Goal: Task Accomplishment & Management: Manage account settings

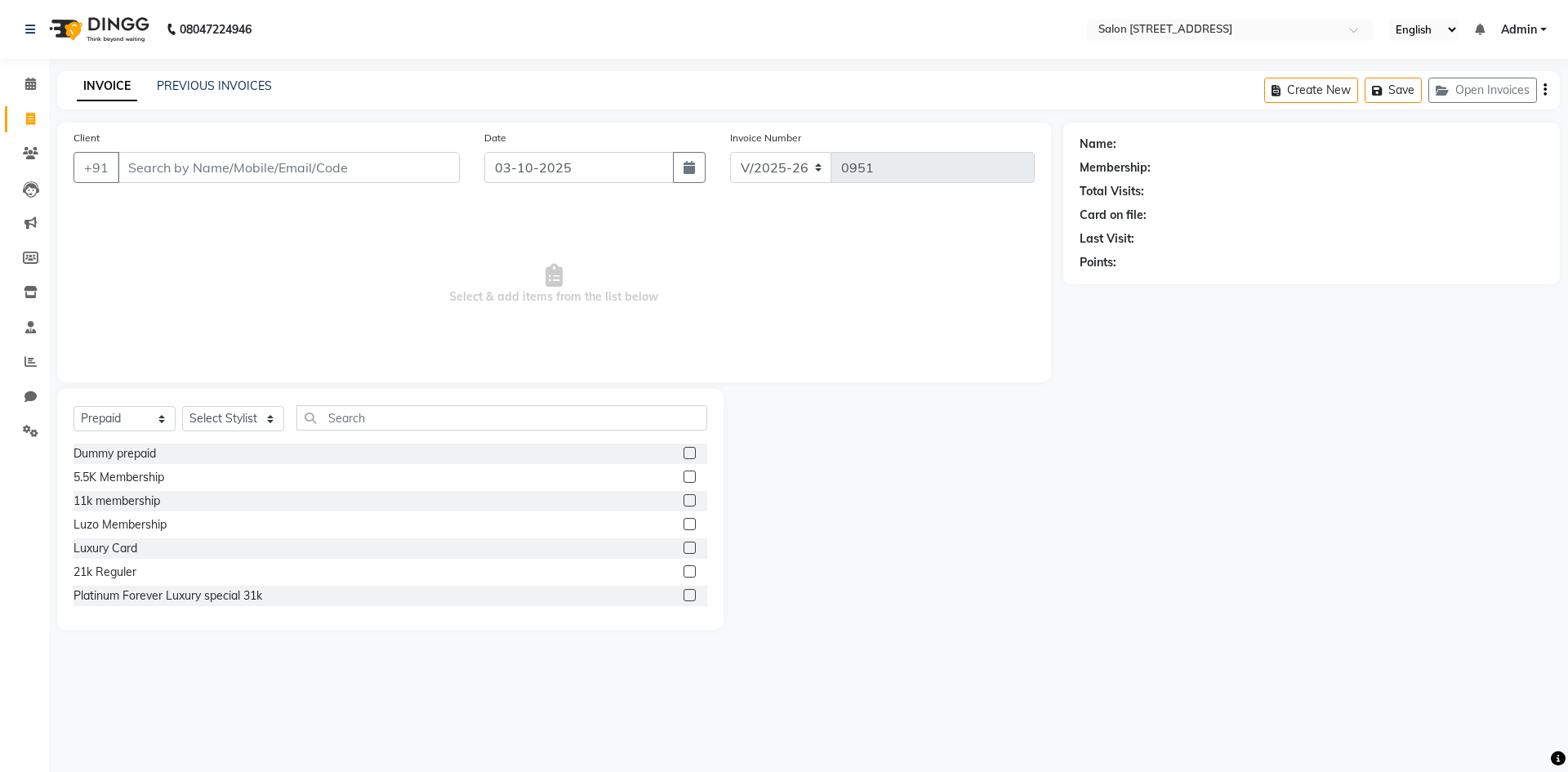
select select "7707"
select select "P"
click at [25, 155] on icon at bounding box center [30, 153] width 16 height 12
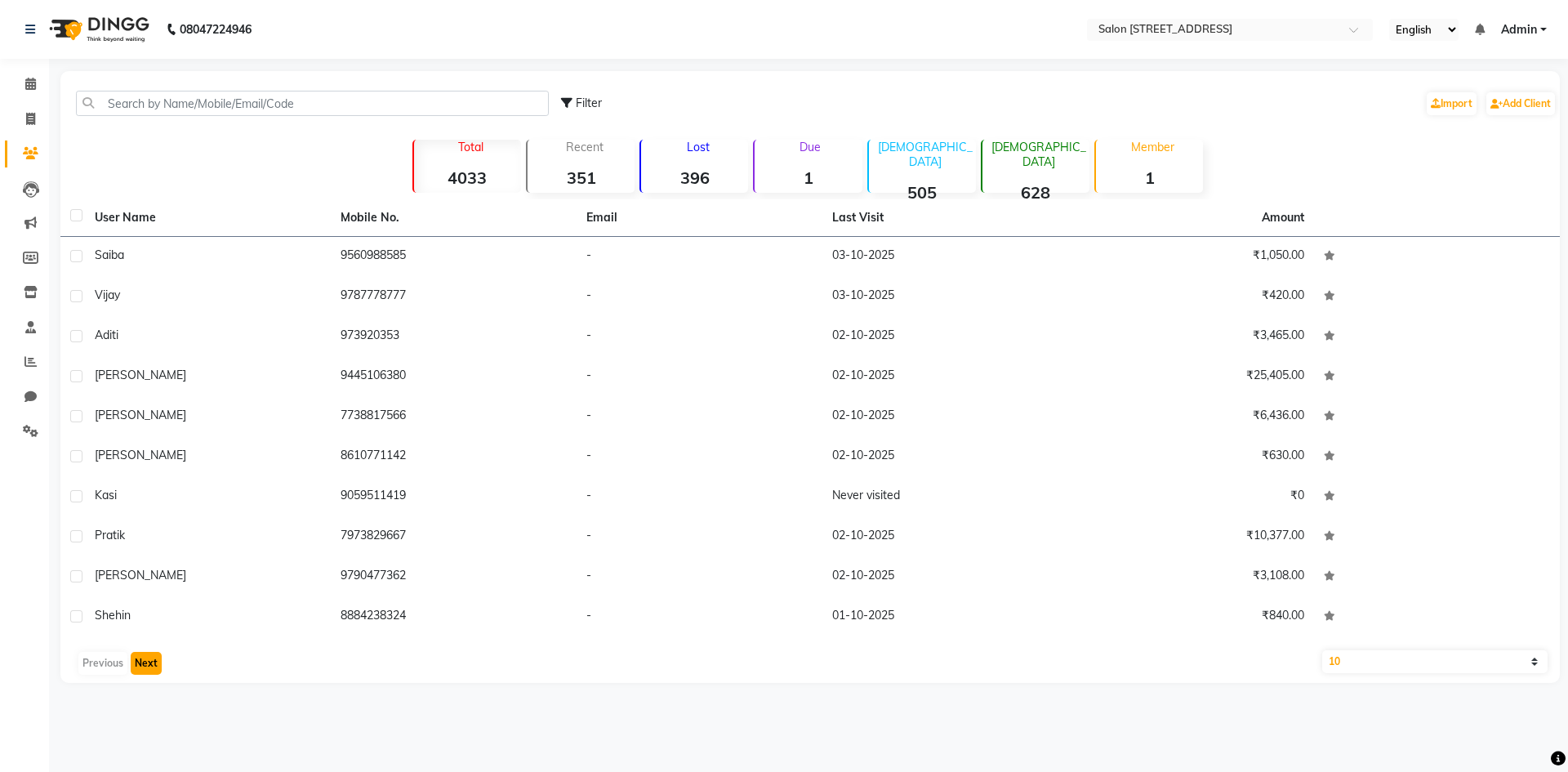
click at [145, 658] on button "Next" at bounding box center [146, 663] width 31 height 23
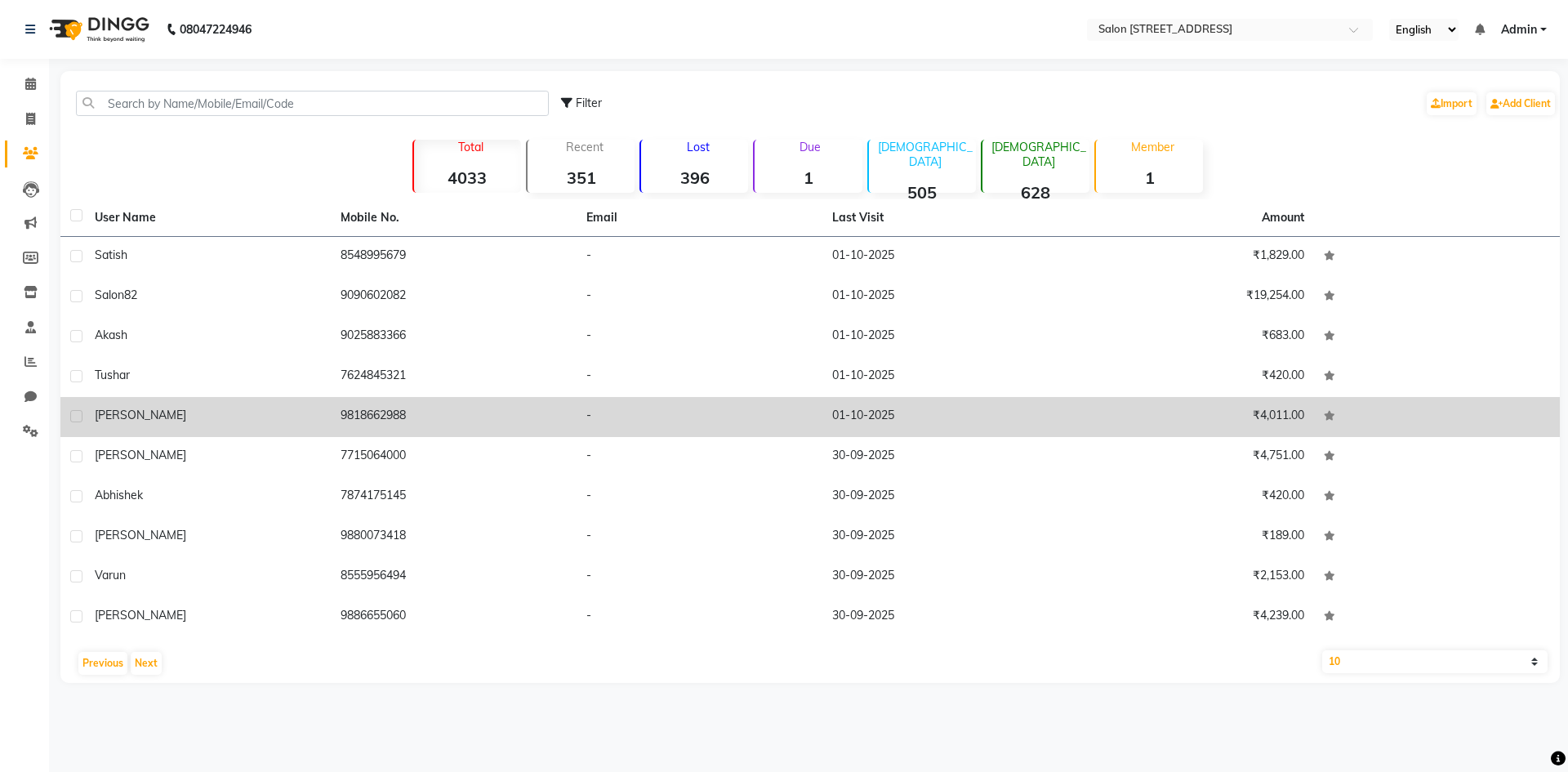
click at [386, 425] on td "9818662988" at bounding box center [453, 417] width 245 height 40
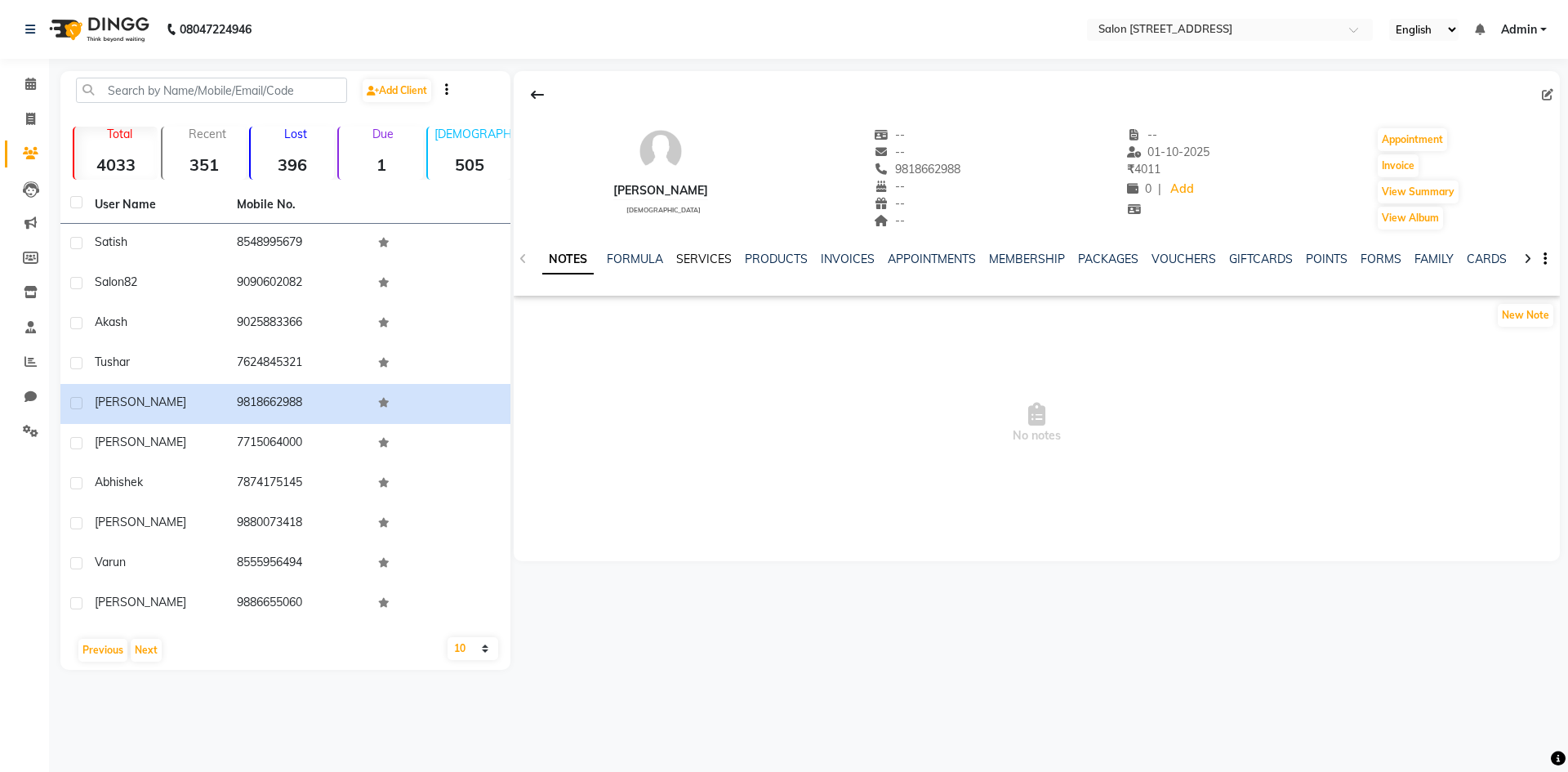
click at [715, 256] on link "SERVICES" at bounding box center [704, 259] width 55 height 15
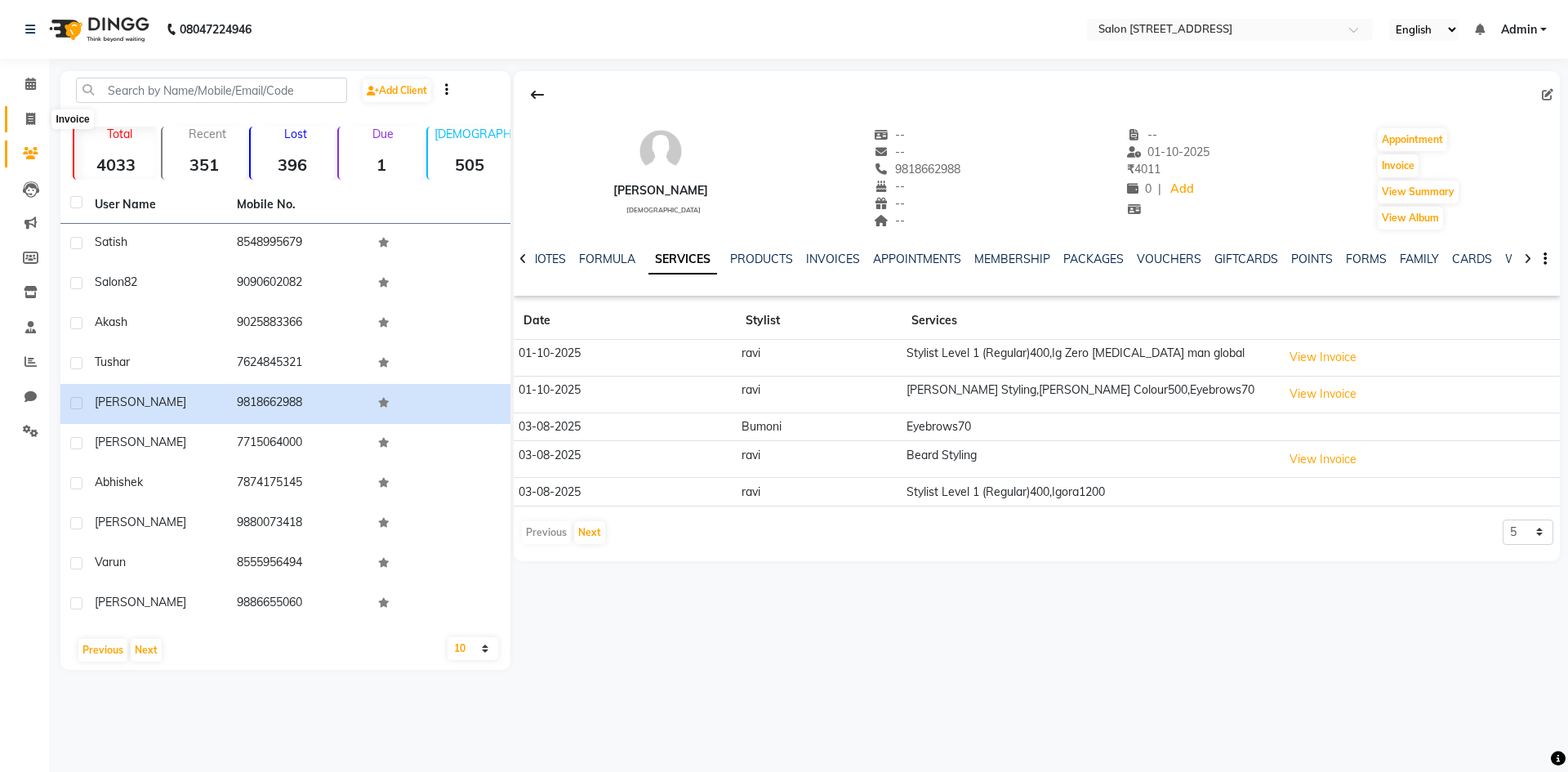
click at [31, 123] on icon at bounding box center [30, 119] width 9 height 12
select select "service"
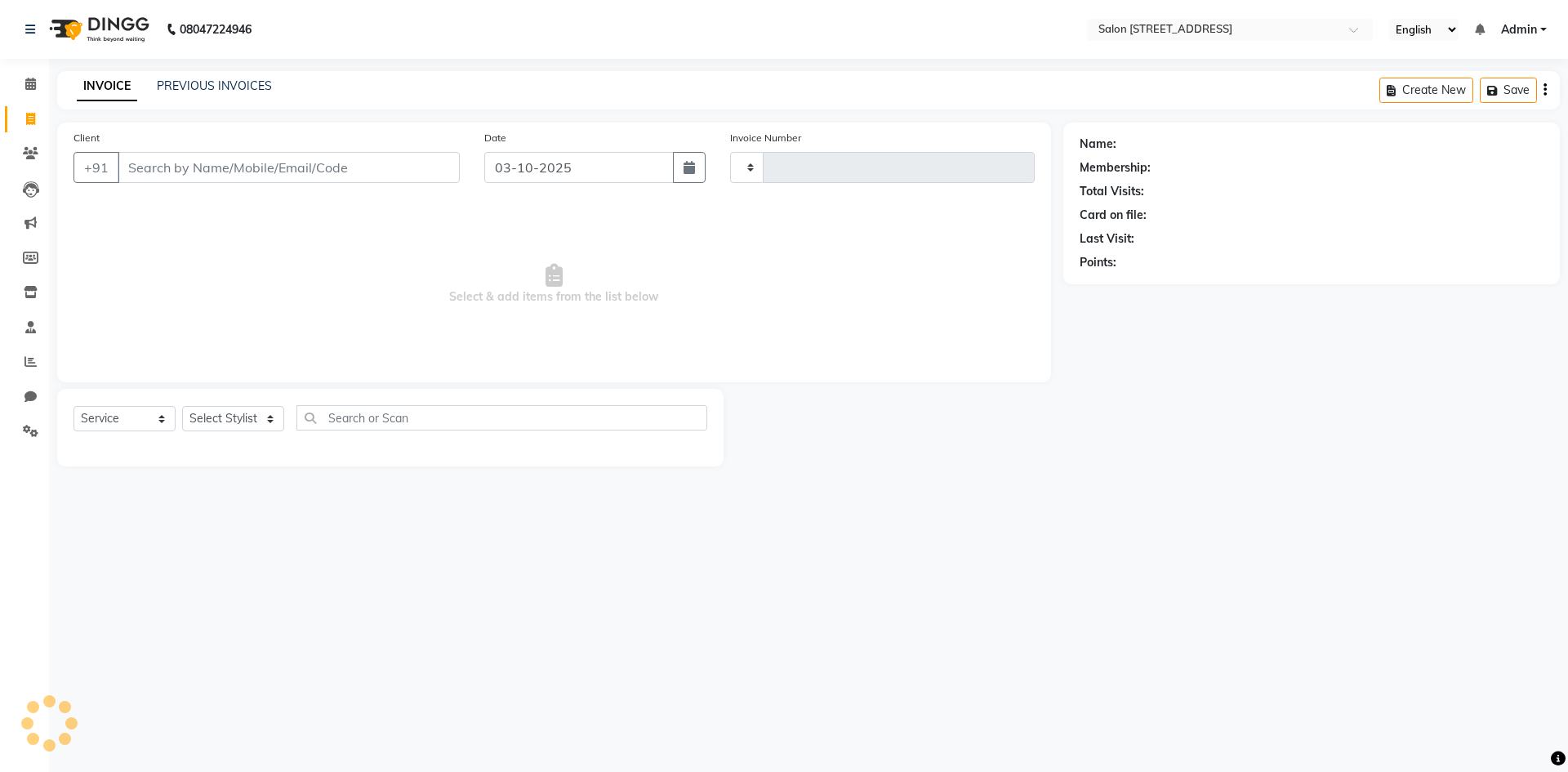
type input "0951"
select select "7707"
click at [165, 222] on span "Select & add items from the list below" at bounding box center [554, 284] width 961 height 164
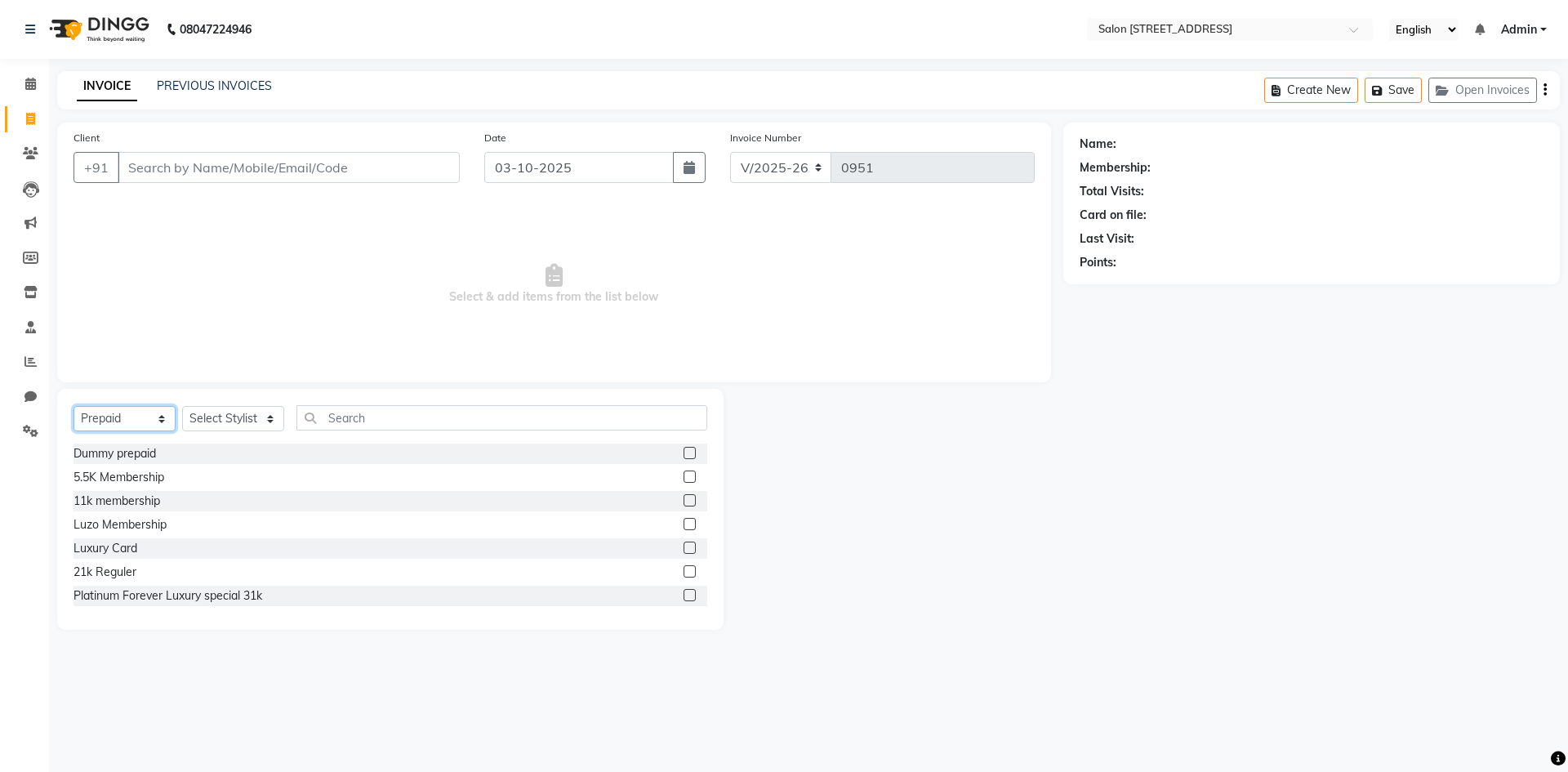
click at [119, 417] on select "Select Service Product Membership Package Voucher Prepaid Gift Card" at bounding box center [124, 419] width 102 height 26
select select "service"
click at [74, 406] on select "Select Service Product Membership Package Voucher Prepaid Gift Card" at bounding box center [124, 419] width 102 height 26
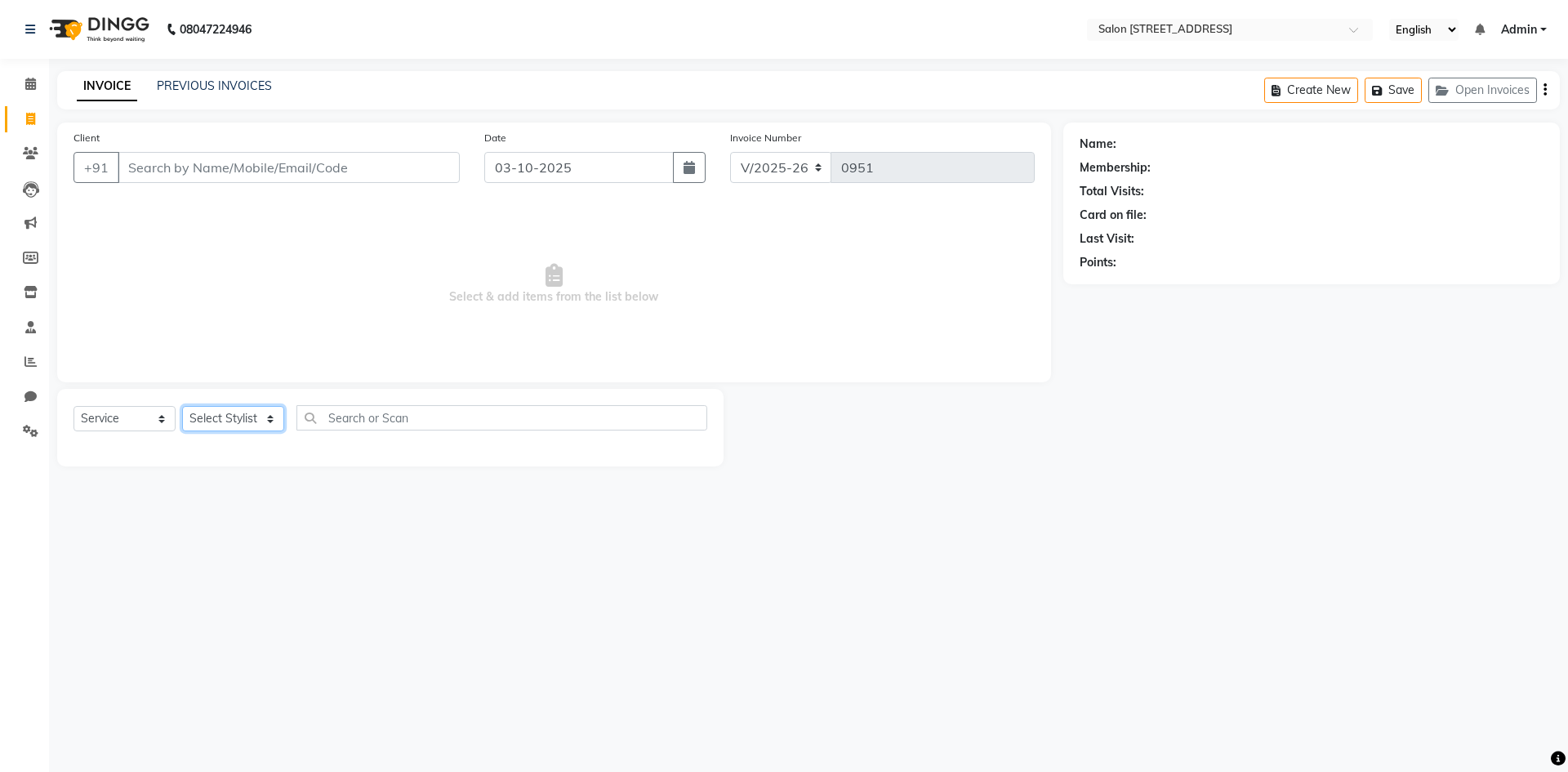
click at [211, 419] on select "Select Stylist Admin Bhagya shree Bhupendra Bumoni Khushi Lune Lego pooja Raju …" at bounding box center [233, 419] width 102 height 26
click at [182, 406] on select "Select Stylist Admin Bhagya shree Bhupendra Bumoni Khushi Lune Lego pooja Raju …" at bounding box center [233, 419] width 102 height 26
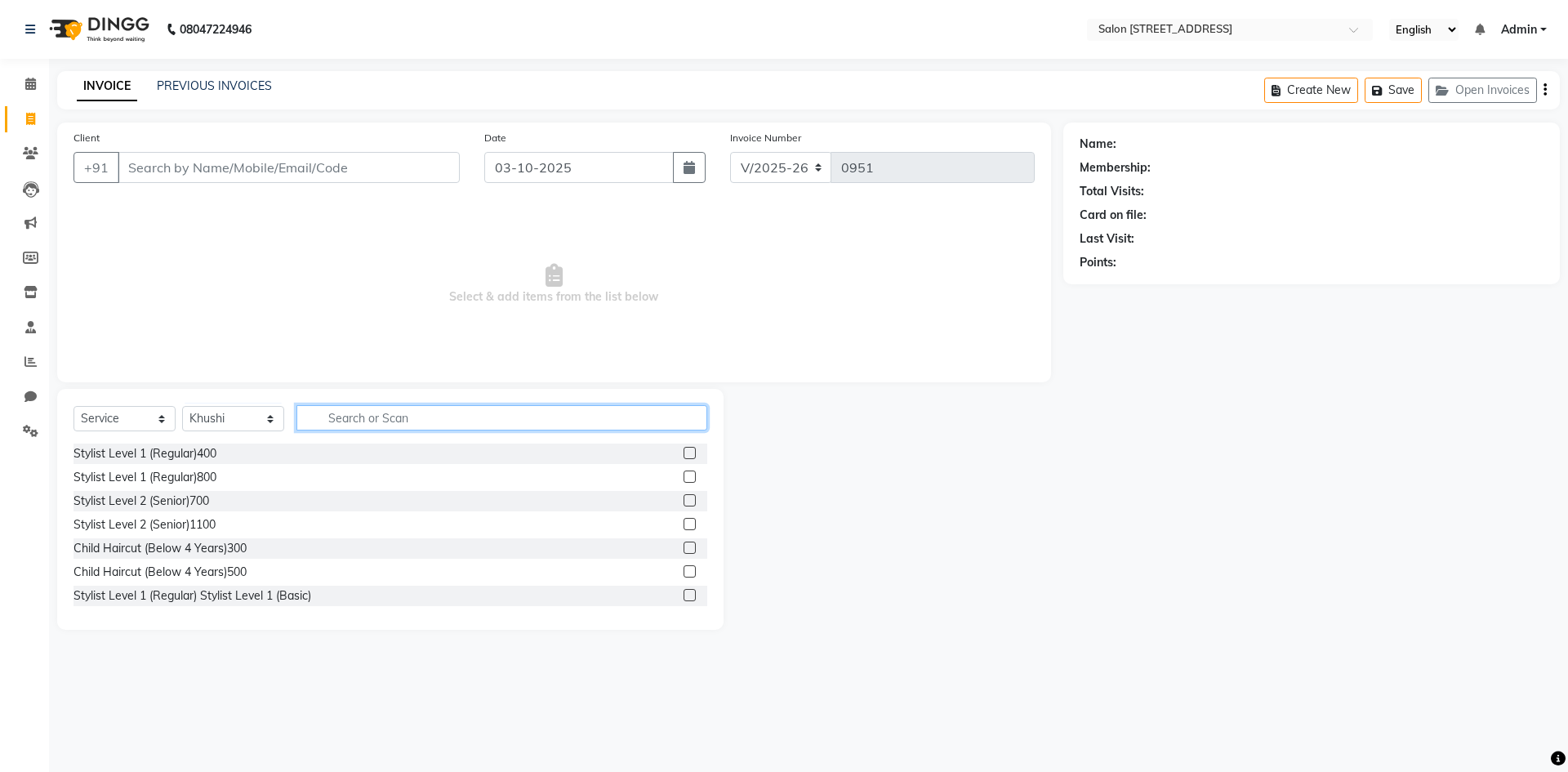
click at [363, 415] on input "text" at bounding box center [502, 418] width 411 height 26
click at [225, 418] on select "Select Stylist Admin Bhagya shree Bhupendra Bumoni Khushi Lune Lego pooja Raju …" at bounding box center [233, 419] width 102 height 26
select select "83057"
click at [182, 406] on select "Select Stylist Admin Bhagya shree Bhupendra Bumoni Khushi Lune Lego pooja Raju …" at bounding box center [233, 419] width 102 height 26
click at [616, 419] on input "text" at bounding box center [502, 418] width 411 height 26
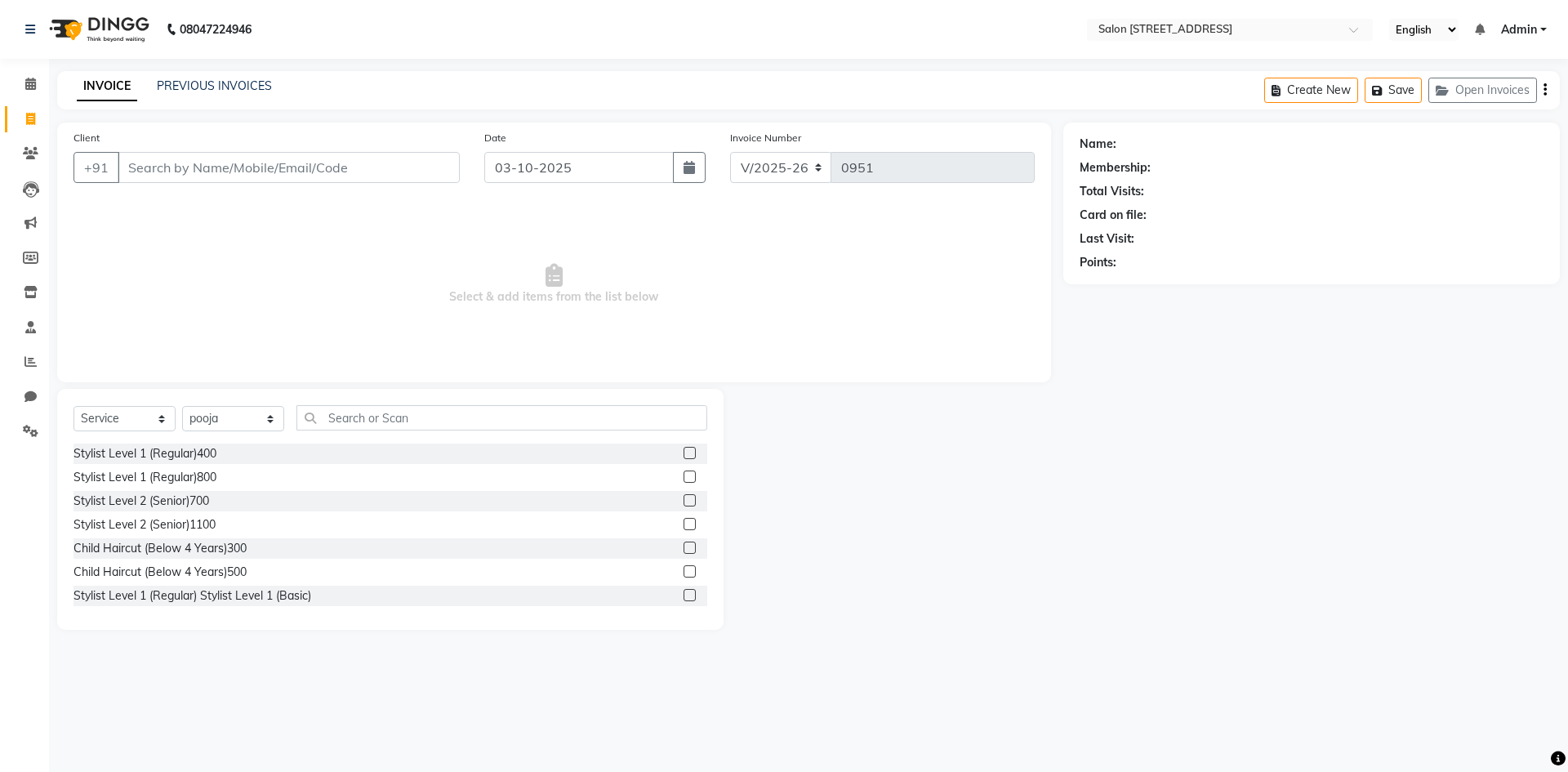
click at [684, 450] on label at bounding box center [689, 452] width 12 height 12
click at [684, 450] on input "checkbox" at bounding box center [689, 454] width 11 height 11
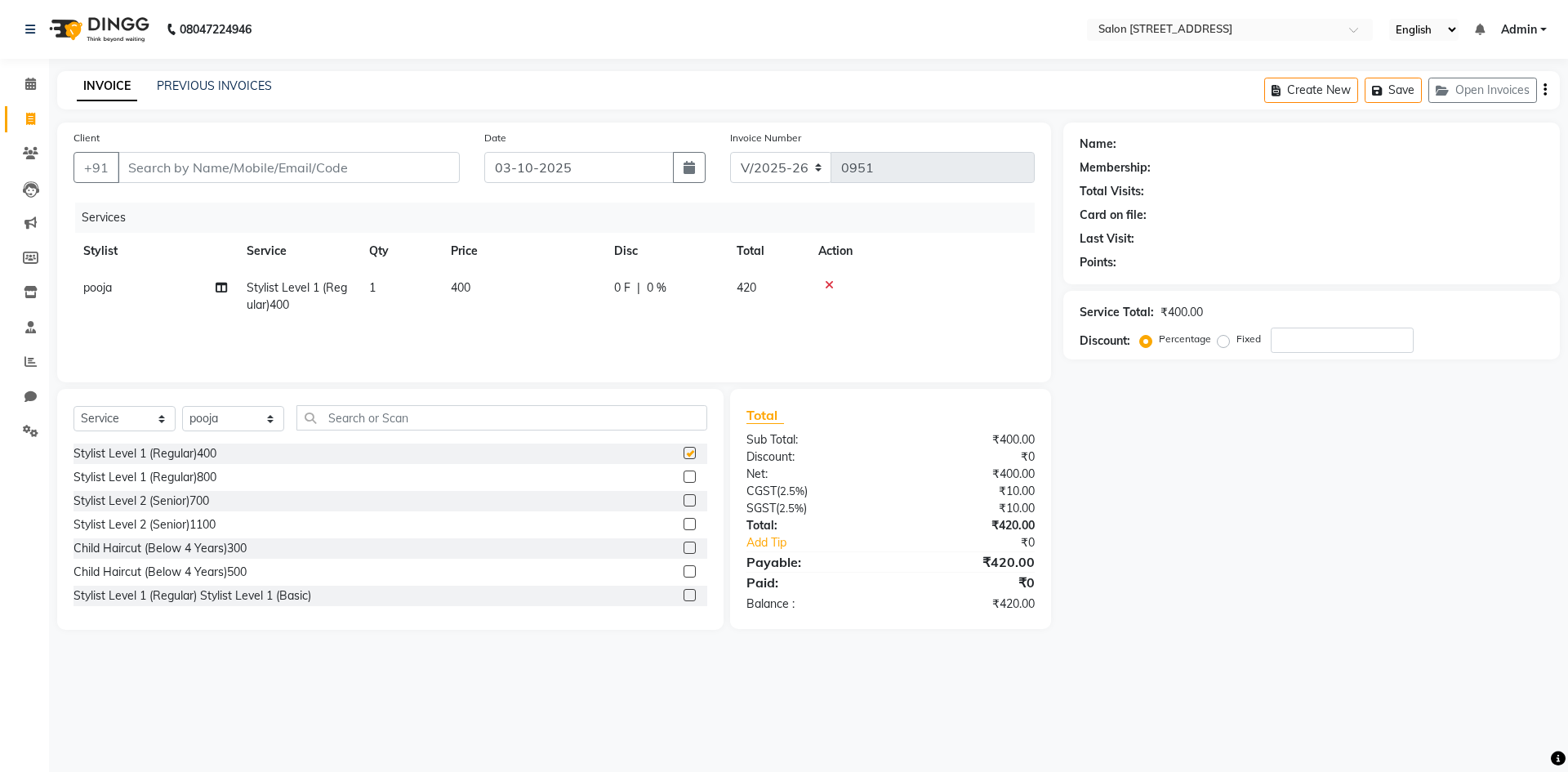
checkbox input "false"
click at [428, 422] on input "text" at bounding box center [502, 418] width 411 height 26
click at [826, 283] on icon at bounding box center [829, 285] width 9 height 11
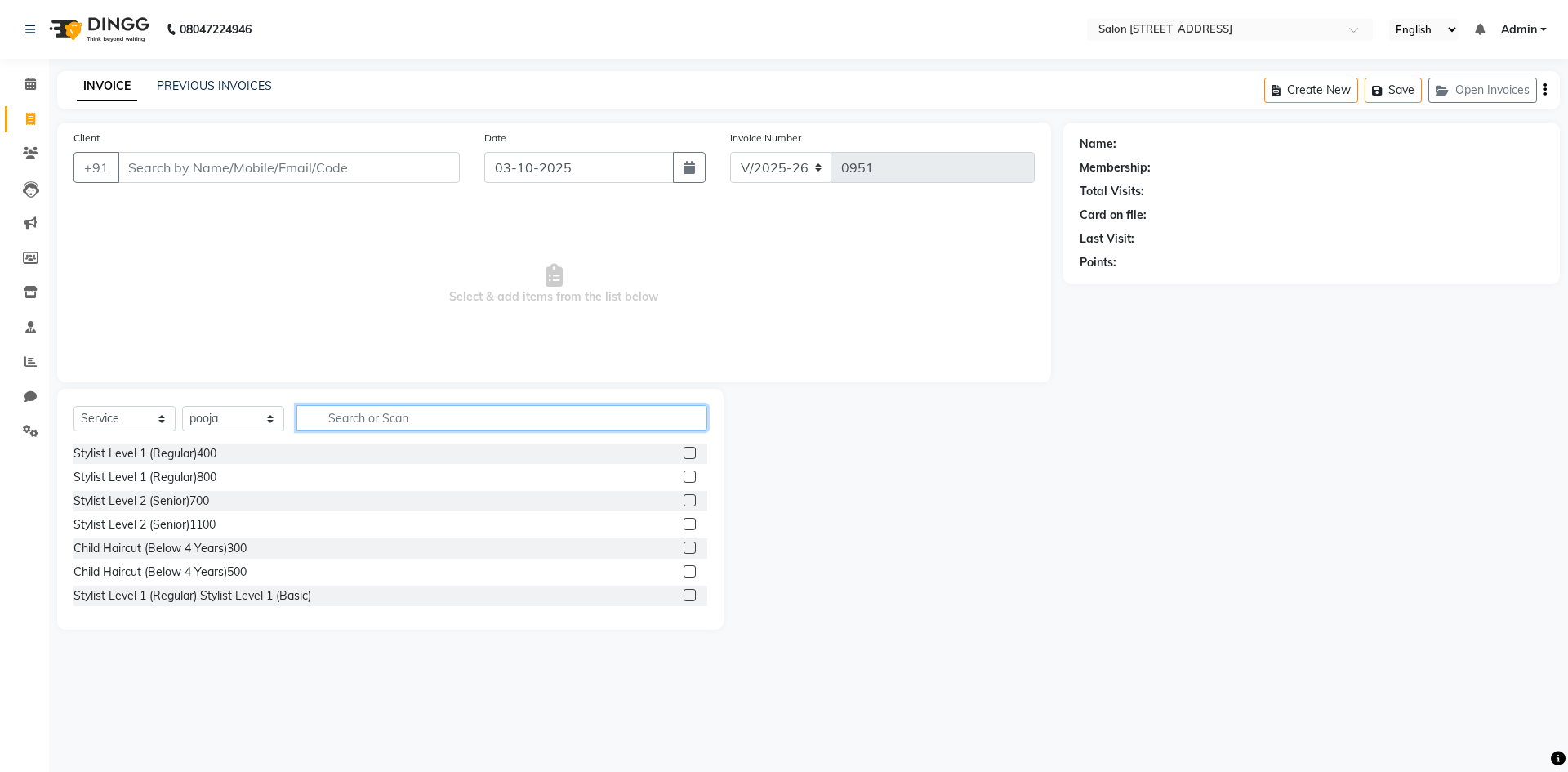
click at [362, 421] on input "text" at bounding box center [502, 418] width 411 height 26
click at [684, 502] on label at bounding box center [689, 500] width 12 height 12
click at [684, 502] on input "checkbox" at bounding box center [689, 501] width 11 height 11
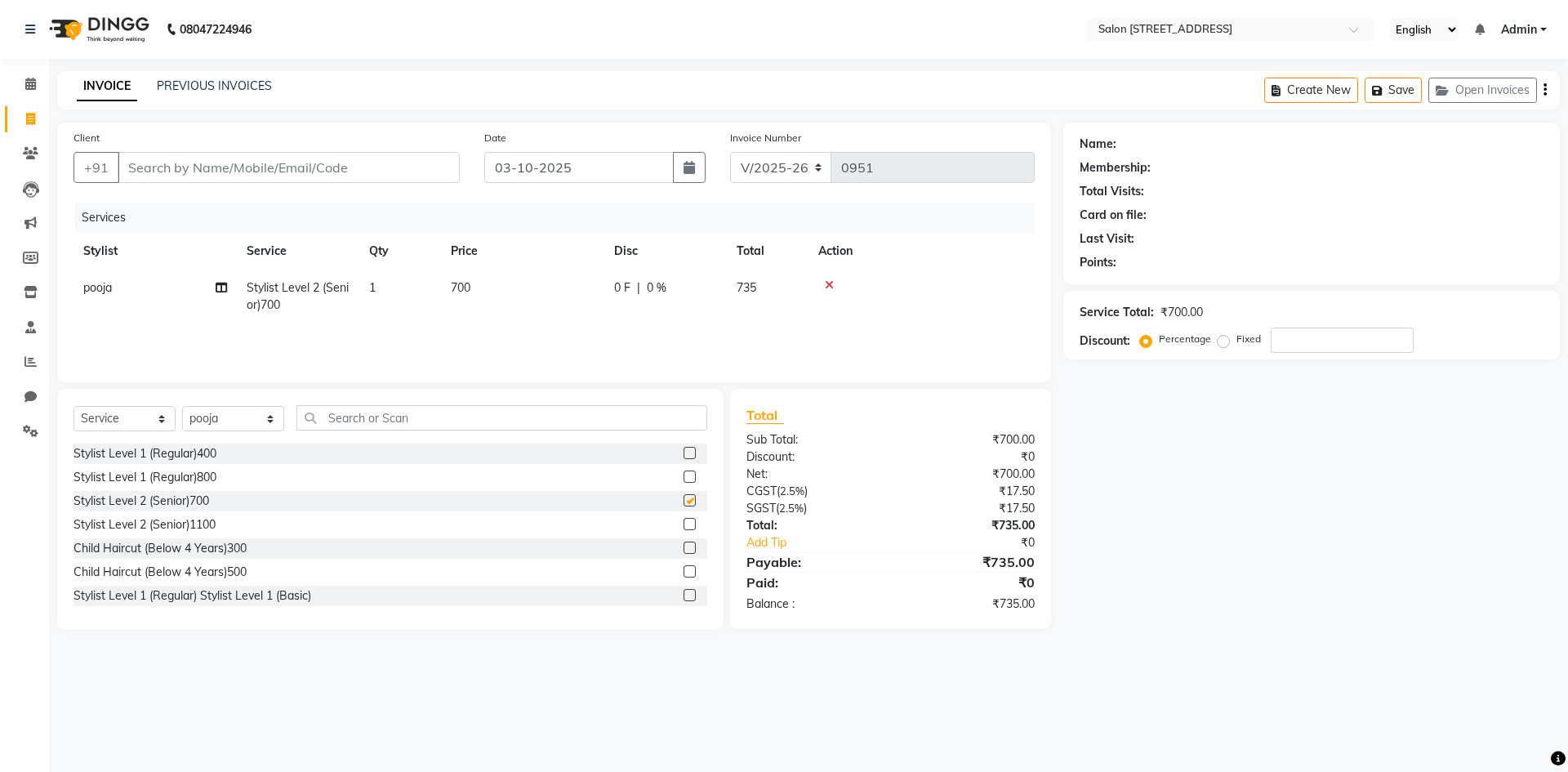
checkbox input "false"
click at [449, 407] on input "text" at bounding box center [502, 418] width 411 height 26
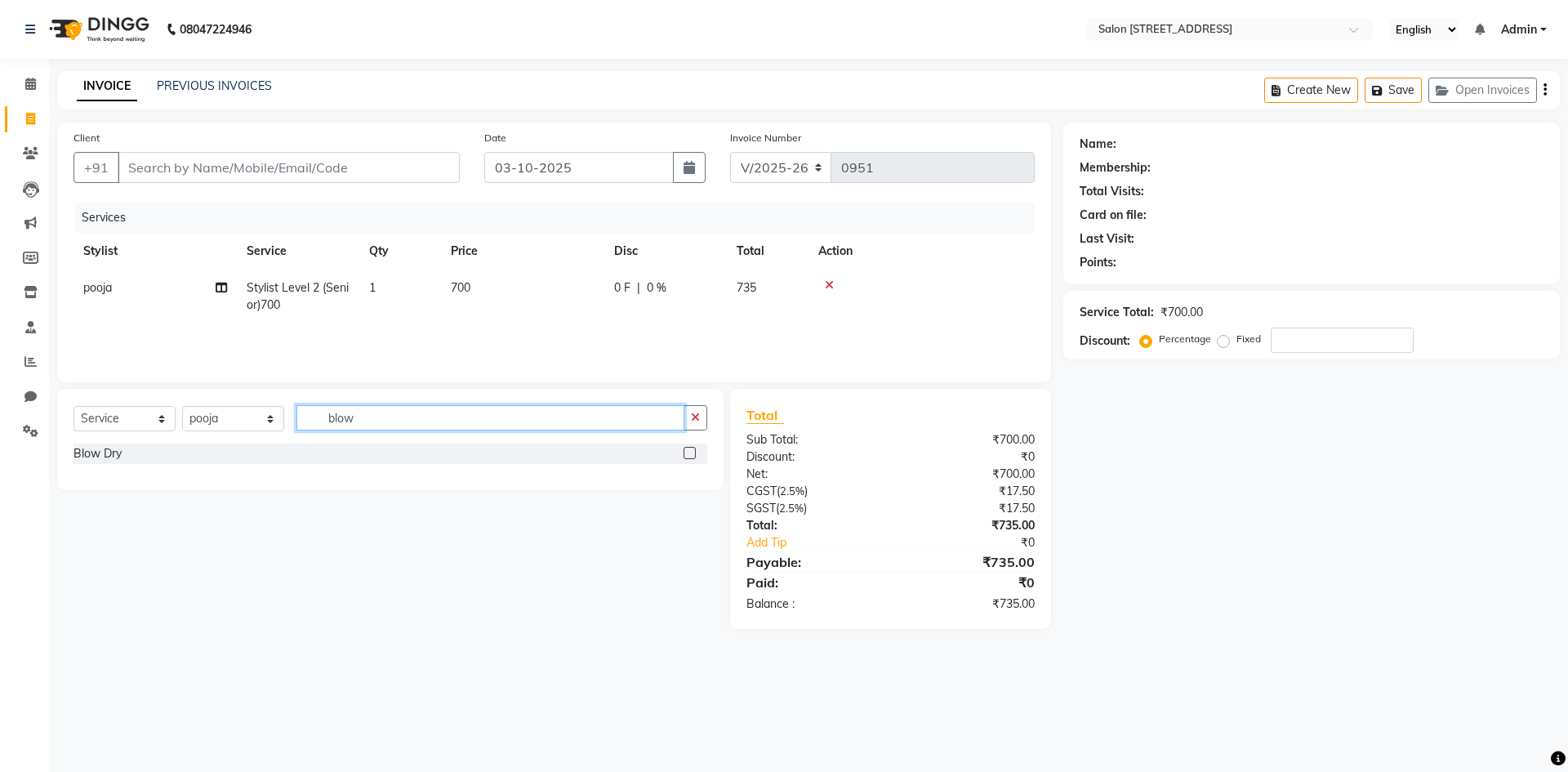
type input "blow"
click at [687, 450] on label at bounding box center [689, 452] width 12 height 12
click at [687, 450] on input "checkbox" at bounding box center [689, 454] width 11 height 11
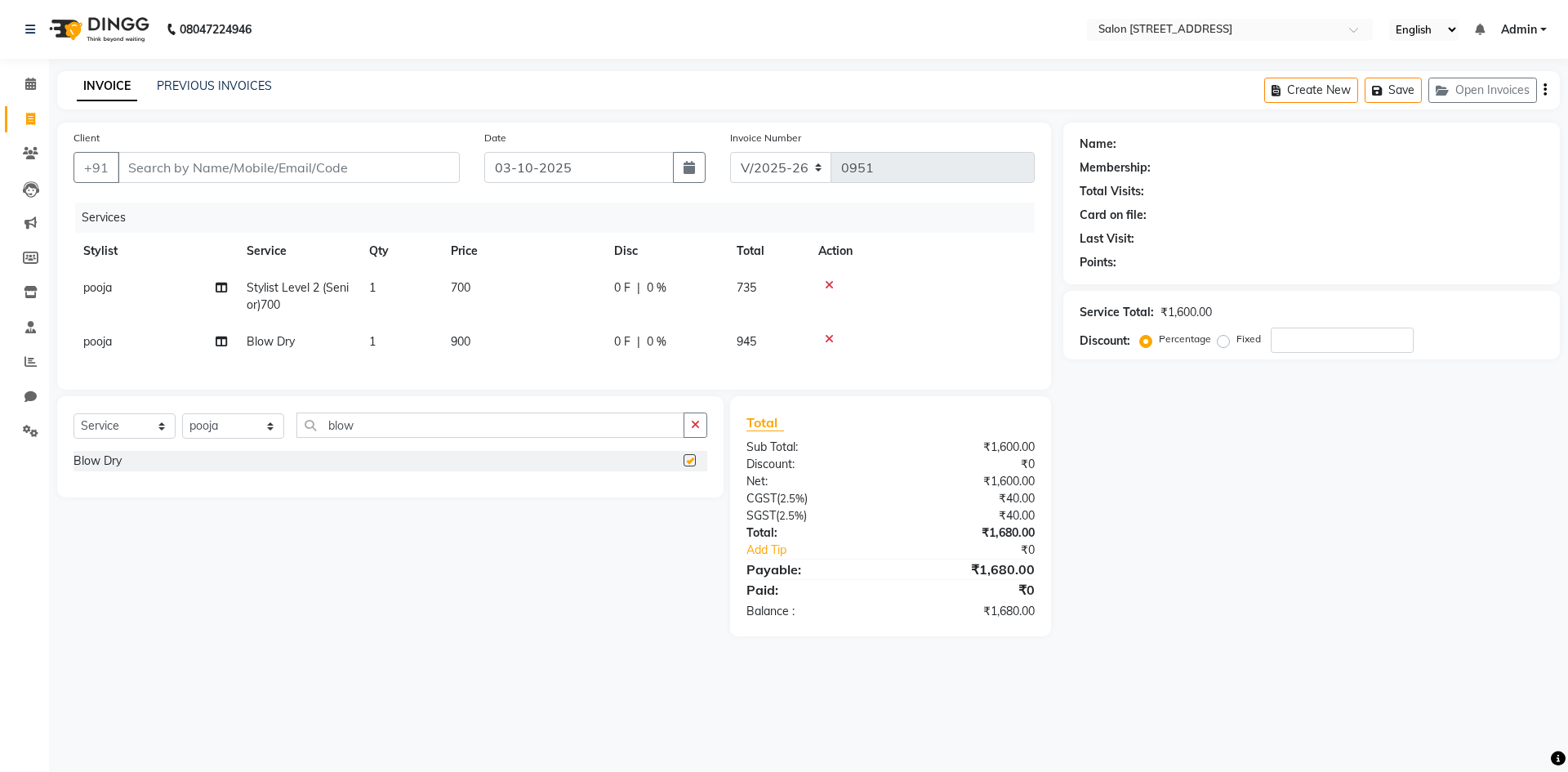
checkbox input "false"
click at [1344, 337] on input "number" at bounding box center [1341, 340] width 142 height 26
click at [302, 179] on input "Client" at bounding box center [289, 167] width 342 height 31
type input "s"
type input "0"
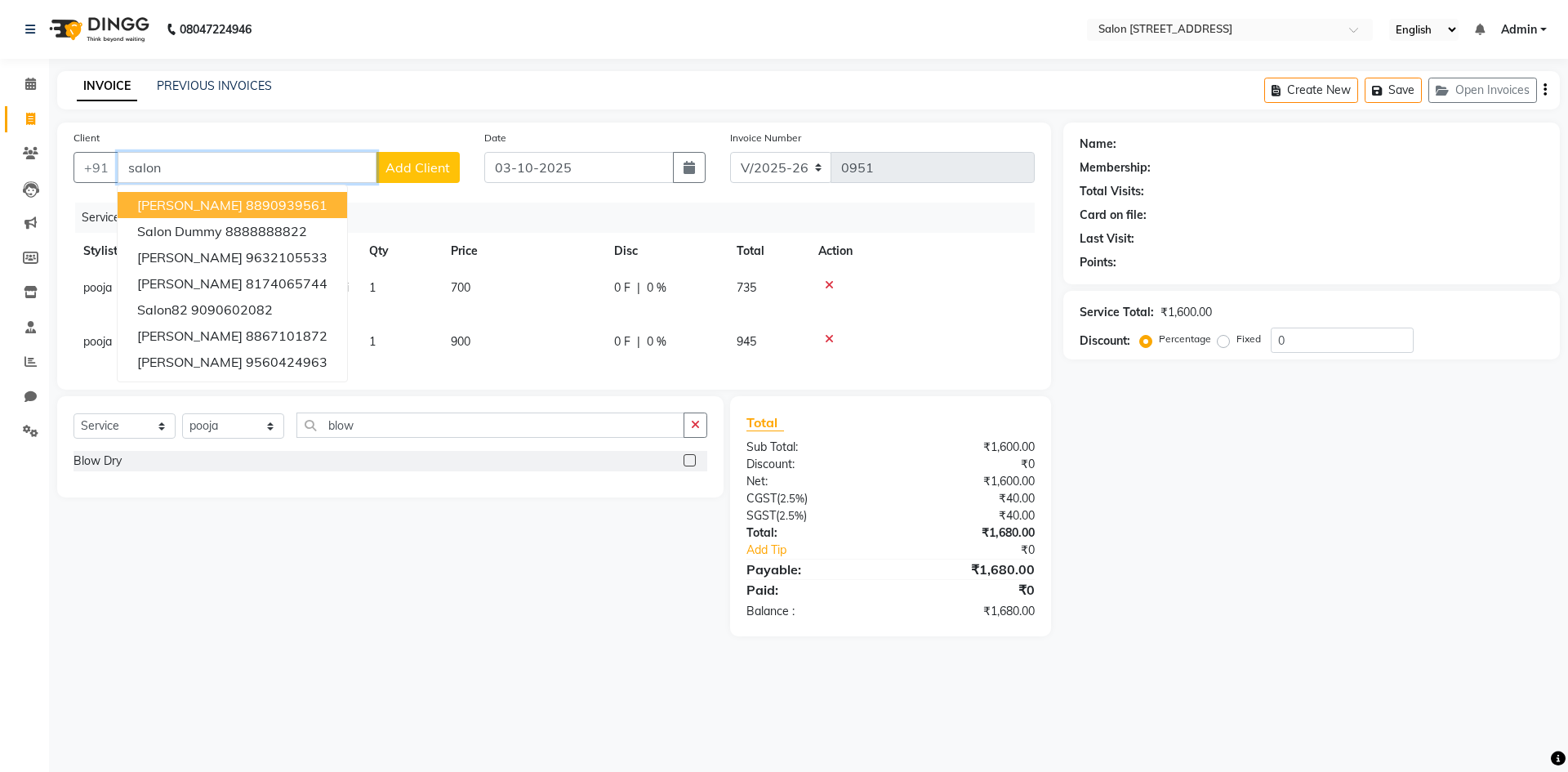
click at [245, 201] on ngb-highlight "8890939561" at bounding box center [286, 205] width 82 height 17
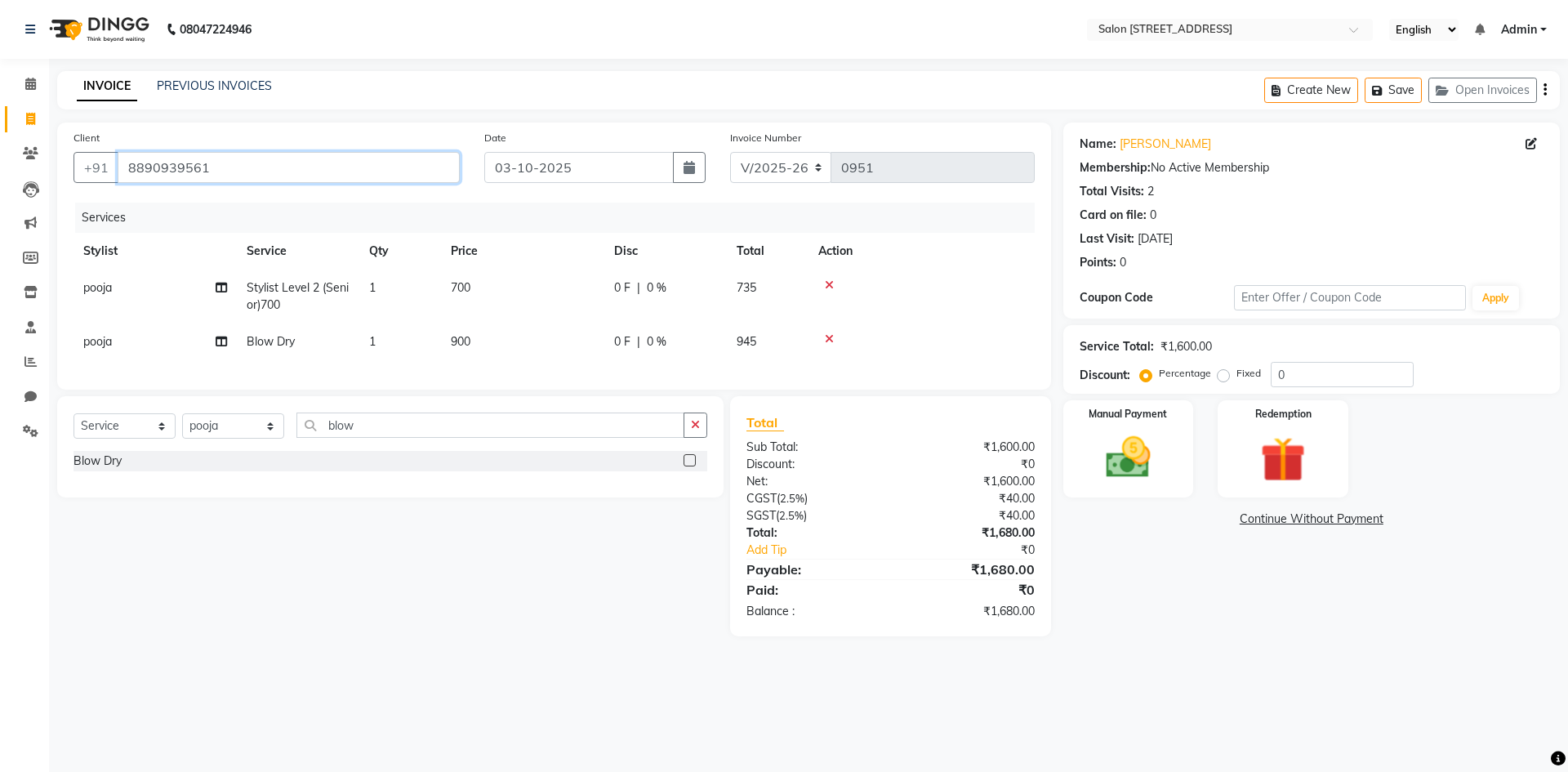
click at [269, 171] on input "8890939561" at bounding box center [289, 167] width 342 height 31
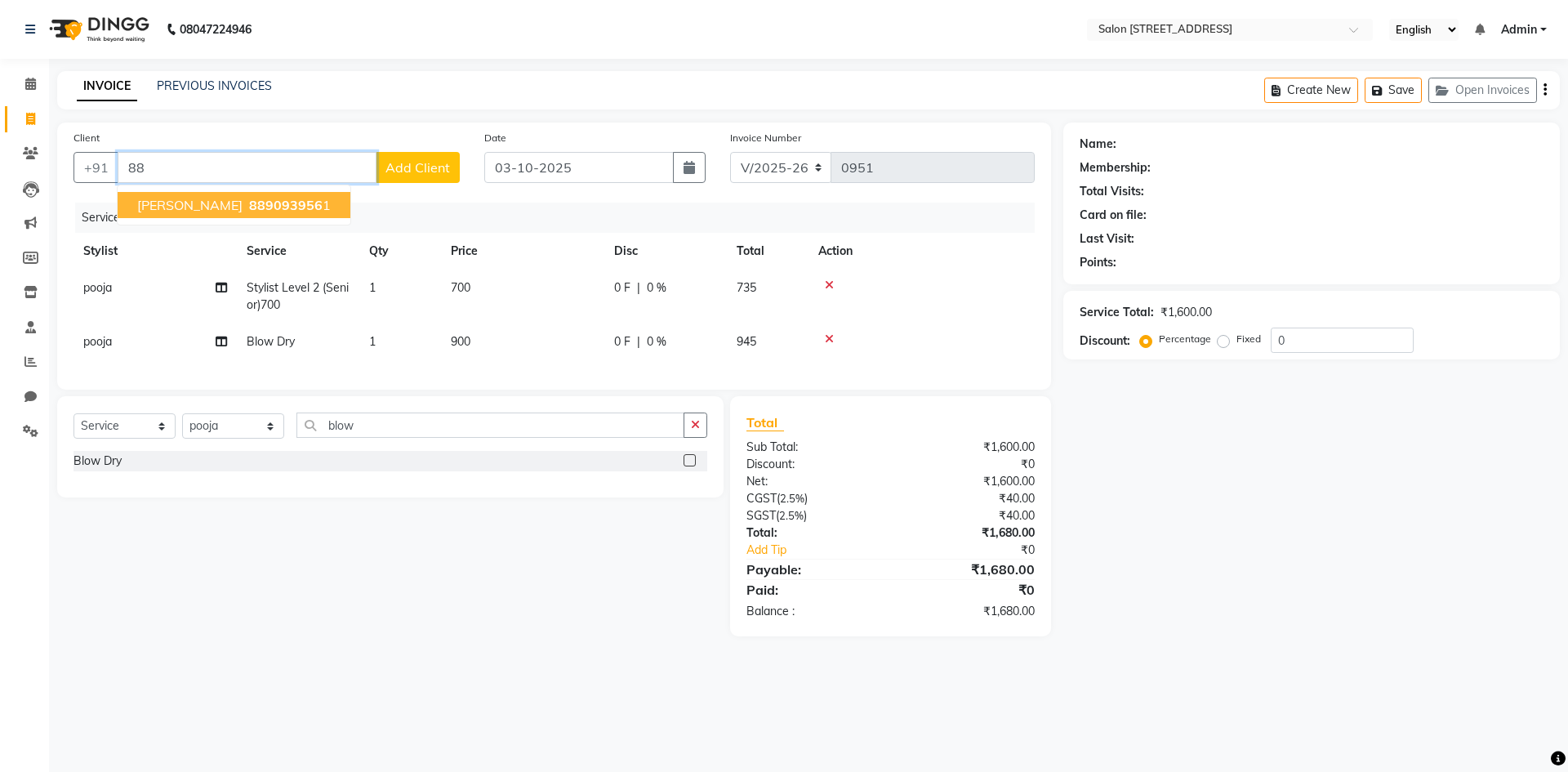
type input "8"
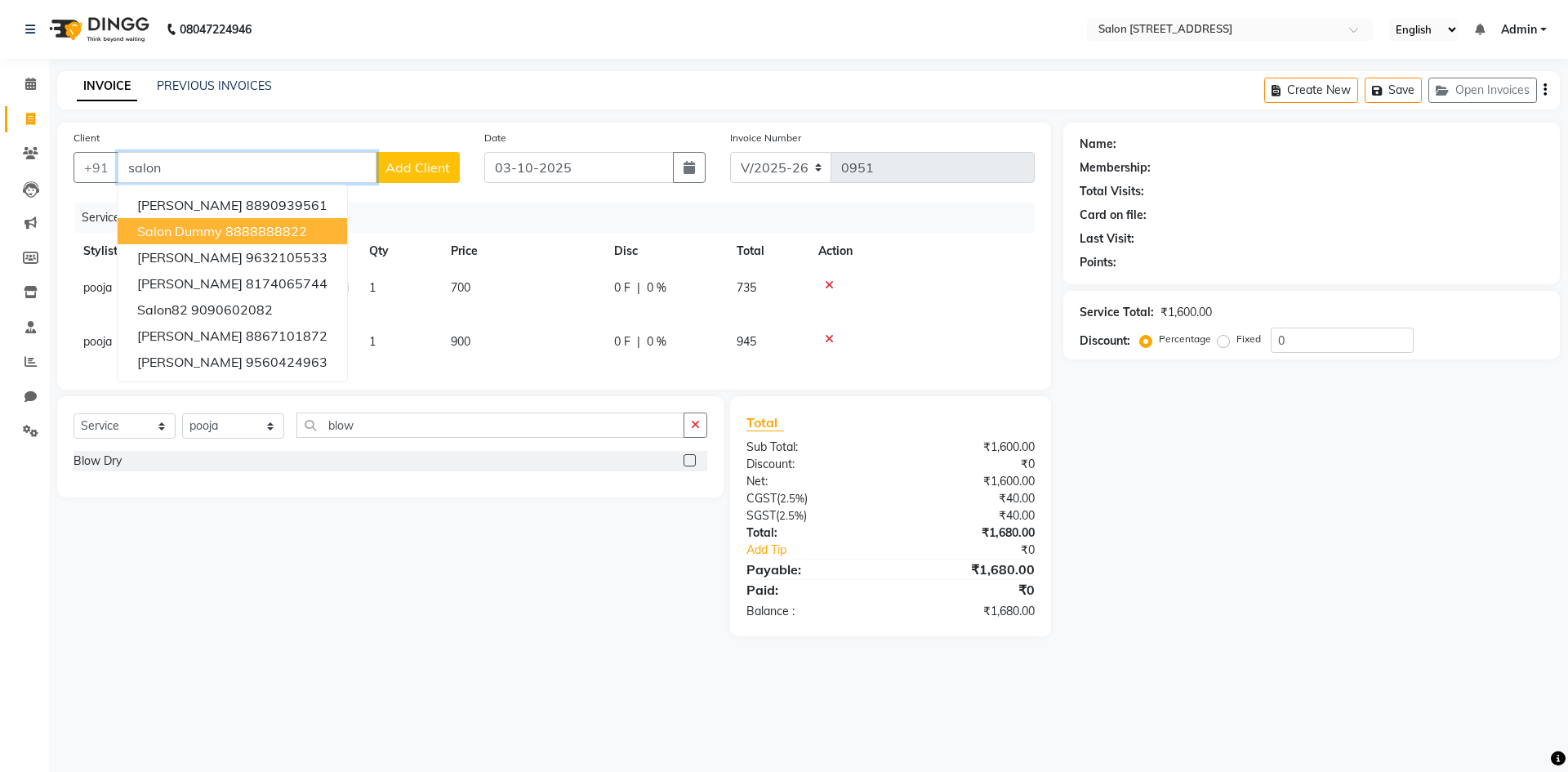
click at [283, 227] on ngb-highlight "8888888822" at bounding box center [266, 232] width 82 height 17
type input "8888888822"
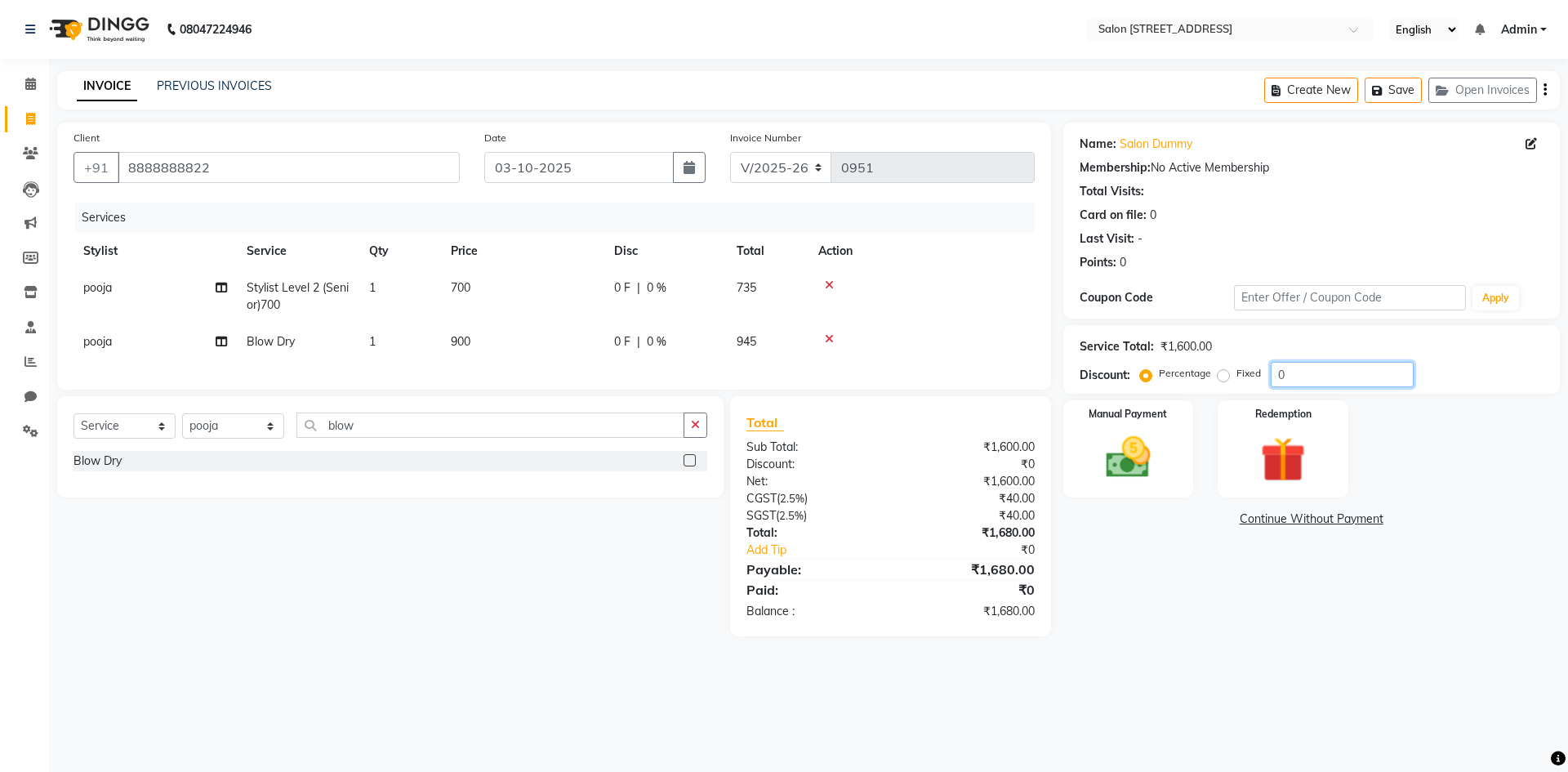
click at [1305, 373] on input "0" at bounding box center [1341, 375] width 142 height 26
click at [1302, 377] on input "number" at bounding box center [1341, 375] width 142 height 26
type input "5"
type input "8"
click at [1165, 619] on div "Name: Salon Dummy Membership: No Active Membership Total Visits: Card on file: …" at bounding box center [1318, 379] width 509 height 514
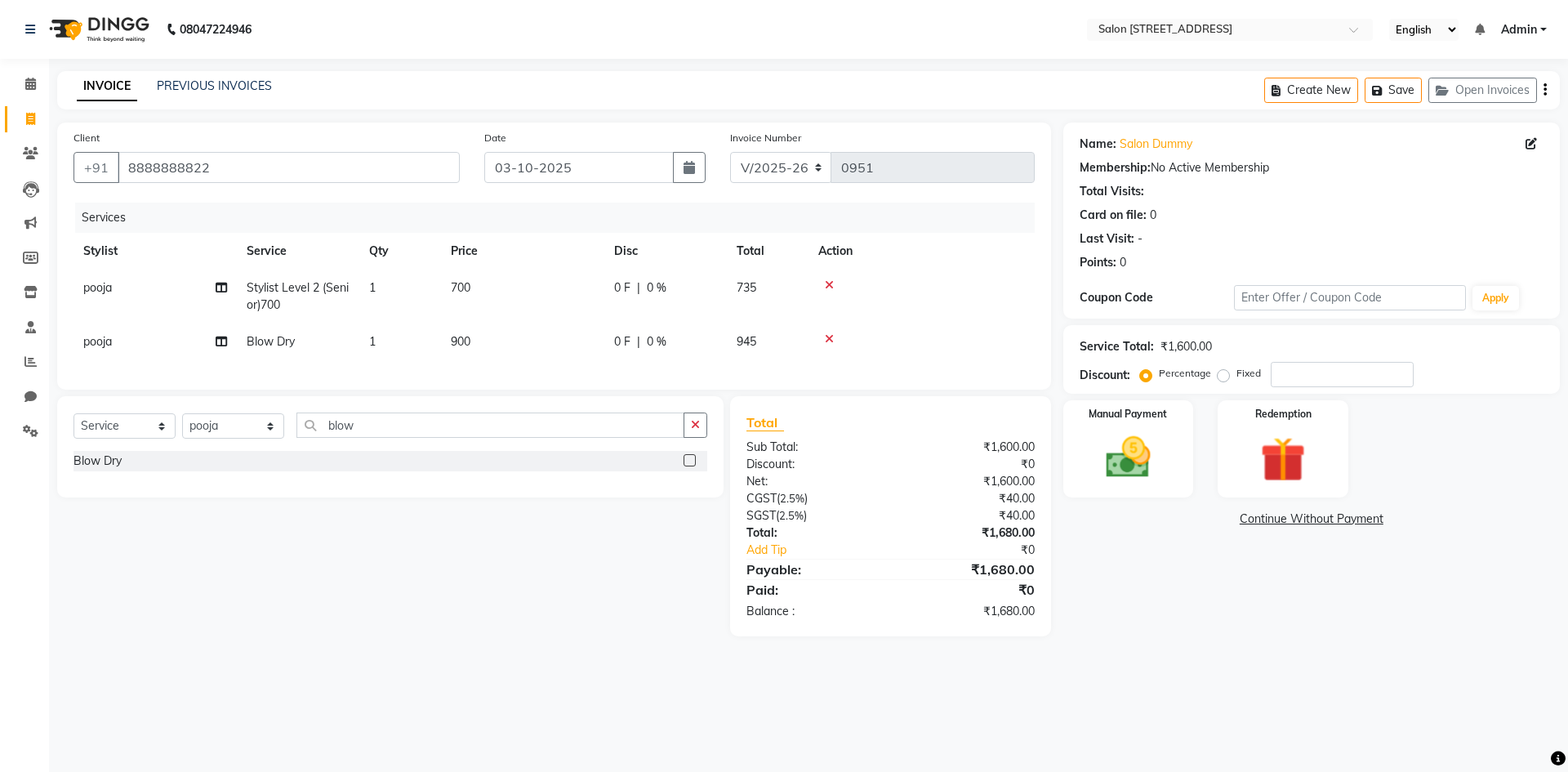
click at [483, 337] on td "900" at bounding box center [523, 342] width 164 height 37
select select "83057"
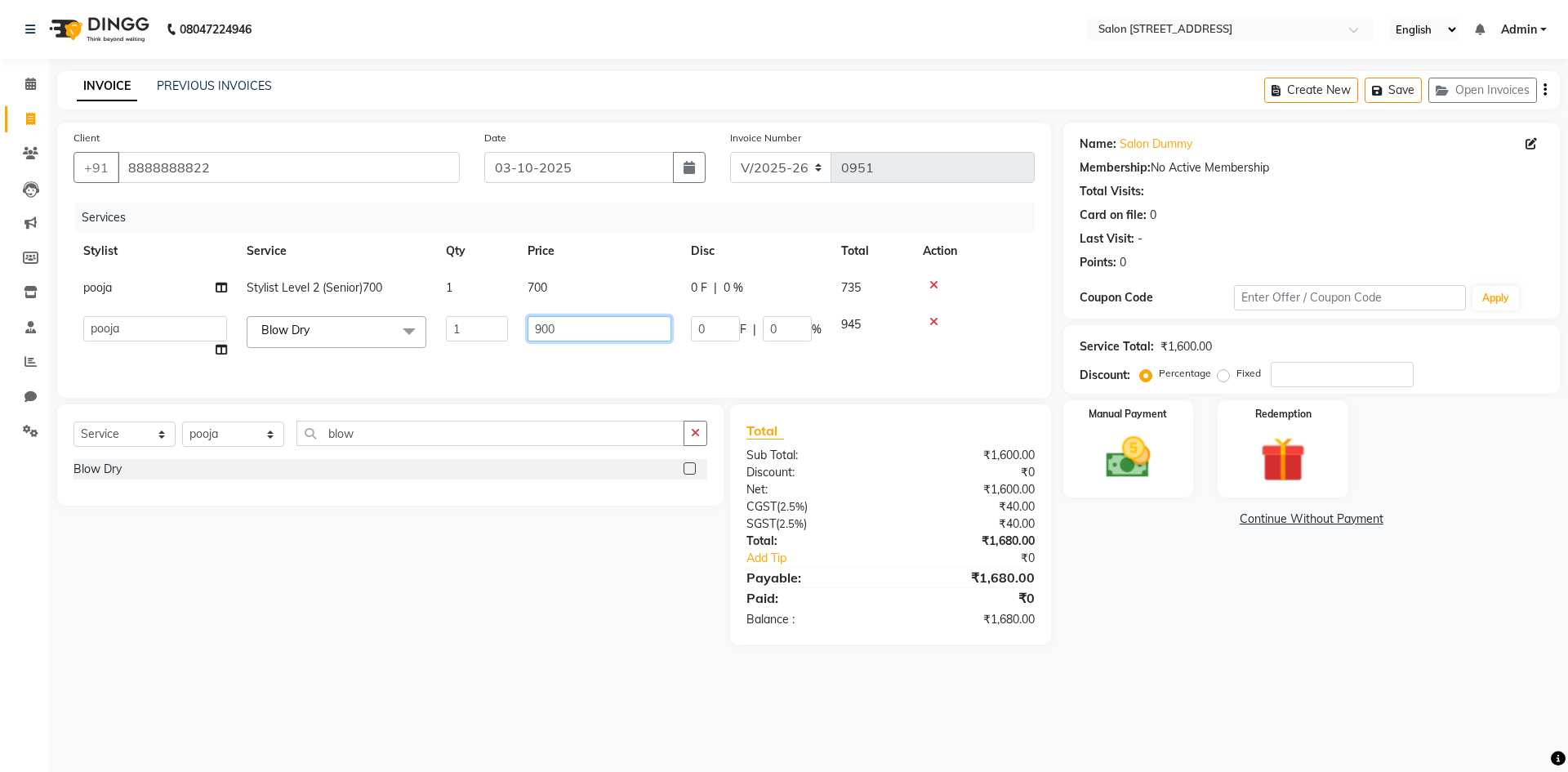
click at [619, 318] on input "900" at bounding box center [599, 329] width 143 height 26
type input "9"
type input "600"
click at [1228, 662] on main "INVOICE PREVIOUS INVOICES Create New Save Open Invoices Client [PHONE_NUMBER] D…" at bounding box center [808, 369] width 1519 height 597
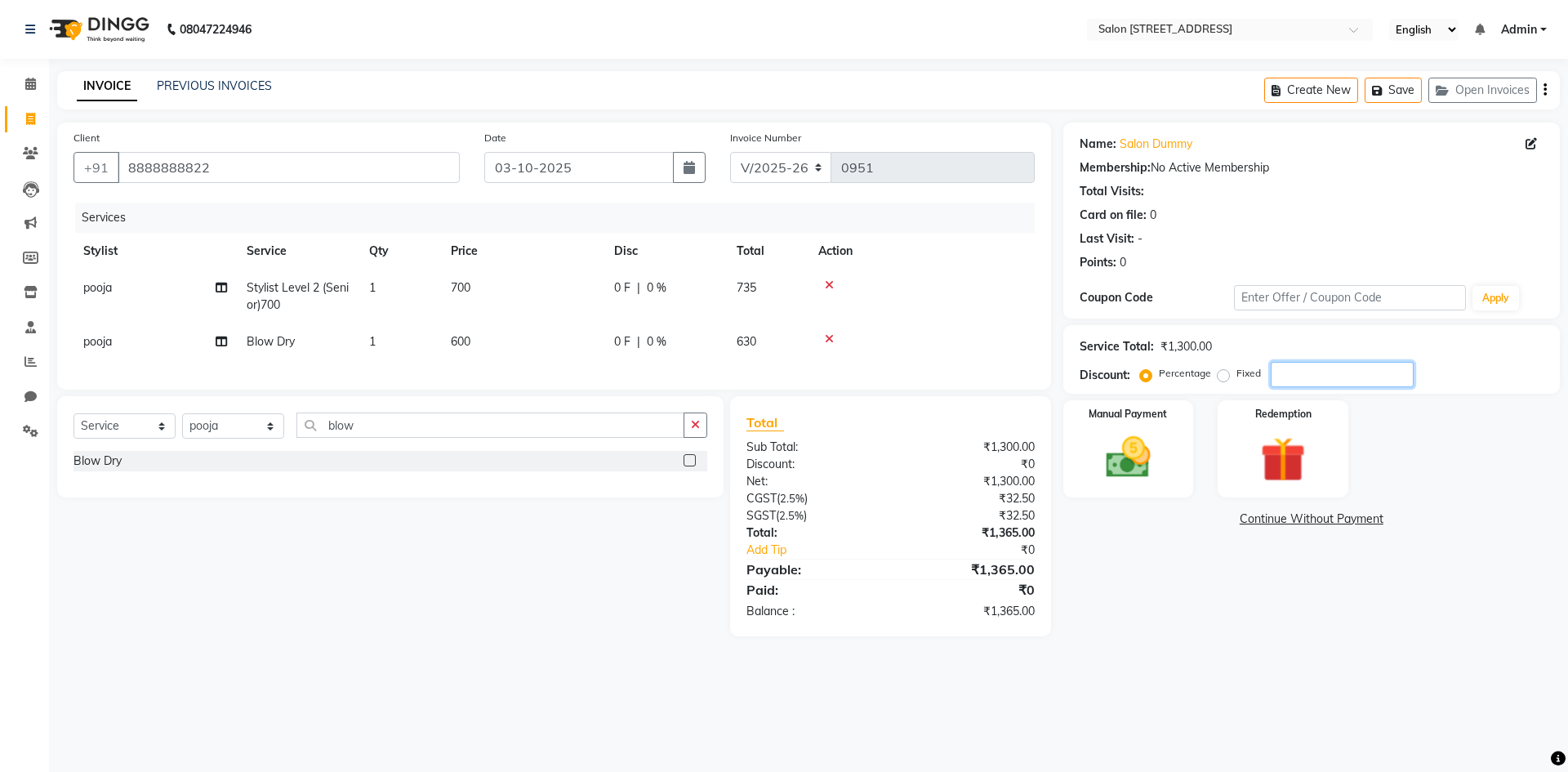
click at [1302, 376] on input "number" at bounding box center [1341, 375] width 142 height 26
type input "3"
click at [1234, 606] on div "Name: Salon Dummy Membership: No Active Membership Total Visits: Card on file: …" at bounding box center [1318, 379] width 509 height 514
click at [466, 333] on td "600" at bounding box center [523, 342] width 164 height 37
select select "83057"
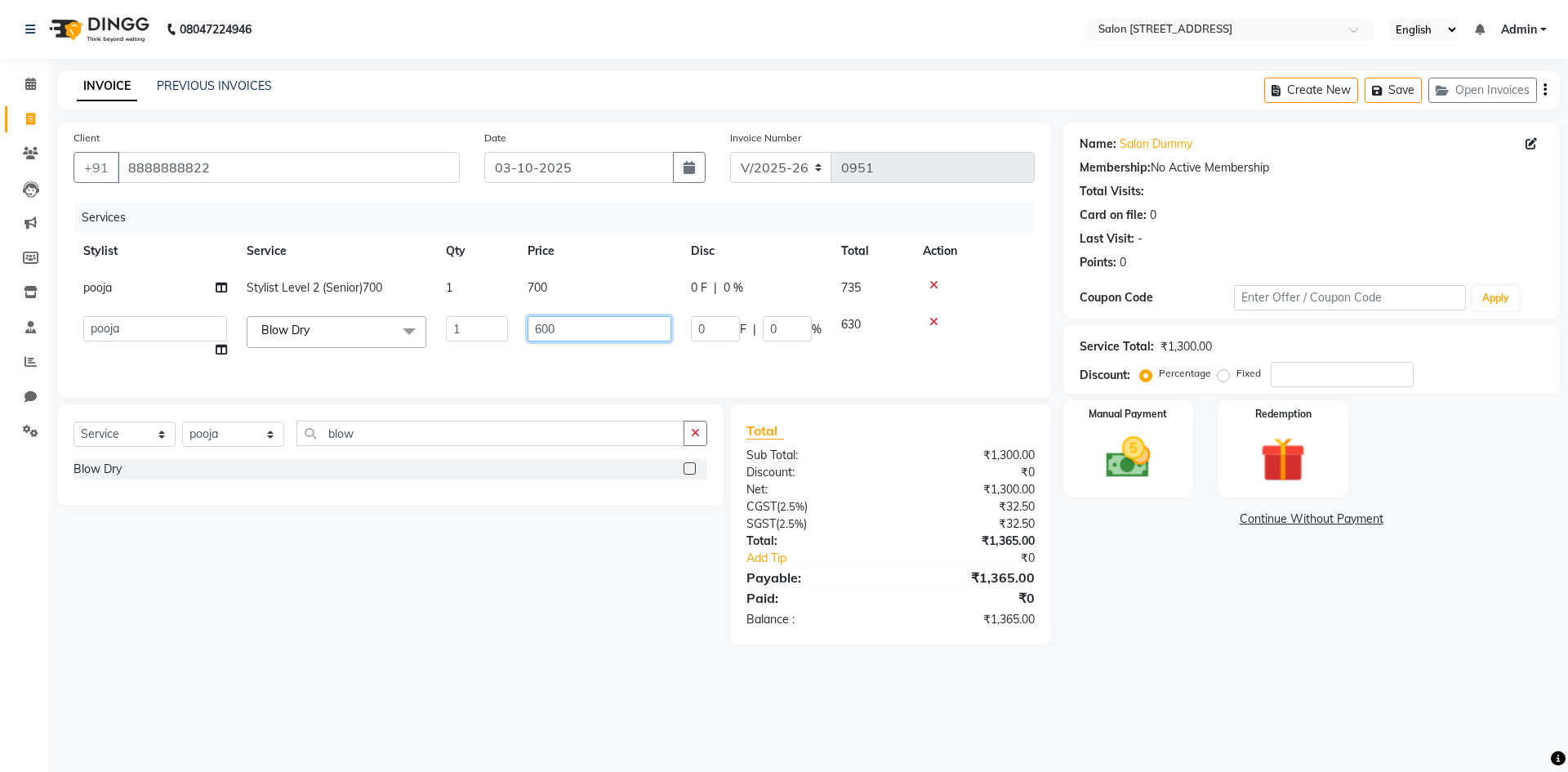
click at [590, 319] on input "600" at bounding box center [599, 329] width 143 height 26
type input "6"
type input "900"
click at [1192, 650] on main "INVOICE PREVIOUS INVOICES Create New Save Open Invoices Client [PHONE_NUMBER] D…" at bounding box center [808, 369] width 1519 height 597
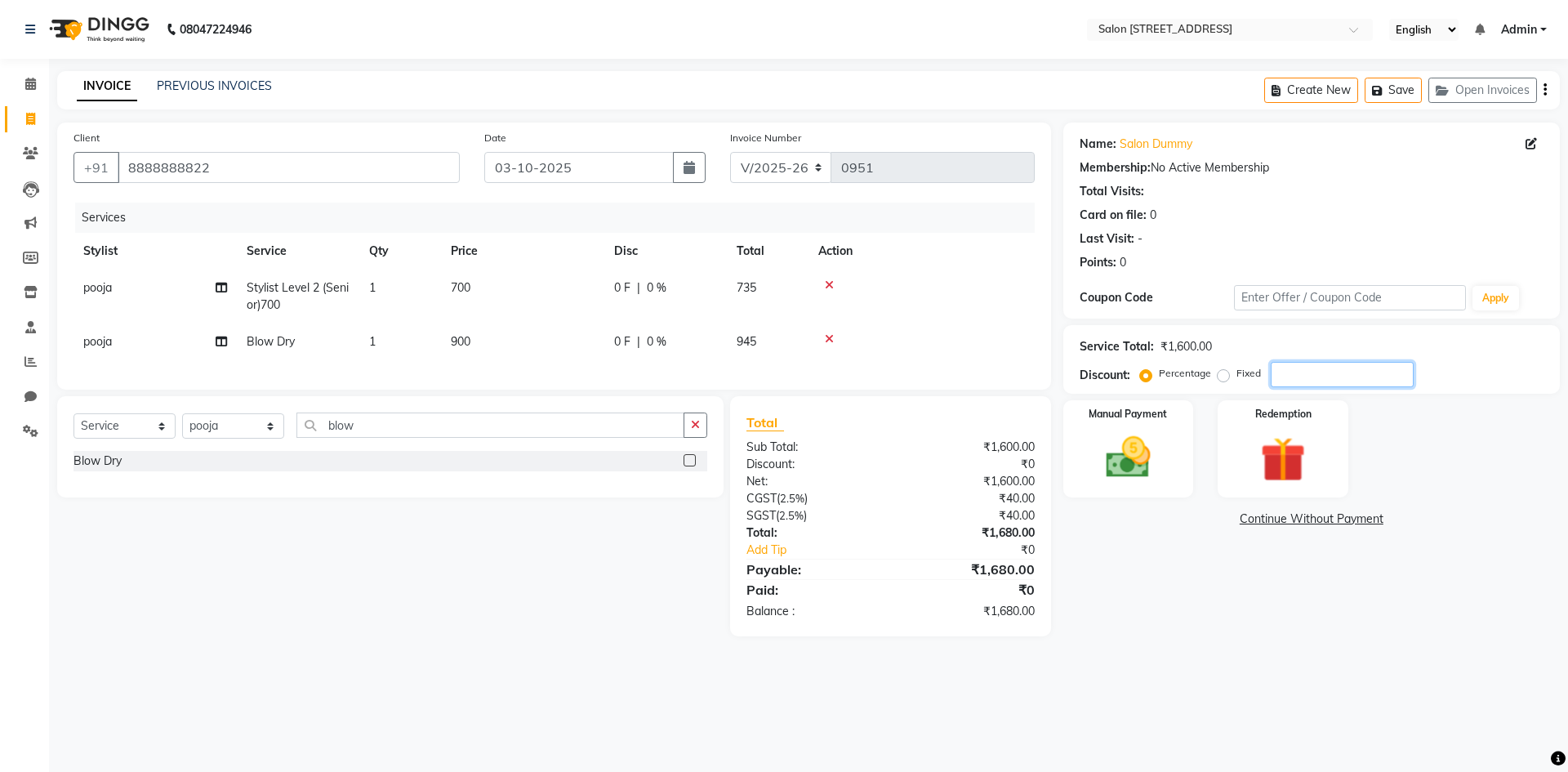
click at [1312, 379] on input "number" at bounding box center [1341, 375] width 142 height 26
type input "3"
click at [1236, 377] on label "Fixed" at bounding box center [1248, 373] width 25 height 15
click at [1221, 377] on input "Fixed" at bounding box center [1226, 373] width 11 height 11
radio input "true"
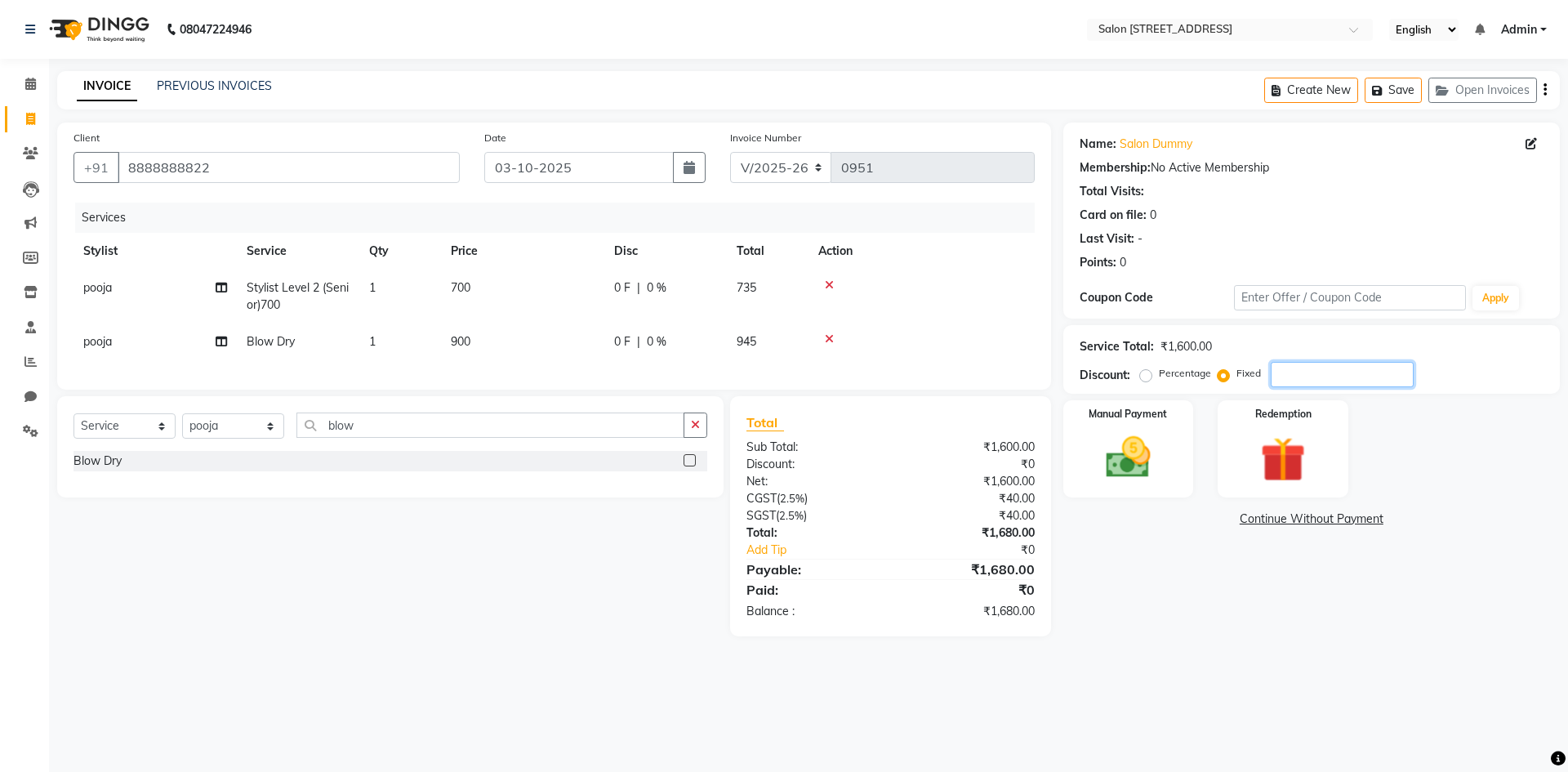
click at [1344, 377] on input "number" at bounding box center [1341, 375] width 142 height 26
type input "5"
click at [1159, 380] on label "Percentage" at bounding box center [1185, 373] width 52 height 15
click at [1146, 379] on input "Percentage" at bounding box center [1149, 373] width 11 height 11
radio input "true"
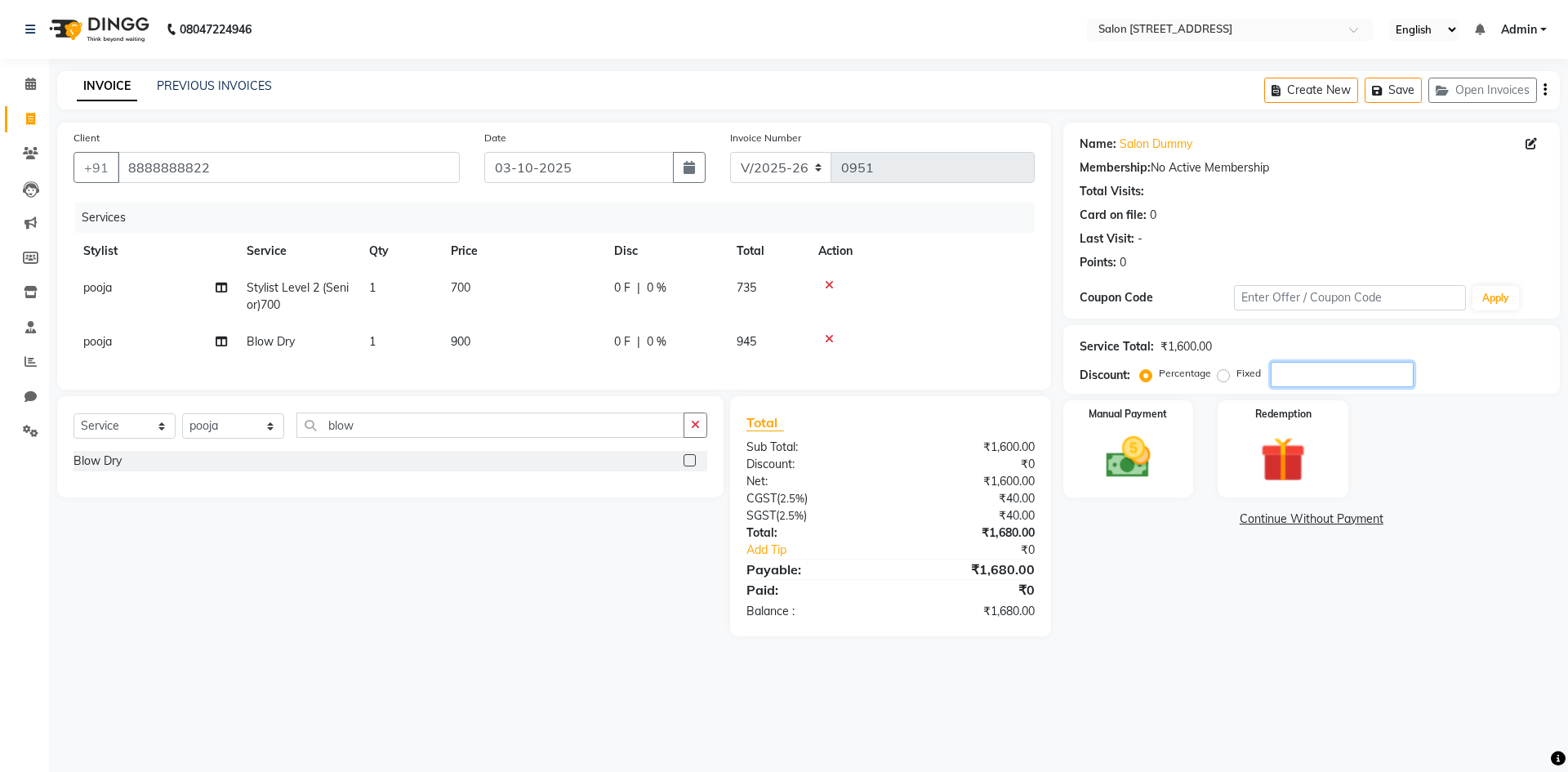
click at [1292, 378] on input "number" at bounding box center [1341, 375] width 142 height 26
click at [831, 342] on icon at bounding box center [829, 338] width 9 height 11
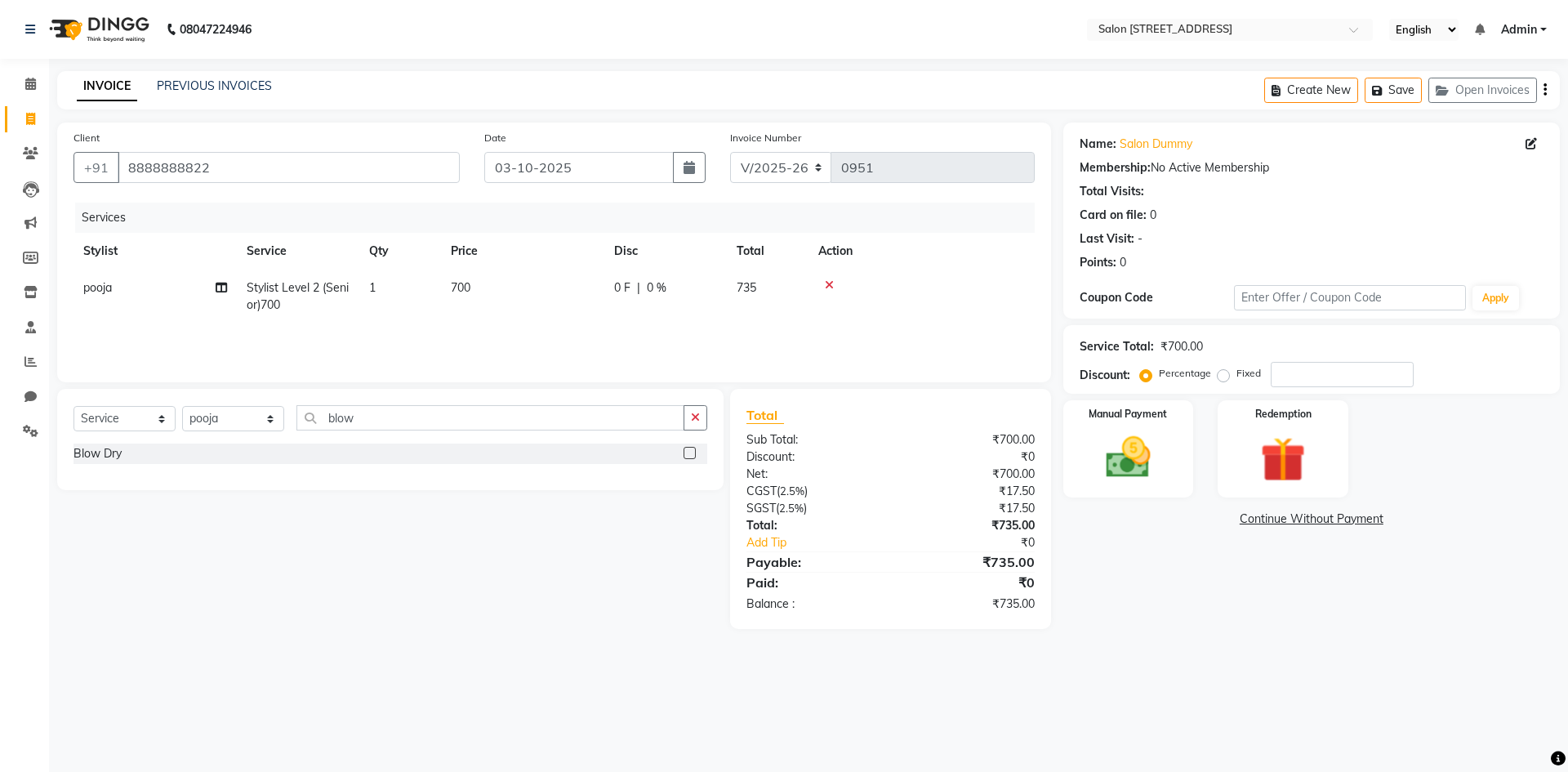
click at [828, 283] on icon at bounding box center [829, 285] width 9 height 11
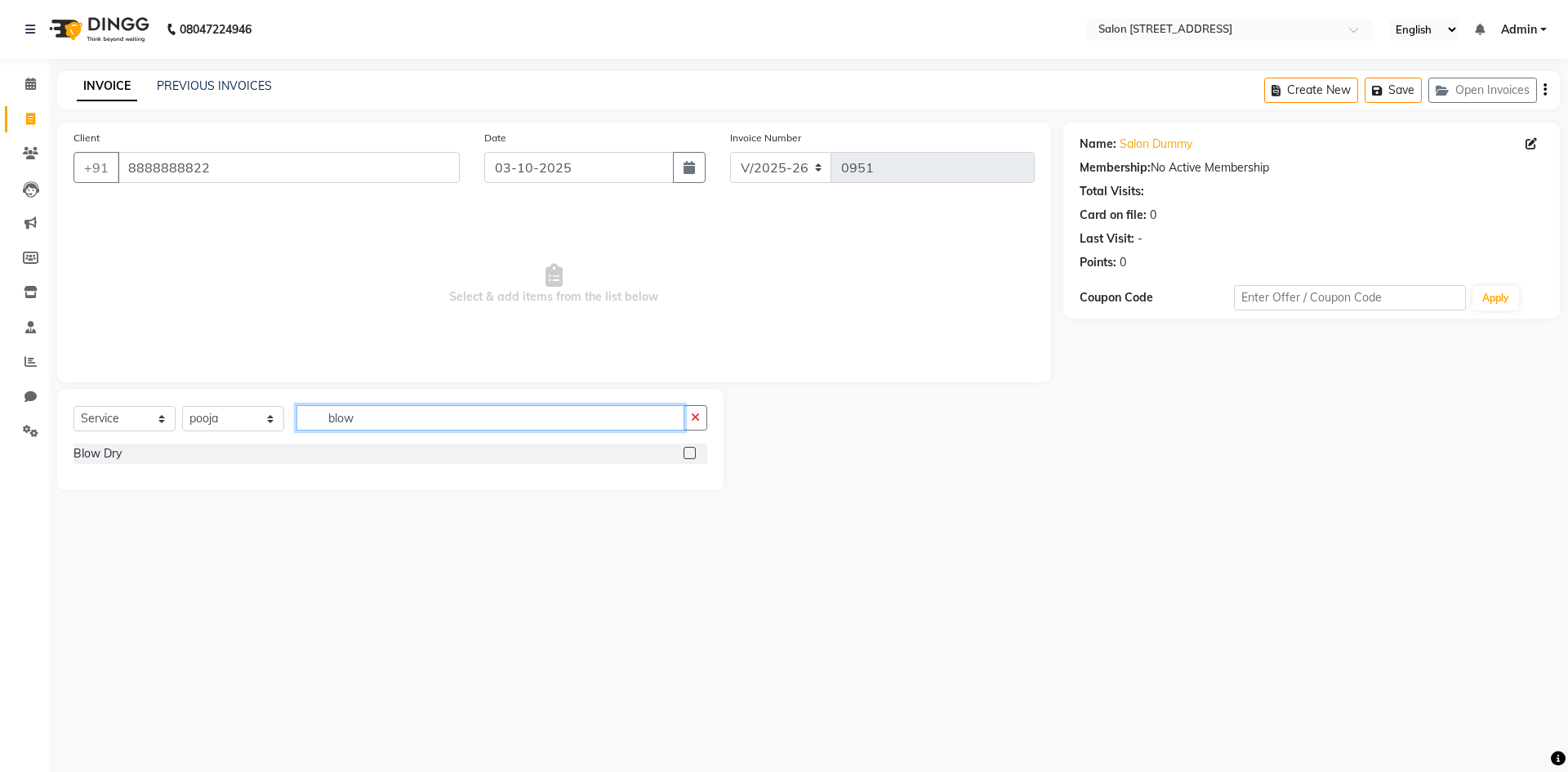
click at [416, 427] on input "blow" at bounding box center [491, 418] width 388 height 26
type input "b"
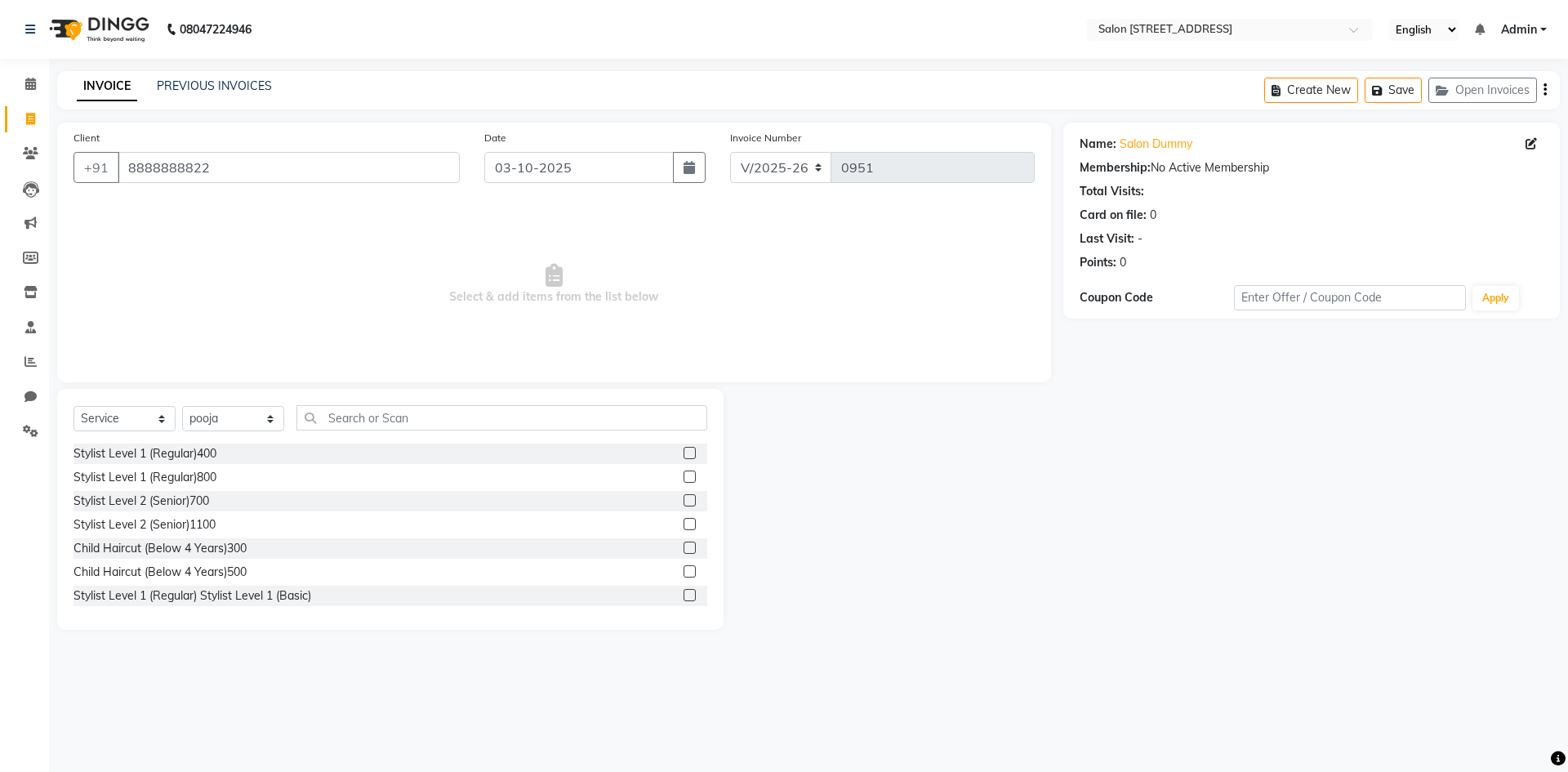
click at [248, 257] on span "Select & add items from the list below" at bounding box center [554, 284] width 961 height 164
click at [345, 416] on input "text" at bounding box center [502, 418] width 411 height 26
click at [684, 499] on label at bounding box center [689, 500] width 12 height 12
click at [684, 499] on input "checkbox" at bounding box center [689, 501] width 11 height 11
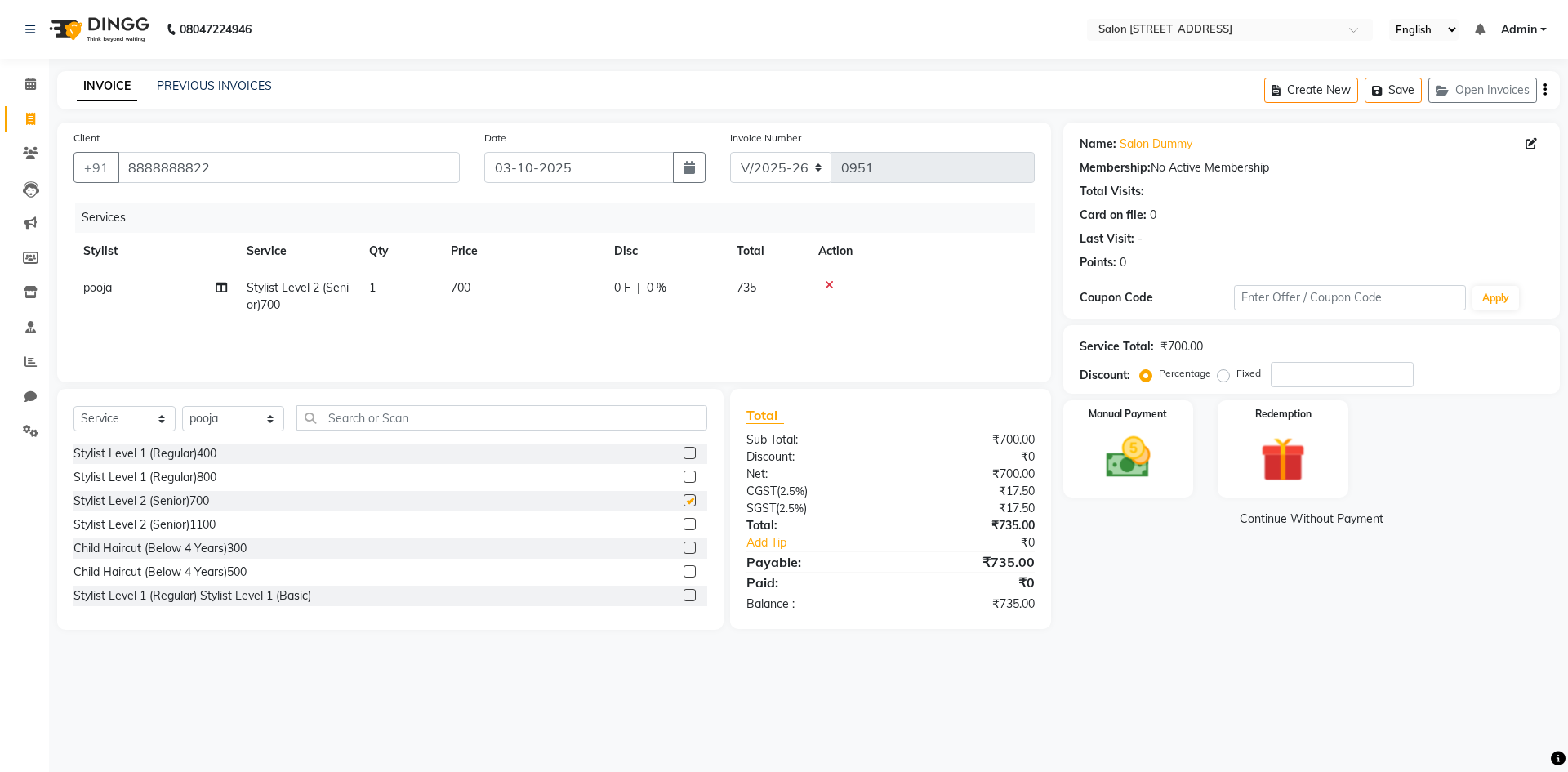
checkbox input "false"
click at [1314, 374] on input "number" at bounding box center [1341, 375] width 142 height 26
type input "3"
click at [1236, 375] on label "Fixed" at bounding box center [1248, 373] width 25 height 15
click at [1225, 375] on input "Fixed" at bounding box center [1226, 373] width 11 height 11
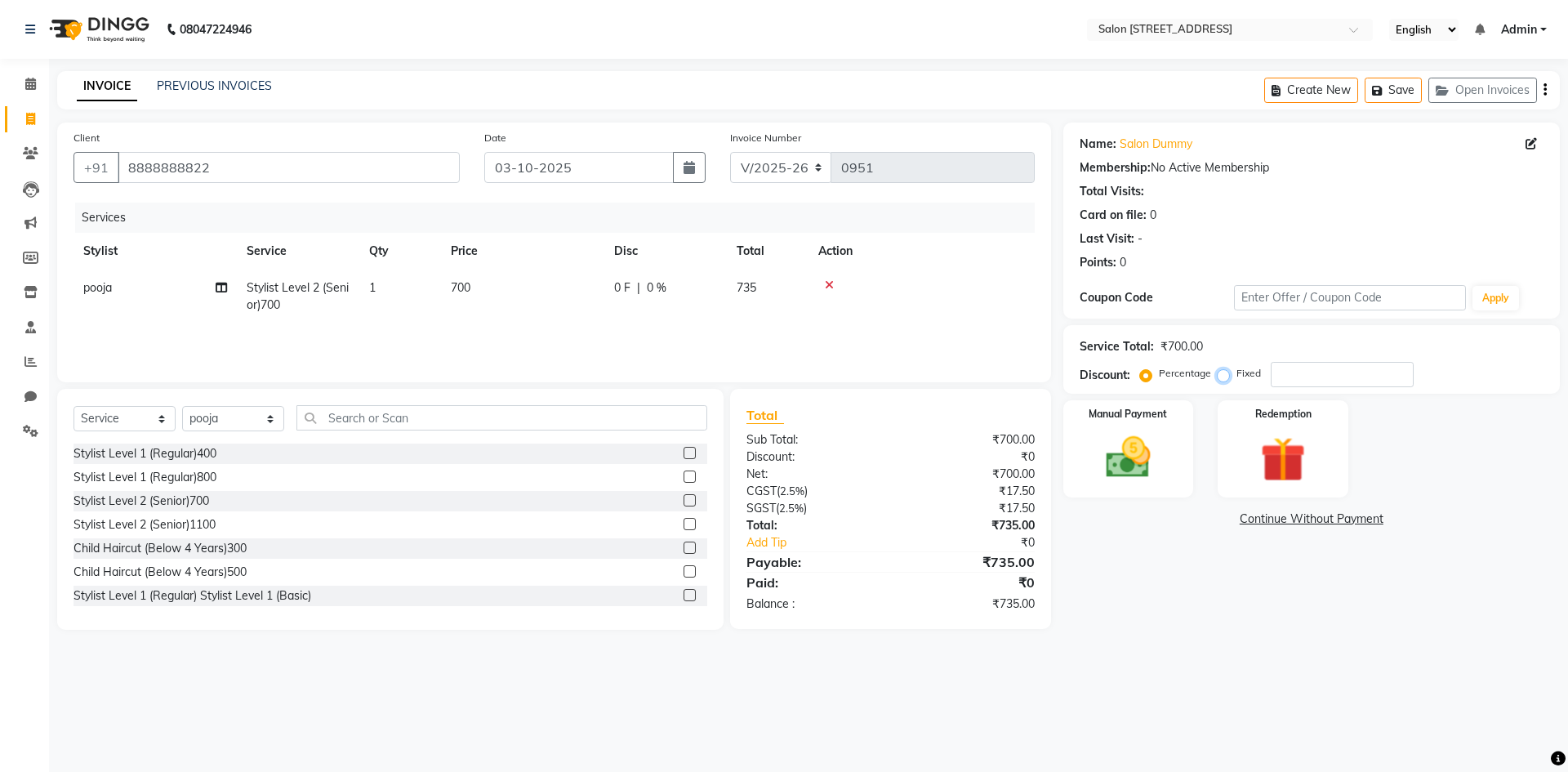
radio input "true"
click at [1309, 376] on input "number" at bounding box center [1341, 375] width 142 height 26
type input "20"
click at [1159, 379] on label "Percentage" at bounding box center [1185, 373] width 52 height 15
click at [1150, 379] on input "Percentage" at bounding box center [1149, 373] width 11 height 11
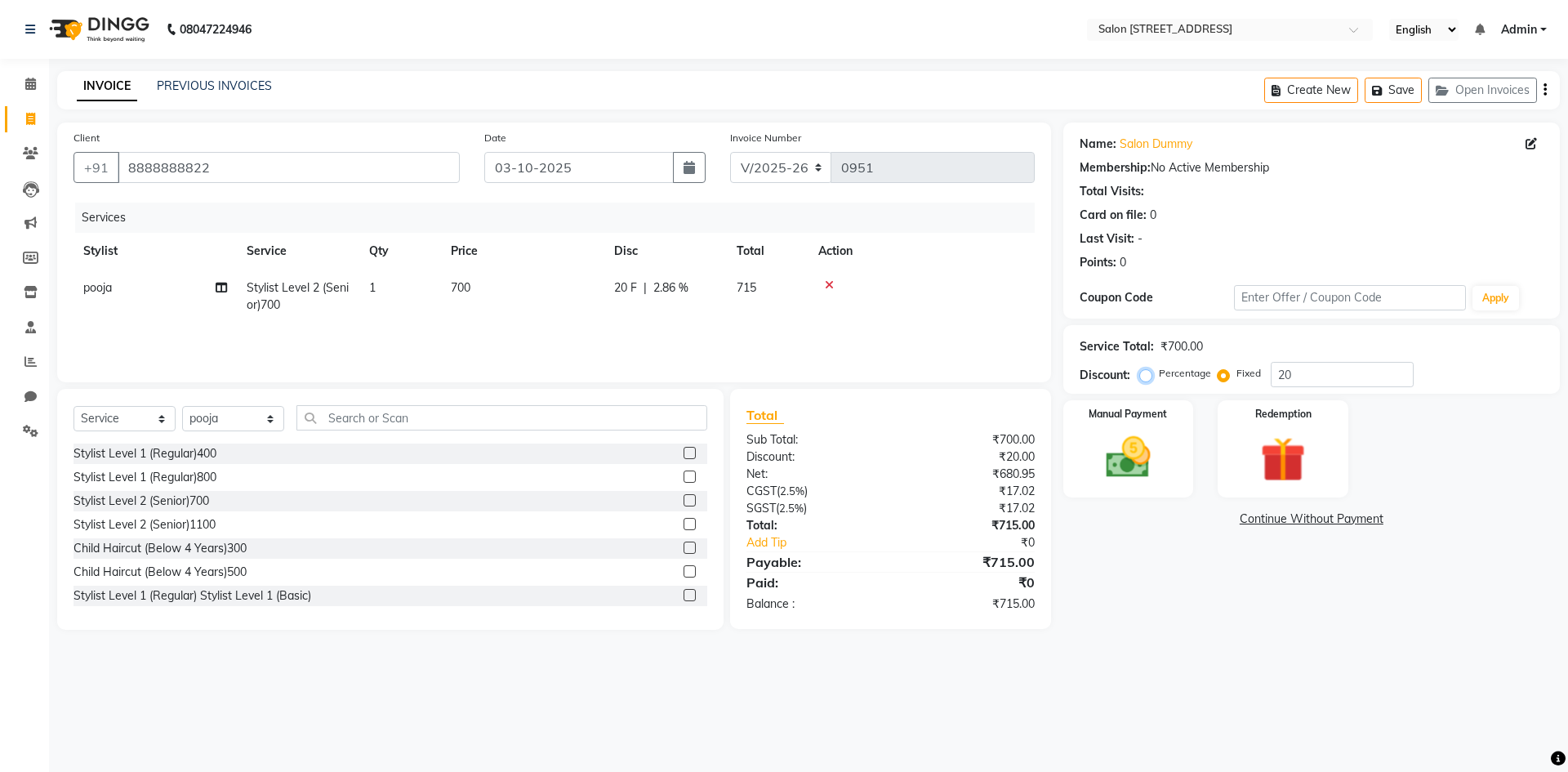
radio input "true"
click at [1333, 377] on input "20" at bounding box center [1341, 375] width 142 height 26
type input "2"
click at [1236, 376] on label "Fixed" at bounding box center [1248, 373] width 25 height 15
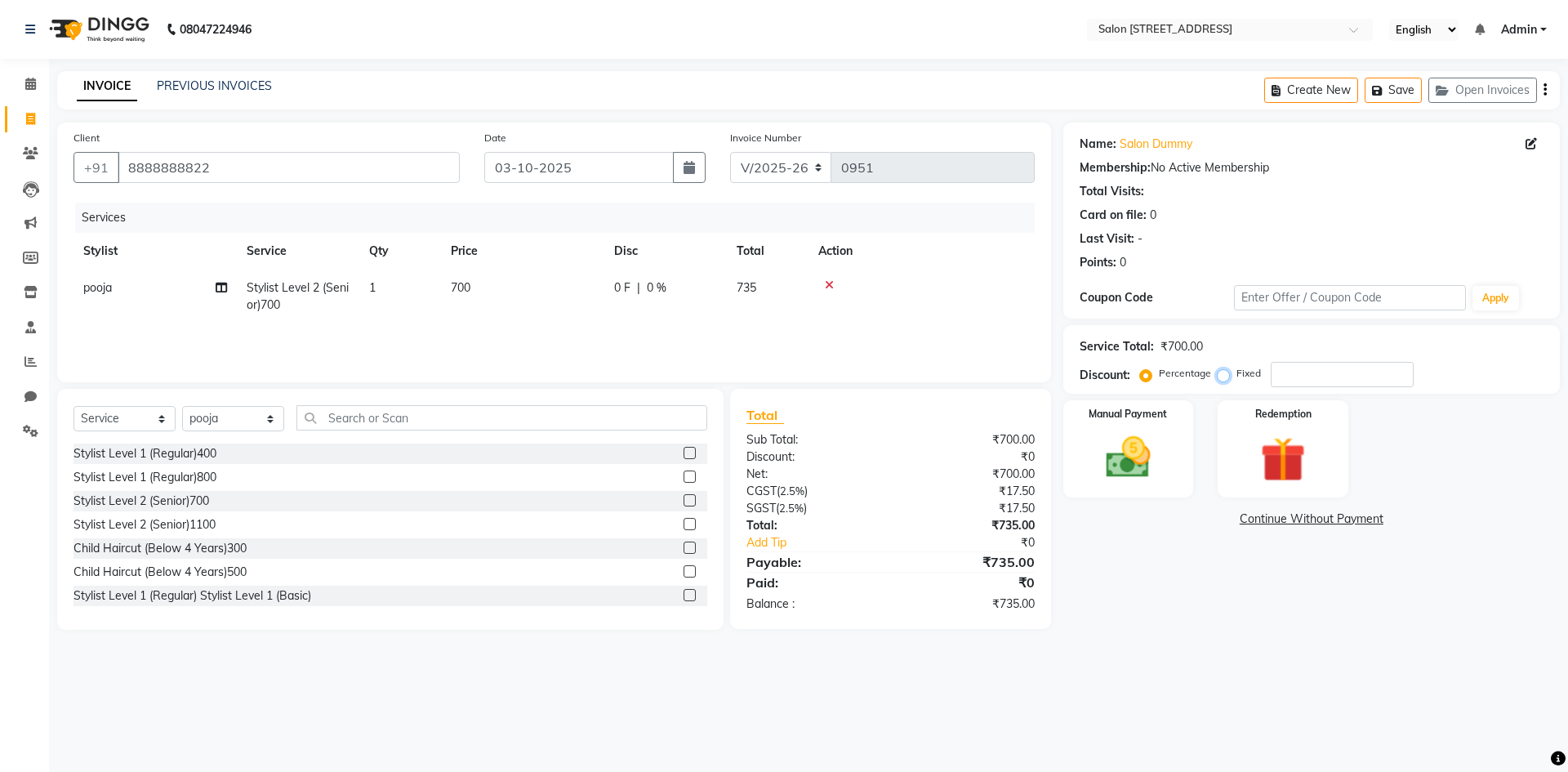
click at [1221, 376] on input "Fixed" at bounding box center [1226, 373] width 11 height 11
radio input "true"
click at [1318, 373] on input "number" at bounding box center [1341, 375] width 142 height 26
type input "1"
click at [1153, 678] on div "08047224946 Select Location × Salon [GEOGRAPHIC_DATA] Layout English ENGLISH Es…" at bounding box center [784, 386] width 1568 height 772
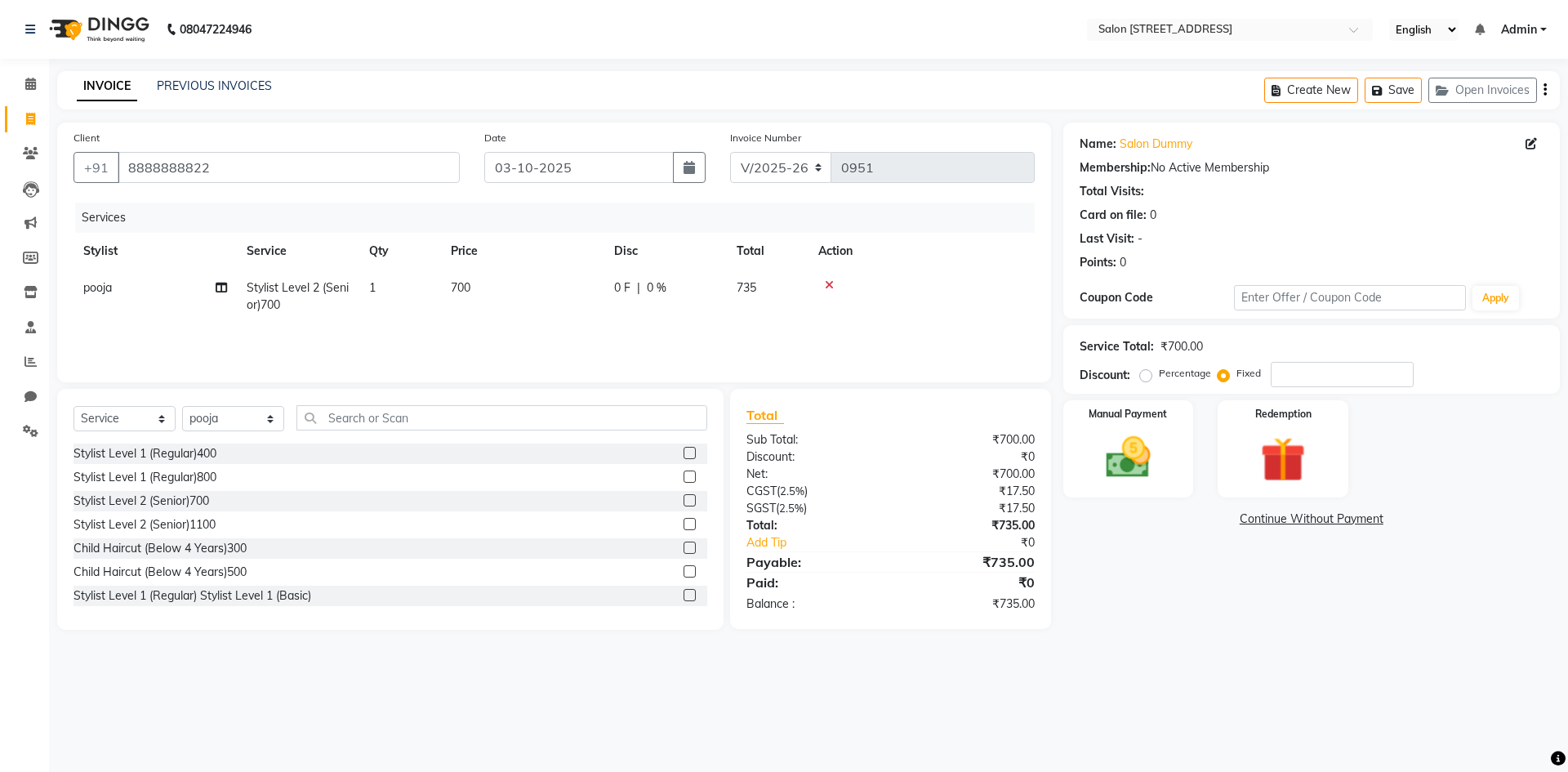
click at [472, 282] on td "700" at bounding box center [523, 296] width 164 height 54
select select "83057"
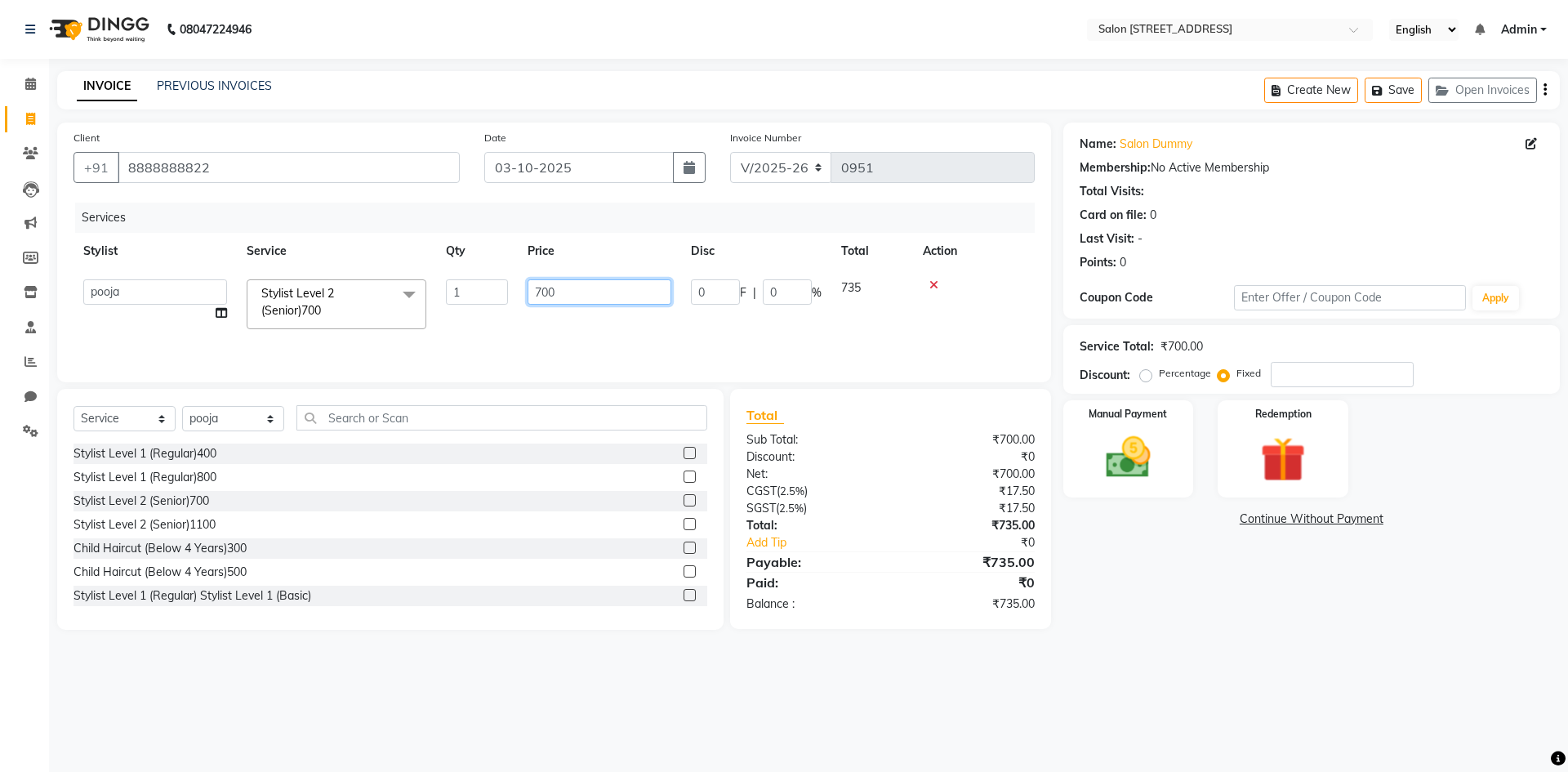
click at [582, 294] on input "700" at bounding box center [599, 292] width 143 height 26
type input "7"
type input "6"
type input "1239"
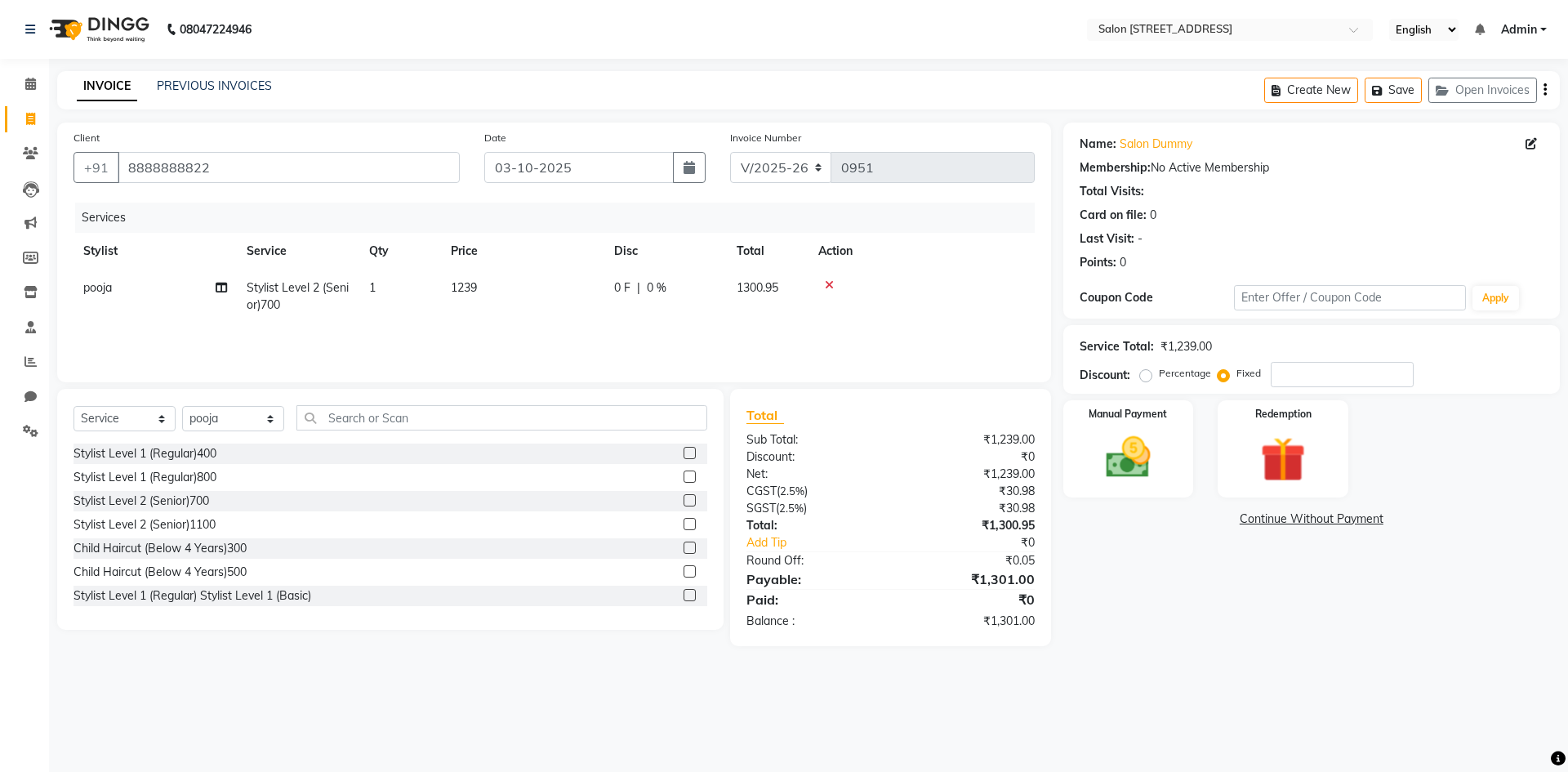
drag, startPoint x: 1161, startPoint y: 657, endPoint x: 1403, endPoint y: 352, distance: 389.3
click at [1177, 634] on div "08047224946 Select Location × Salon [GEOGRAPHIC_DATA] Layout English ENGLISH Es…" at bounding box center [784, 386] width 1568 height 772
click at [1327, 375] on input "number" at bounding box center [1341, 375] width 142 height 26
type input "6"
click at [1168, 596] on div "Name: Salon Dummy Membership: No Active Membership Total Visits: Card on file: …" at bounding box center [1318, 384] width 509 height 524
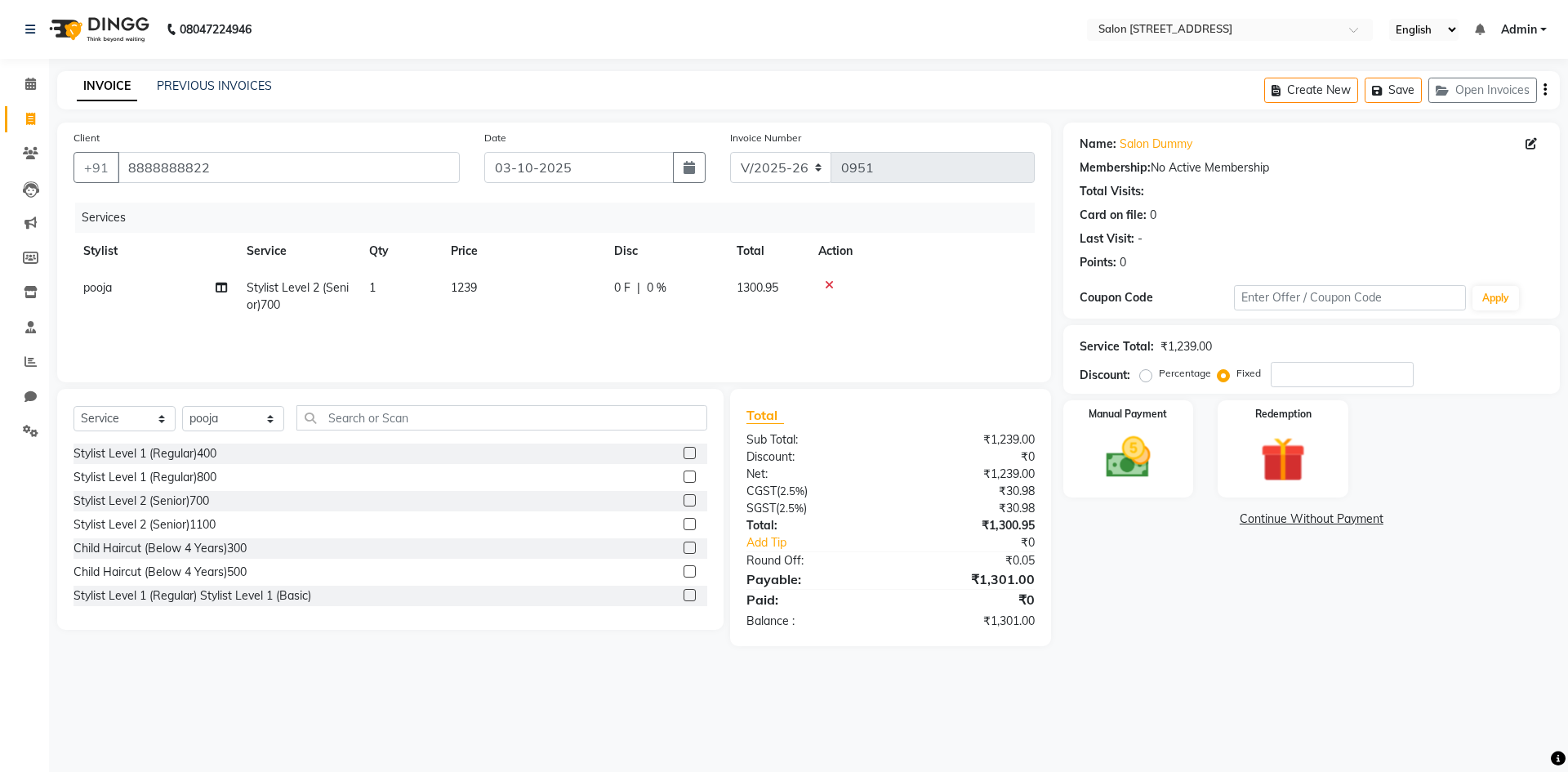
click at [465, 284] on span "1239" at bounding box center [463, 288] width 26 height 15
select select "83057"
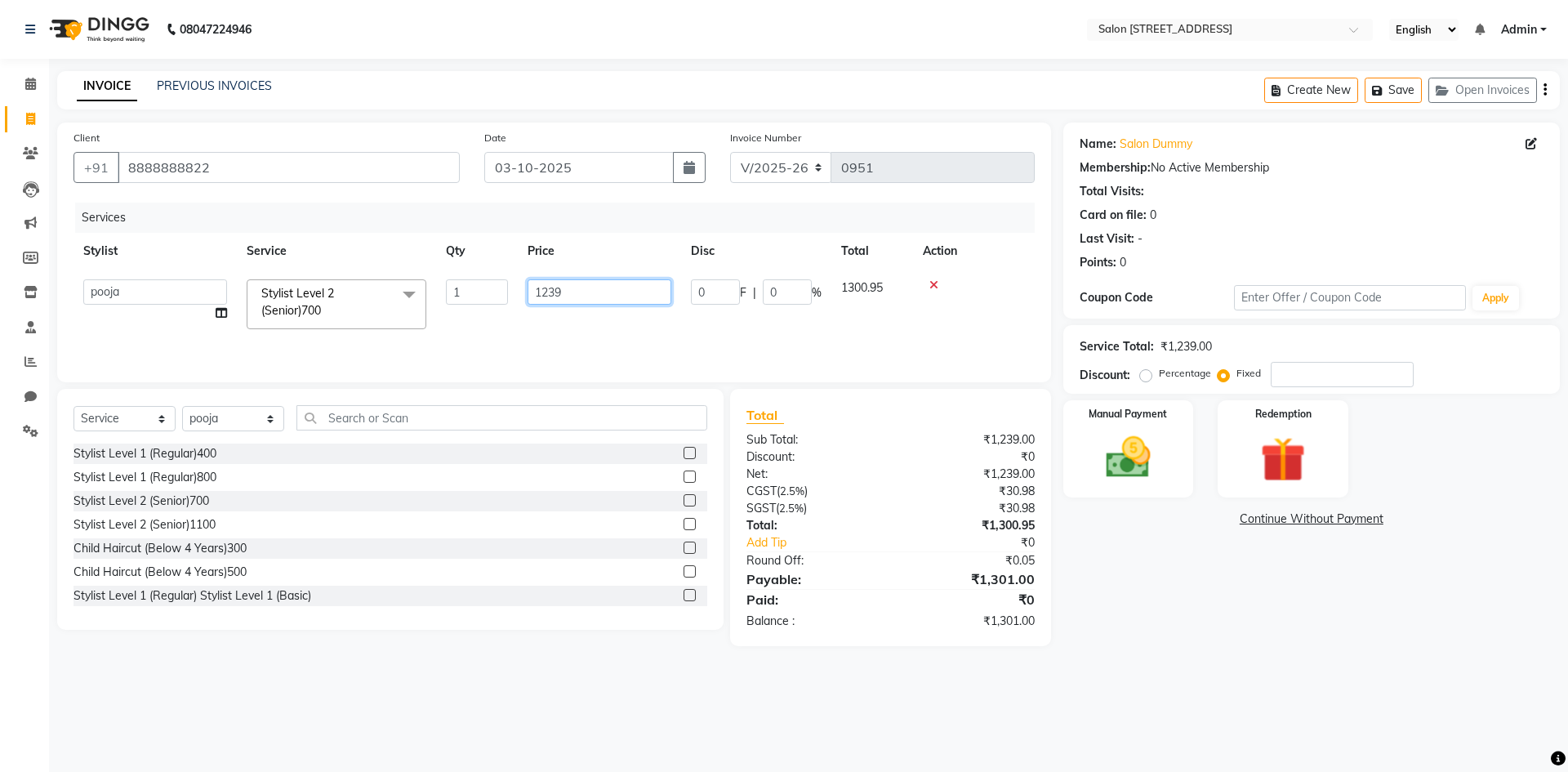
click at [575, 289] on input "1239" at bounding box center [599, 292] width 143 height 26
type input "1"
click at [1145, 654] on div "08047224946 Select Location × Salon [GEOGRAPHIC_DATA] Layout English ENGLISH Es…" at bounding box center [784, 386] width 1568 height 772
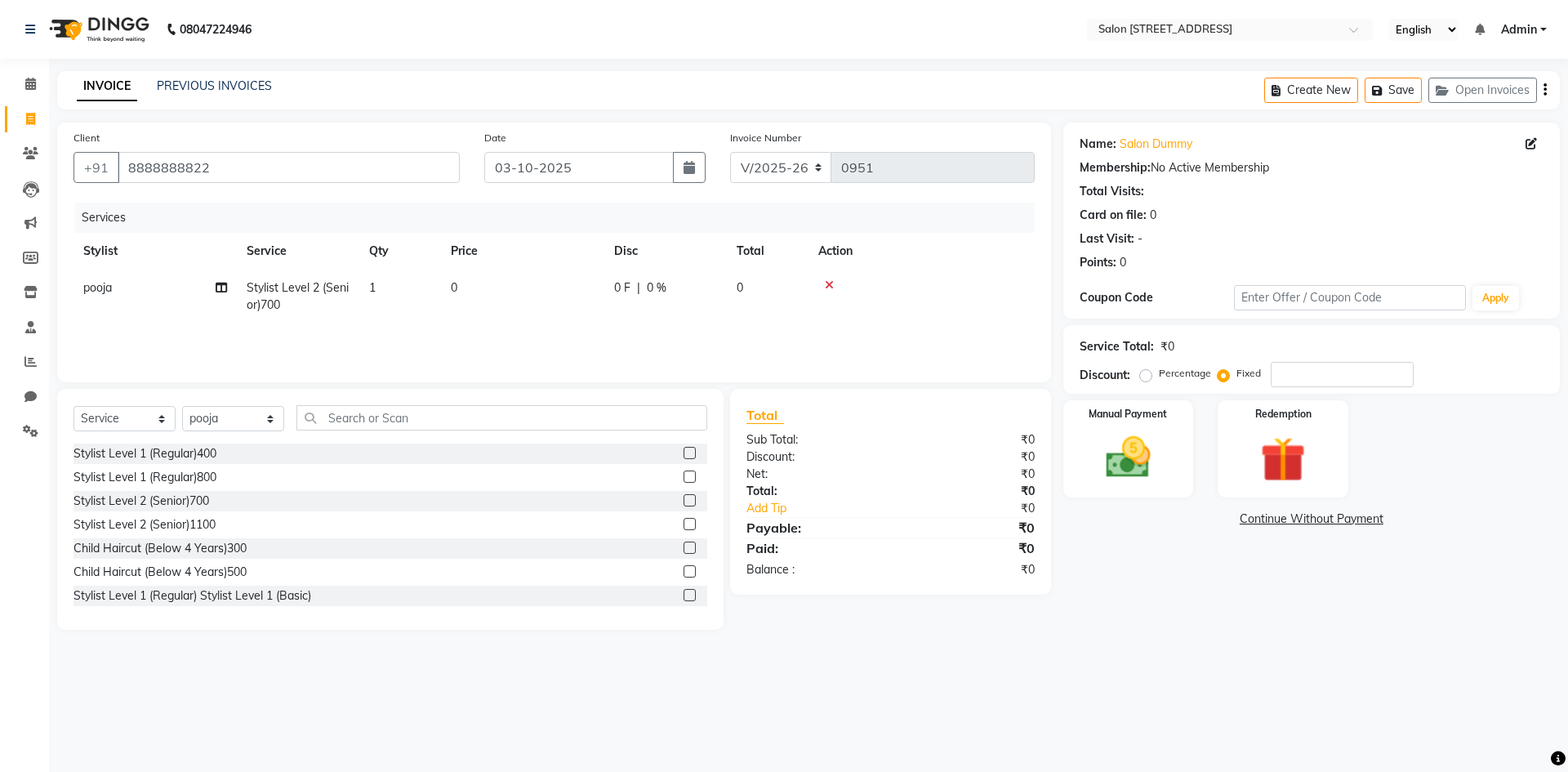
click at [825, 285] on icon at bounding box center [829, 285] width 9 height 11
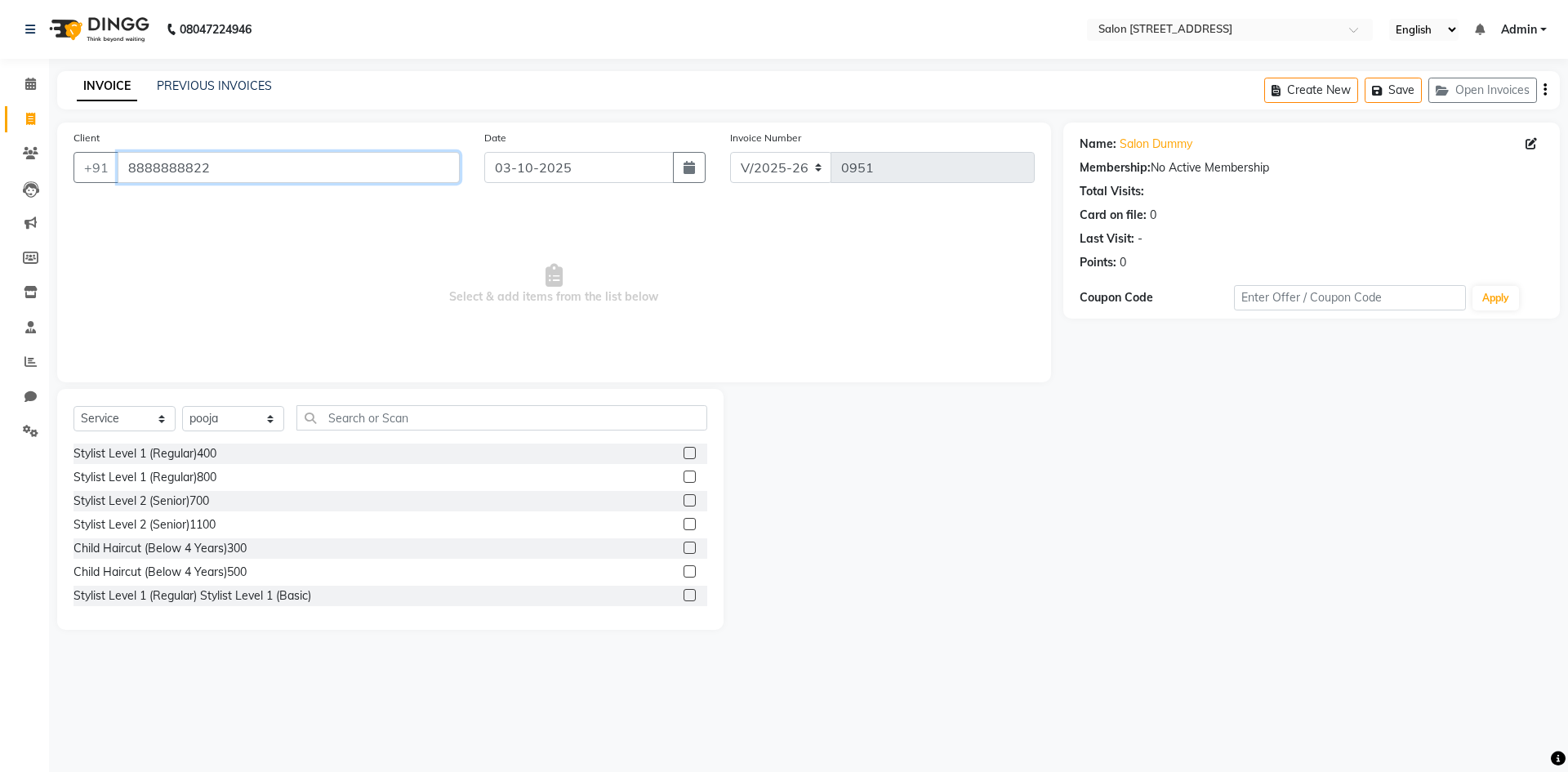
drag, startPoint x: 122, startPoint y: 171, endPoint x: 223, endPoint y: 179, distance: 101.3
click at [223, 179] on input "8888888822" at bounding box center [289, 167] width 342 height 31
click at [213, 278] on span "Select & add items from the list below" at bounding box center [554, 284] width 961 height 164
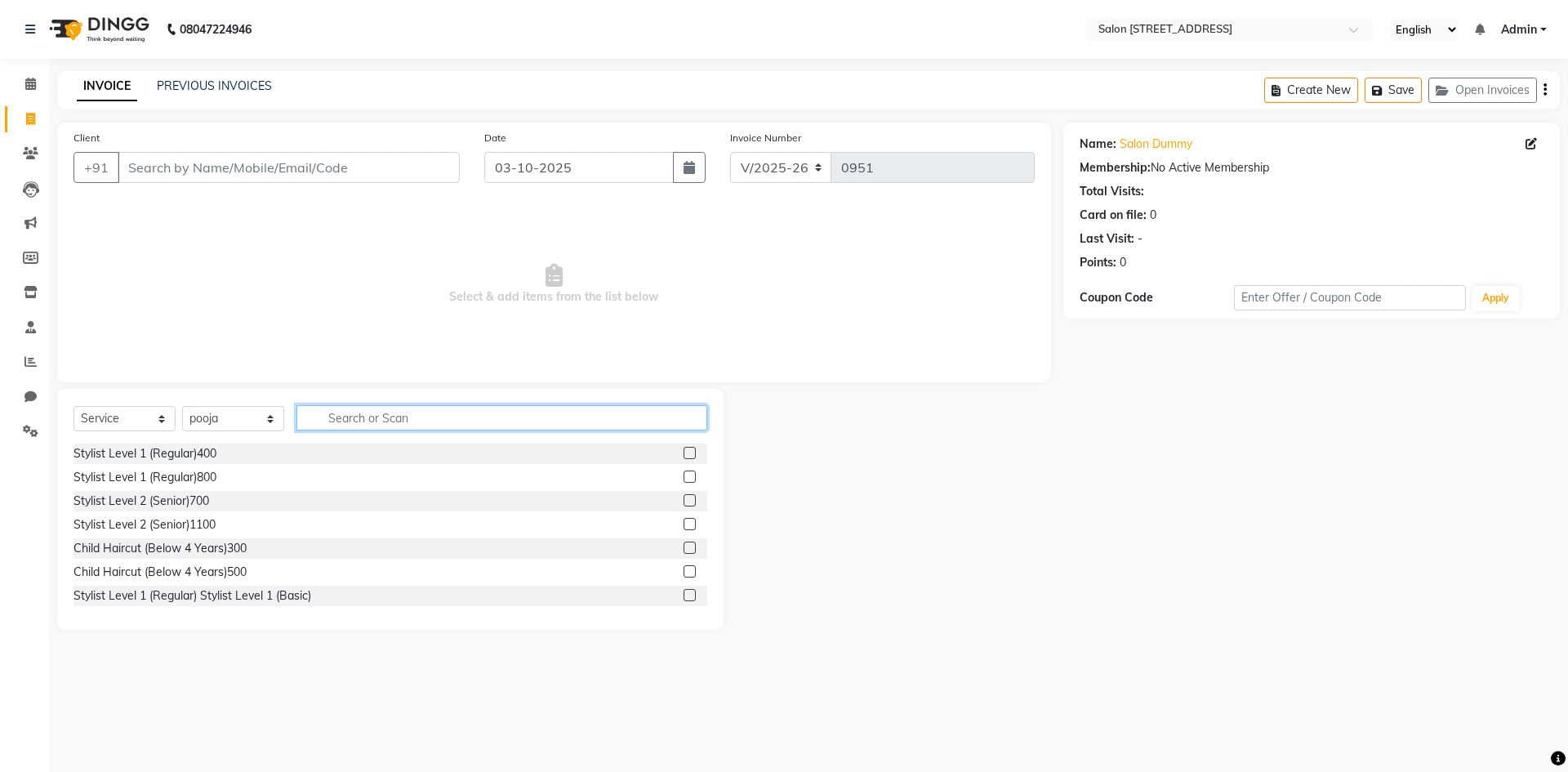
click at [355, 421] on input "text" at bounding box center [502, 418] width 411 height 26
click at [26, 84] on icon at bounding box center [31, 83] width 11 height 12
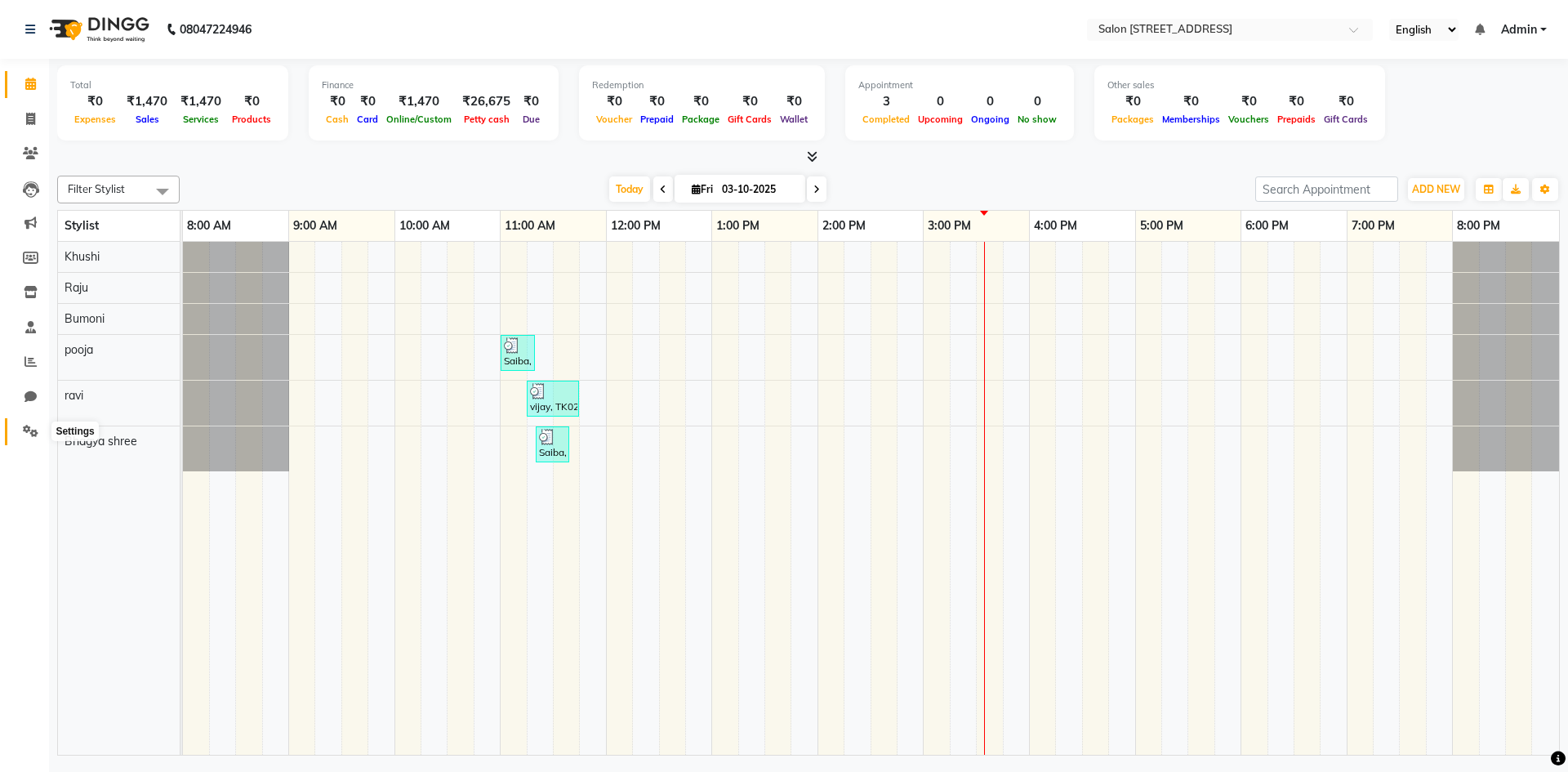
click at [21, 427] on span at bounding box center [30, 431] width 28 height 18
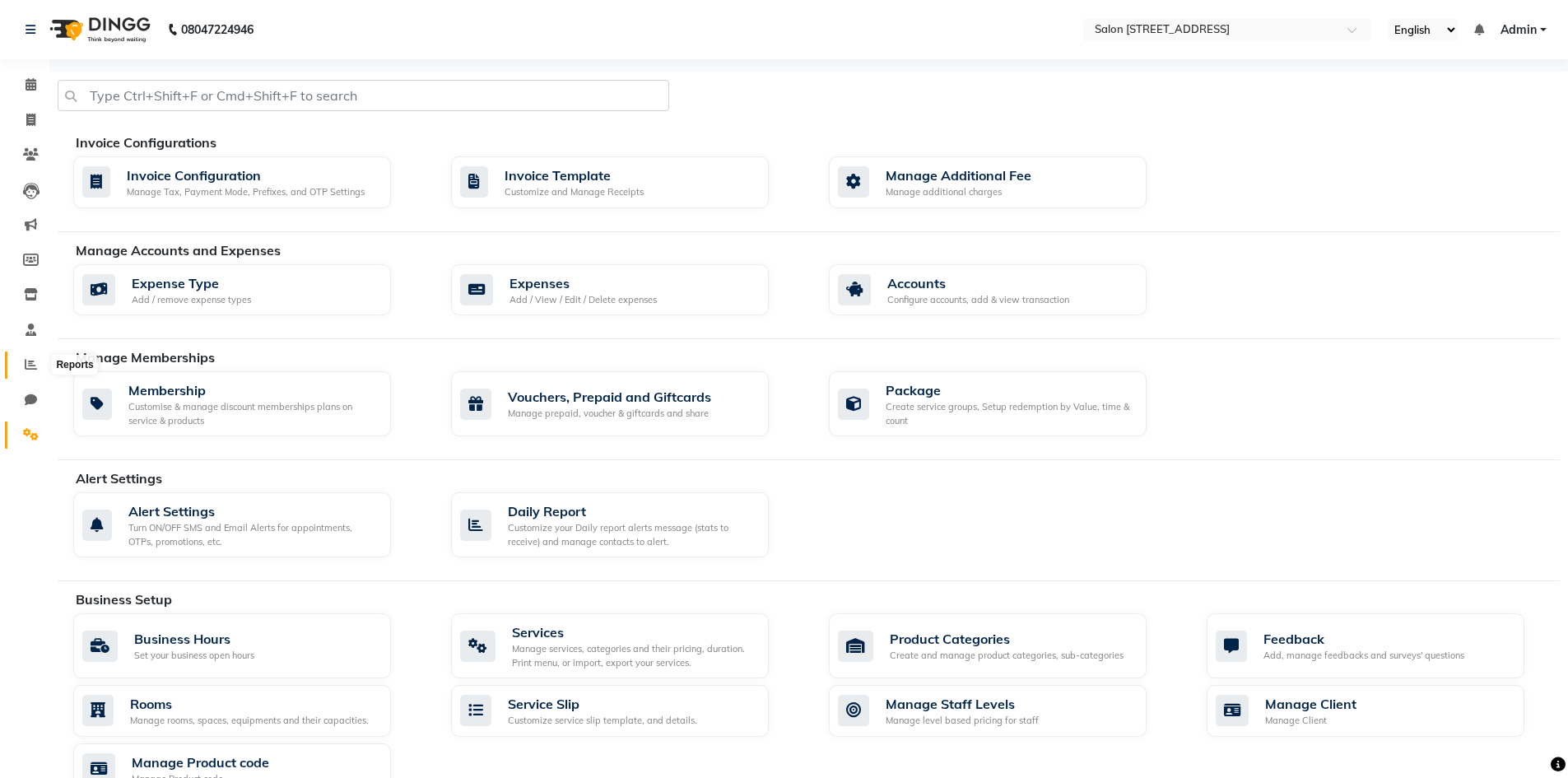
click at [31, 361] on icon at bounding box center [31, 363] width 12 height 12
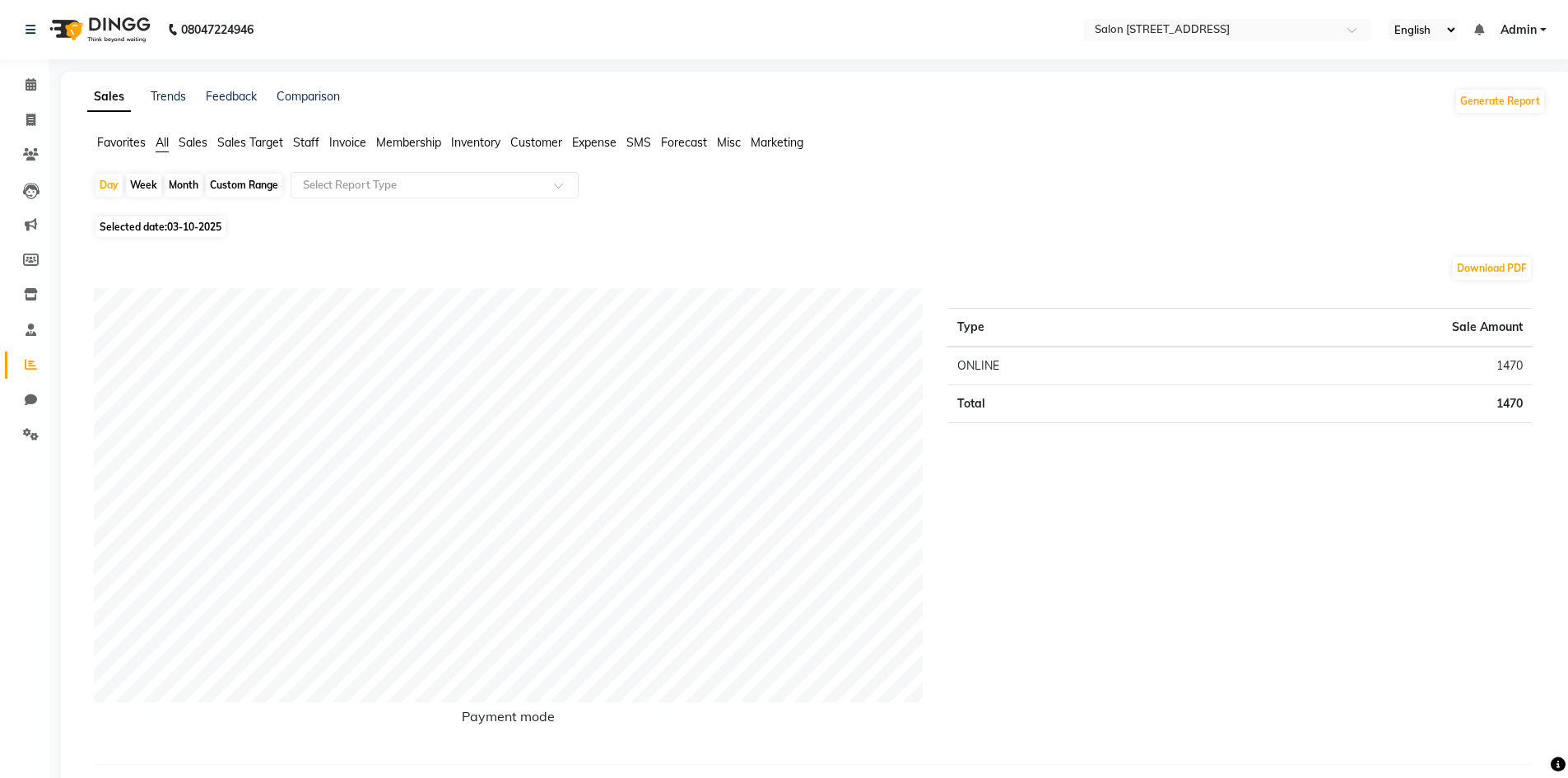
click at [320, 136] on span "Staff" at bounding box center [306, 143] width 26 height 15
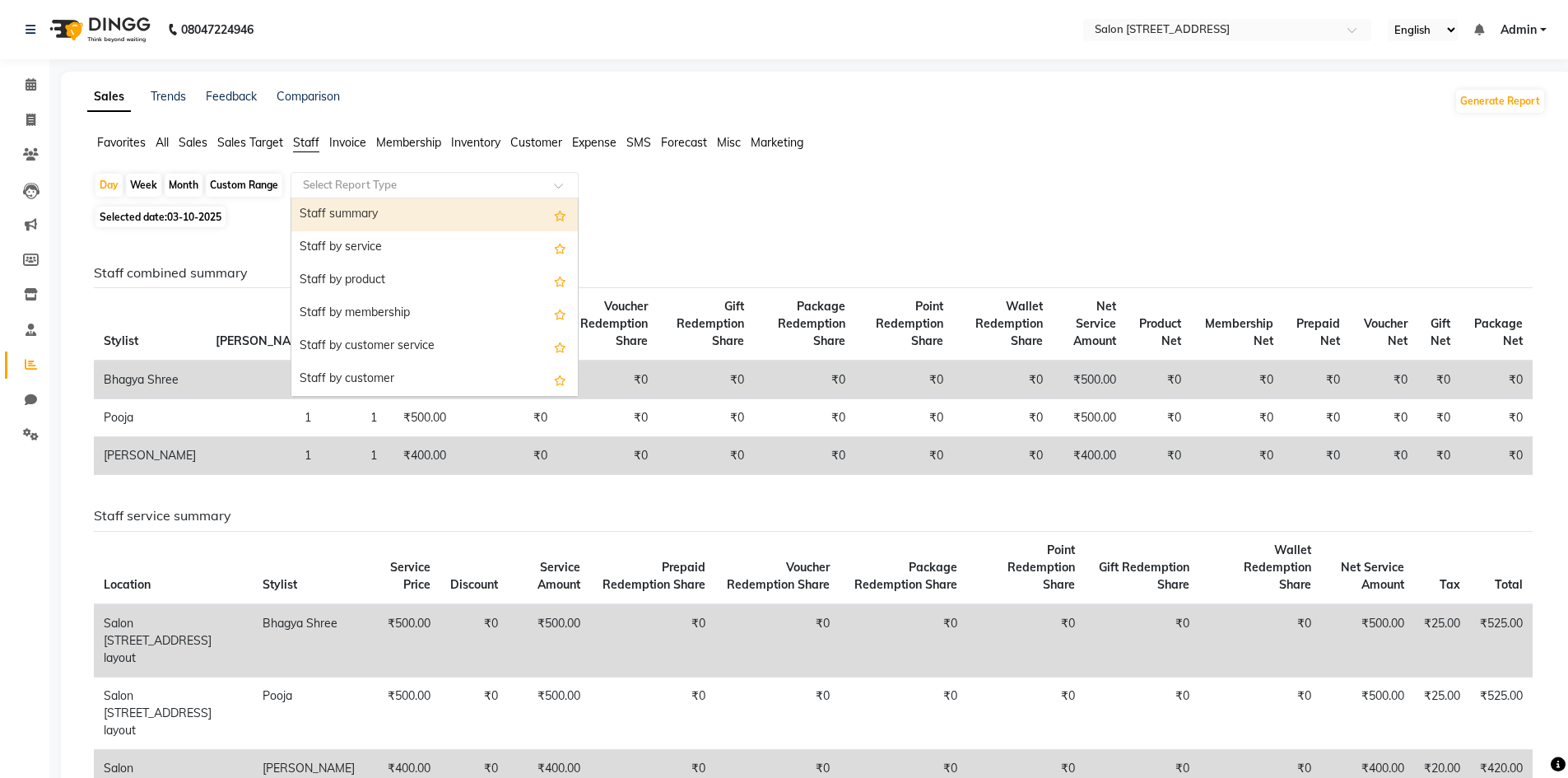
click at [377, 181] on input "text" at bounding box center [418, 185] width 237 height 17
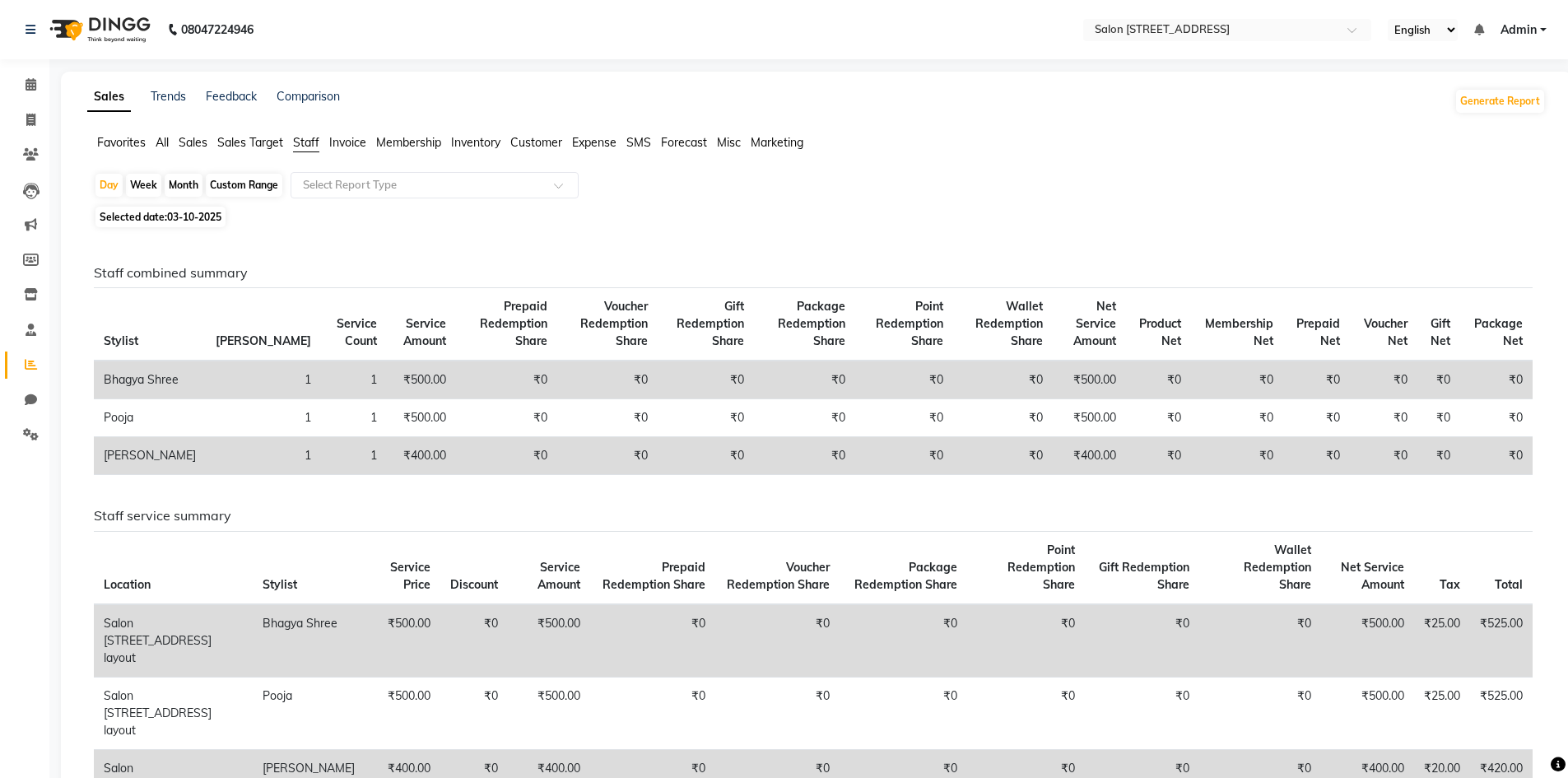
click at [181, 250] on div "Staff combined summary Stylist Bill Count Service Count Service Amount Prepaid …" at bounding box center [812, 599] width 1464 height 734
click at [36, 258] on icon at bounding box center [31, 259] width 16 height 12
select select
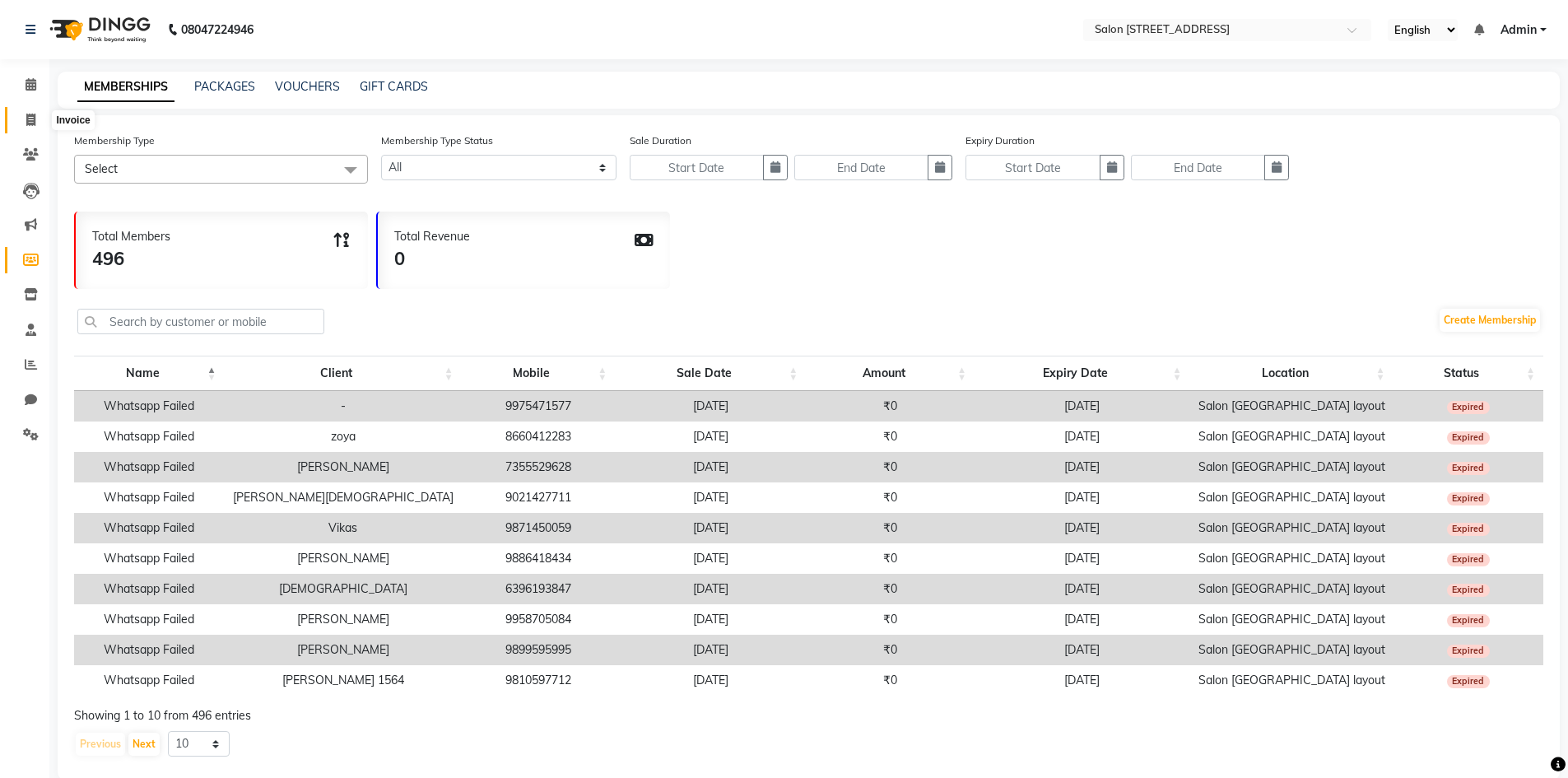
click at [35, 114] on icon at bounding box center [31, 119] width 9 height 12
select select "service"
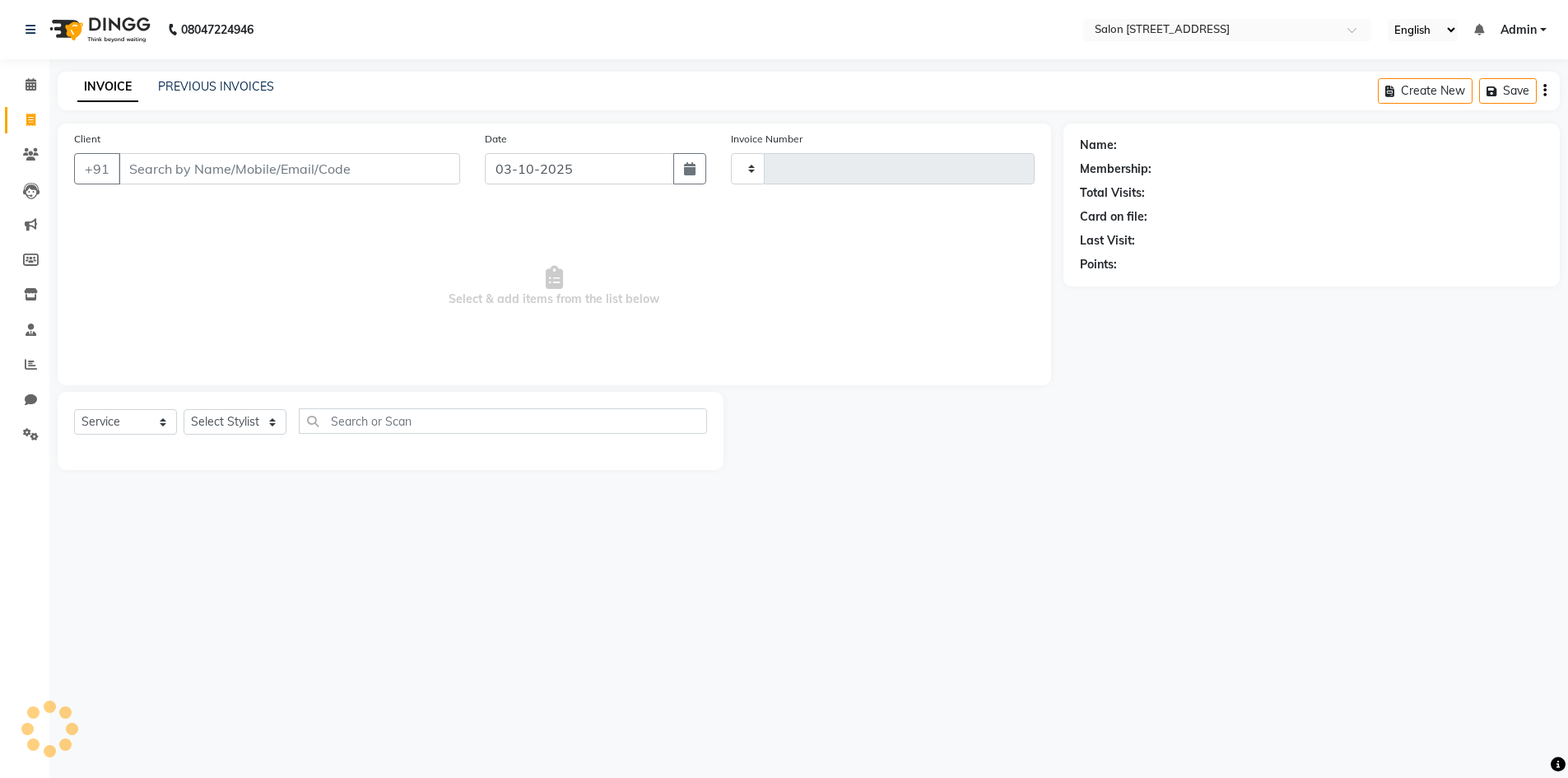
type input "0951"
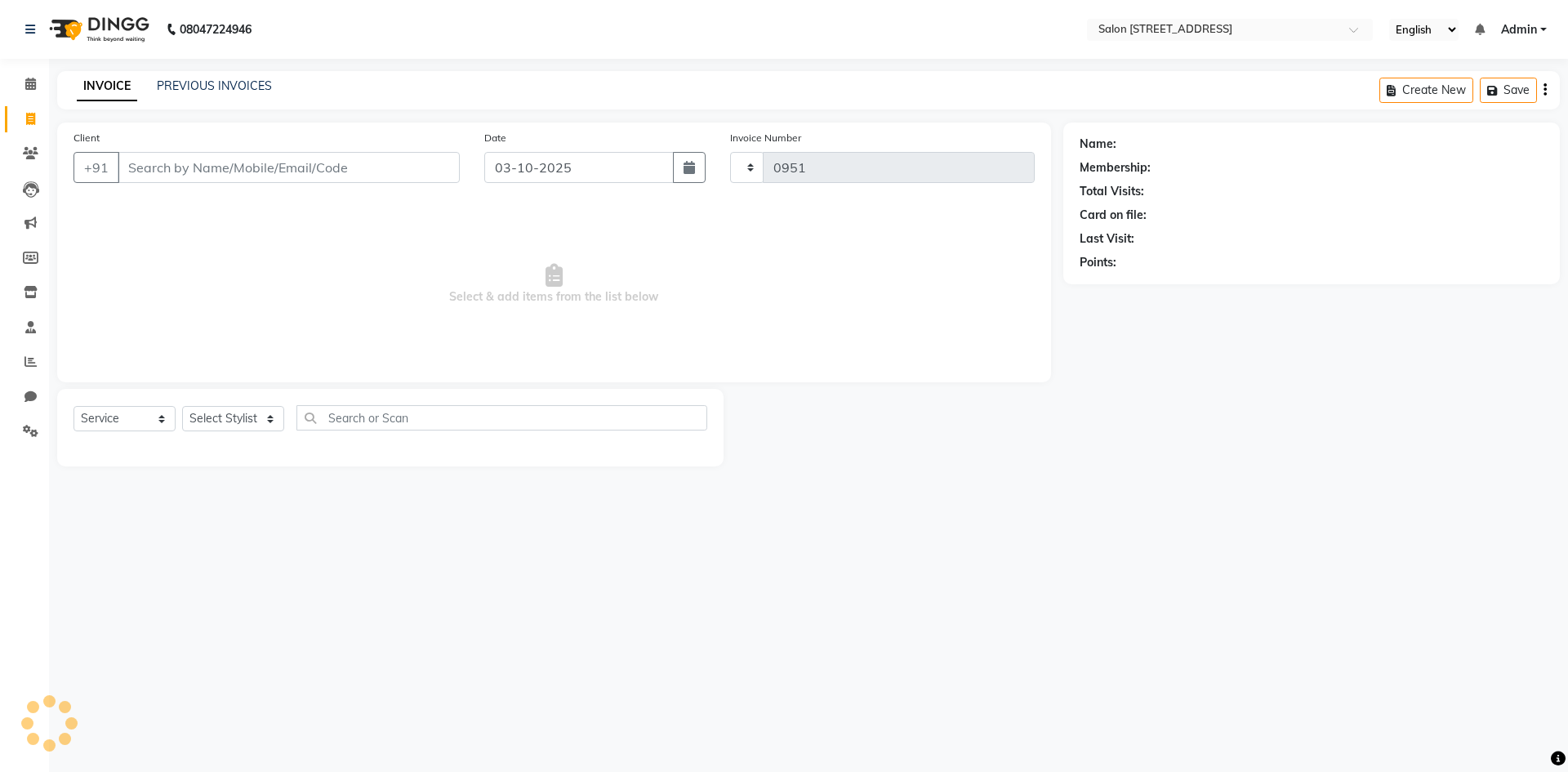
select select "7707"
click at [33, 151] on icon at bounding box center [30, 153] width 16 height 12
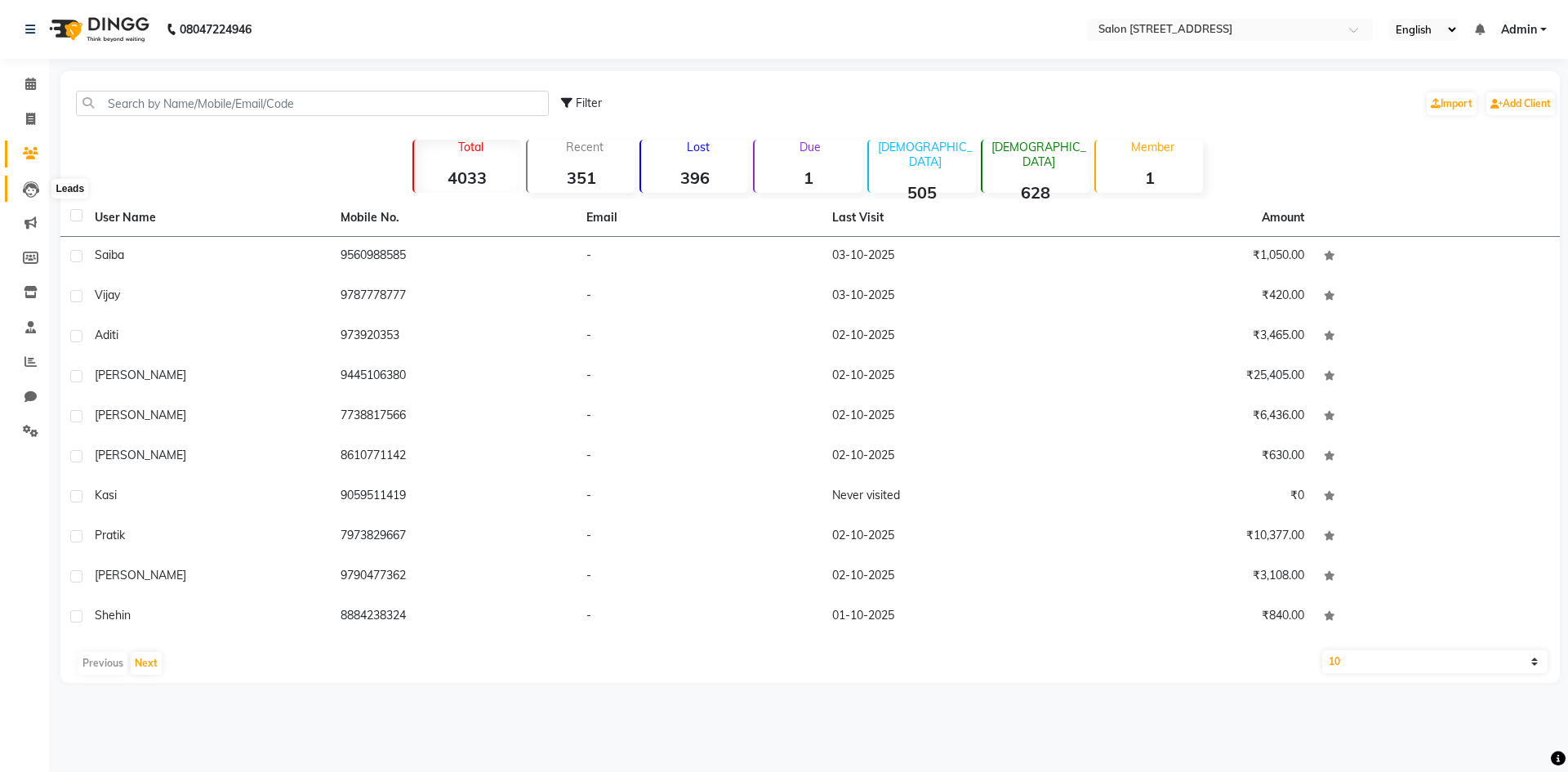
click at [38, 189] on icon at bounding box center [31, 189] width 17 height 17
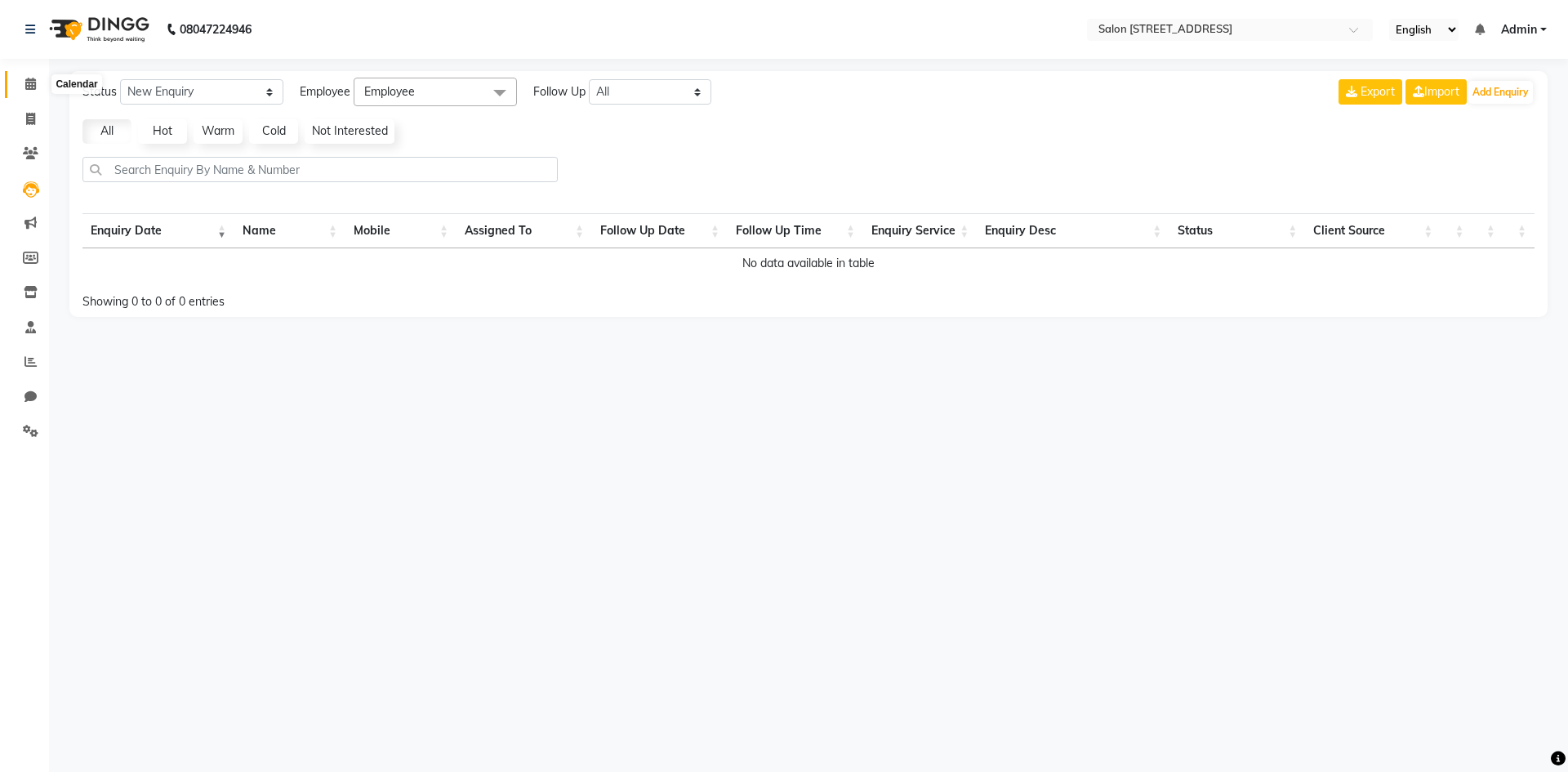
click at [38, 86] on span at bounding box center [30, 85] width 28 height 18
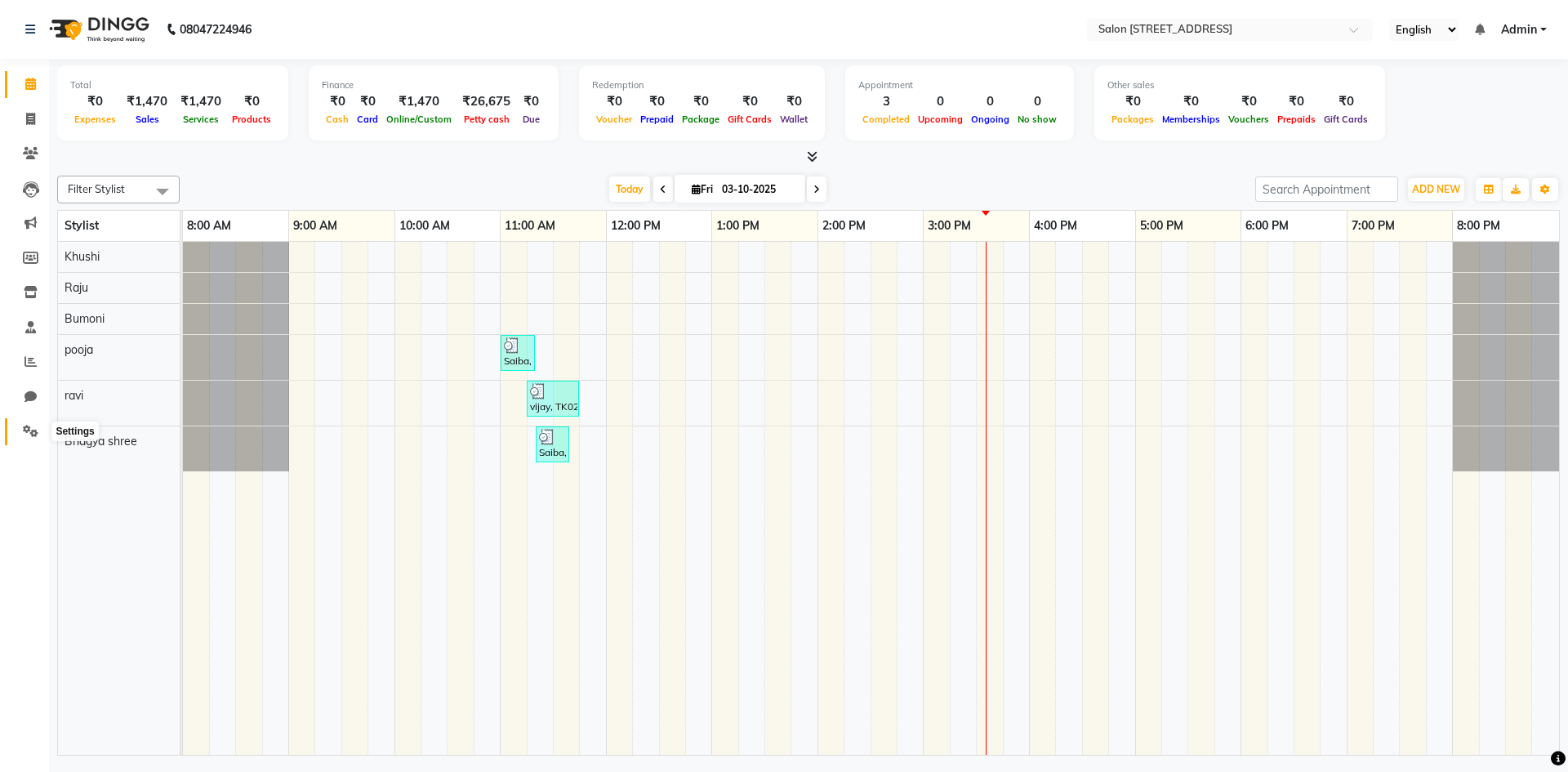
click at [28, 424] on span at bounding box center [30, 431] width 28 height 18
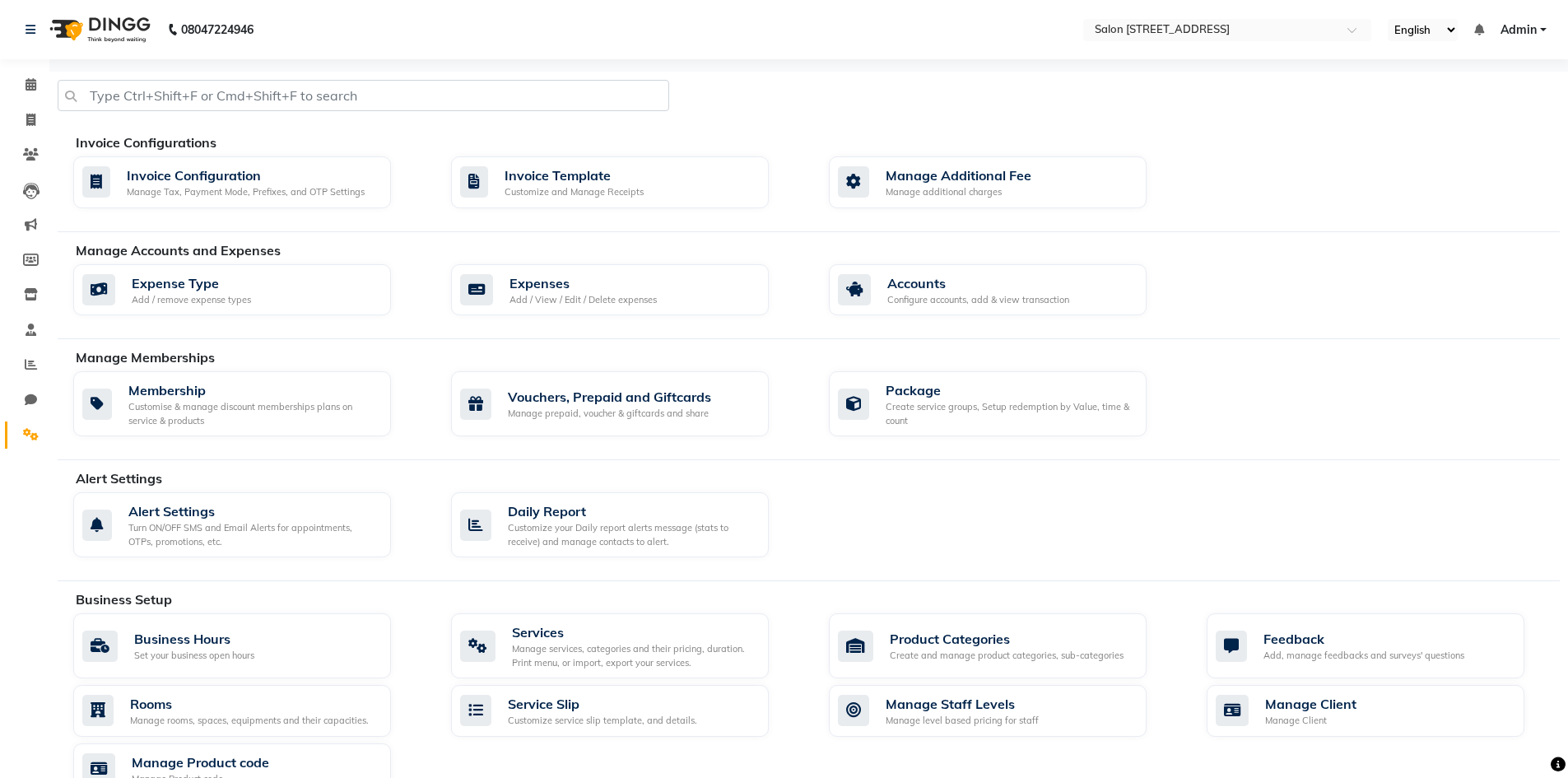
scroll to position [519, 0]
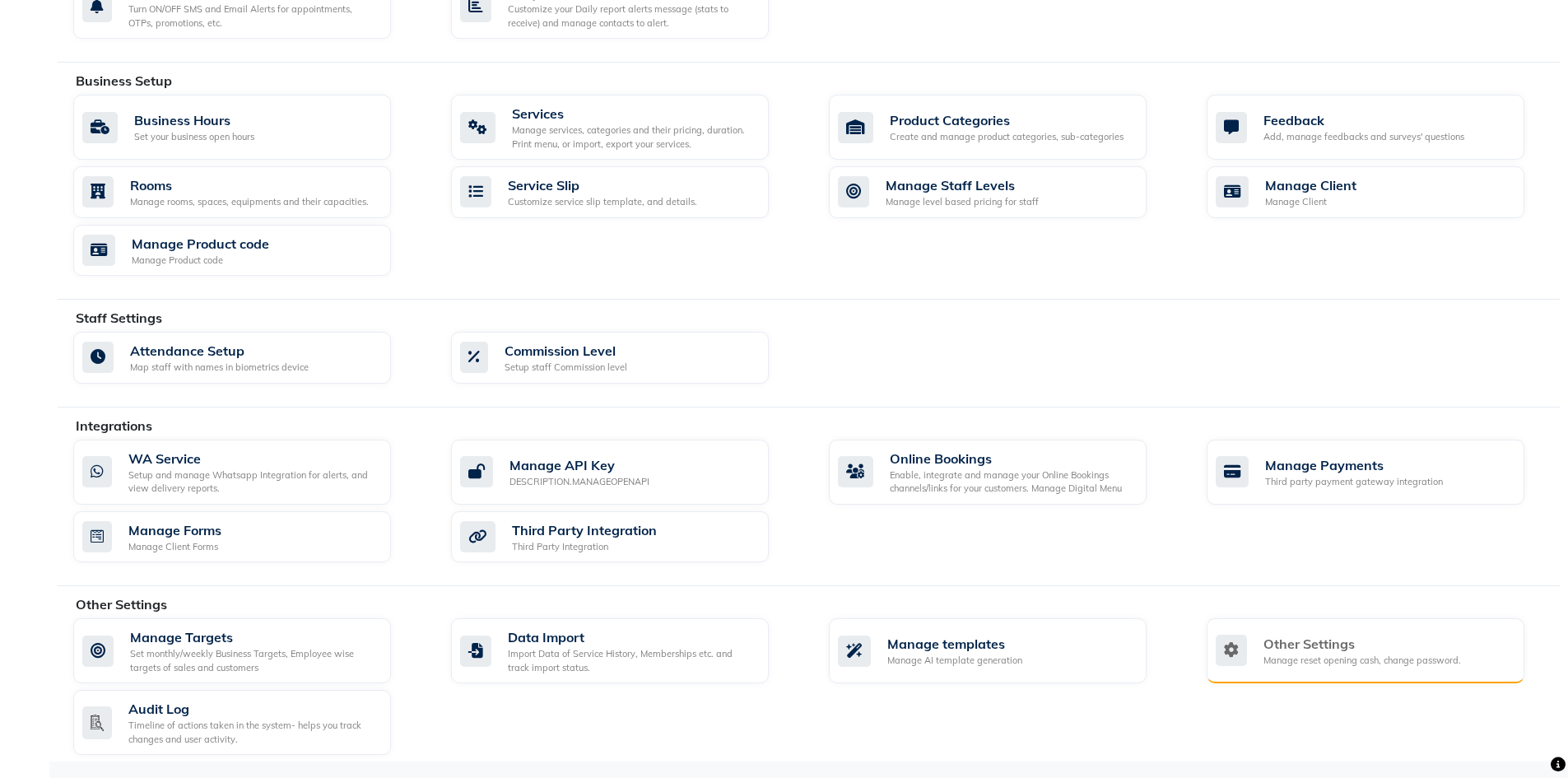
click at [1313, 664] on div "Manage reset opening cash, change password." at bounding box center [1361, 659] width 197 height 14
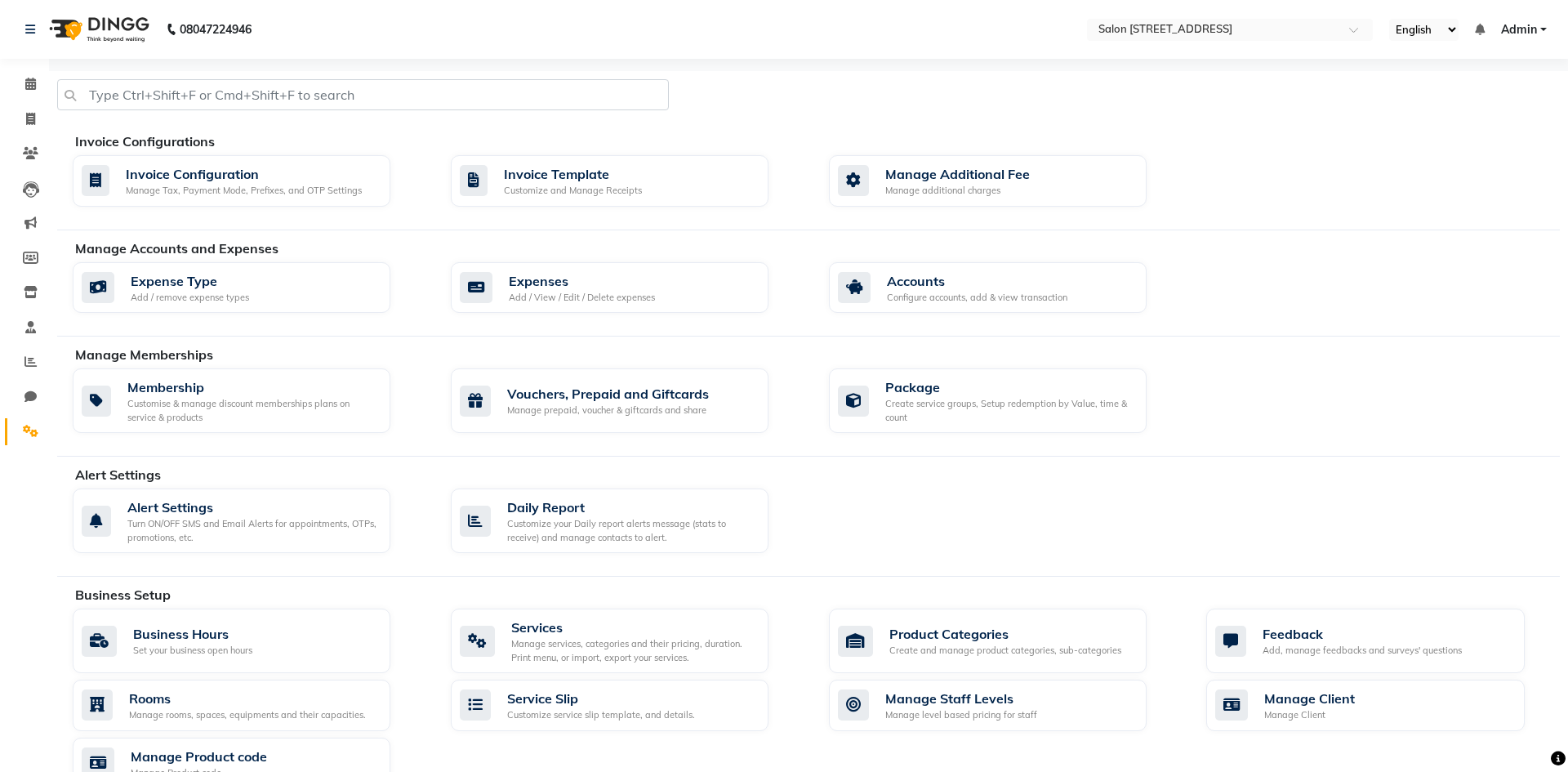
select select "2: 15"
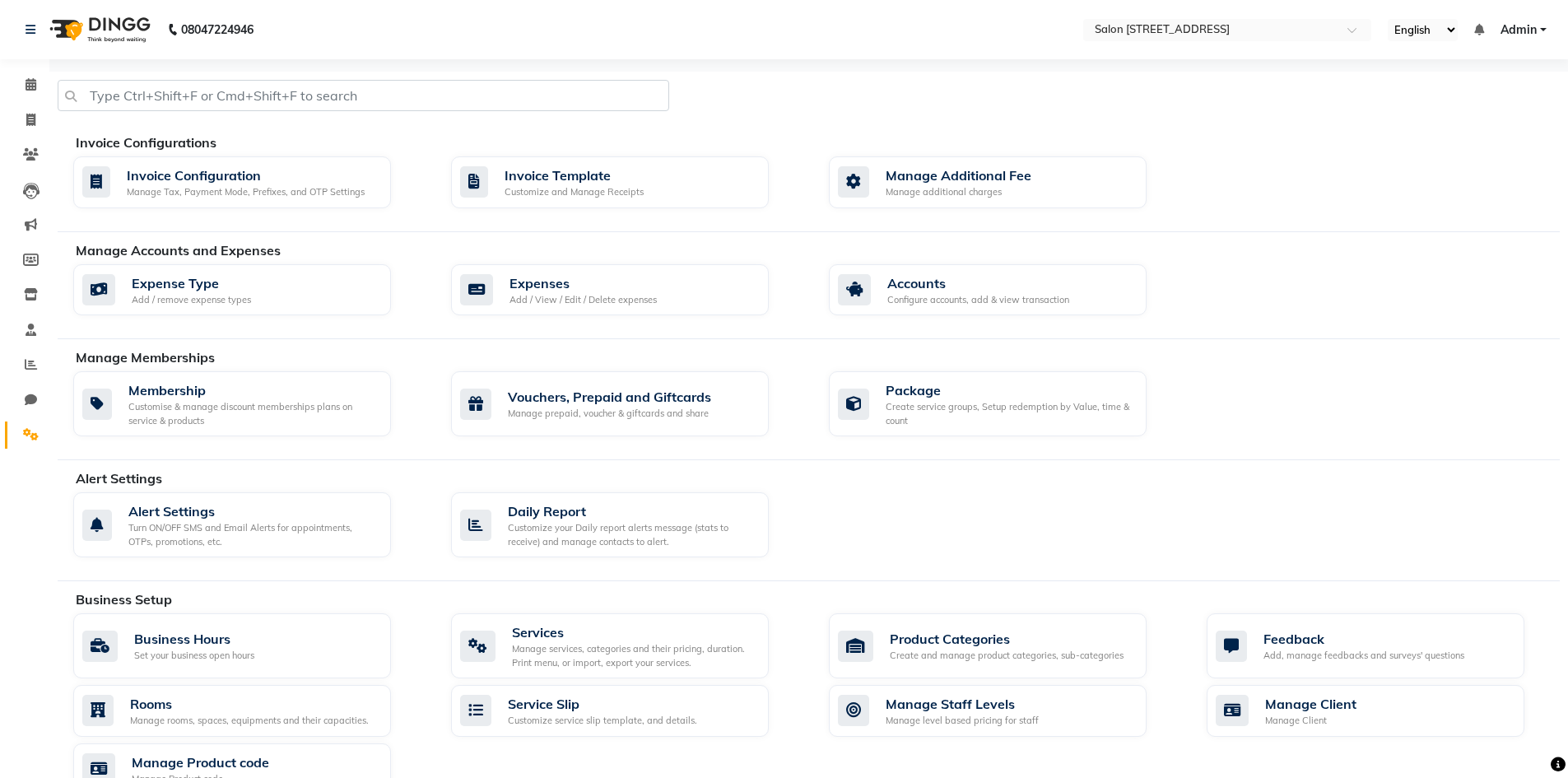
scroll to position [82, 0]
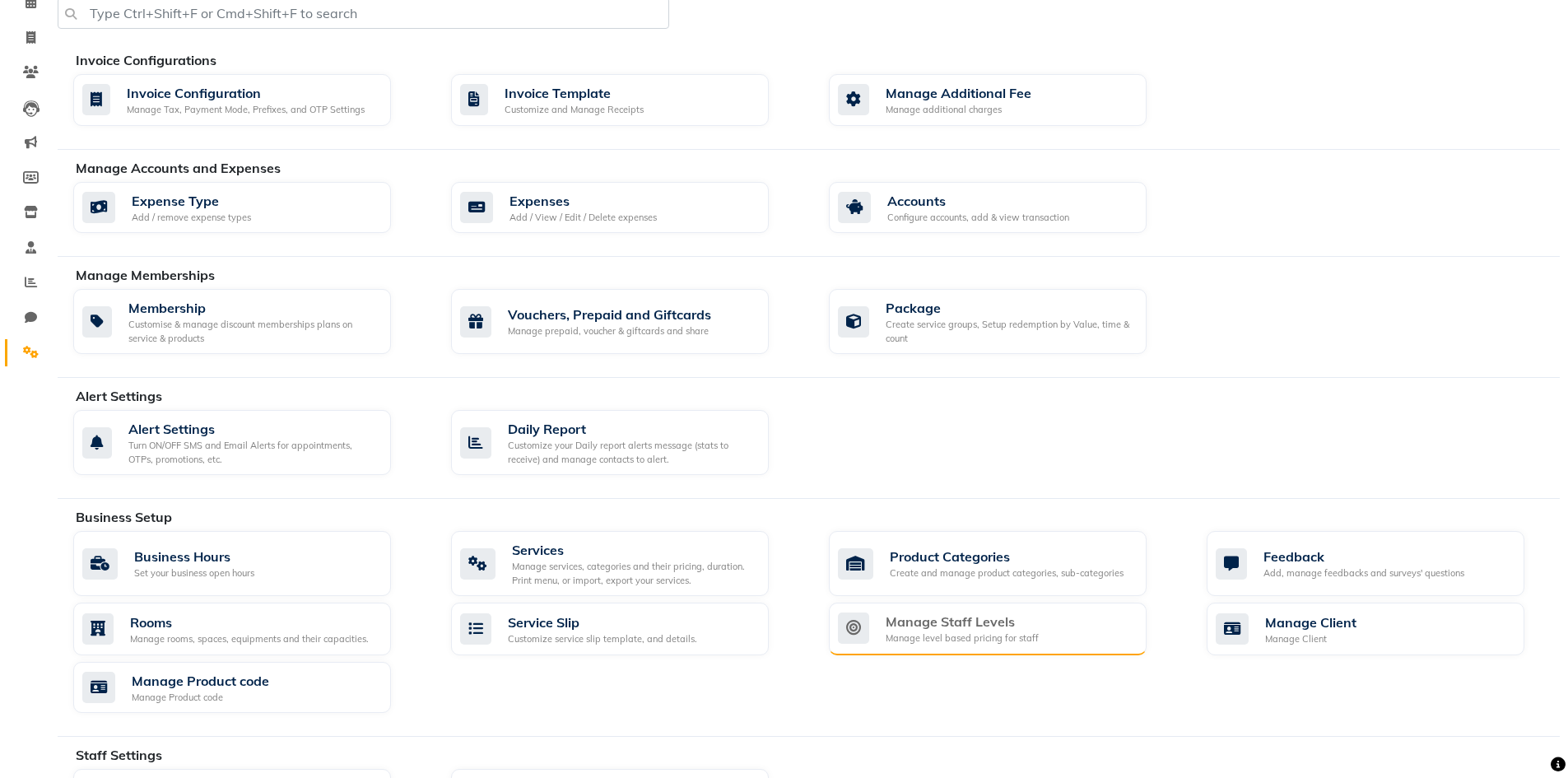
click at [1029, 636] on div "Manage level based pricing for staff" at bounding box center [961, 637] width 153 height 14
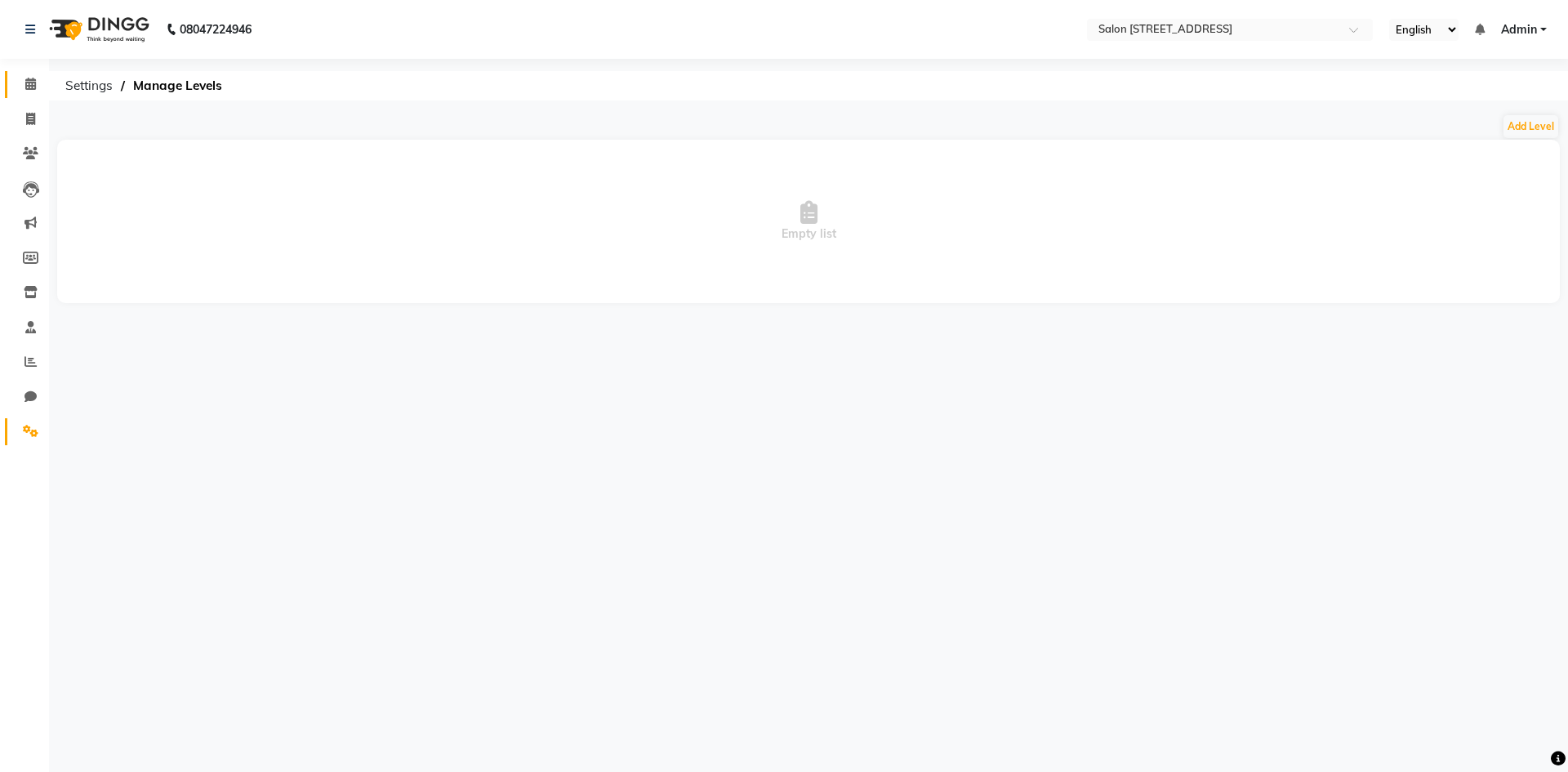
click at [26, 94] on link "Calendar" at bounding box center [24, 84] width 40 height 27
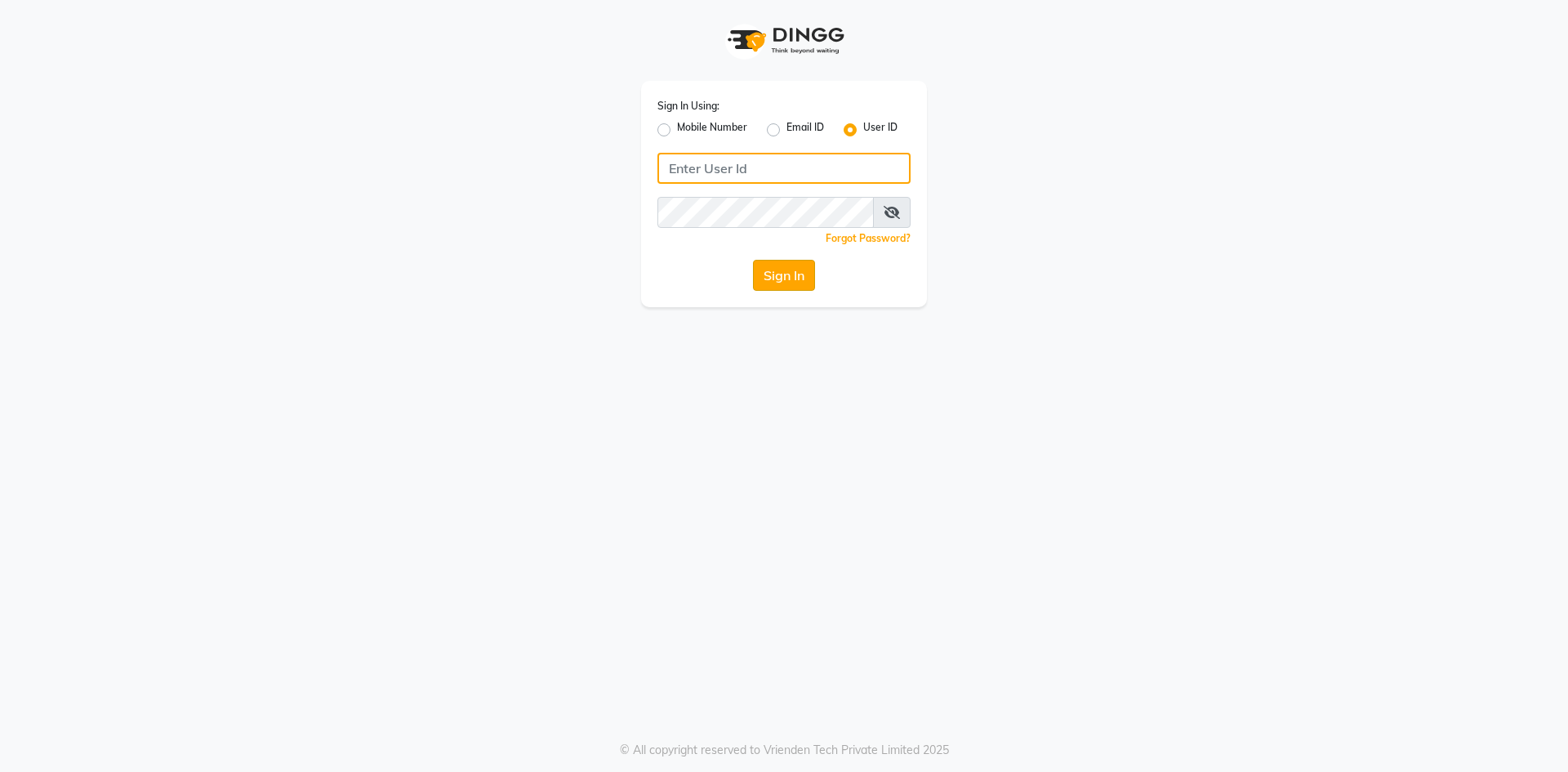
type input "salon82@"
click at [766, 277] on button "Sign In" at bounding box center [784, 276] width 62 height 31
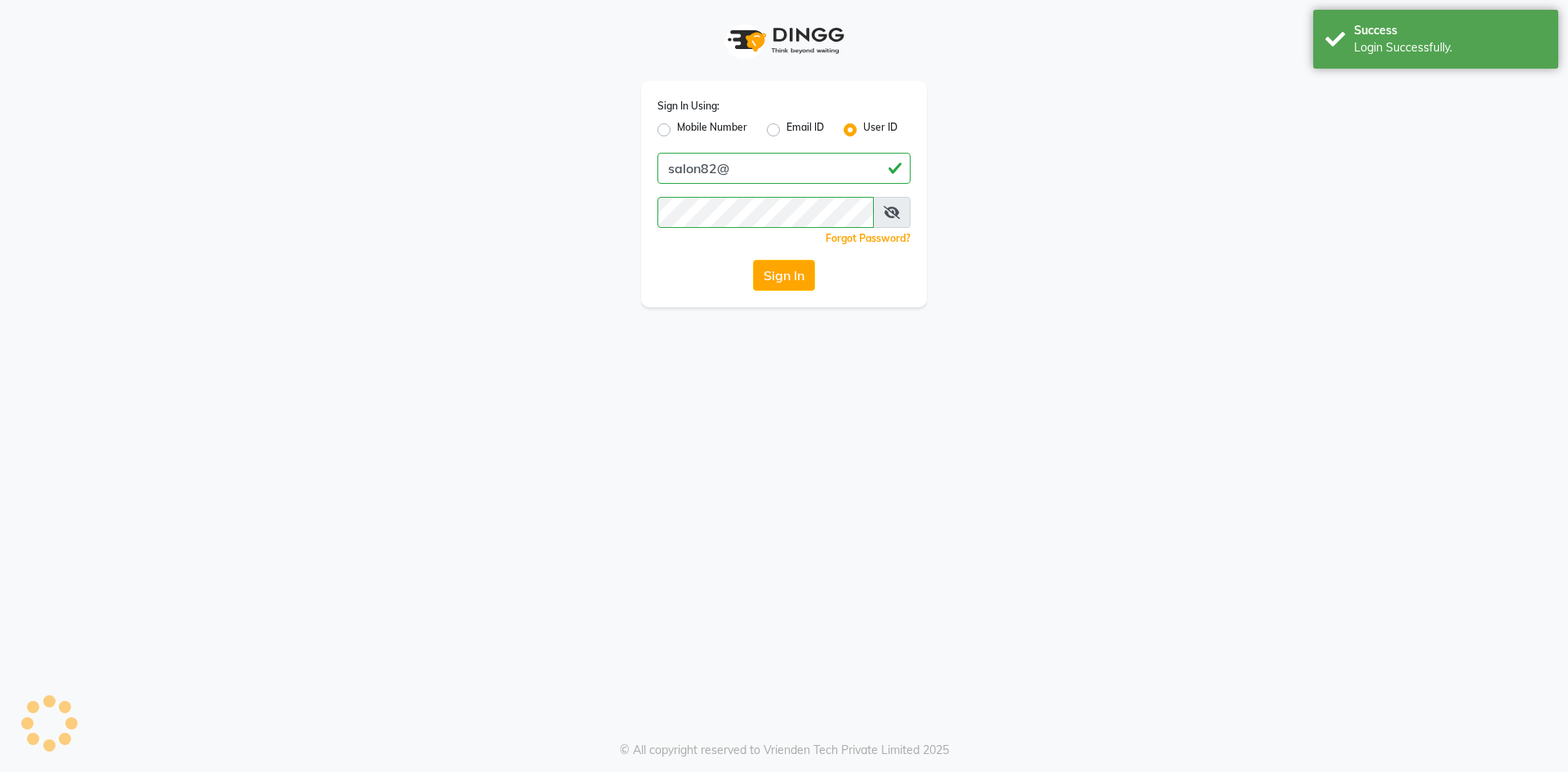
select select "service"
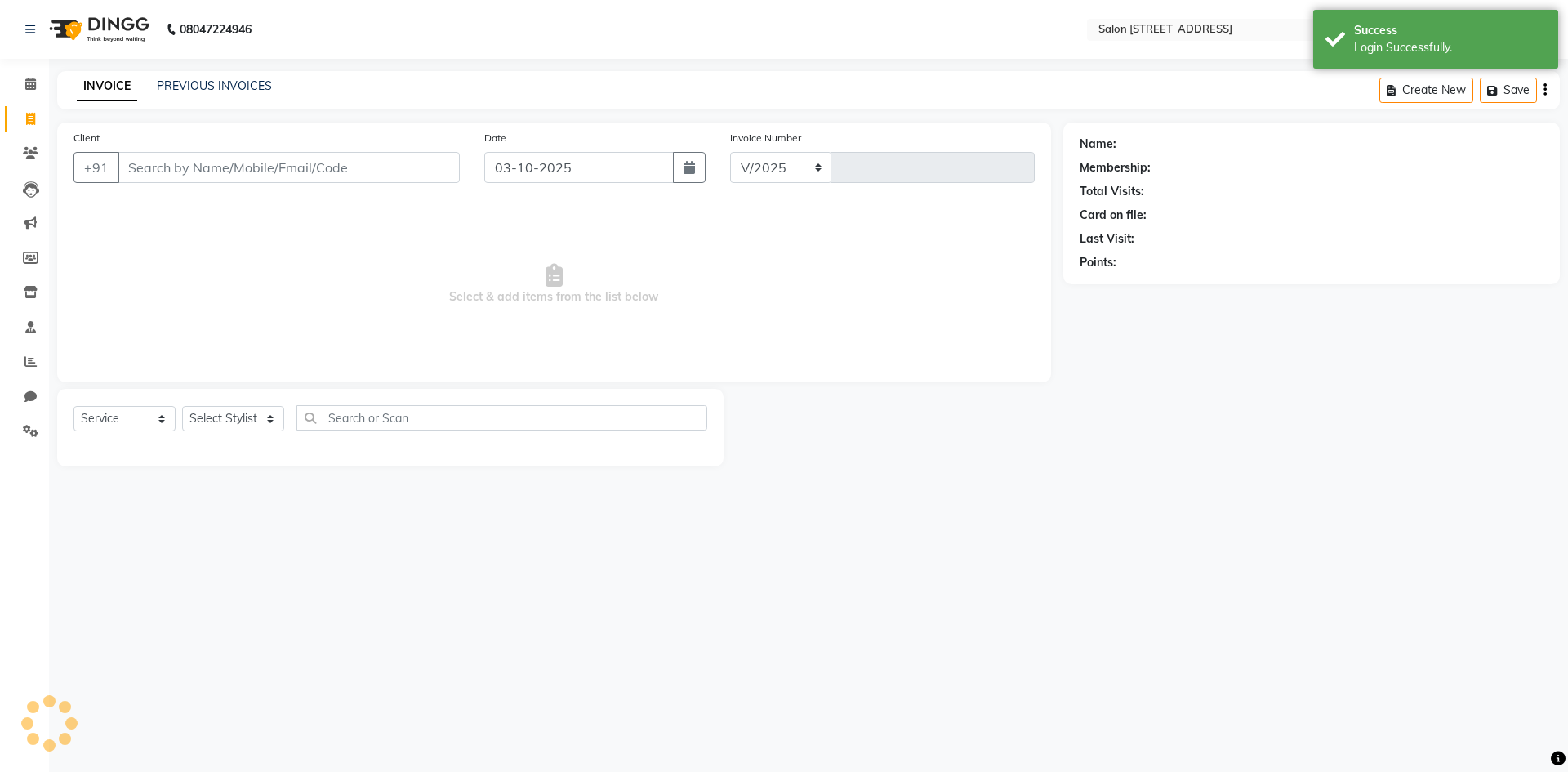
select select "7707"
type input "0951"
select select "P"
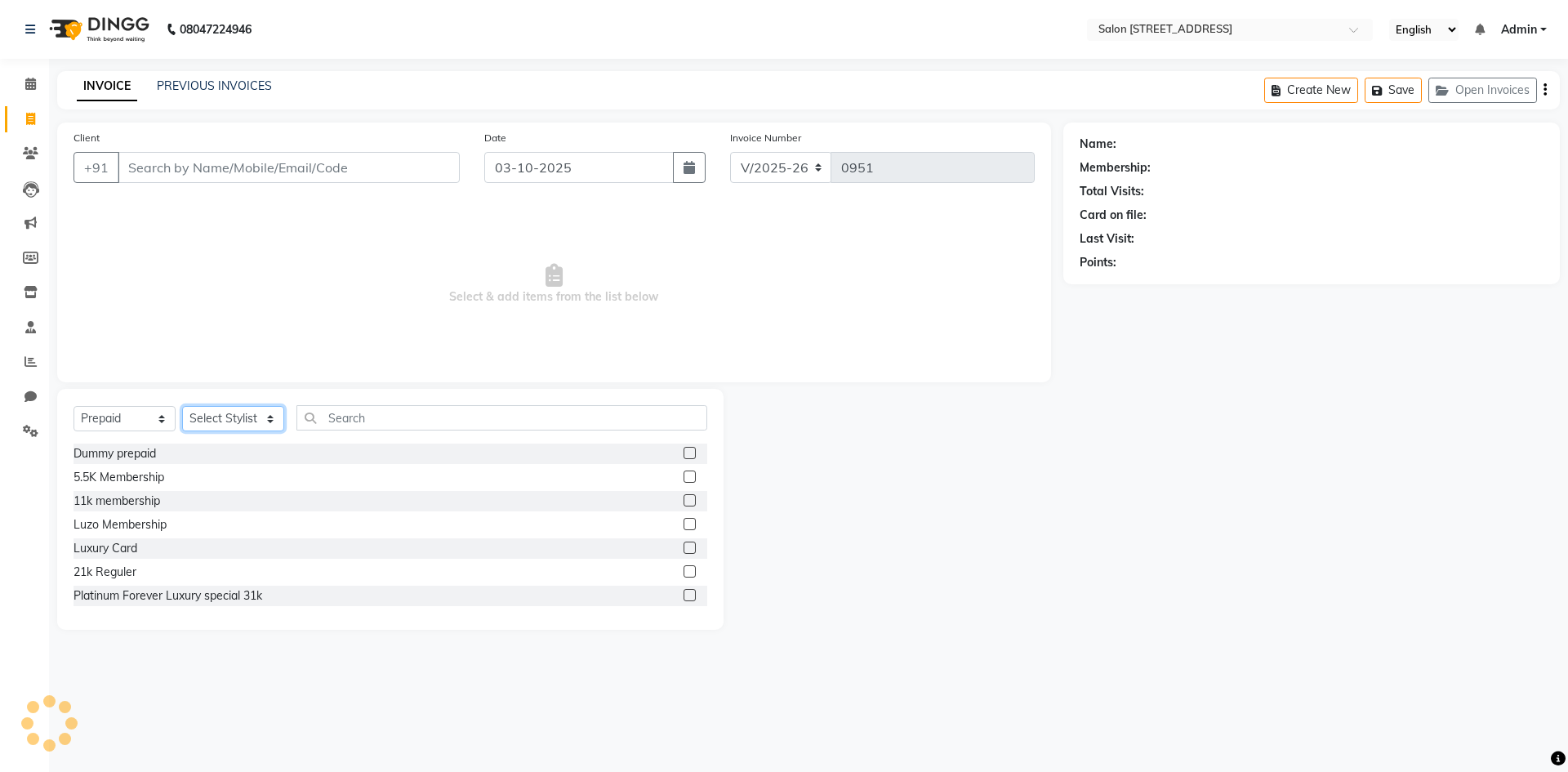
click at [245, 421] on select "Select Stylist Admin Bhagya shree Bhupendra Bumoni Khushi Lune Lego pooja Raju …" at bounding box center [233, 419] width 102 height 26
click at [182, 406] on select "Select Stylist Admin Bhagya shree Bhupendra Bumoni Khushi Lune Lego pooja Raju …" at bounding box center [233, 419] width 102 height 26
click at [255, 417] on select "Select Stylist Admin Bhagya shree Bhupendra Bumoni Khushi Lune Lego pooja Raju …" at bounding box center [233, 419] width 102 height 26
select select "68568"
click at [182, 406] on select "Select Stylist Admin Bhagya shree Bhupendra Bumoni Khushi Lune Lego pooja Raju …" at bounding box center [233, 419] width 102 height 26
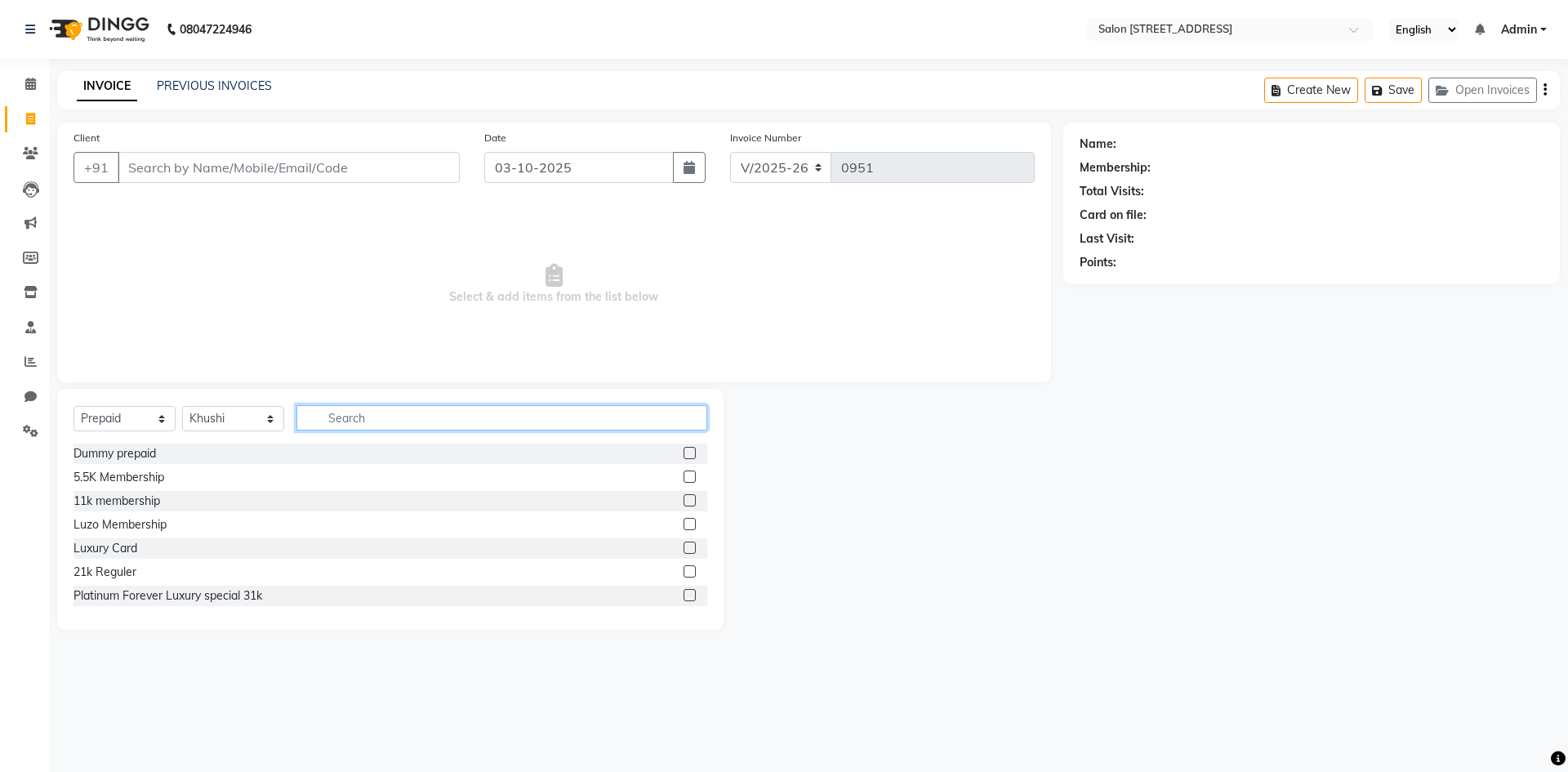
click at [393, 418] on input "text" at bounding box center [502, 418] width 411 height 26
type input "d"
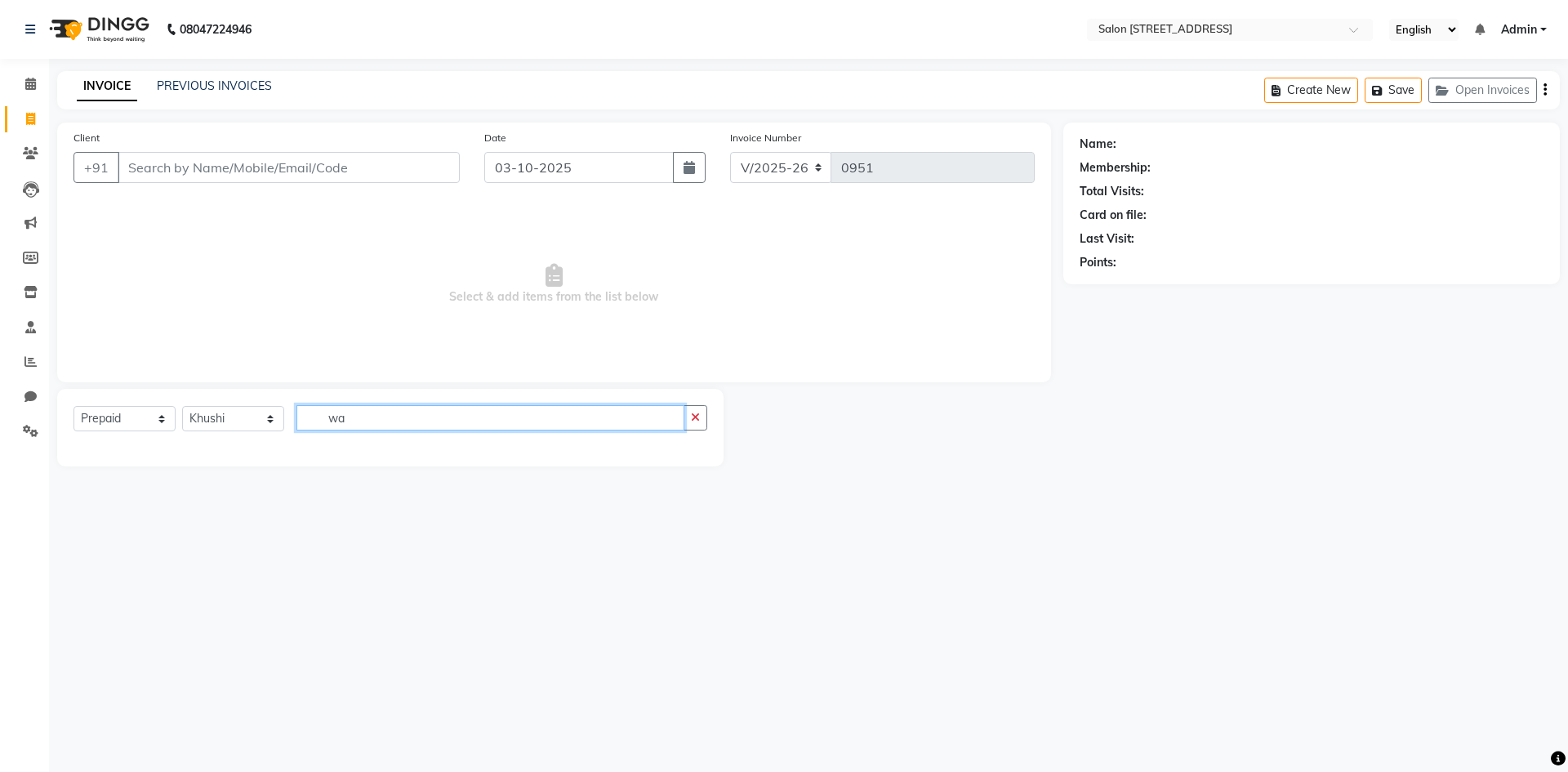
type input "w"
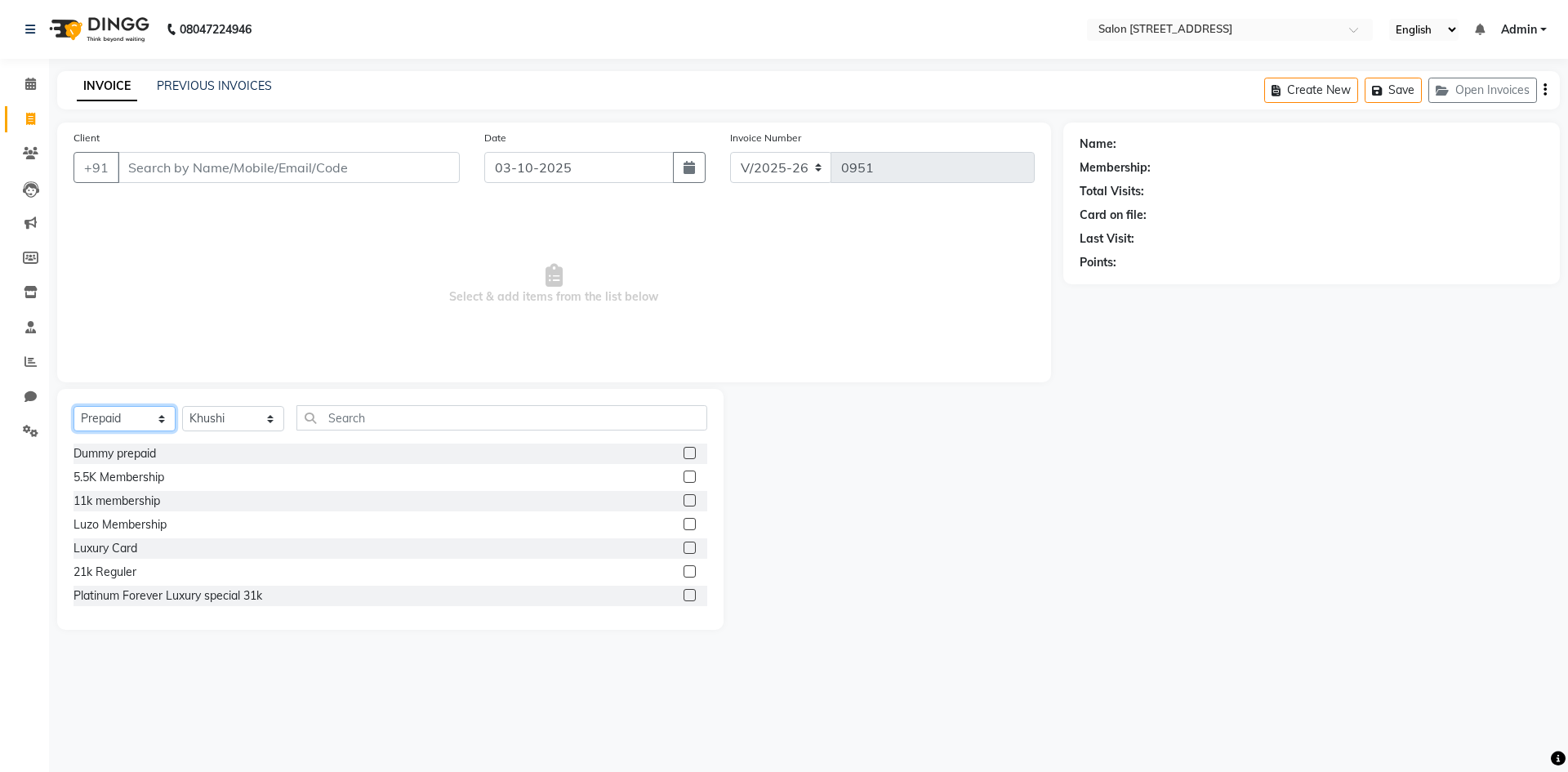
click at [121, 426] on select "Select Service Product Membership Package Voucher Prepaid Gift Card" at bounding box center [124, 419] width 102 height 26
select select "service"
click at [74, 406] on select "Select Service Product Membership Package Voucher Prepaid Gift Card" at bounding box center [124, 419] width 102 height 26
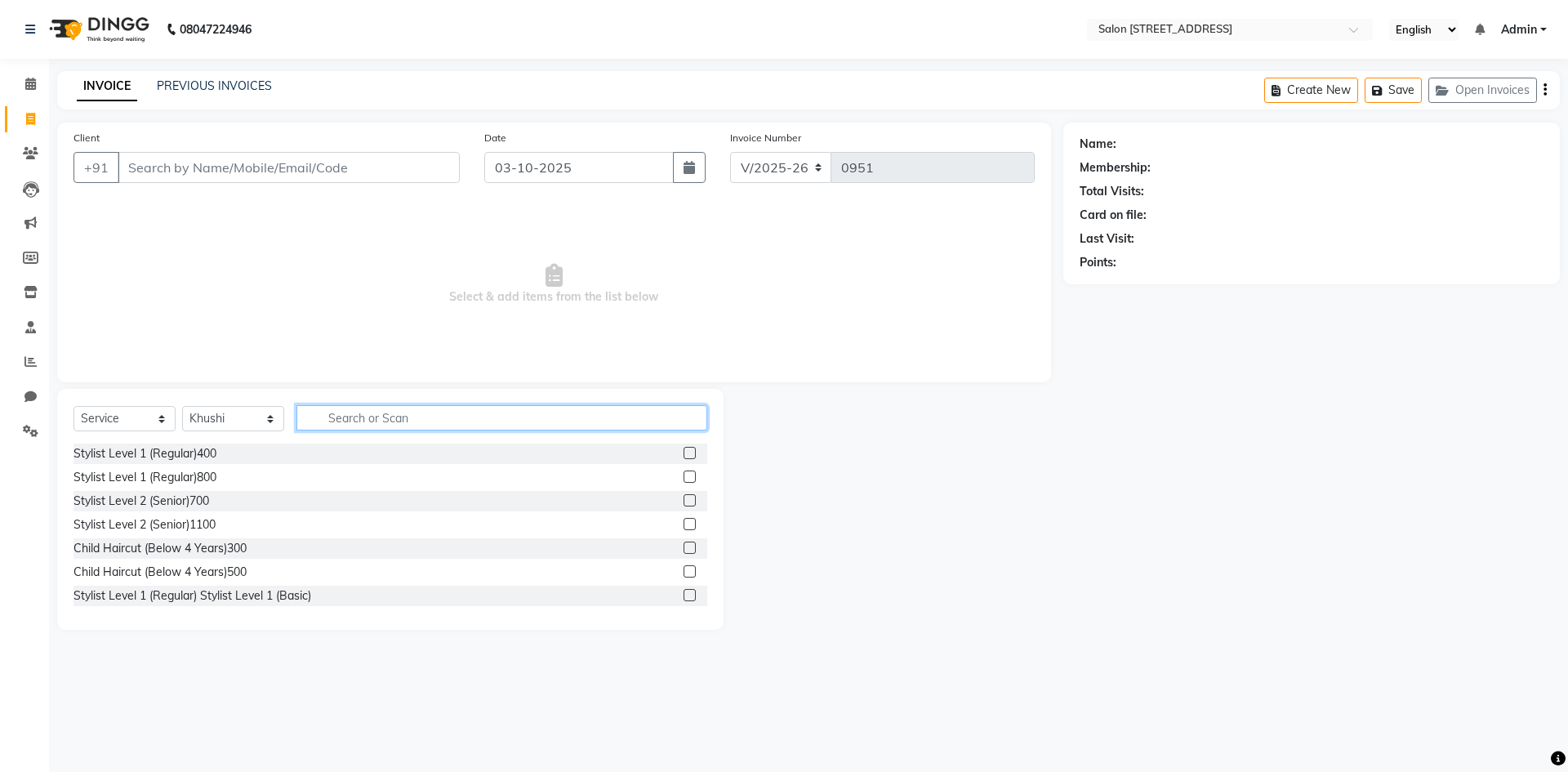
click at [441, 425] on input "text" at bounding box center [502, 418] width 411 height 26
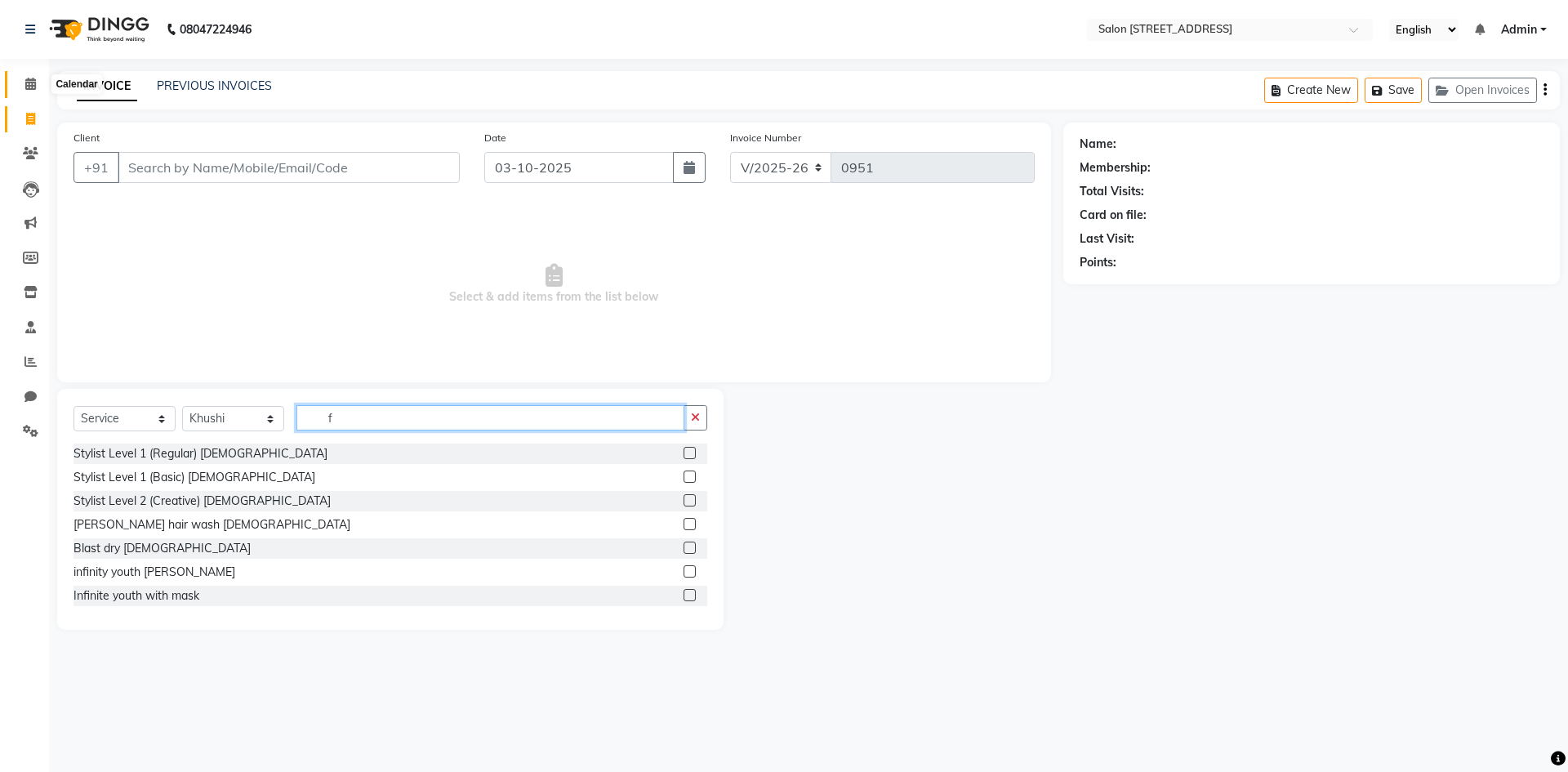
type input "f"
click at [40, 85] on span at bounding box center [30, 85] width 28 height 18
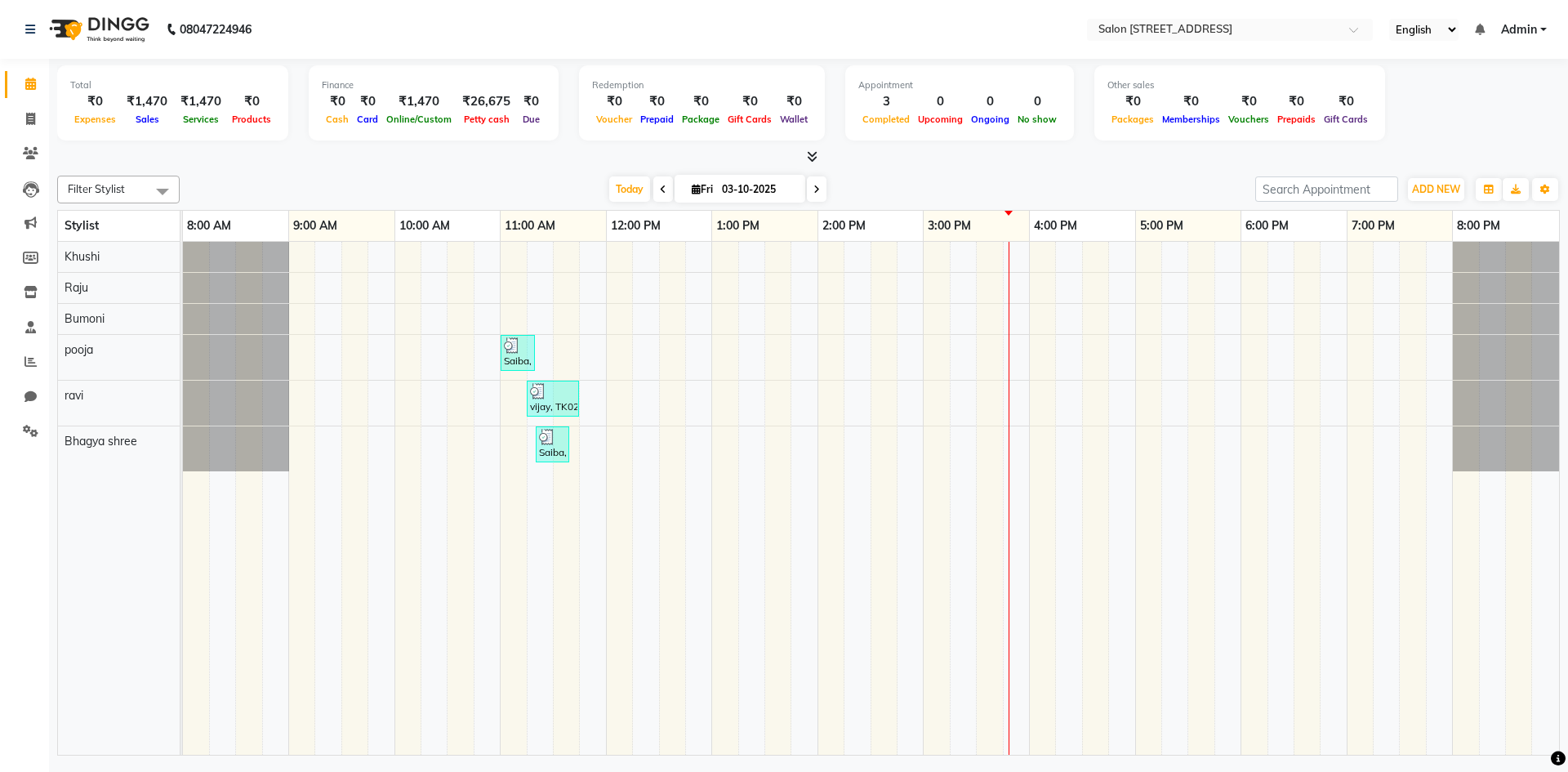
click at [69, 589] on div "Khushi Raju Bumoni pooja ravi Bhagya shree" at bounding box center [125, 498] width 134 height 513
click at [29, 333] on icon at bounding box center [31, 326] width 11 height 12
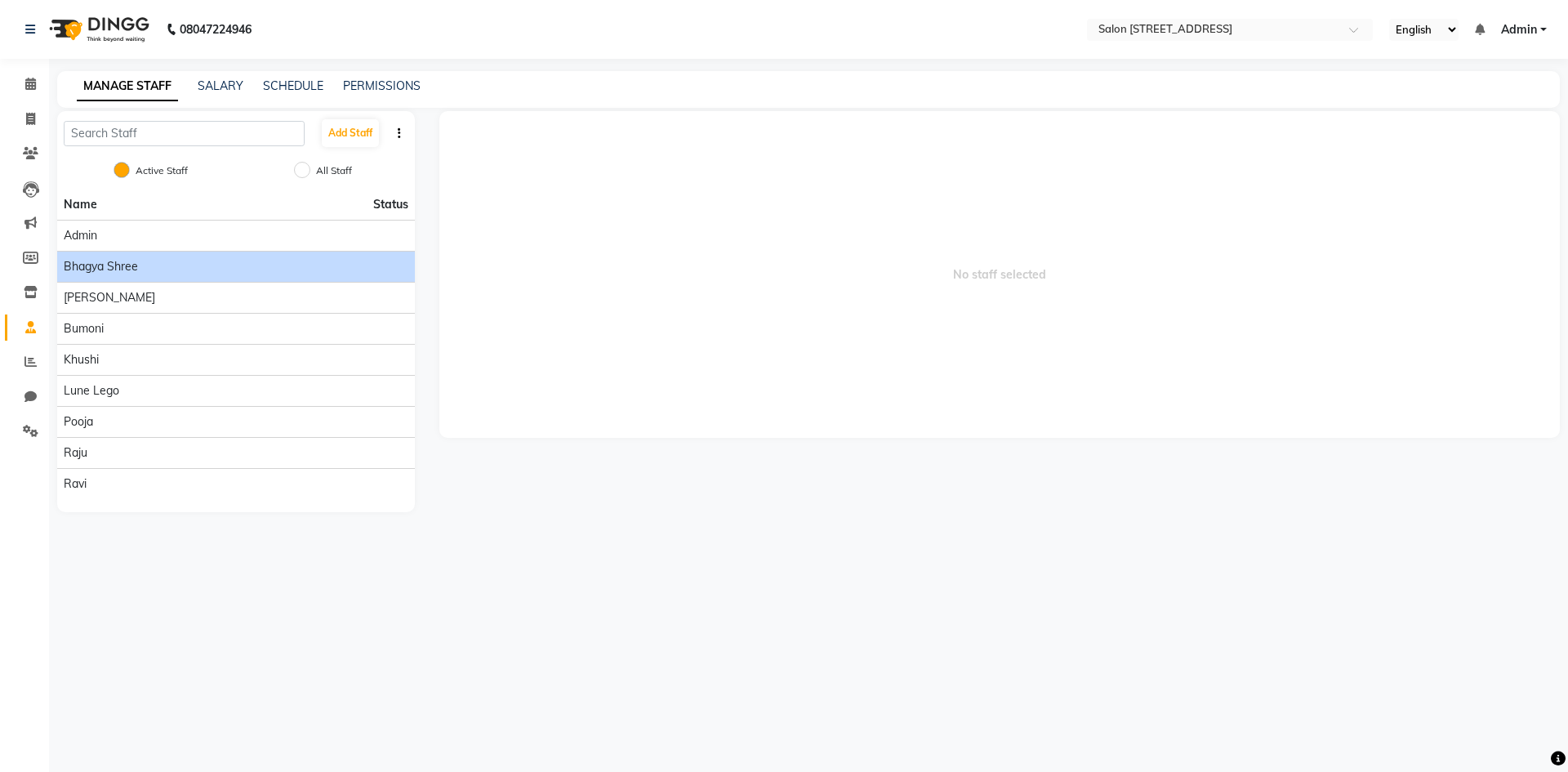
click at [298, 273] on div "Bhagya shree" at bounding box center [235, 267] width 345 height 17
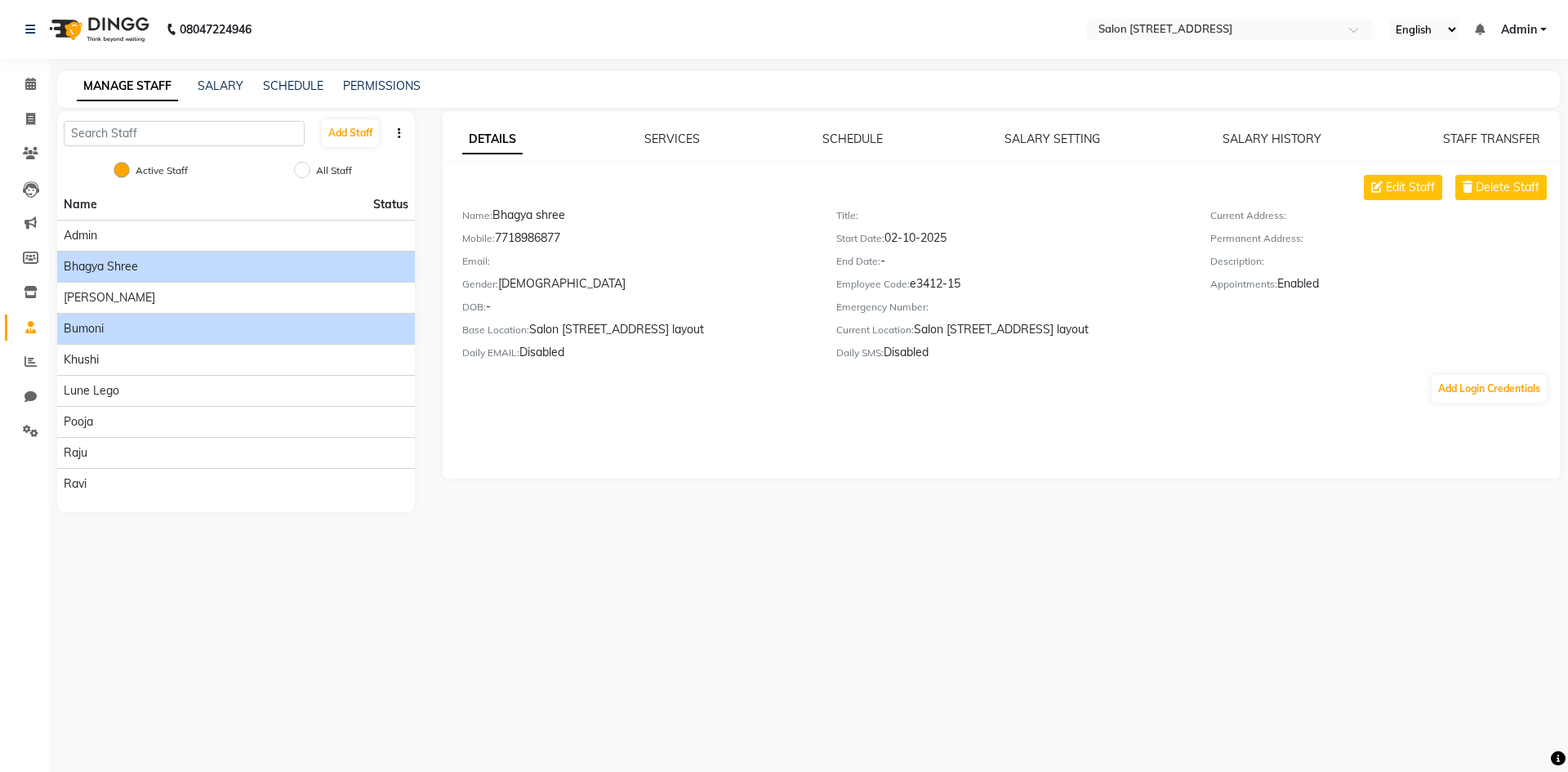
click at [63, 336] on span "Bumoni" at bounding box center [84, 328] width 40 height 17
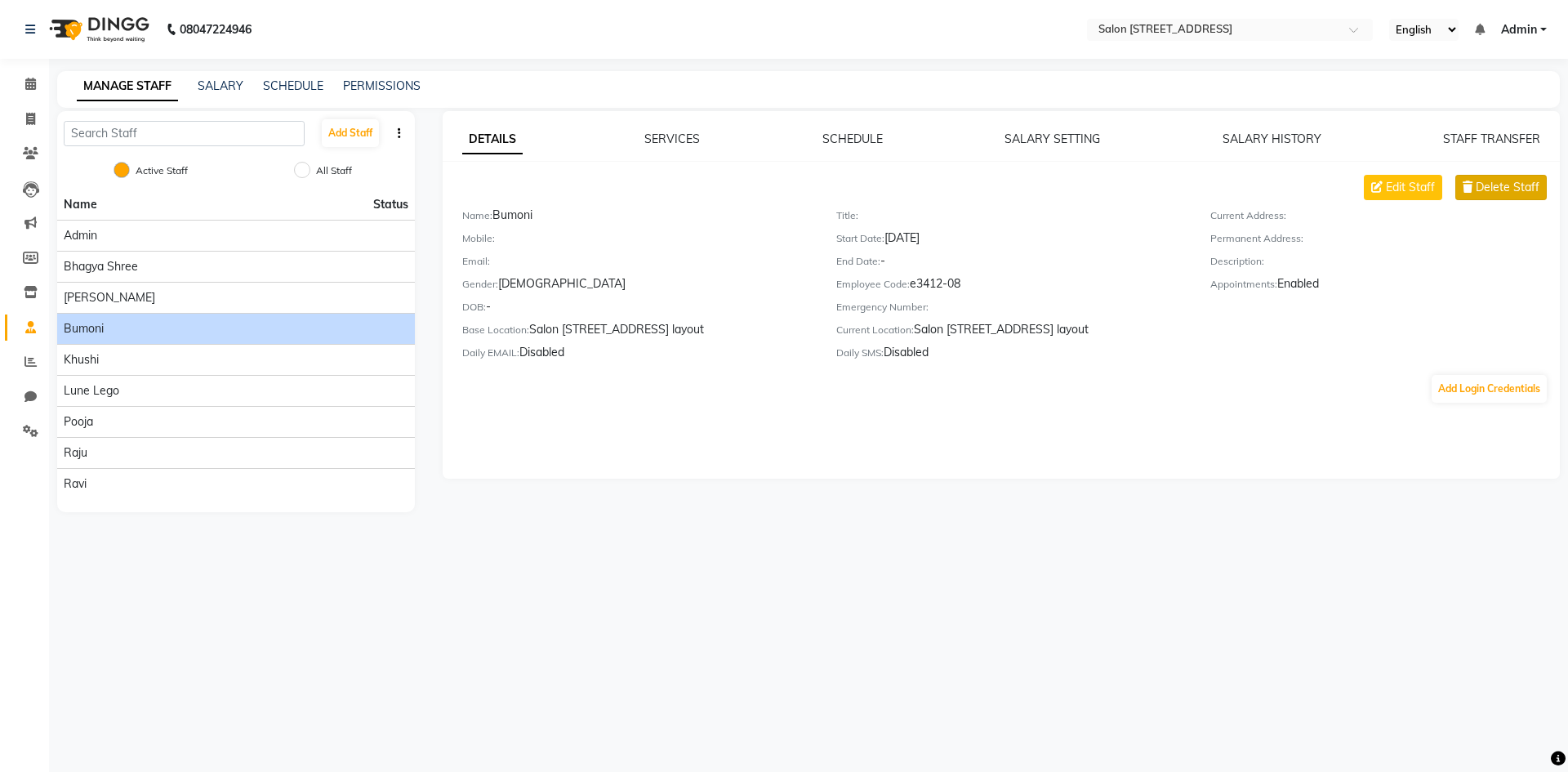
click at [1519, 188] on span "Delete Staff" at bounding box center [1506, 187] width 63 height 17
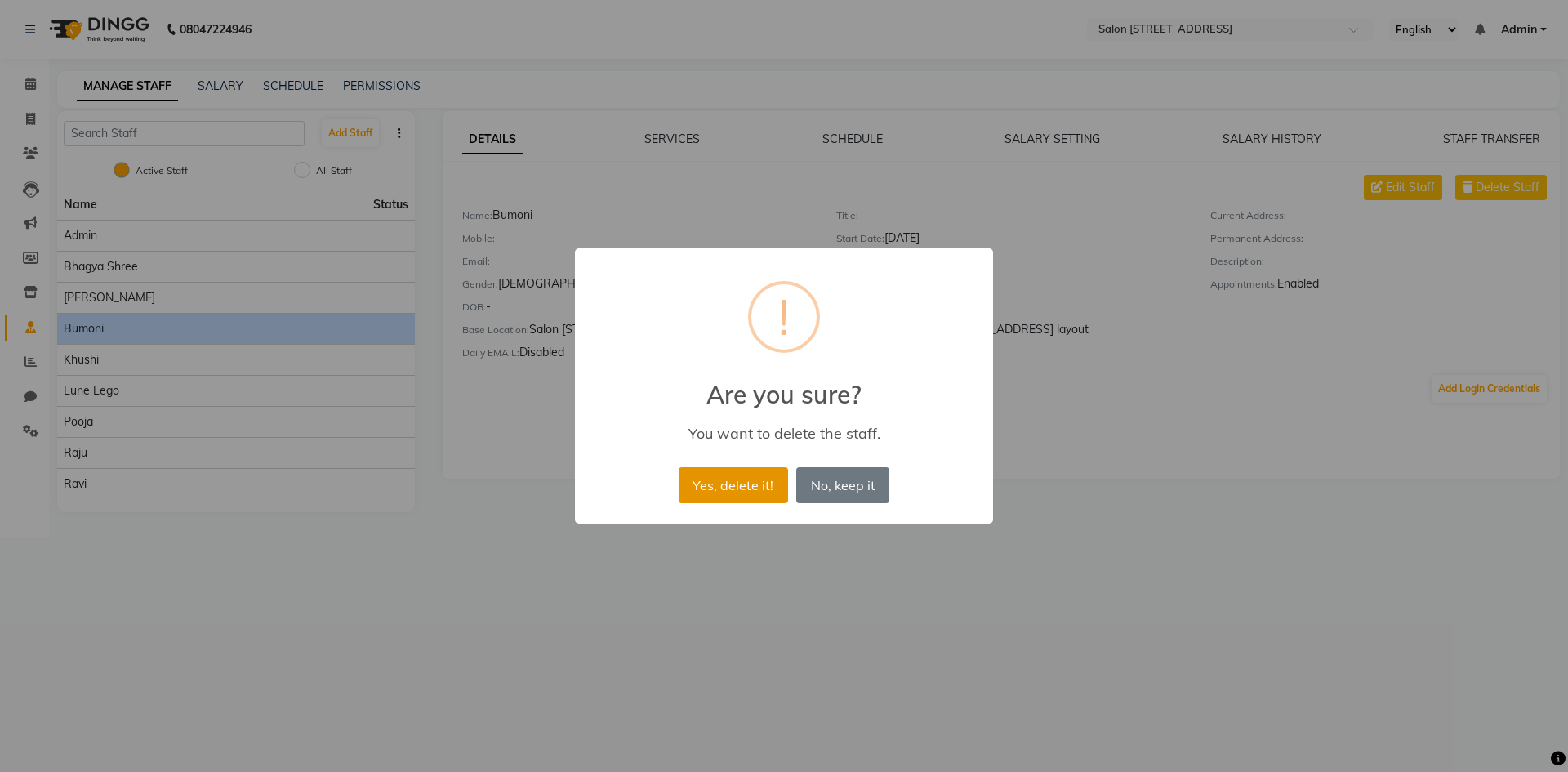
click at [722, 488] on button "Yes, delete it!" at bounding box center [733, 484] width 109 height 36
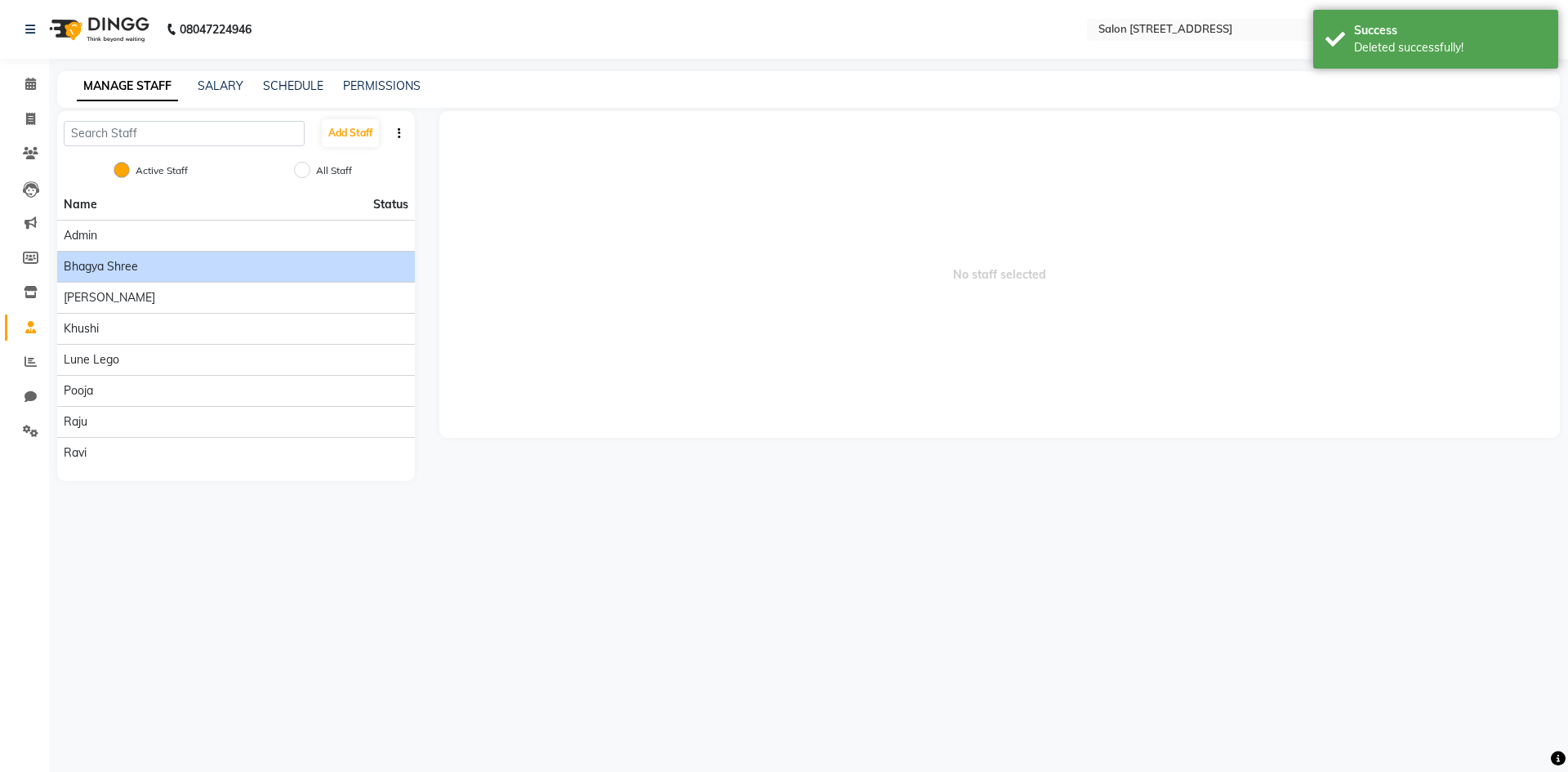
click at [156, 264] on div "Bhagya shree" at bounding box center [235, 267] width 345 height 17
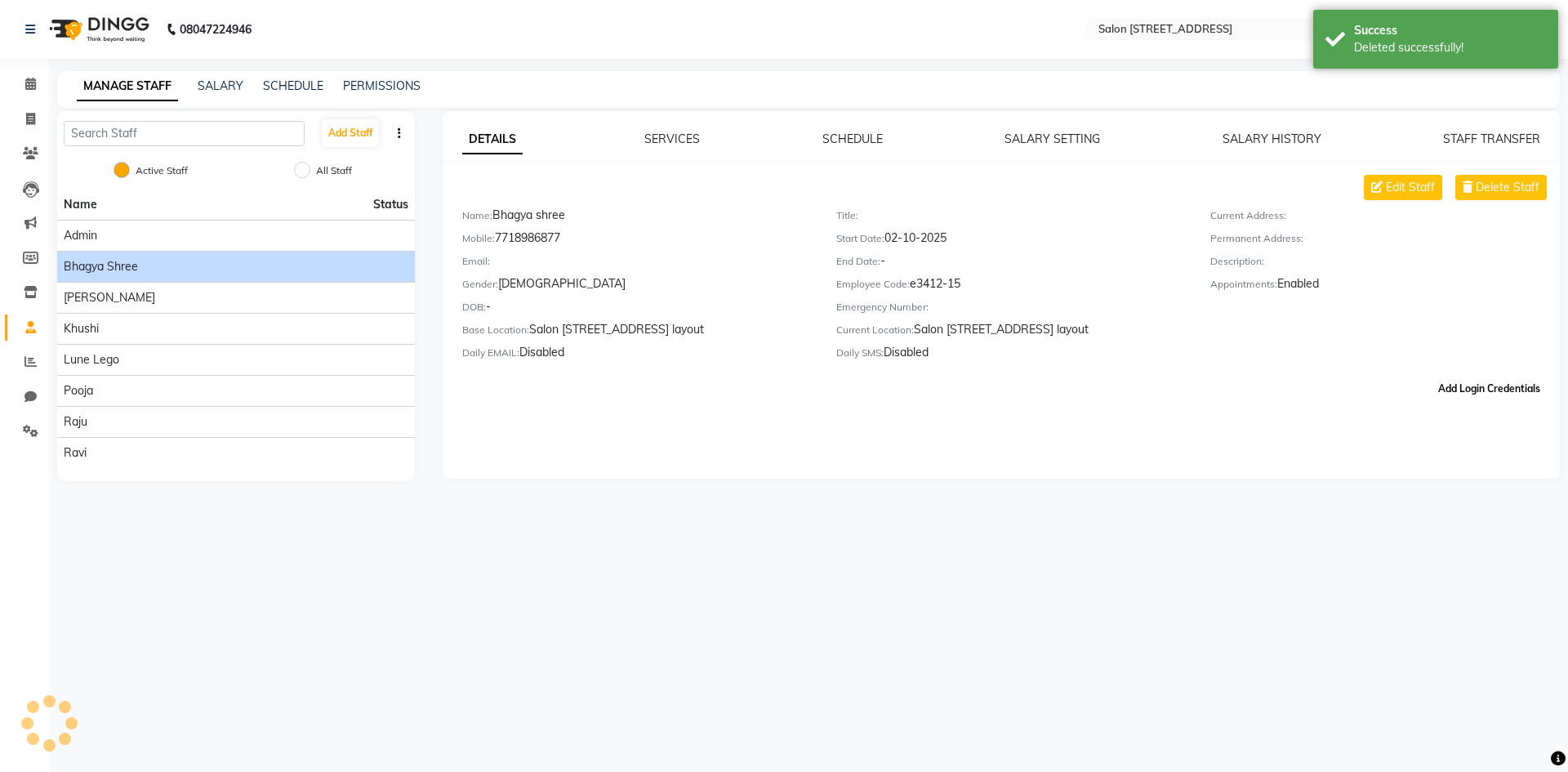
click at [1462, 392] on button "Add Login Credentials" at bounding box center [1489, 389] width 115 height 28
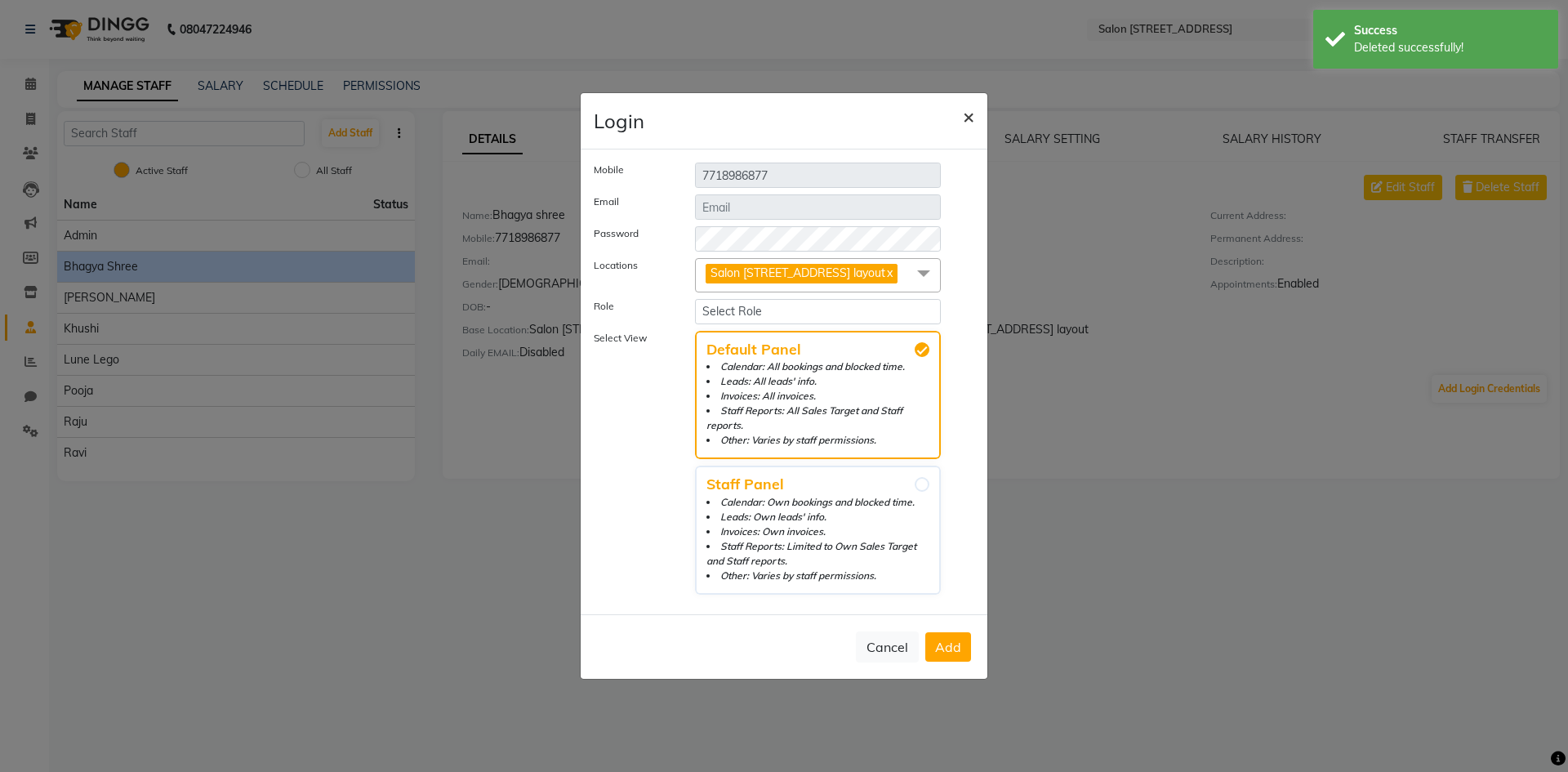
click at [971, 126] on span "×" at bounding box center [969, 116] width 11 height 25
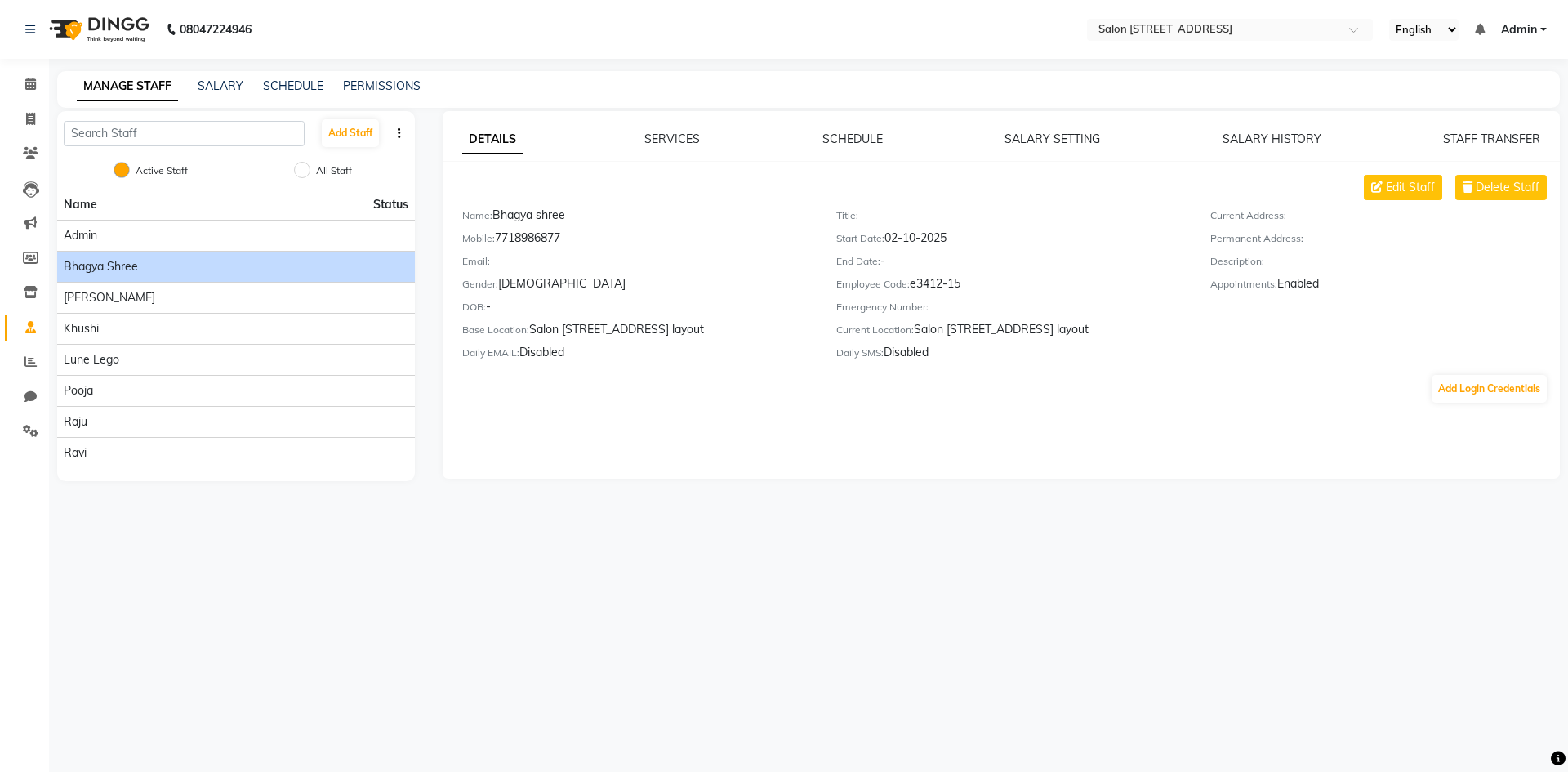
click at [307, 73] on div "MANAGE STAFF SALARY SCHEDULE PERMISSIONS" at bounding box center [808, 89] width 1503 height 37
click at [304, 93] on div "SCHEDULE" at bounding box center [293, 85] width 61 height 17
click at [307, 85] on link "SCHEDULE" at bounding box center [293, 85] width 61 height 15
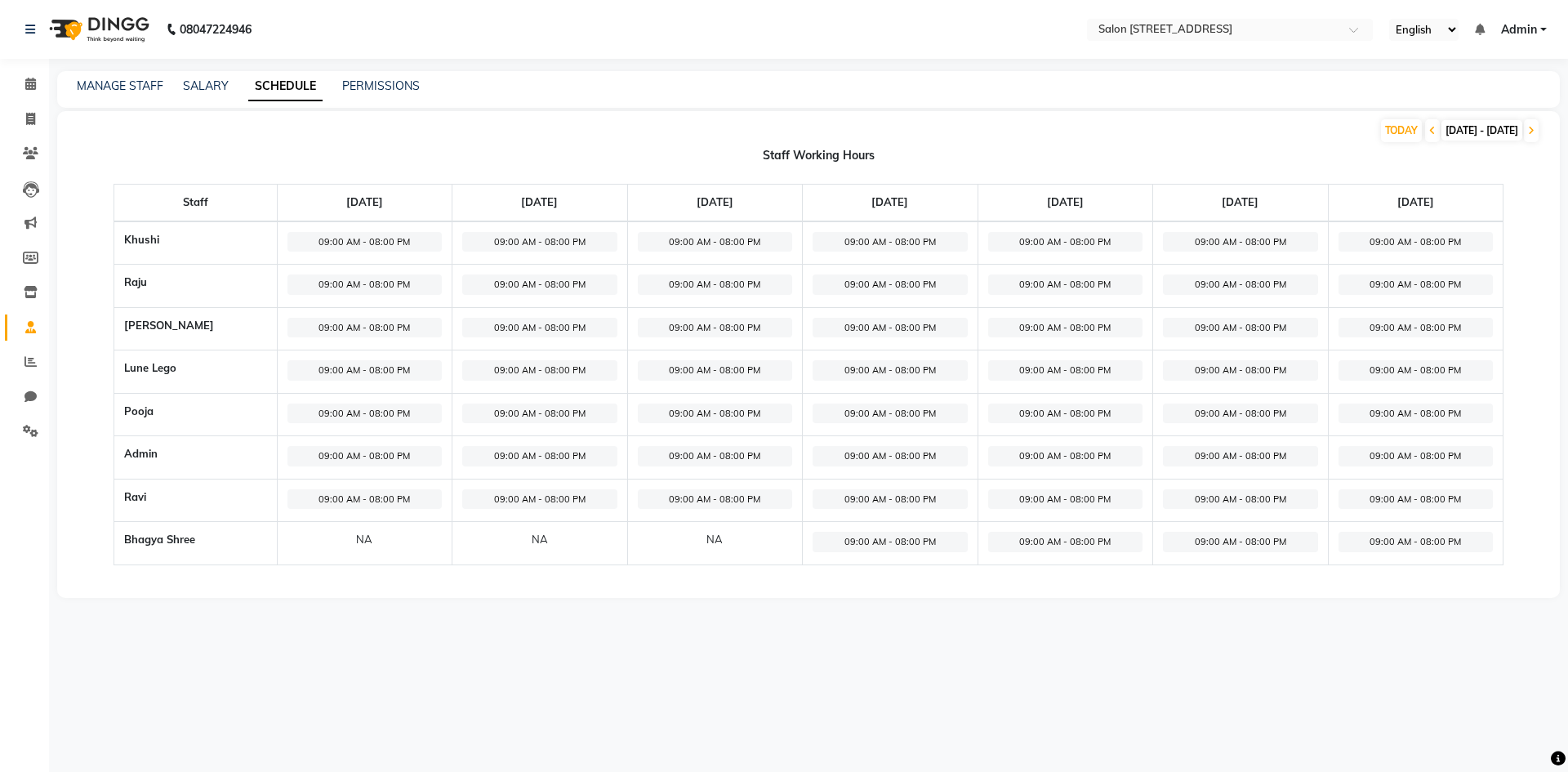
click at [1061, 539] on span "09:00 AM - 08:00 PM" at bounding box center [1065, 541] width 155 height 20
select select "09:00 AM"
select select "08:00 PM"
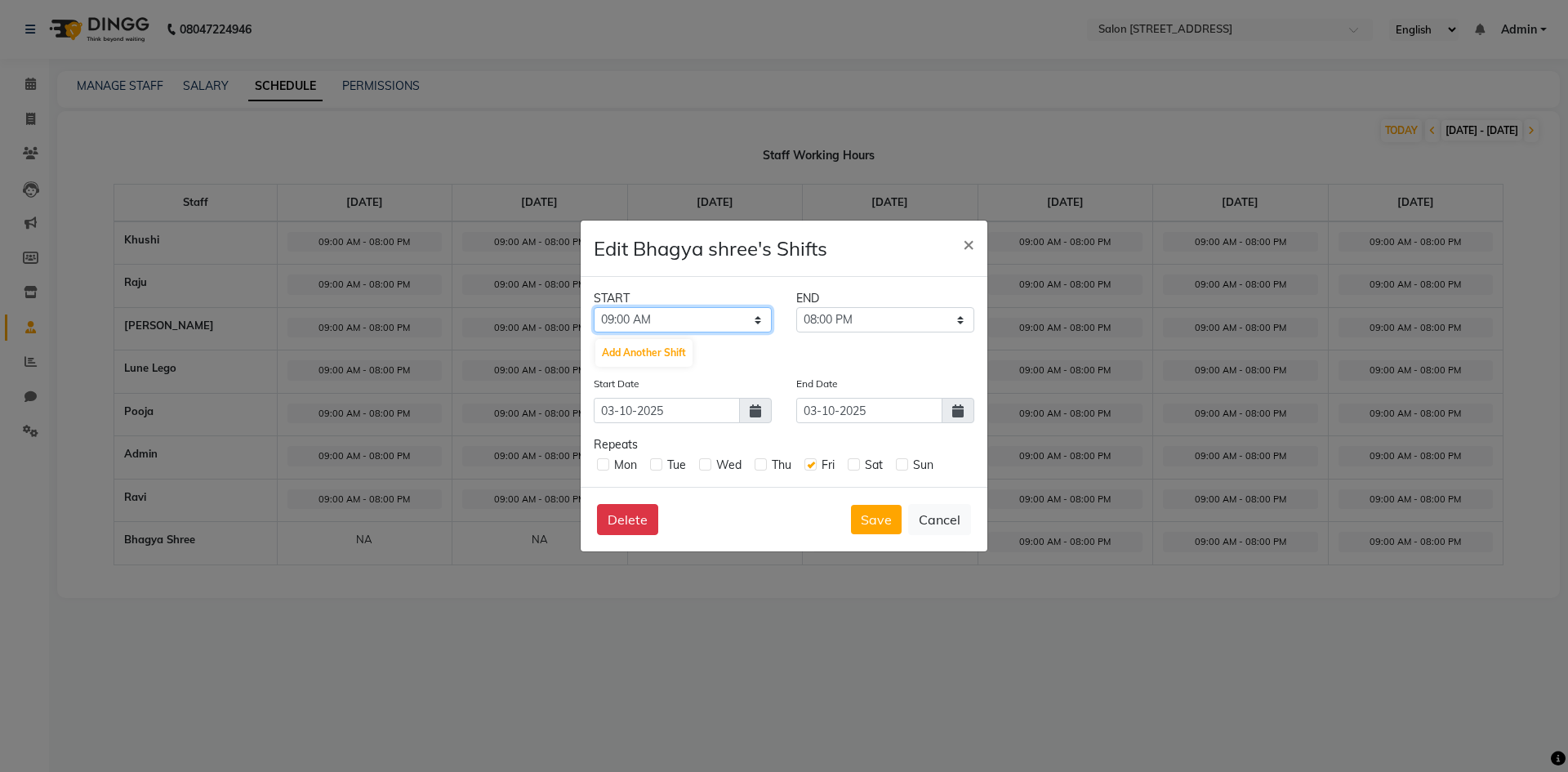
click at [630, 315] on select "12:00 AM 12:15 AM 12:30 AM 12:45 AM 01:00 AM 01:15 AM 01:30 AM 01:45 AM 02:00 A…" at bounding box center [683, 320] width 178 height 26
click at [626, 318] on select "12:00 AM 12:15 AM 12:30 AM 12:45 AM 01:00 AM 01:15 AM 01:30 AM 01:45 AM 02:00 A…" at bounding box center [683, 320] width 178 height 26
select select "09:30 AM"
click at [594, 307] on select "12:00 AM 12:15 AM 12:30 AM 12:45 AM 01:00 AM 01:15 AM 01:30 AM 01:45 AM 02:00 A…" at bounding box center [683, 320] width 178 height 26
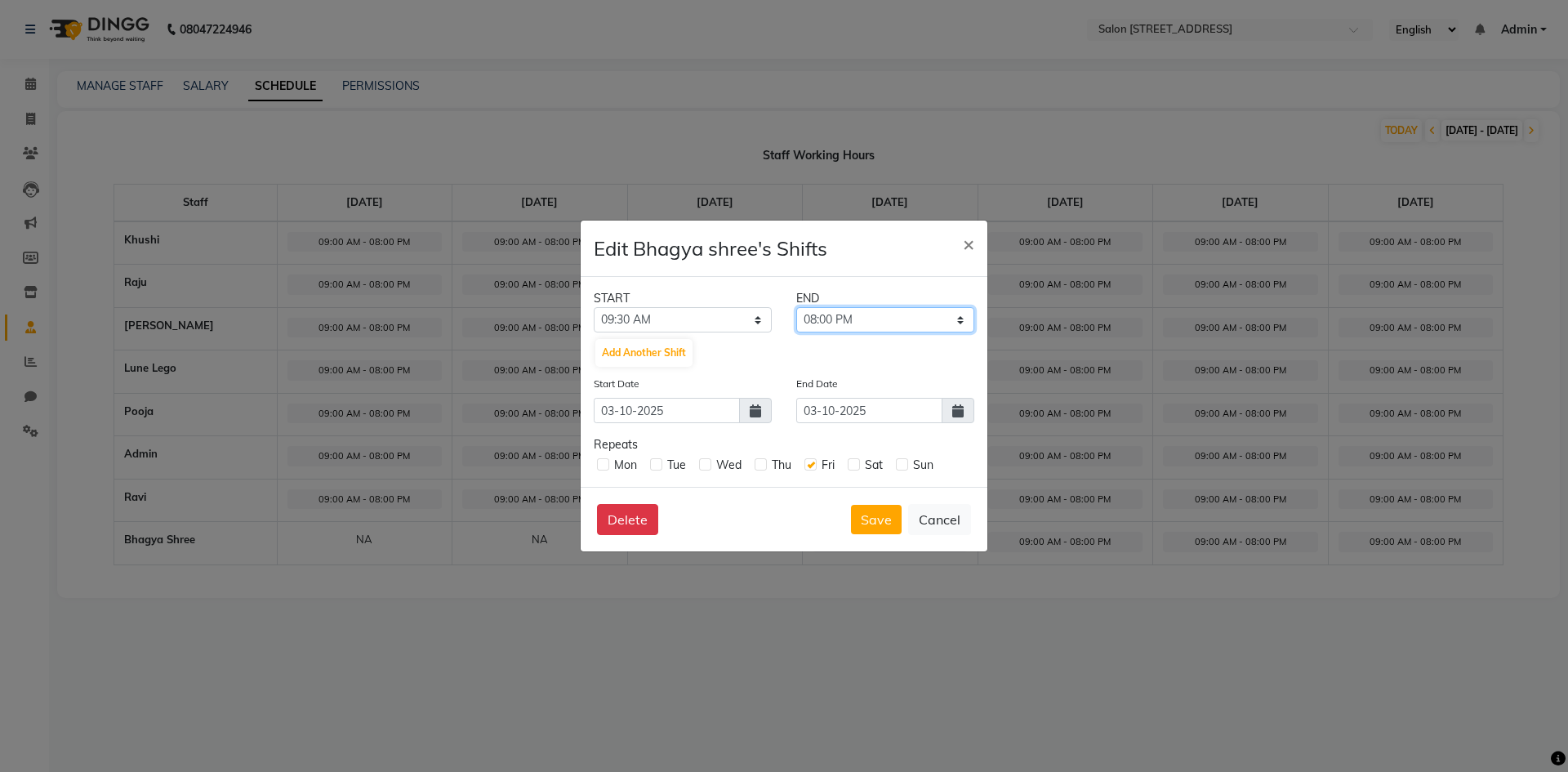
click at [853, 316] on select "09:45 AM 10:00 AM 10:15 AM 10:30 AM 10:45 AM 11:00 AM 11:15 AM 11:30 AM 11:45 A…" at bounding box center [885, 320] width 178 height 26
select select "06:30 PM"
click at [796, 307] on select "09:45 AM 10:00 AM 10:15 AM 10:30 AM 10:45 AM 11:00 AM 11:15 AM 11:30 AM 11:45 A…" at bounding box center [885, 320] width 178 height 26
click at [860, 521] on button "Save" at bounding box center [876, 519] width 51 height 29
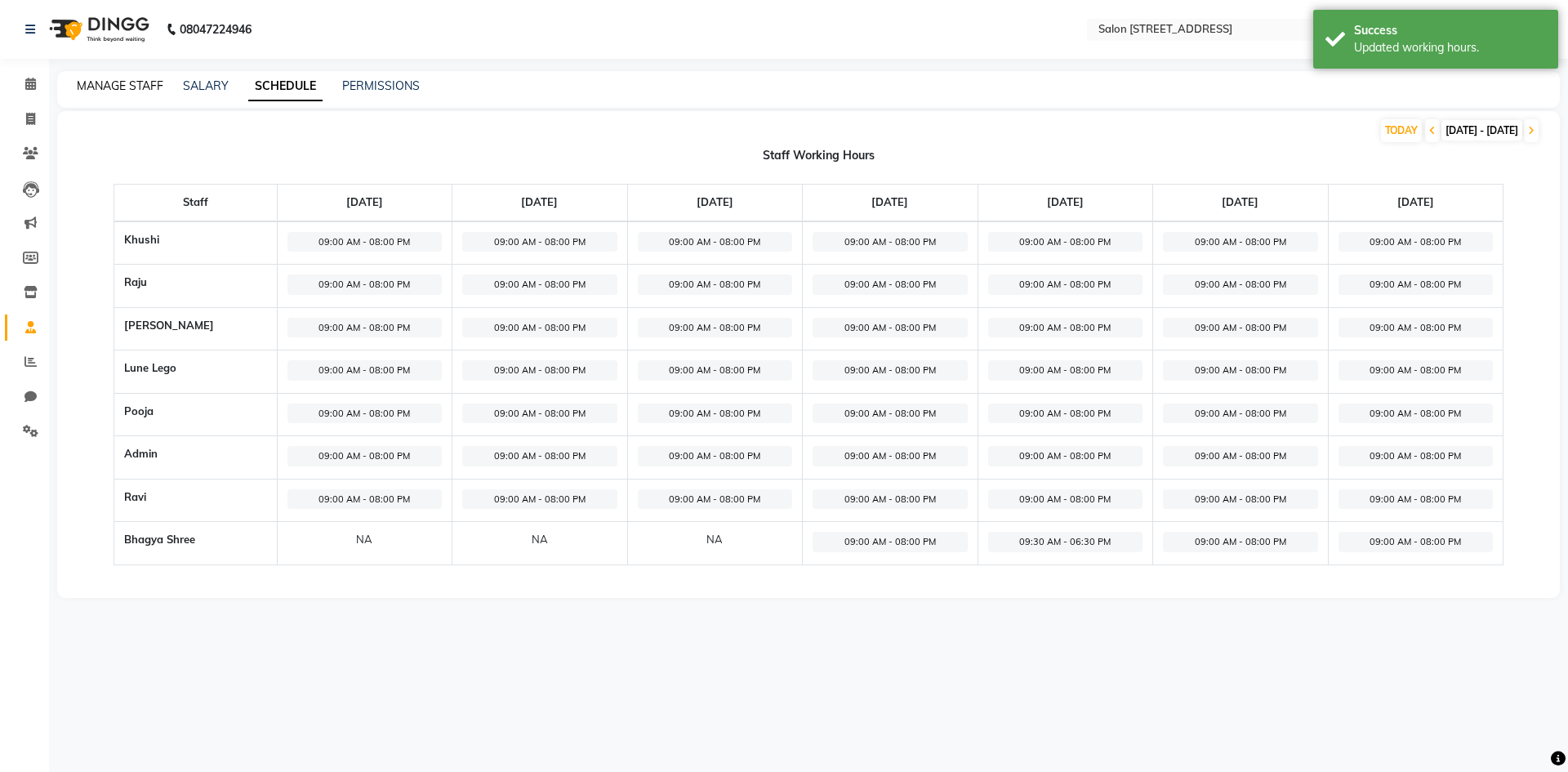
click at [129, 86] on link "MANAGE STAFF" at bounding box center [120, 85] width 86 height 15
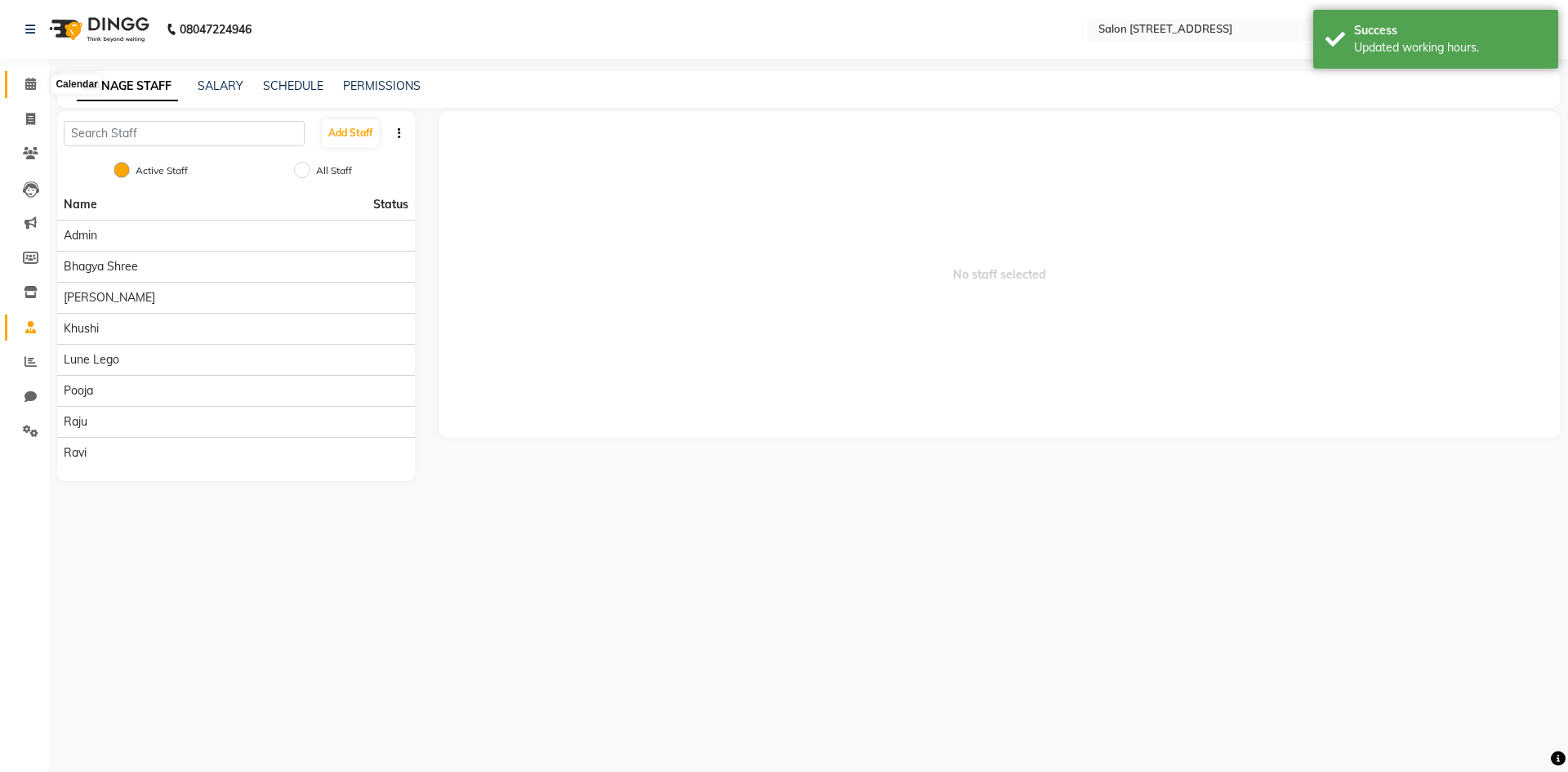
click at [40, 77] on span at bounding box center [30, 85] width 28 height 18
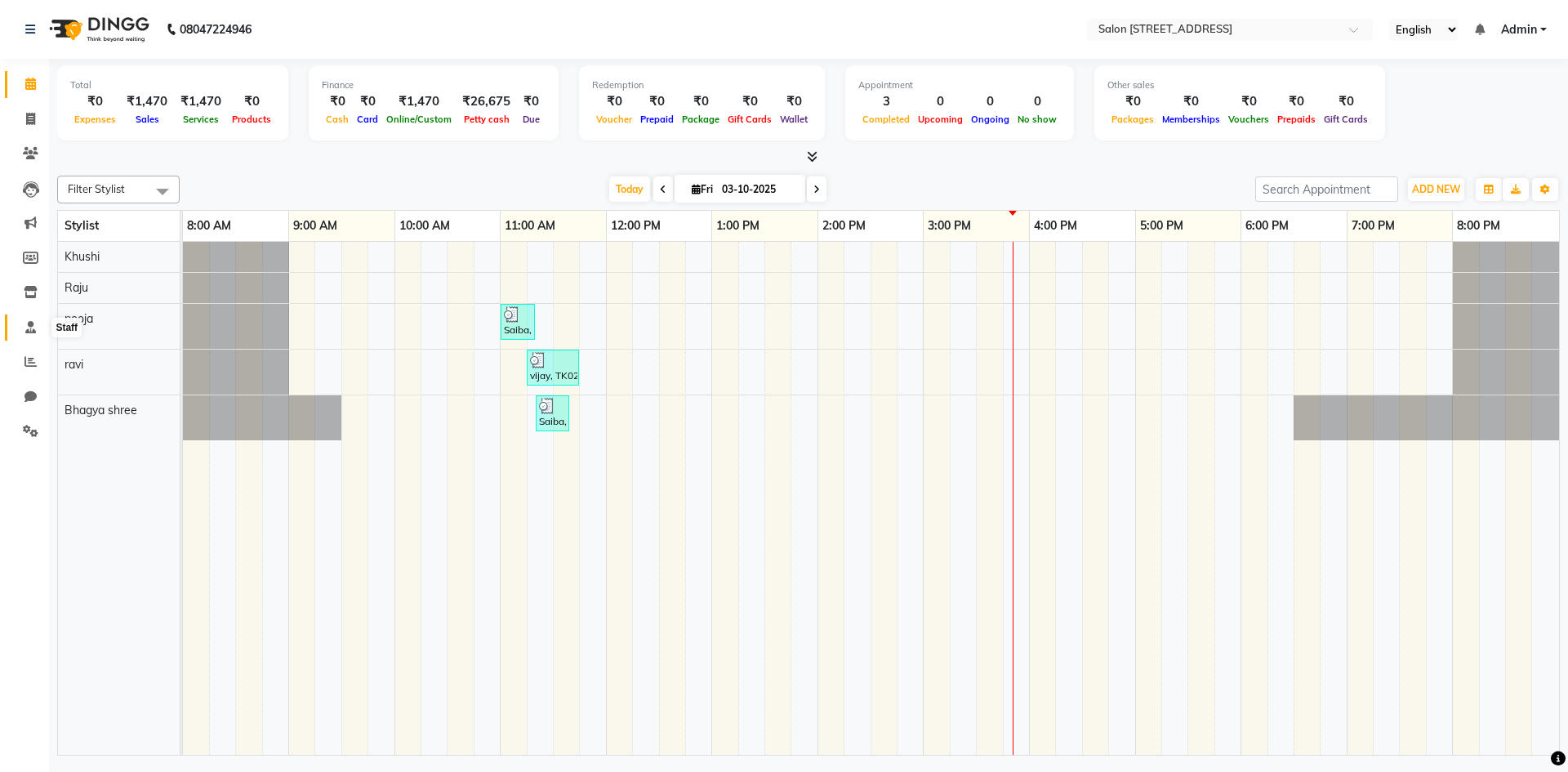
click at [29, 324] on icon at bounding box center [31, 326] width 11 height 12
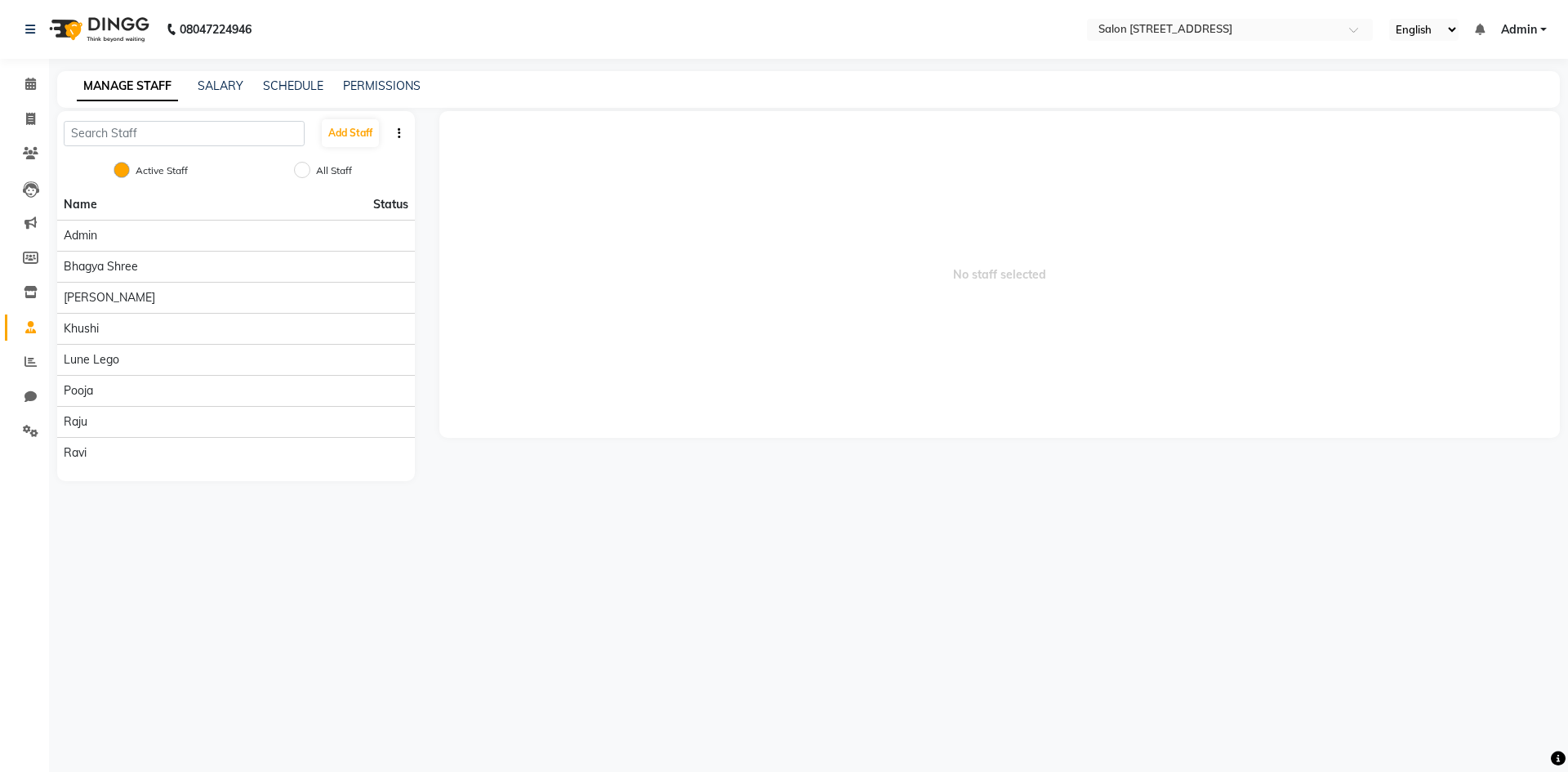
click at [287, 77] on div "SCHEDULE" at bounding box center [293, 85] width 61 height 17
click at [286, 83] on link "SCHEDULE" at bounding box center [293, 85] width 61 height 15
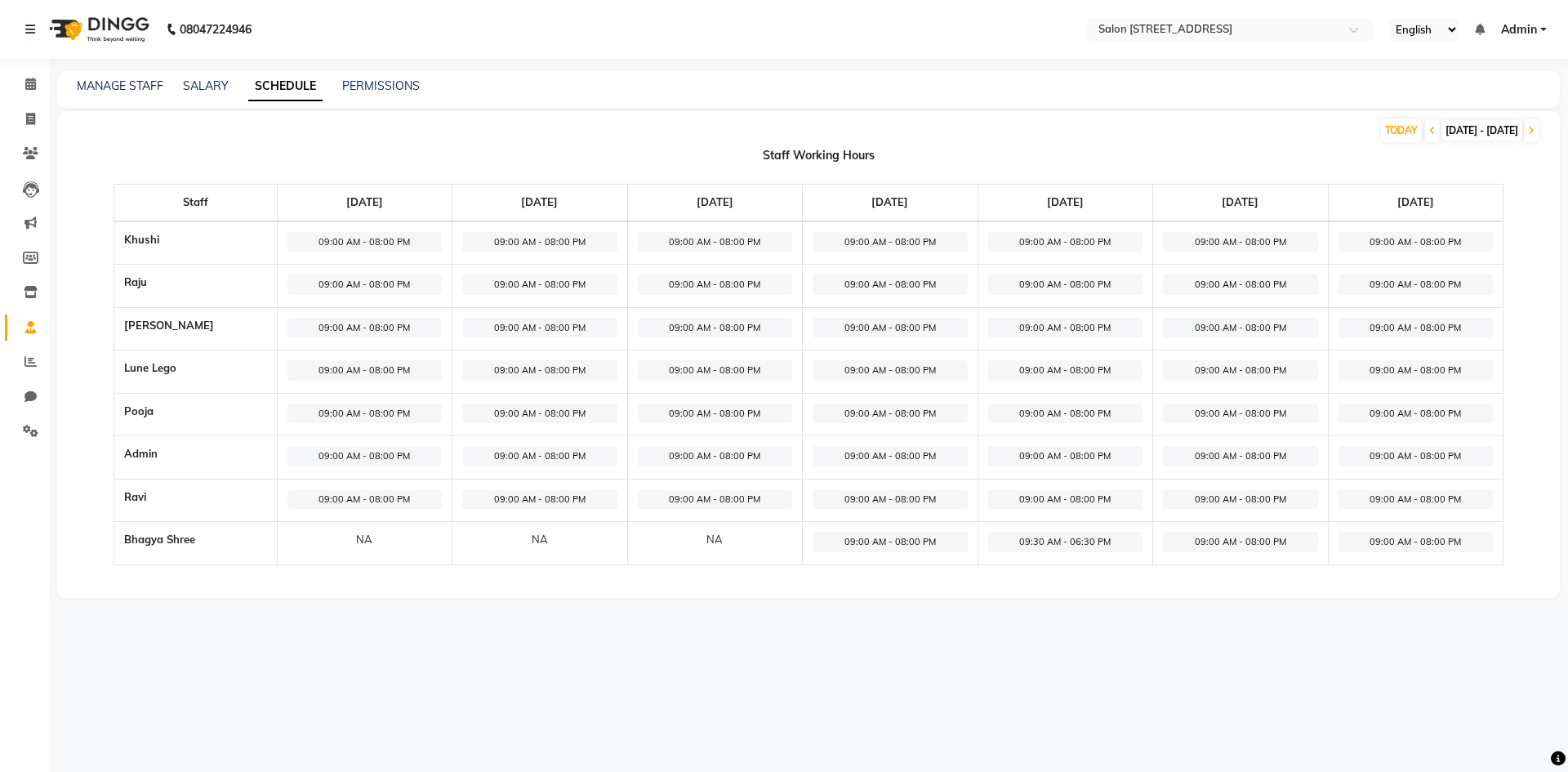
click at [1079, 498] on span "09:00 AM - 08:00 PM" at bounding box center [1065, 499] width 155 height 20
select select "09:00 AM"
select select "08:00 PM"
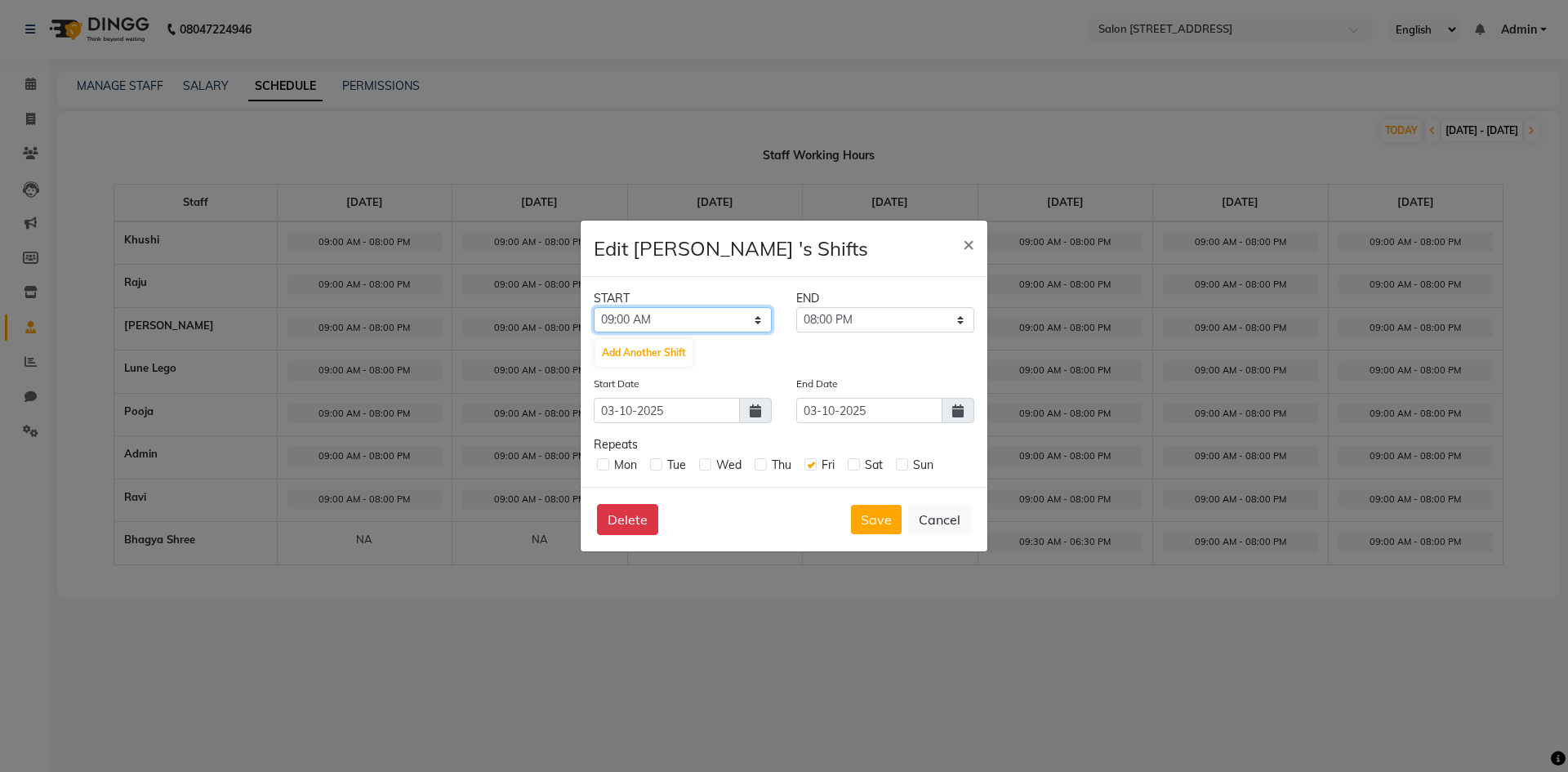
click at [626, 319] on select "12:00 AM 12:15 AM 12:30 AM 12:45 AM 01:00 AM 01:15 AM 01:30 AM 01:45 AM 02:00 A…" at bounding box center [683, 320] width 178 height 26
select select "09:30 AM"
click at [594, 307] on select "12:00 AM 12:15 AM 12:30 AM 12:45 AM 01:00 AM 01:15 AM 01:30 AM 01:45 AM 02:00 A…" at bounding box center [683, 320] width 178 height 26
click at [866, 320] on select "09:45 AM 10:00 AM 10:15 AM 10:30 AM 10:45 AM 11:00 AM 11:15 AM 11:30 AM 11:45 A…" at bounding box center [885, 320] width 178 height 26
select select "06:30 PM"
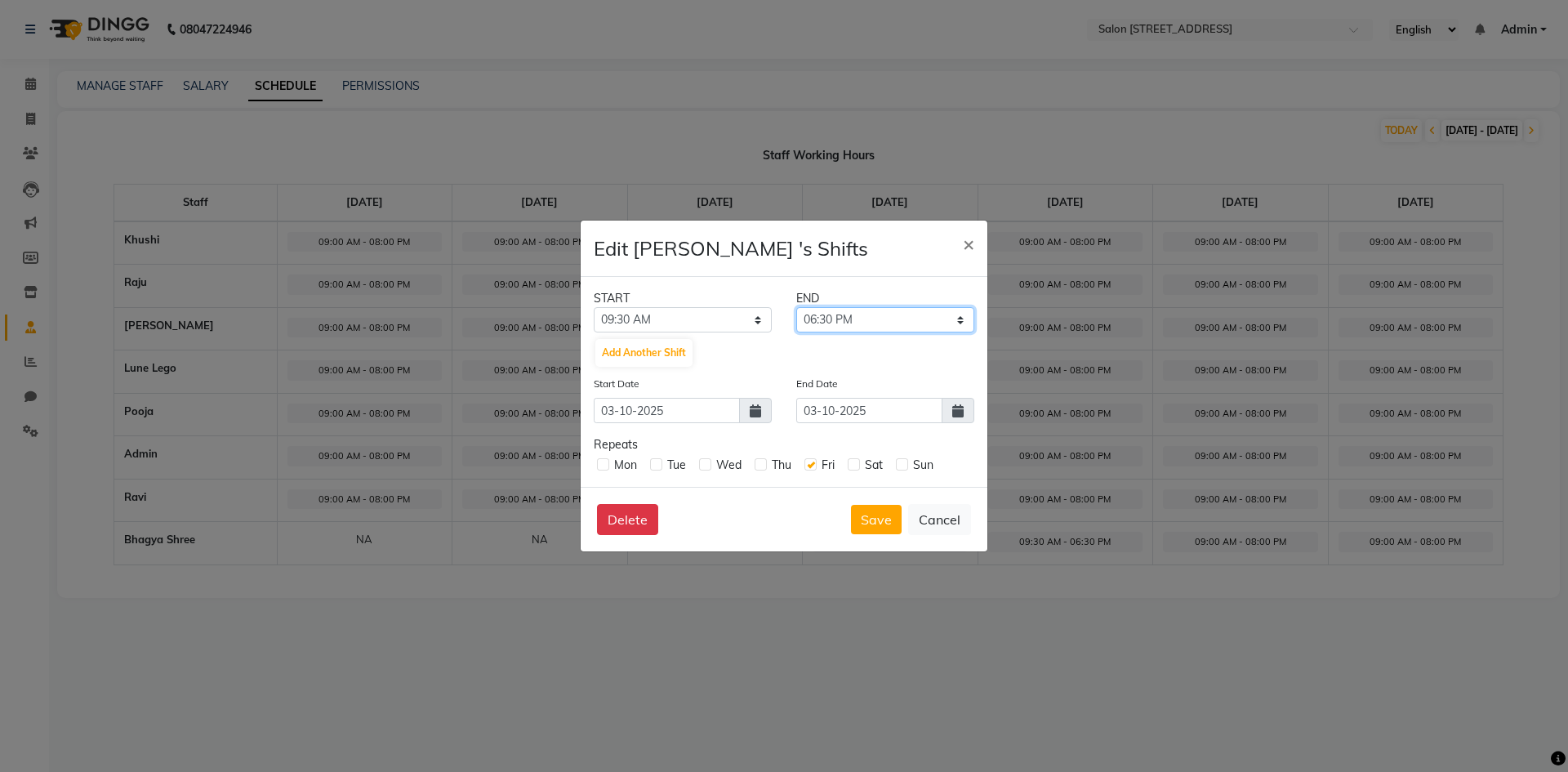
click at [796, 307] on select "09:45 AM 10:00 AM 10:15 AM 10:30 AM 10:45 AM 11:00 AM 11:15 AM 11:30 AM 11:45 A…" at bounding box center [885, 320] width 178 height 26
click at [875, 521] on button "Save" at bounding box center [876, 519] width 51 height 29
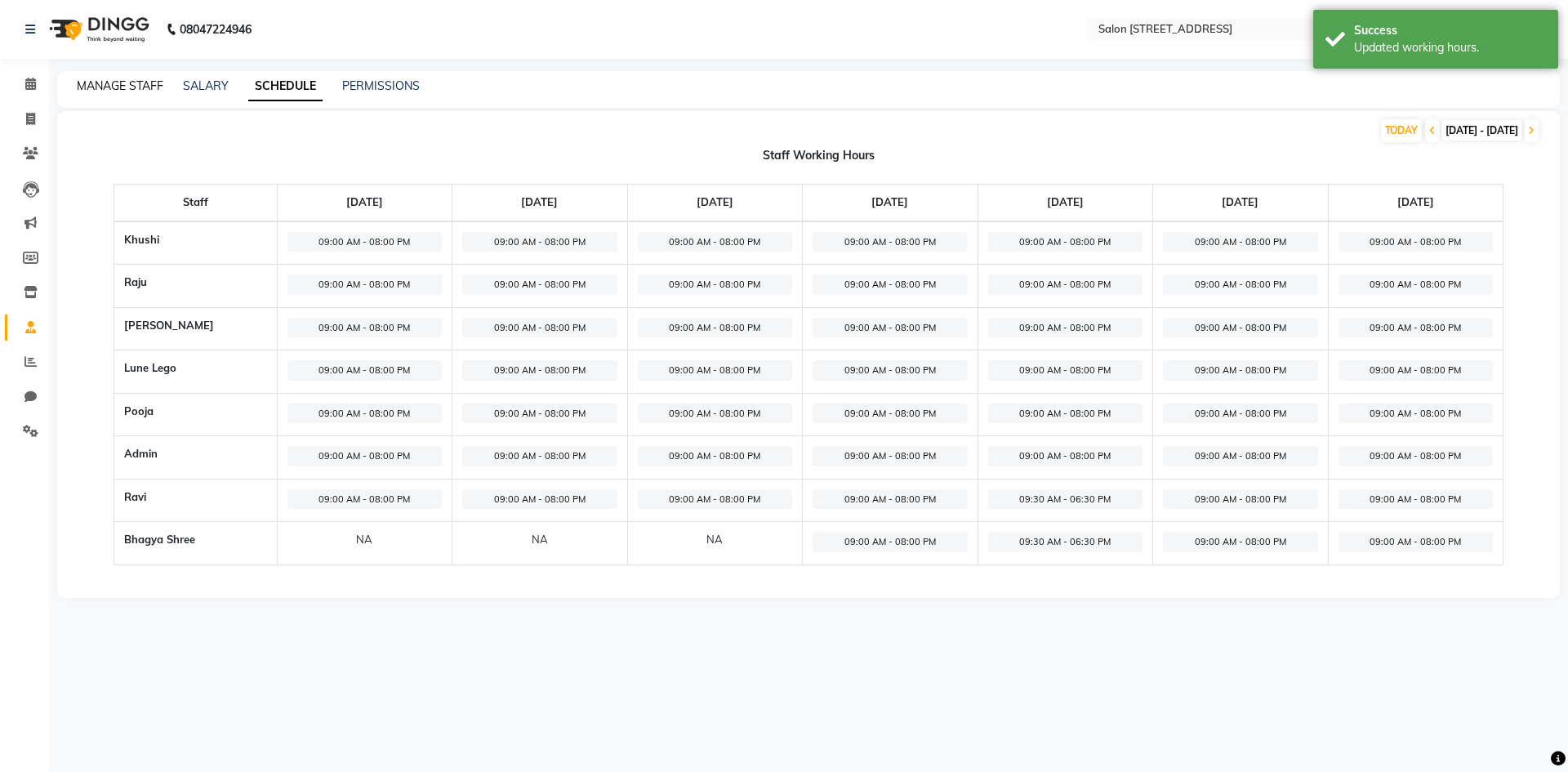
click at [120, 85] on link "MANAGE STAFF" at bounding box center [120, 85] width 86 height 15
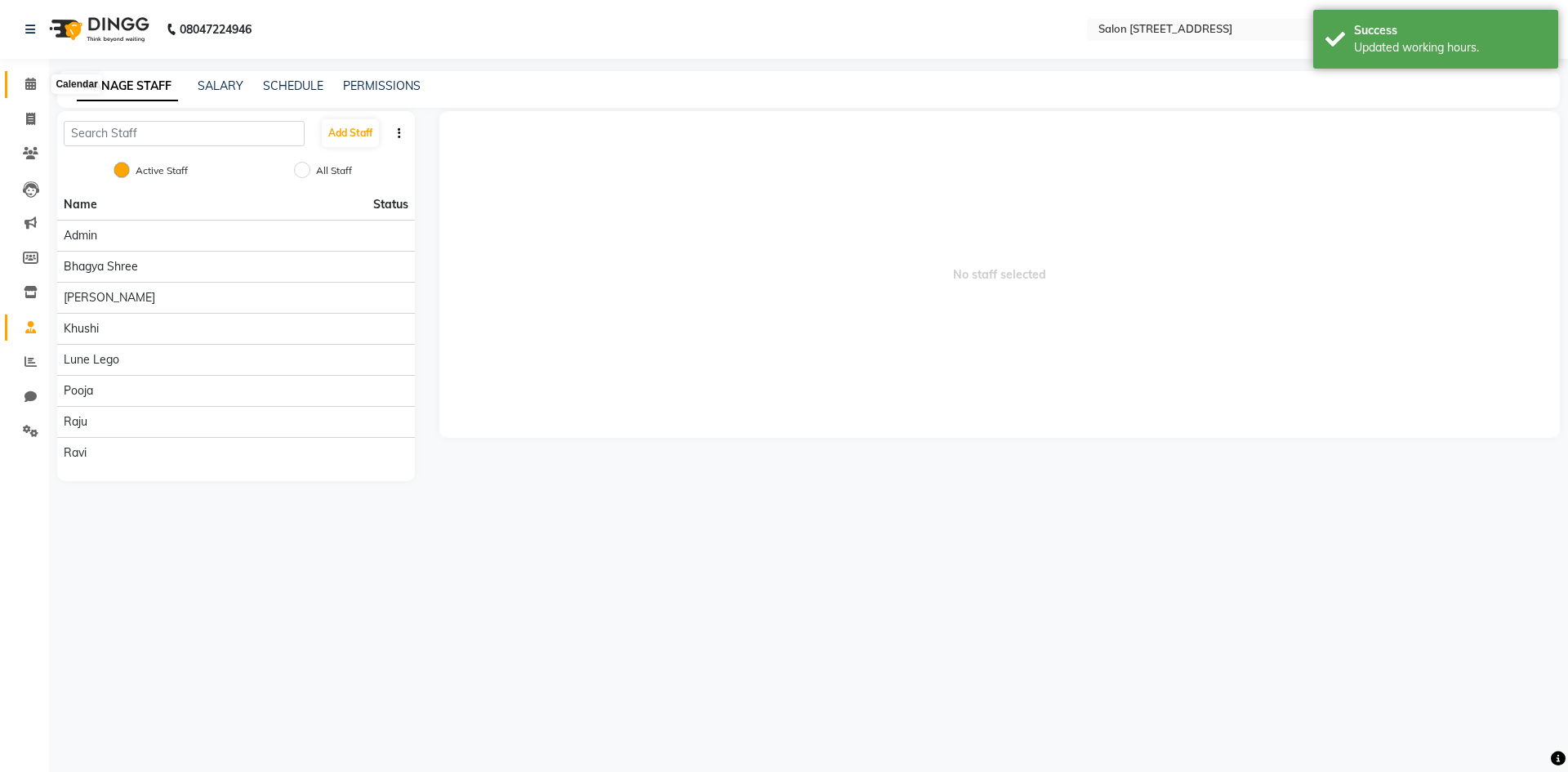
click at [26, 78] on icon at bounding box center [31, 83] width 11 height 12
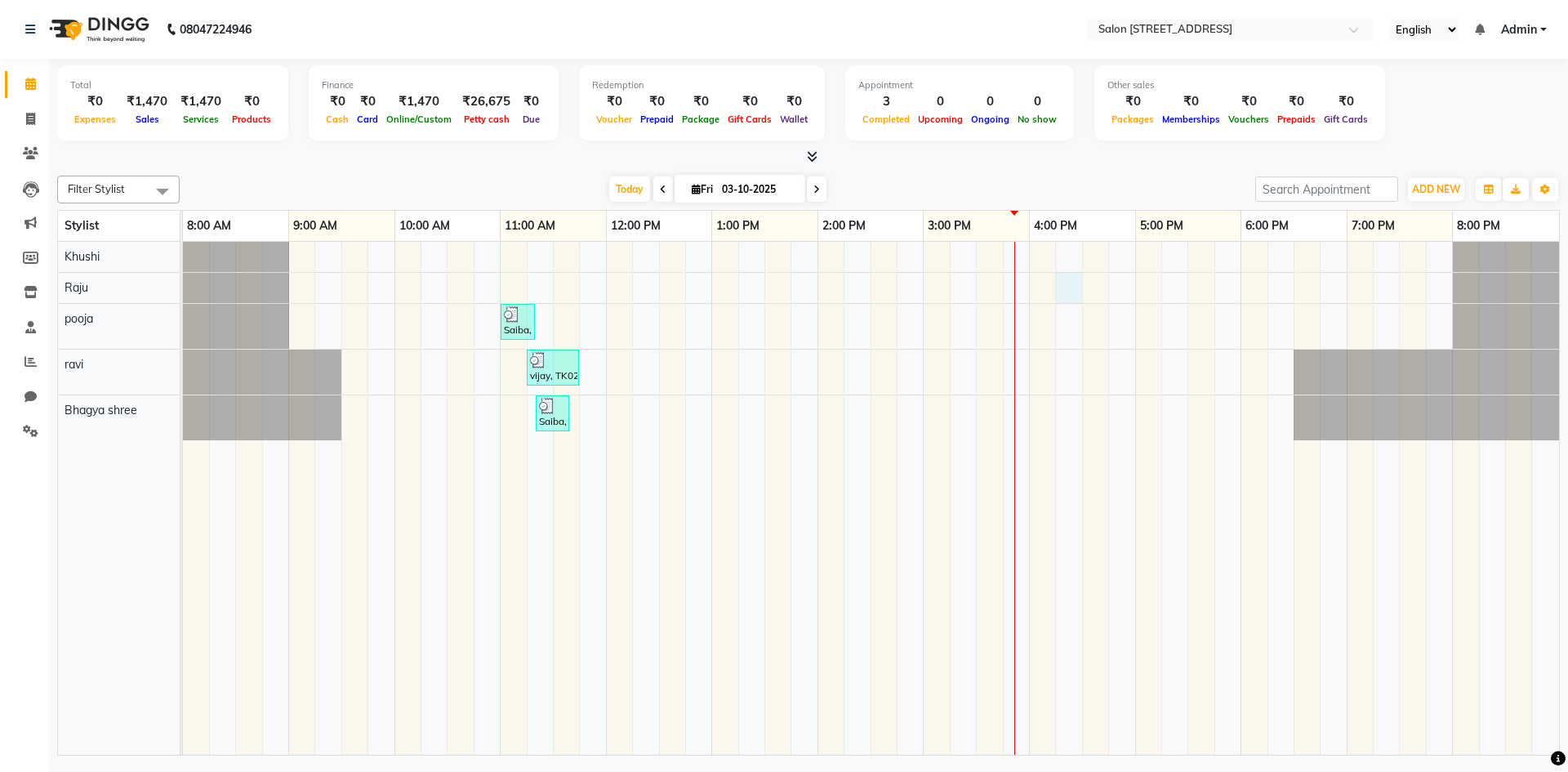
click at [1074, 290] on div "Saiba, TK01, 11:00 AM-11:20 AM, Coconut Oil (Head Massage)500 vijay, TK02, 11:1…" at bounding box center [870, 498] width 1376 height 513
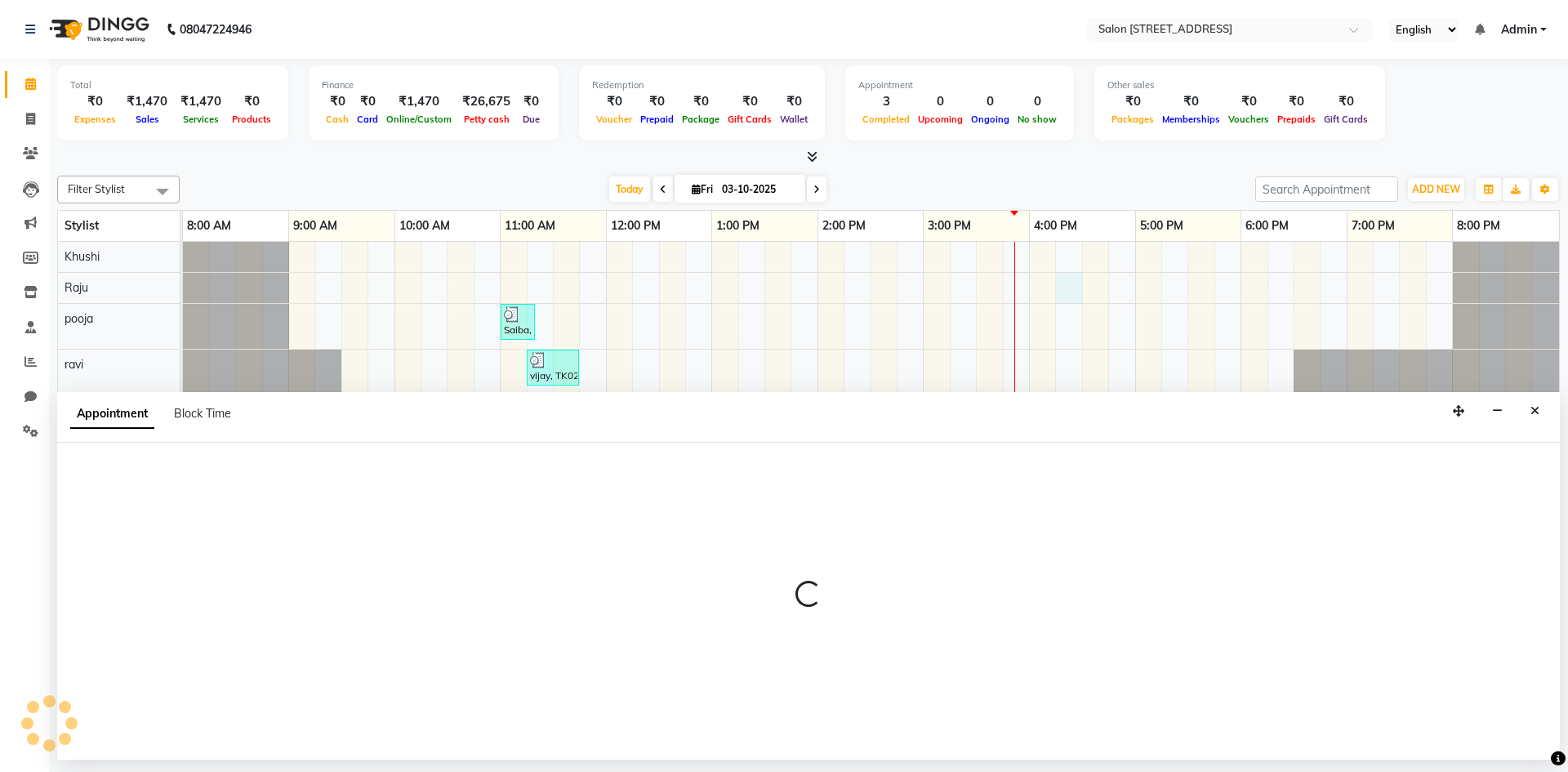
select select "70381"
select select "975"
select select "tentative"
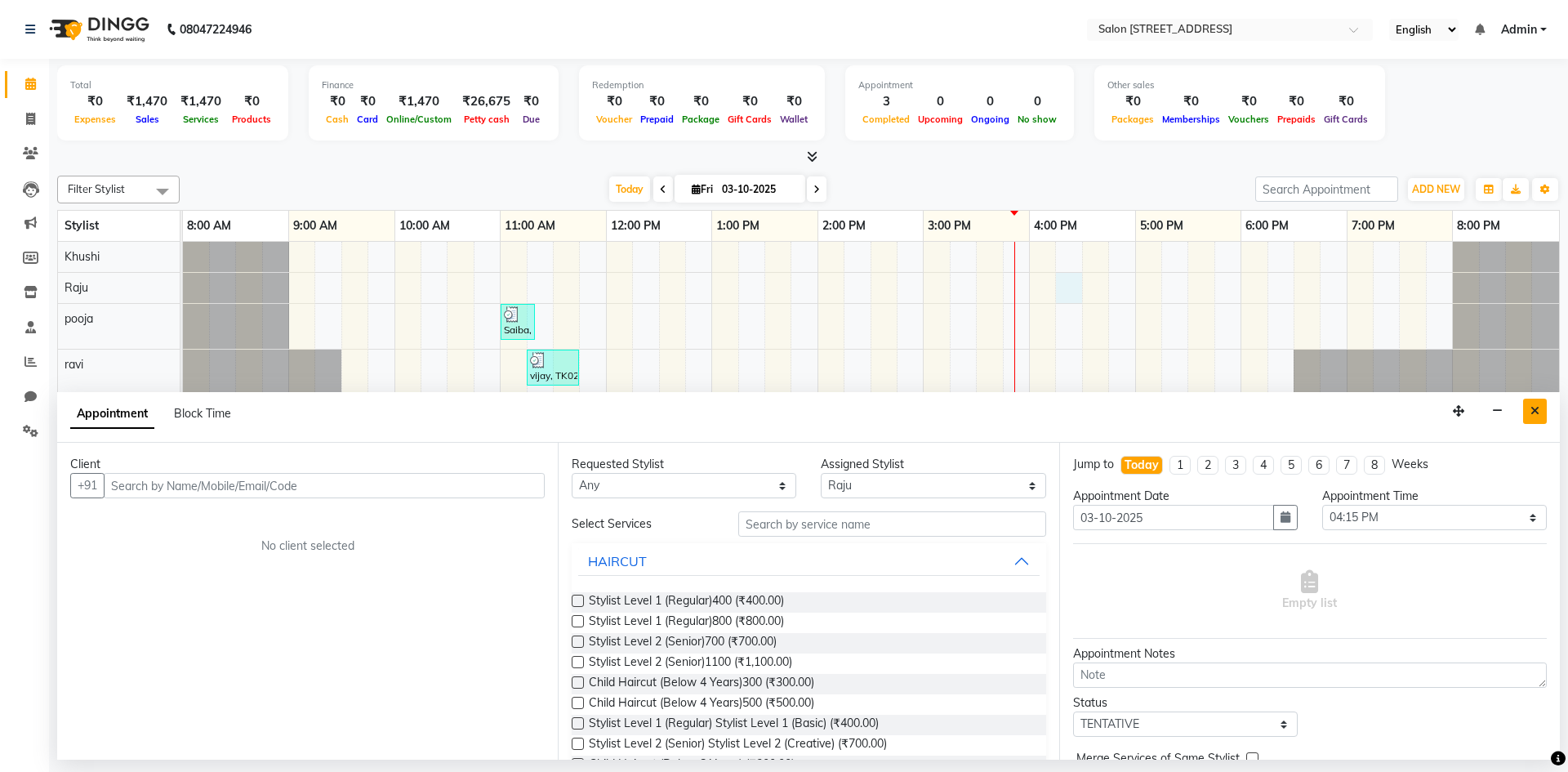
click at [1540, 409] on button "Close" at bounding box center [1535, 412] width 24 height 26
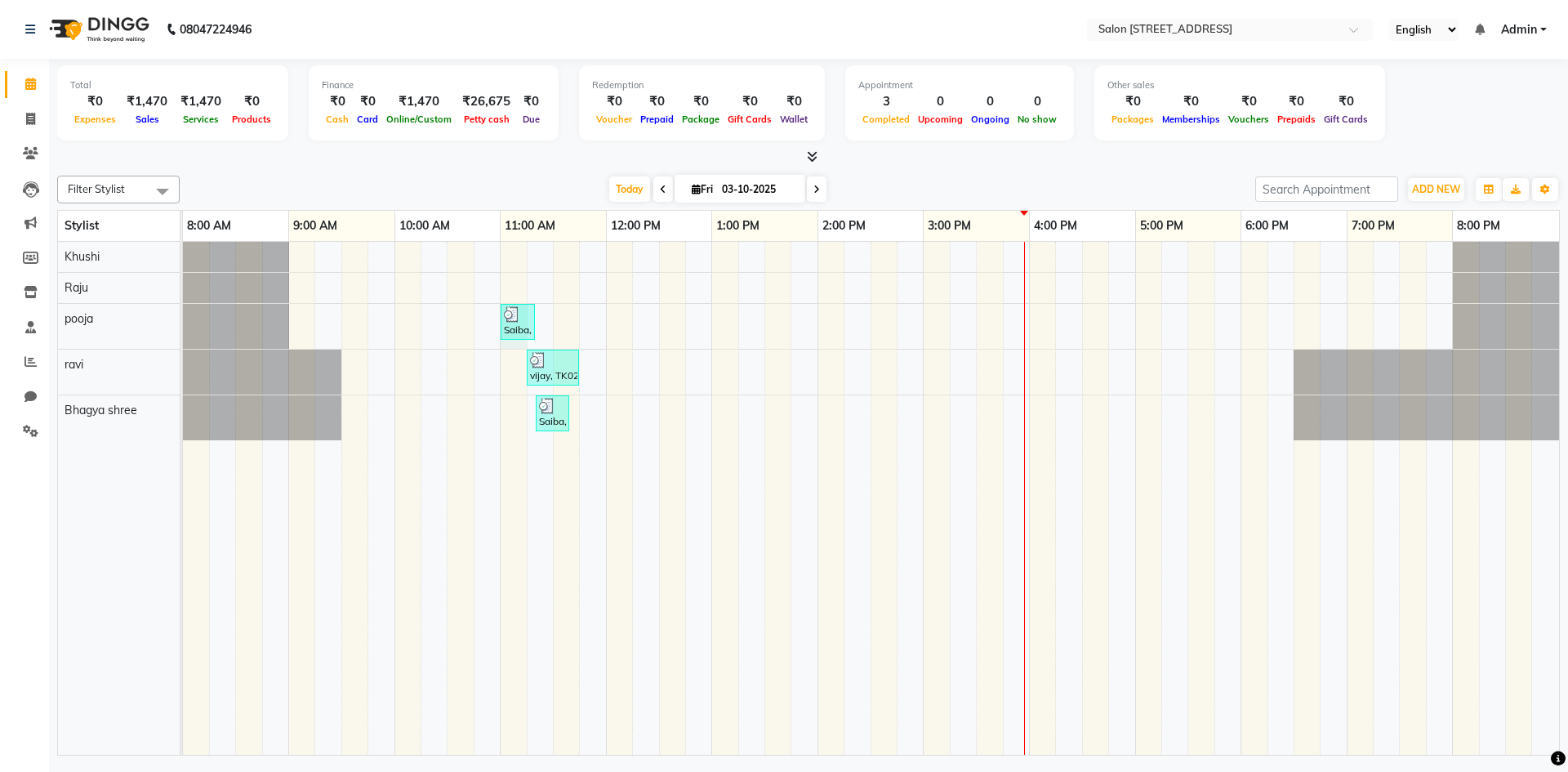
click at [522, 347] on div "Saiba, TK01, 11:00 AM-11:20 AM, Coconut Oil (Head Massage)500 vijay, TK02, 11:1…" at bounding box center [870, 498] width 1376 height 513
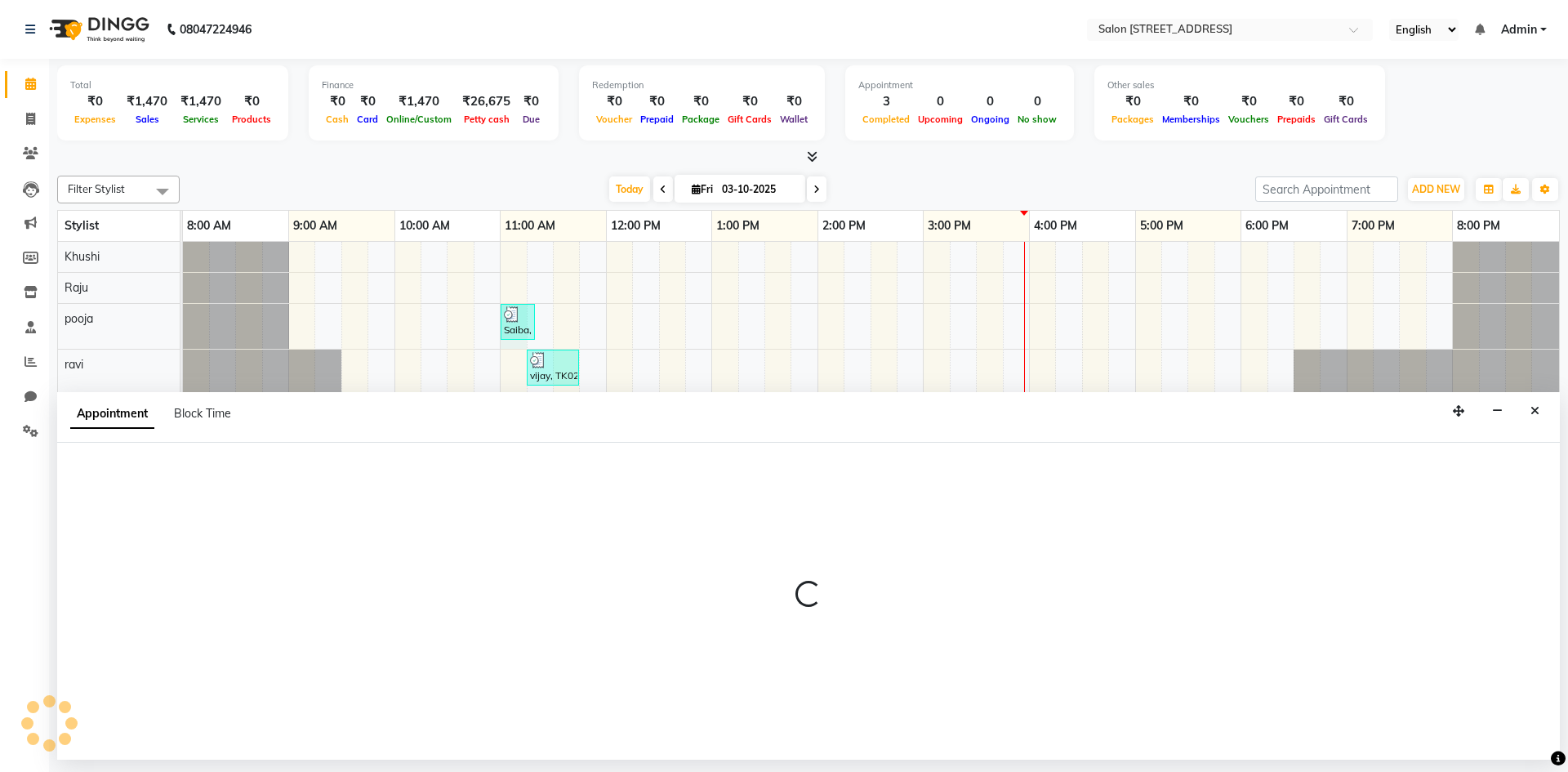
select select "83057"
select select "tentative"
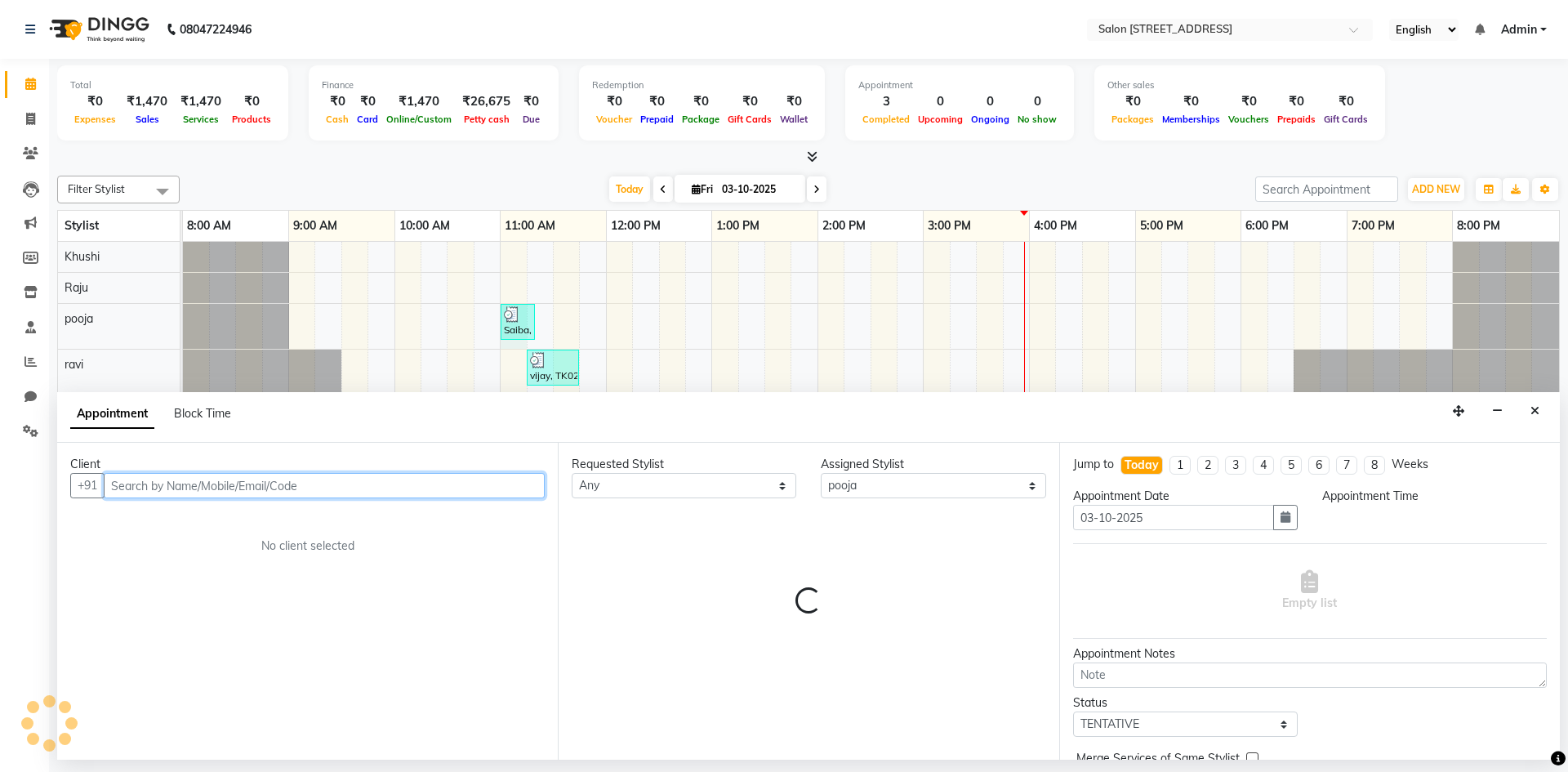
select select "660"
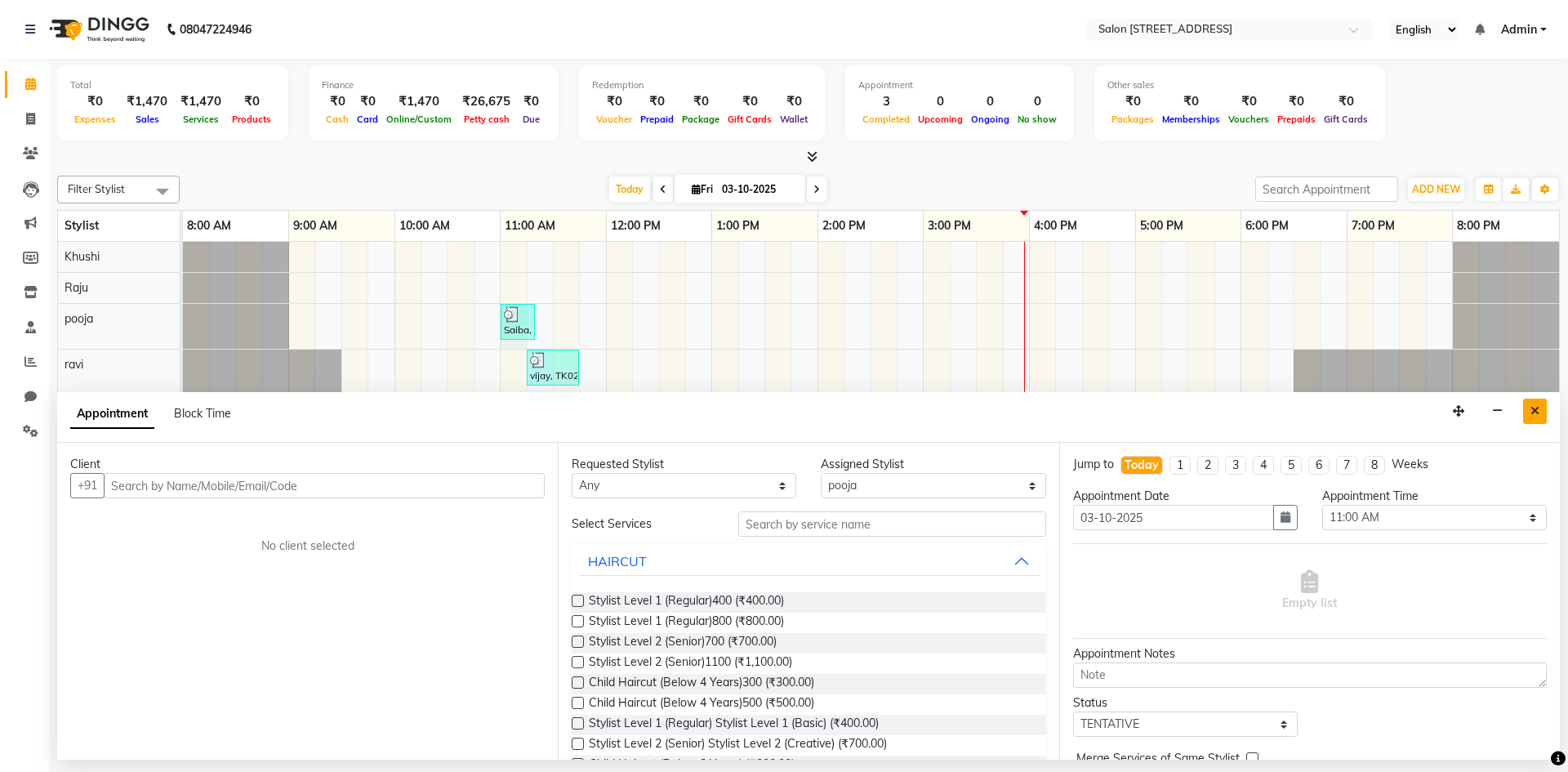
click at [1532, 414] on icon "Close" at bounding box center [1535, 411] width 9 height 11
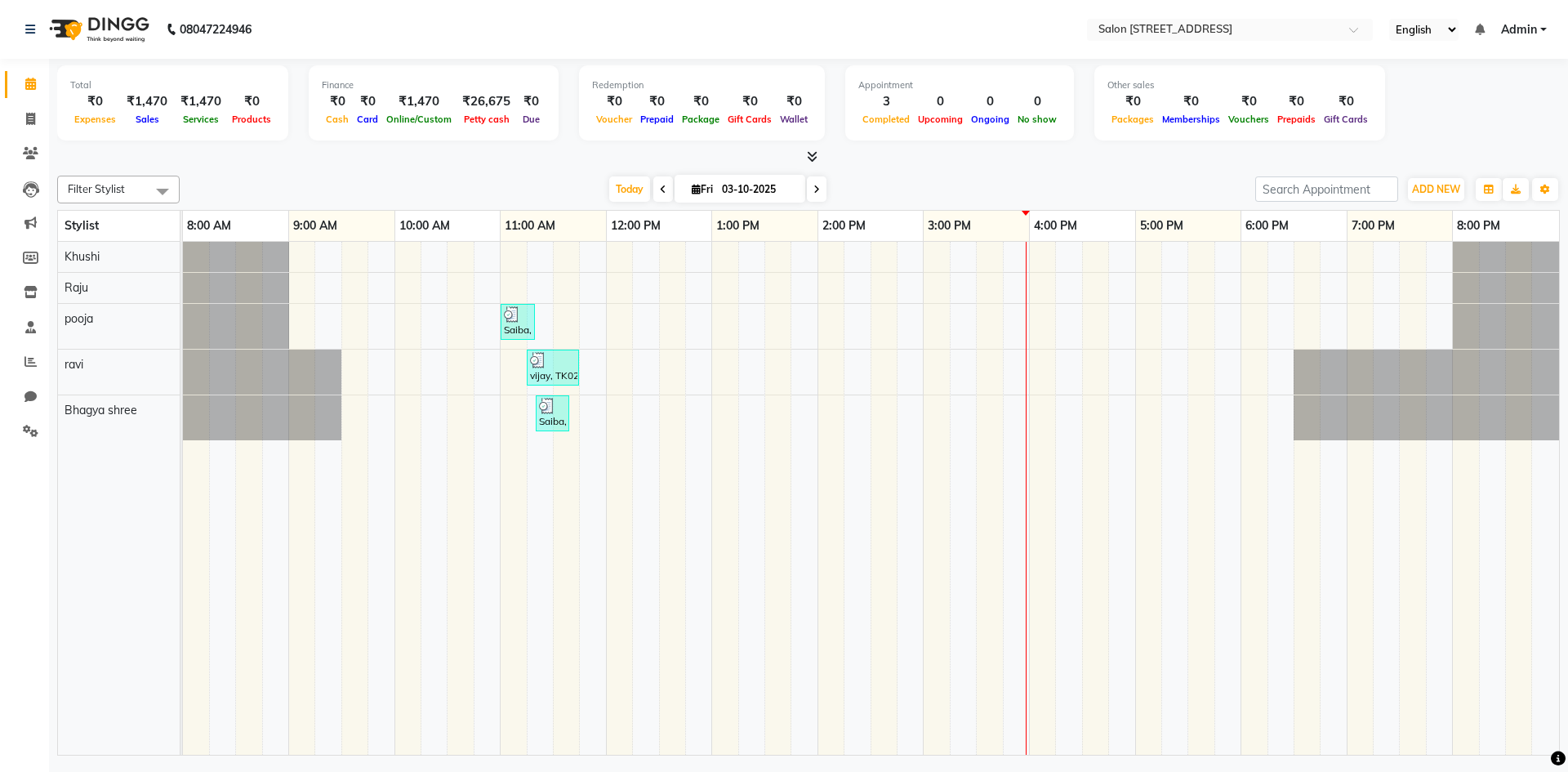
click at [745, 191] on input "03-10-2025" at bounding box center [757, 189] width 82 height 25
select select "10"
select select "2025"
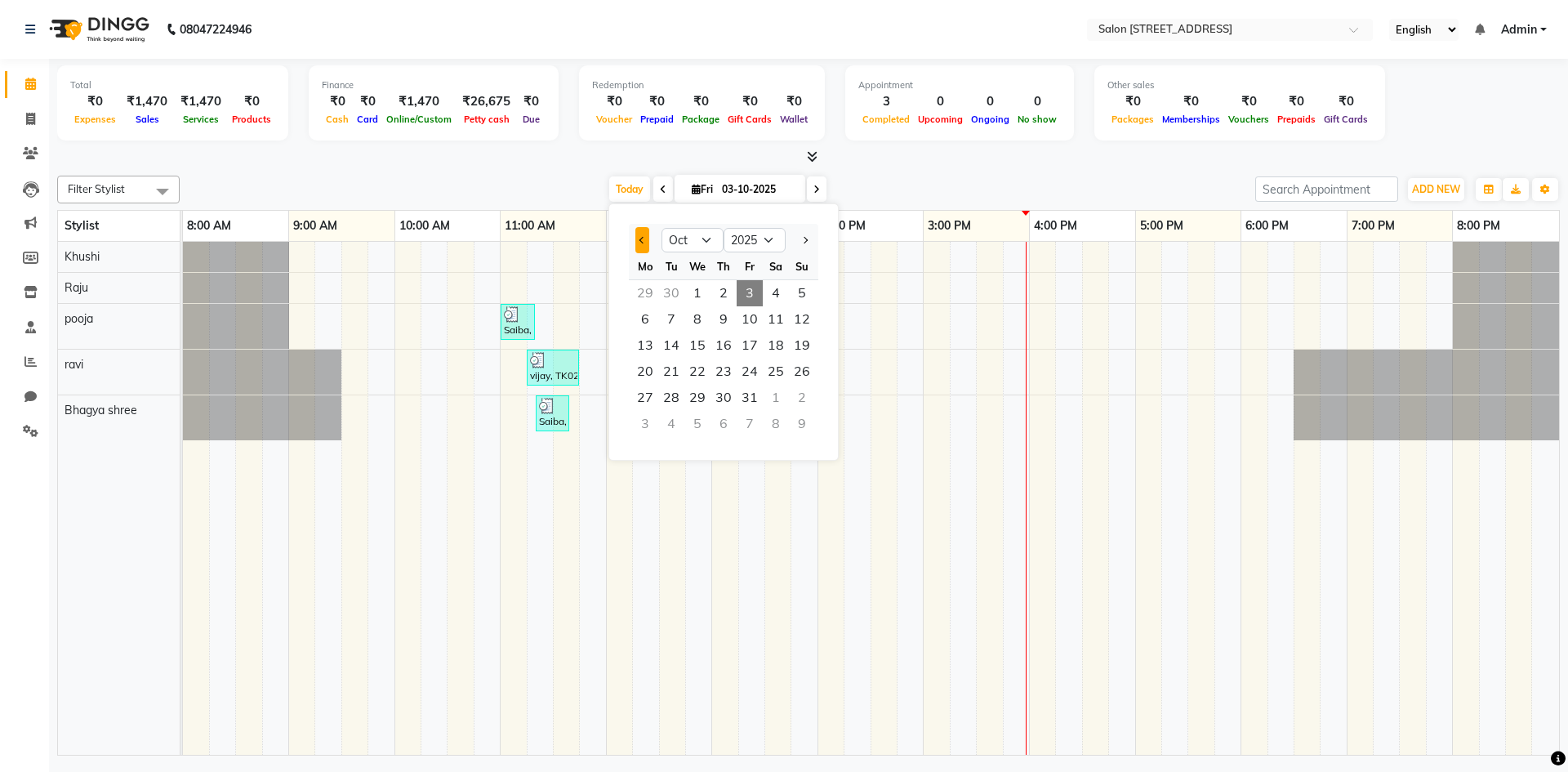
click at [642, 245] on button "Previous month" at bounding box center [642, 240] width 14 height 26
select select "9"
click at [795, 369] on span "28" at bounding box center [801, 371] width 26 height 26
type input "28-09-2025"
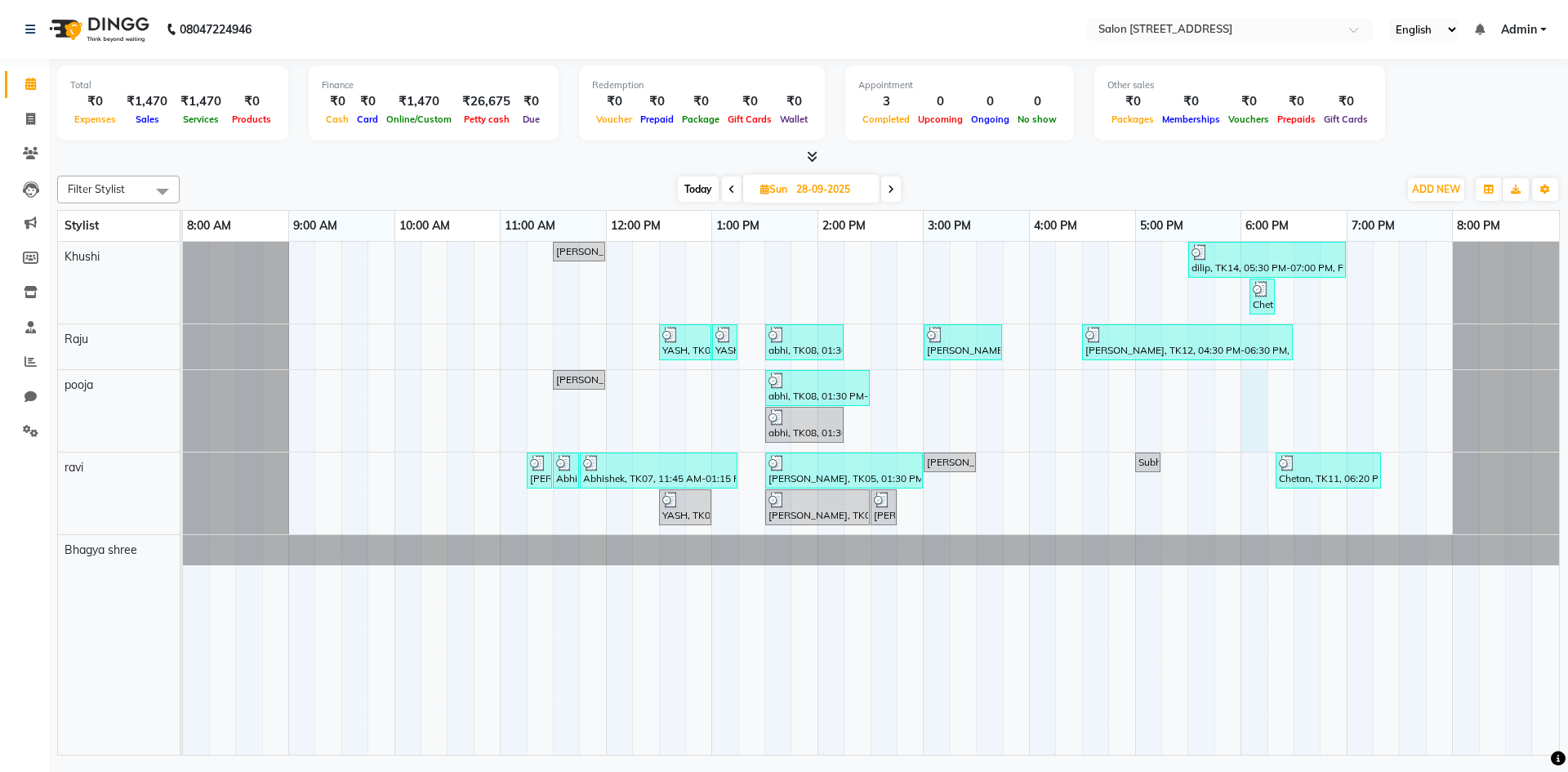
click at [1244, 448] on div "Ayeshna, TK01, 11:30 AM-12:00 PM, Full Hand500 regular dilip, TK14, 05:30 PM-07…" at bounding box center [870, 498] width 1376 height 513
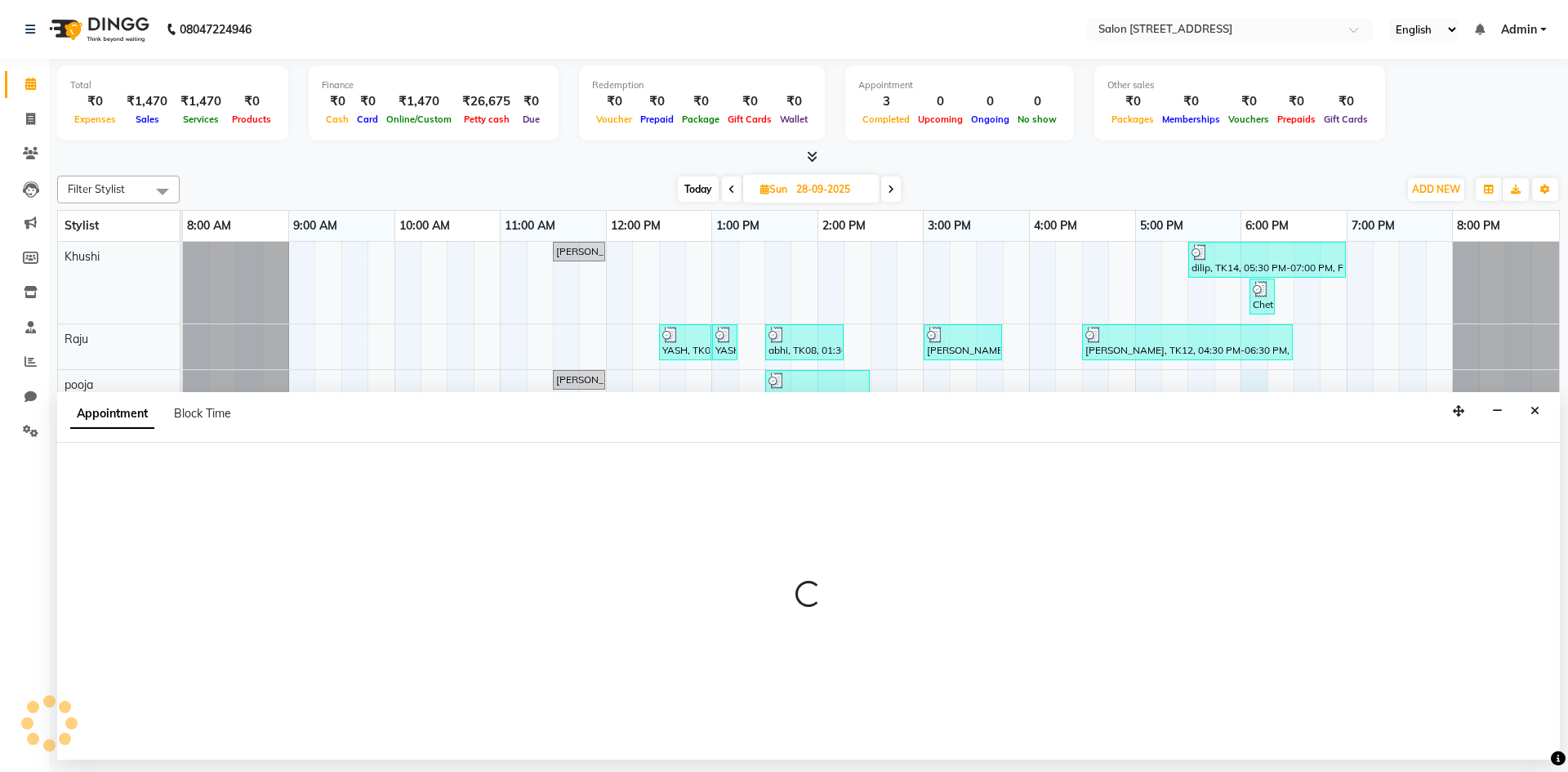
select select "83057"
select select "tentative"
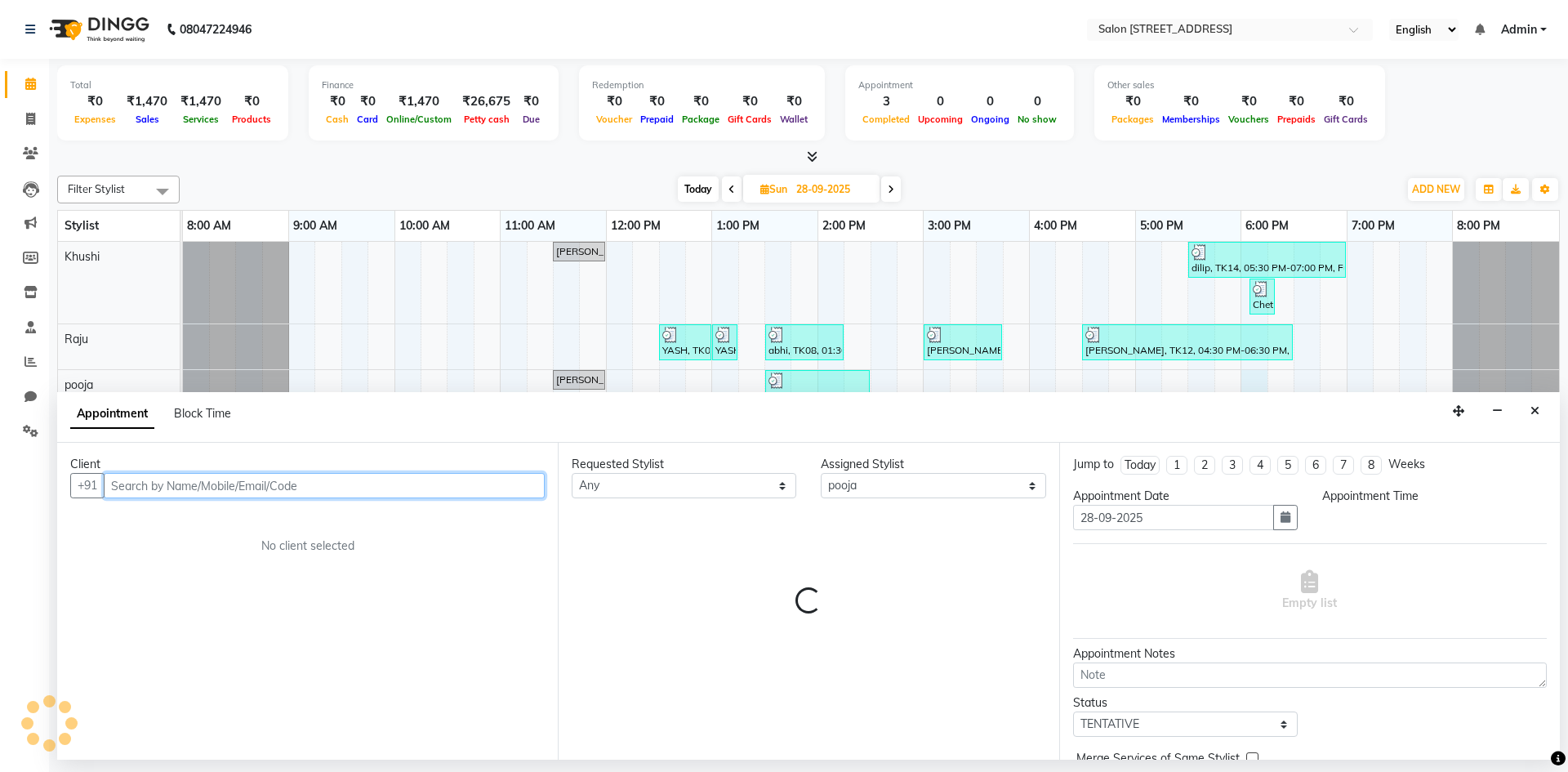
select select "1080"
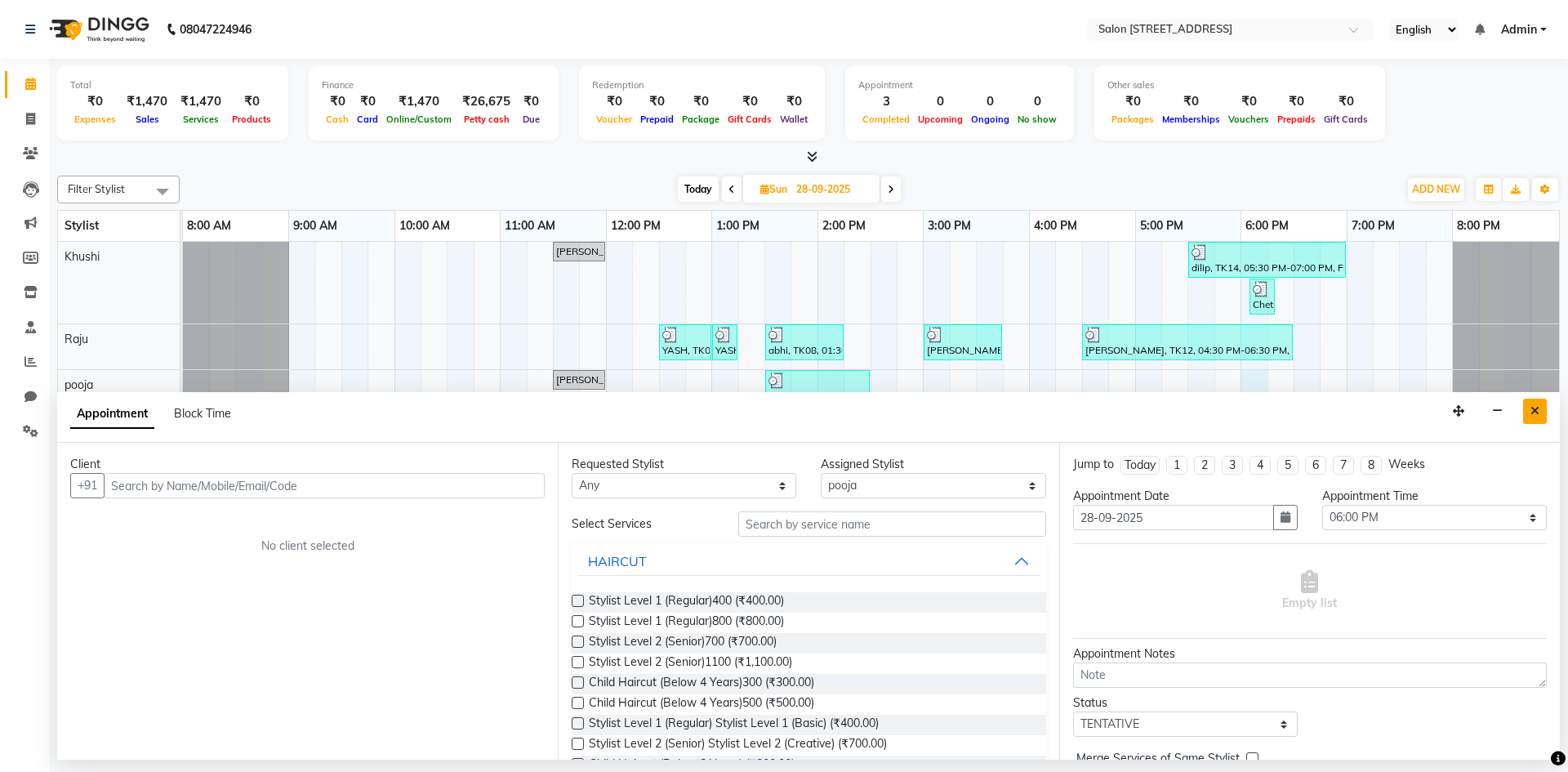
click at [1530, 407] on icon "Close" at bounding box center [1535, 411] width 9 height 11
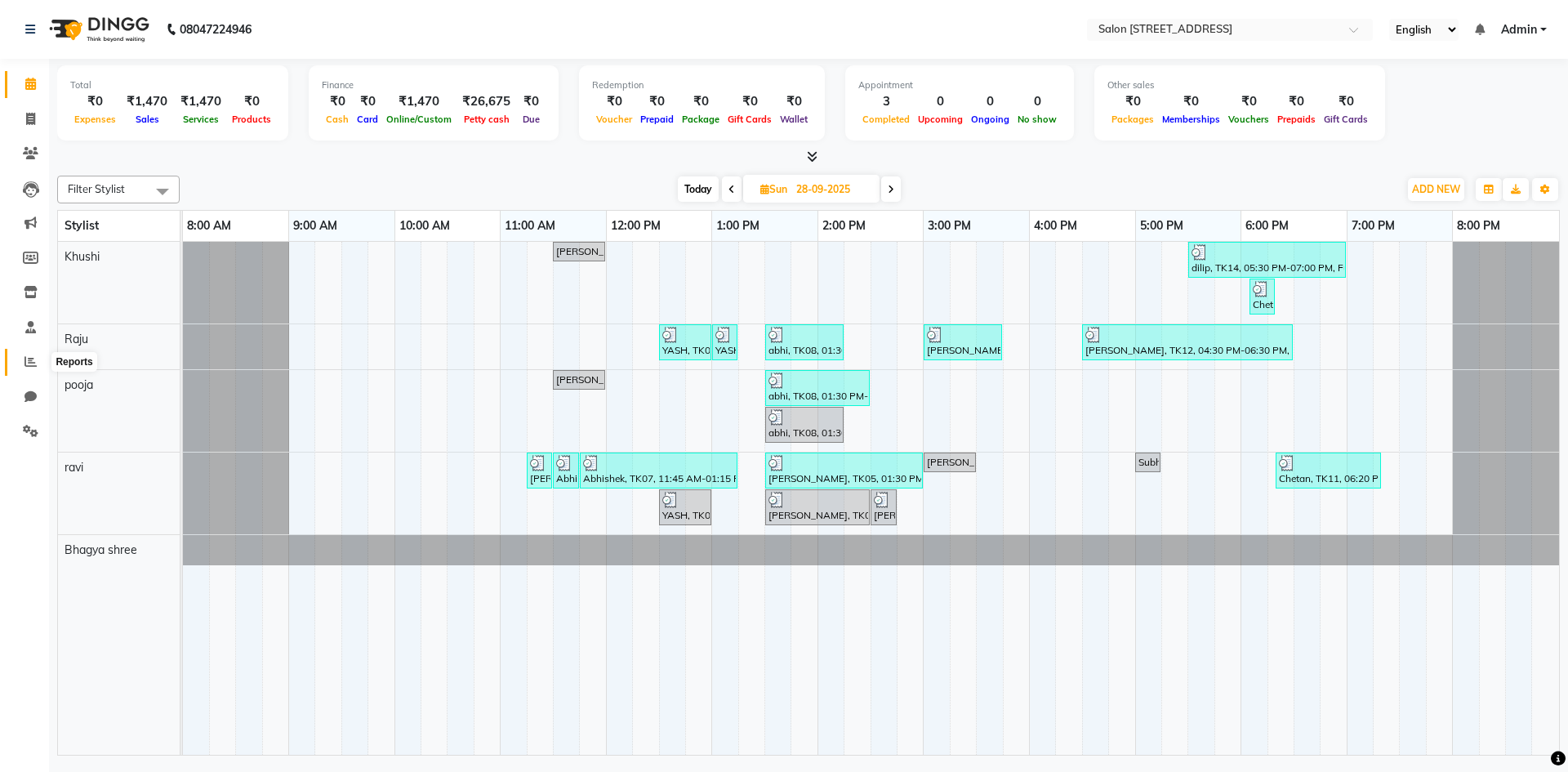
click at [33, 366] on icon at bounding box center [30, 360] width 12 height 12
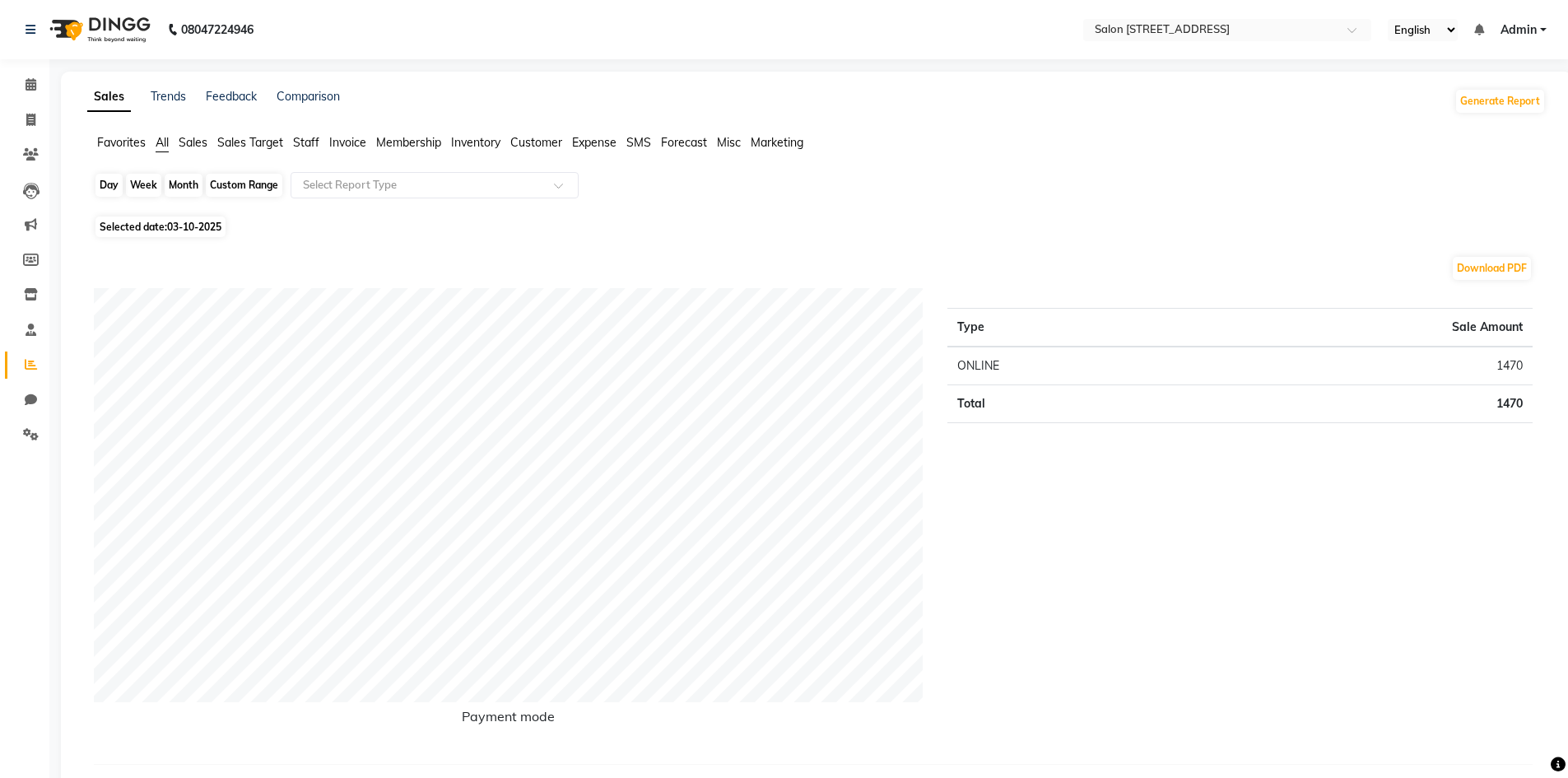
click at [108, 185] on div "Day" at bounding box center [108, 184] width 27 height 23
select select "10"
select select "2025"
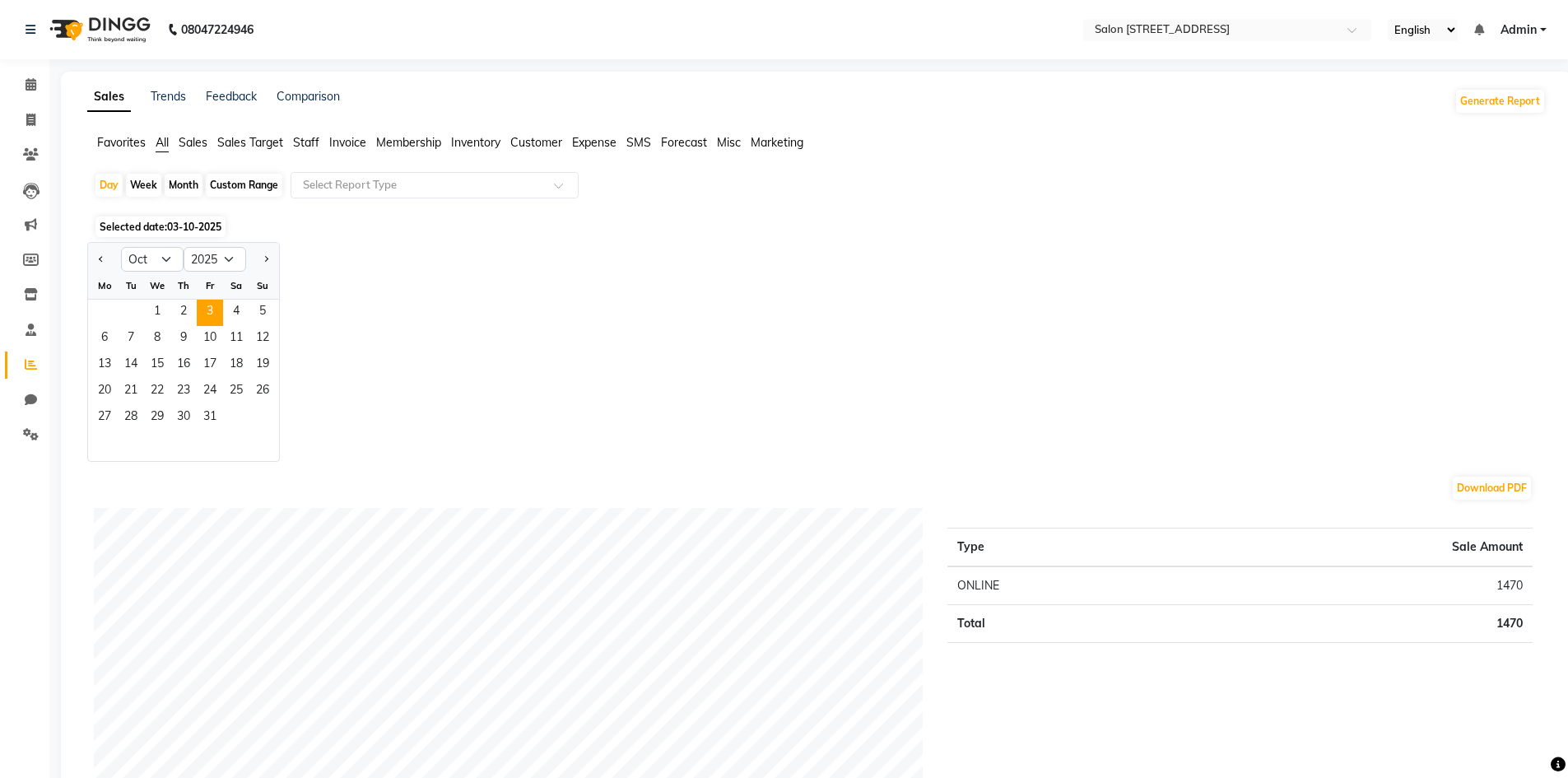
click at [149, 226] on span "Selected date: 03-10-2025" at bounding box center [160, 227] width 130 height 20
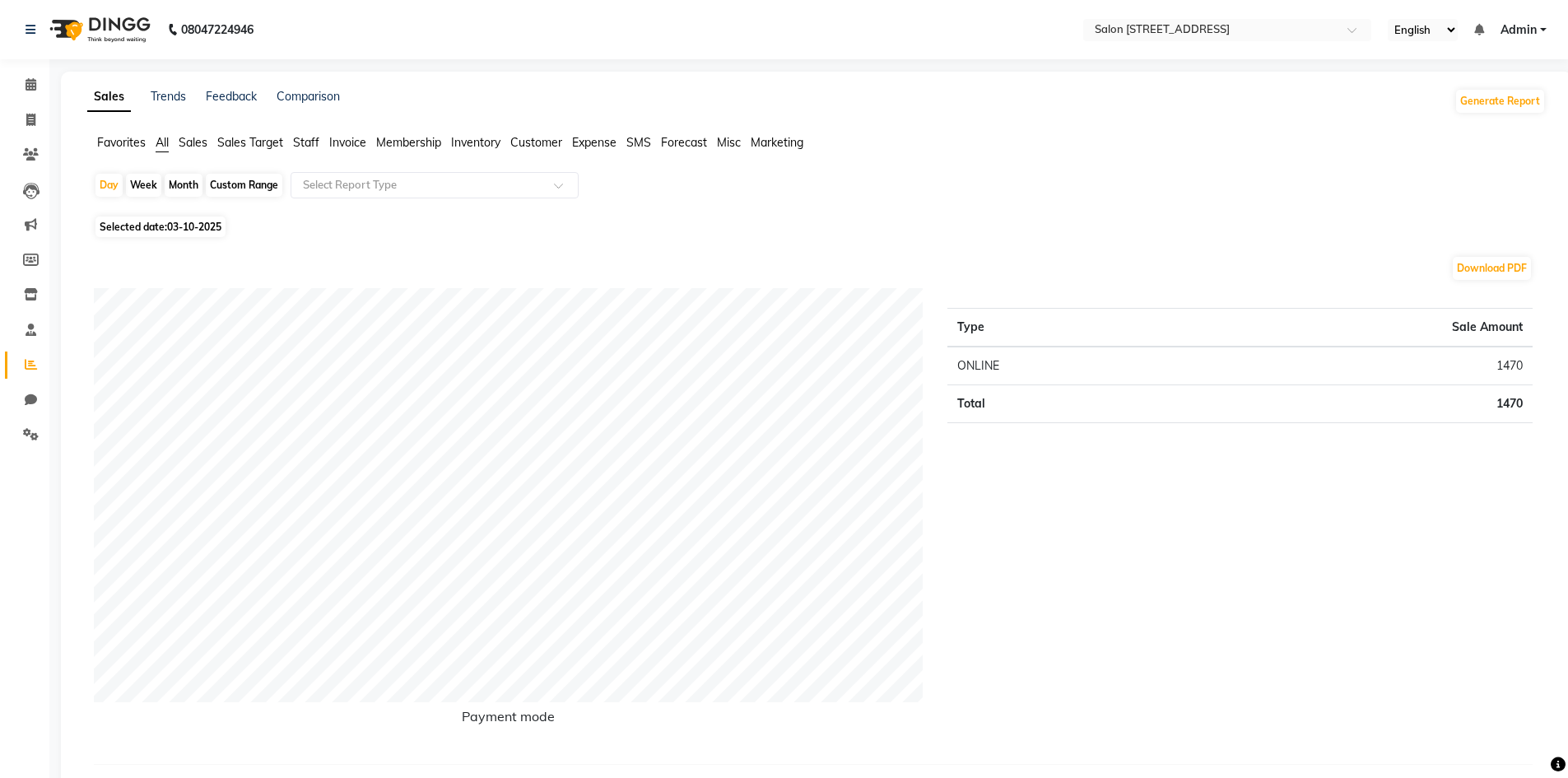
click at [149, 225] on span "Selected date: 03-10-2025" at bounding box center [160, 227] width 130 height 20
select select "10"
select select "2025"
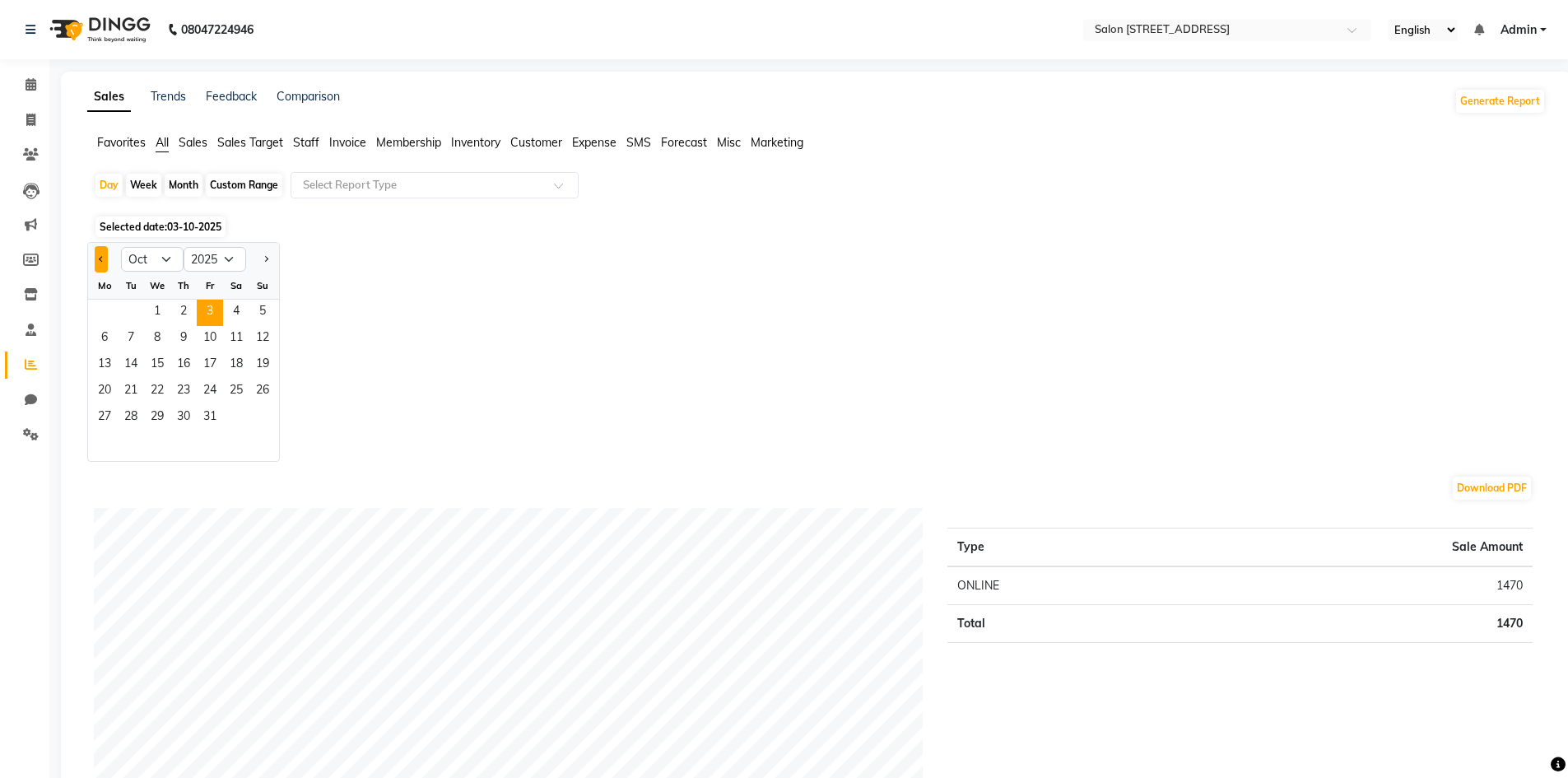
click at [102, 258] on span "Previous month" at bounding box center [102, 257] width 6 height 6
select select "9"
click at [236, 393] on span "27" at bounding box center [236, 392] width 26 height 26
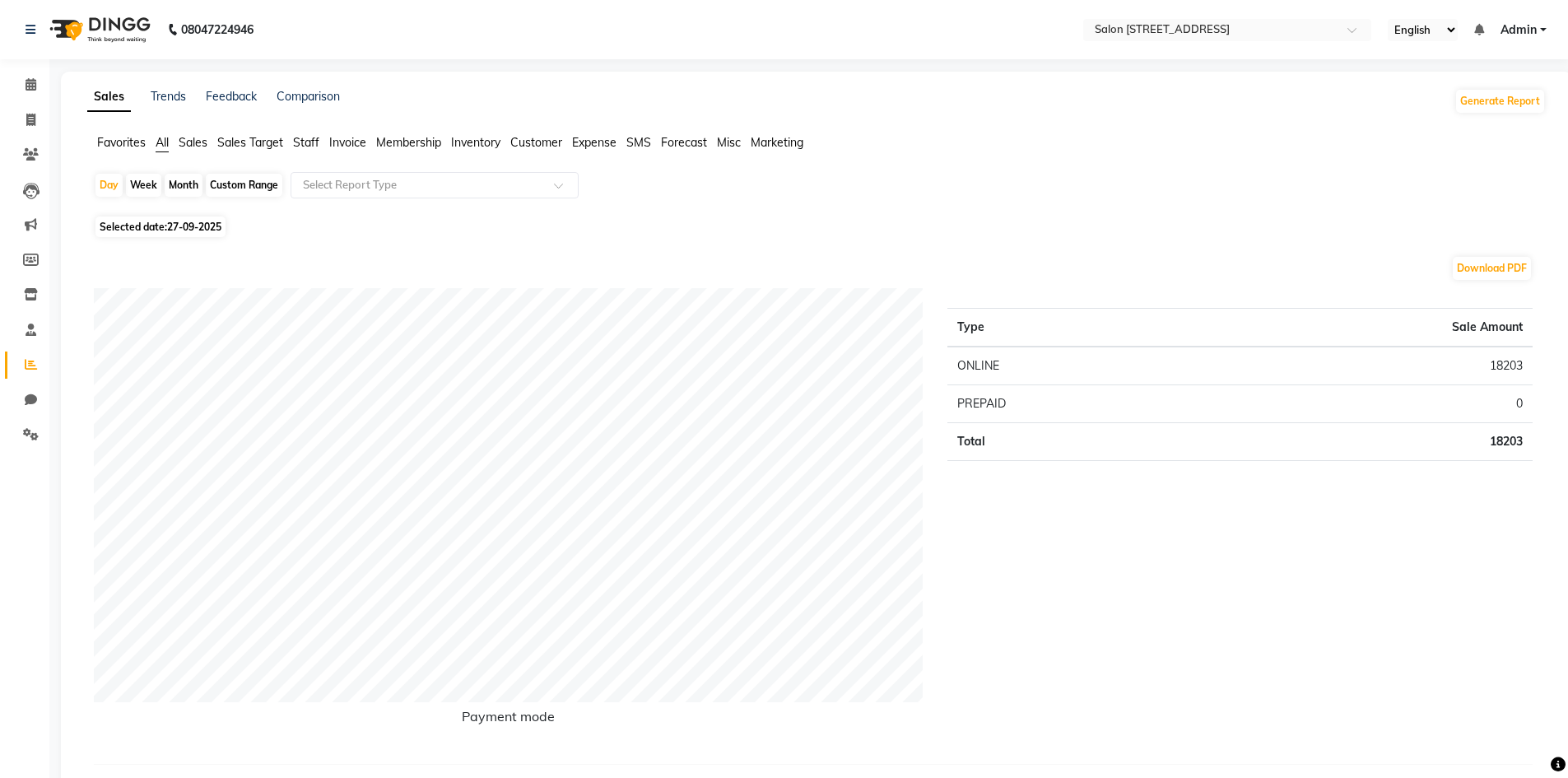
click at [152, 227] on span "Selected date: 27-09-2025" at bounding box center [160, 227] width 130 height 20
select select "9"
select select "2025"
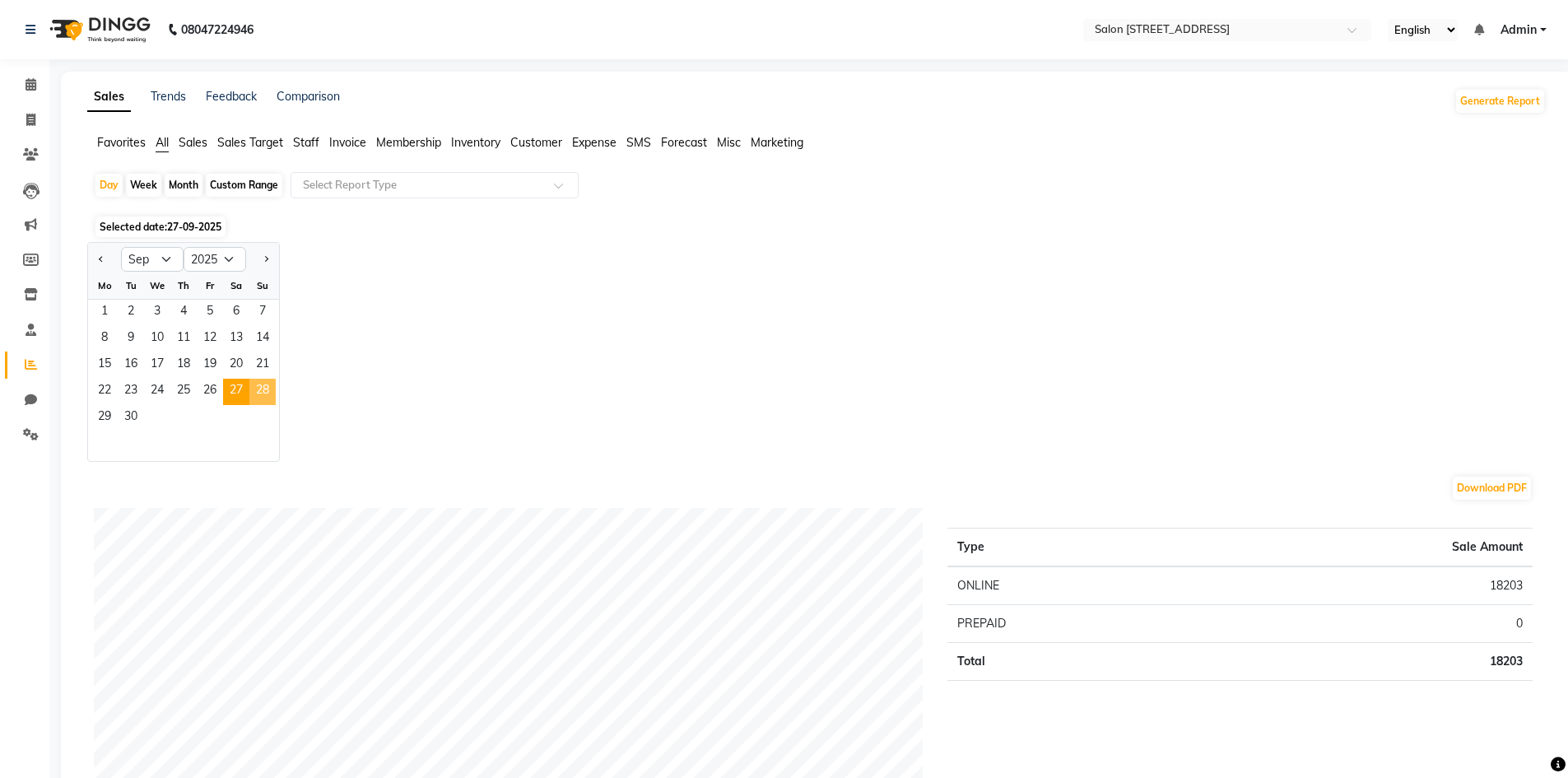
click at [271, 389] on span "28" at bounding box center [262, 392] width 26 height 26
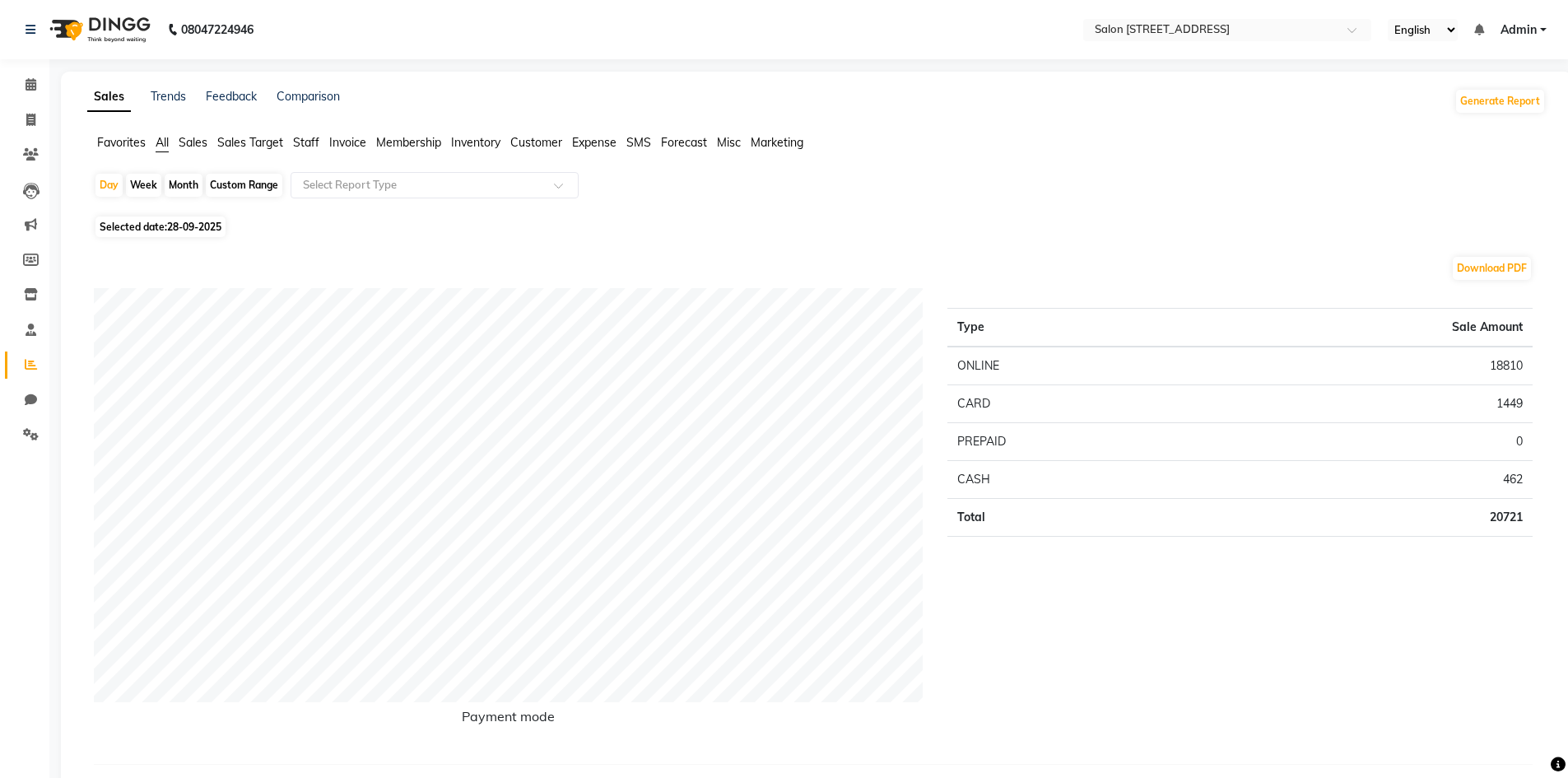
click at [178, 185] on div "Month" at bounding box center [183, 184] width 38 height 23
select select "9"
select select "2025"
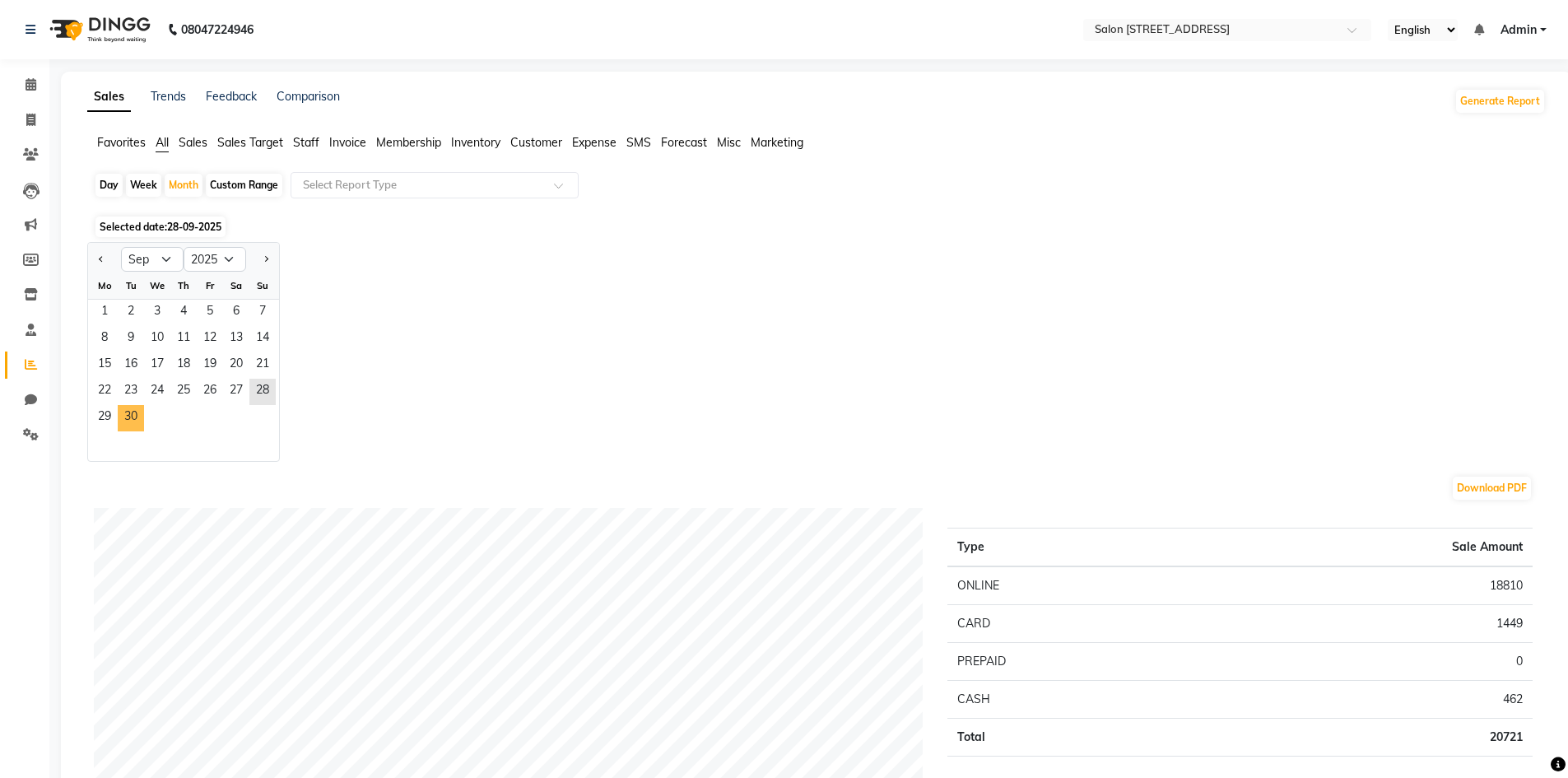
drag, startPoint x: 136, startPoint y: 417, endPoint x: 148, endPoint y: 420, distance: 12.4
click at [142, 425] on span "30" at bounding box center [131, 418] width 26 height 26
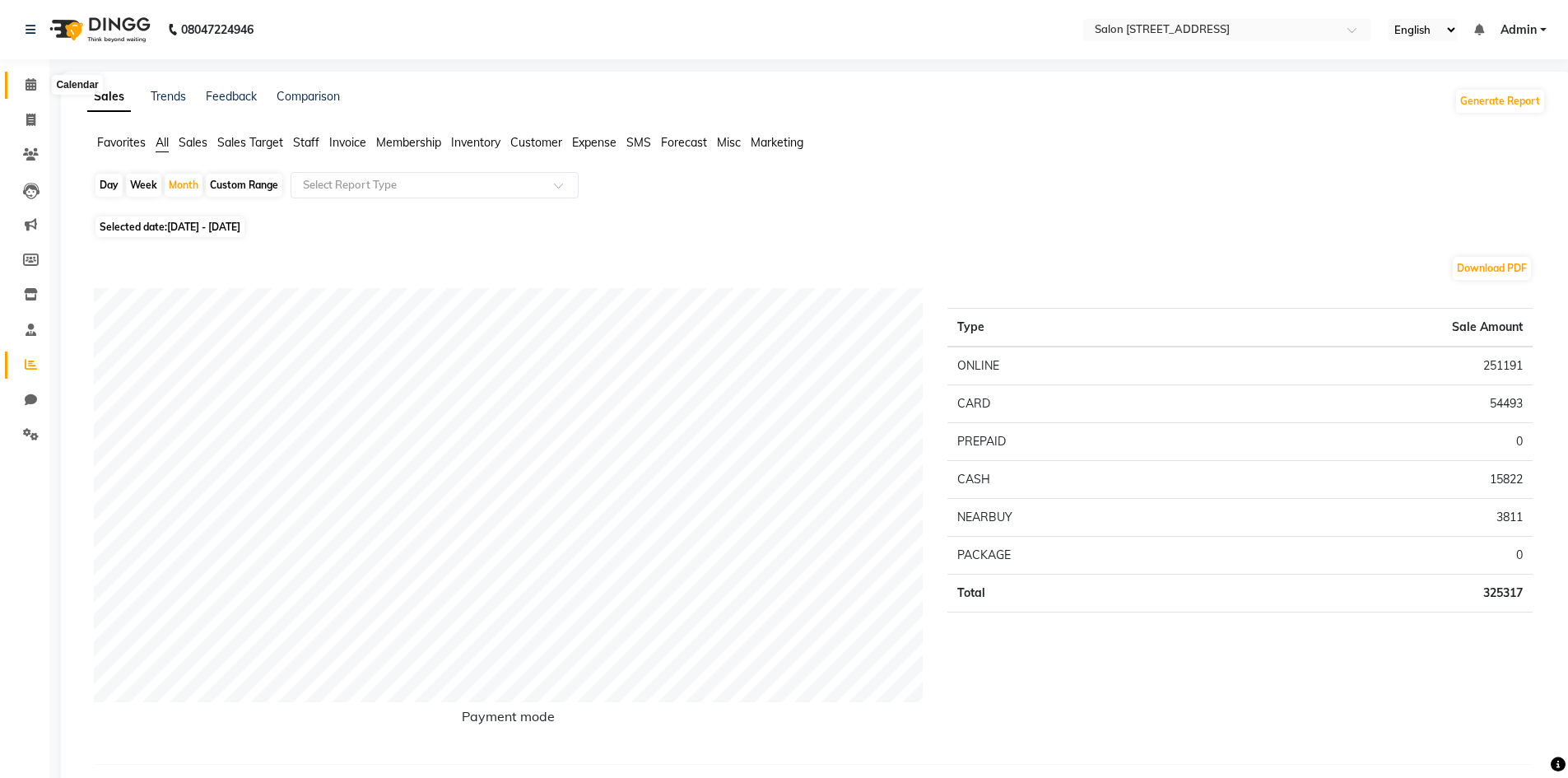
click at [31, 76] on span at bounding box center [31, 85] width 29 height 19
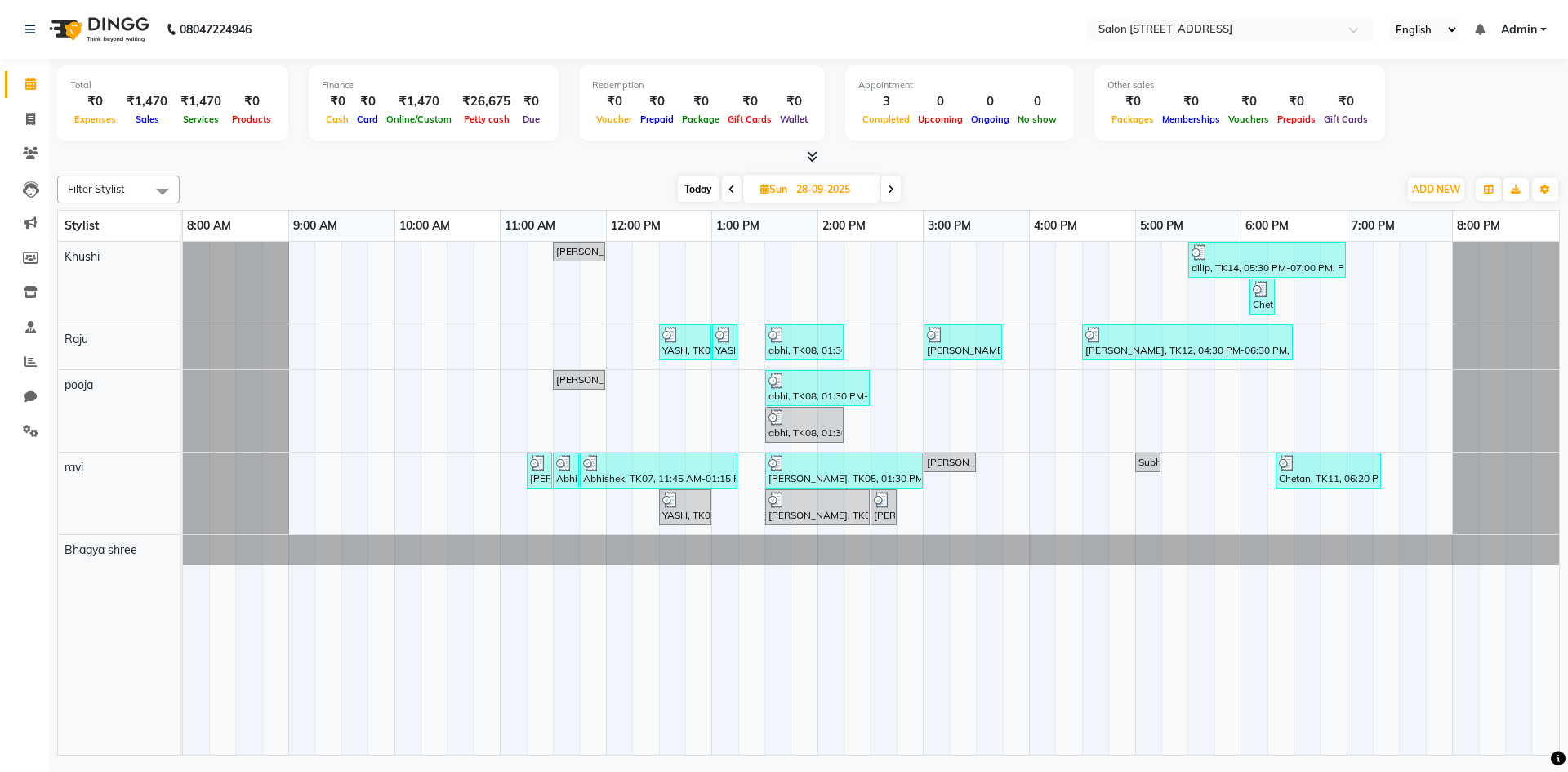
click at [806, 195] on input "28-09-2025" at bounding box center [832, 189] width 82 height 25
select select "9"
select select "2025"
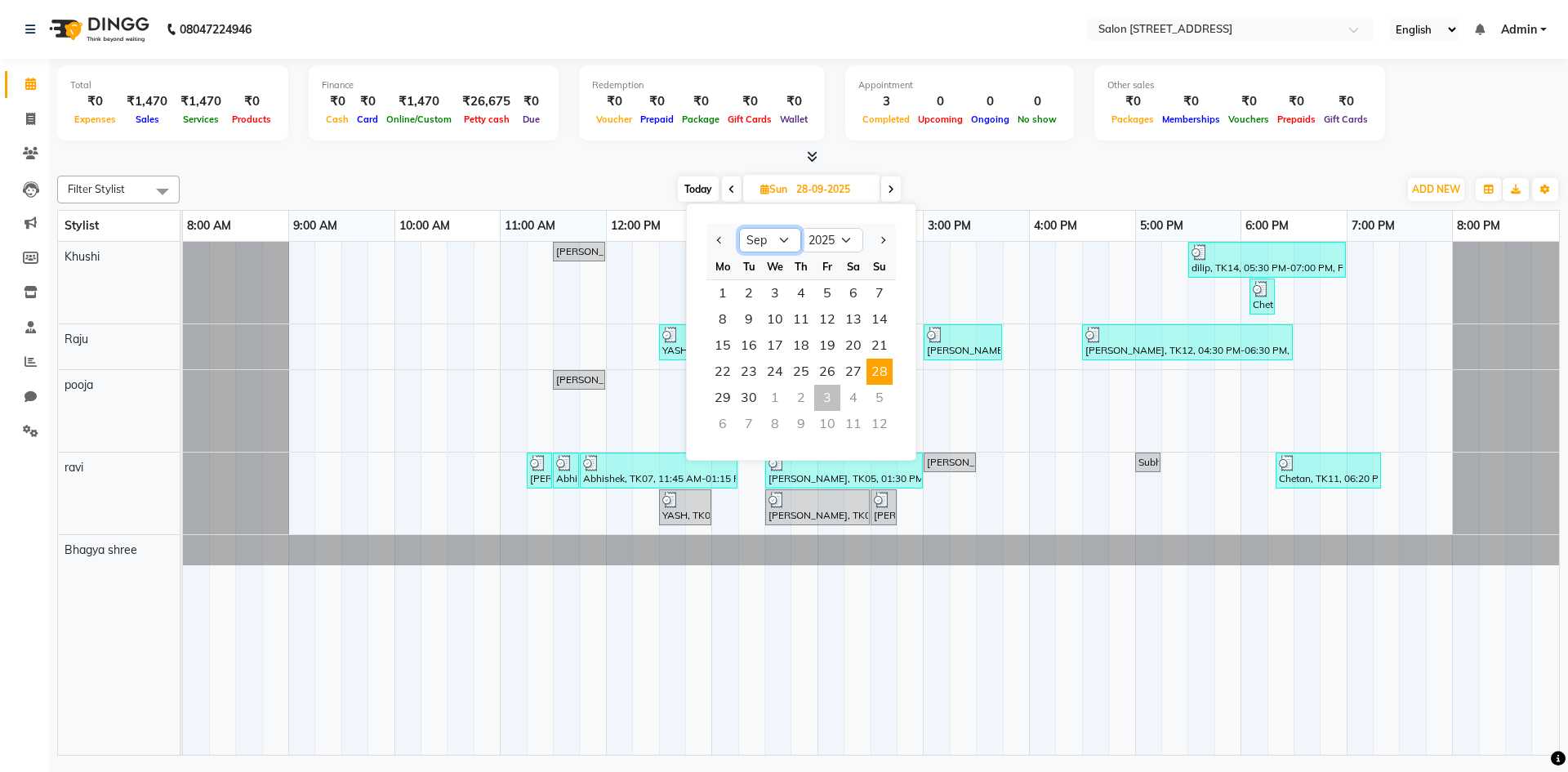
click at [786, 240] on select "Jan Feb Mar Apr May Jun Jul Aug Sep Oct Nov Dec" at bounding box center [770, 240] width 62 height 25
select select "10"
click at [739, 228] on select "Jan Feb Mar Apr May Jun Jul Aug Sep Oct Nov Dec" at bounding box center [770, 240] width 62 height 25
click at [831, 297] on span "3" at bounding box center [827, 293] width 26 height 26
type input "03-10-2025"
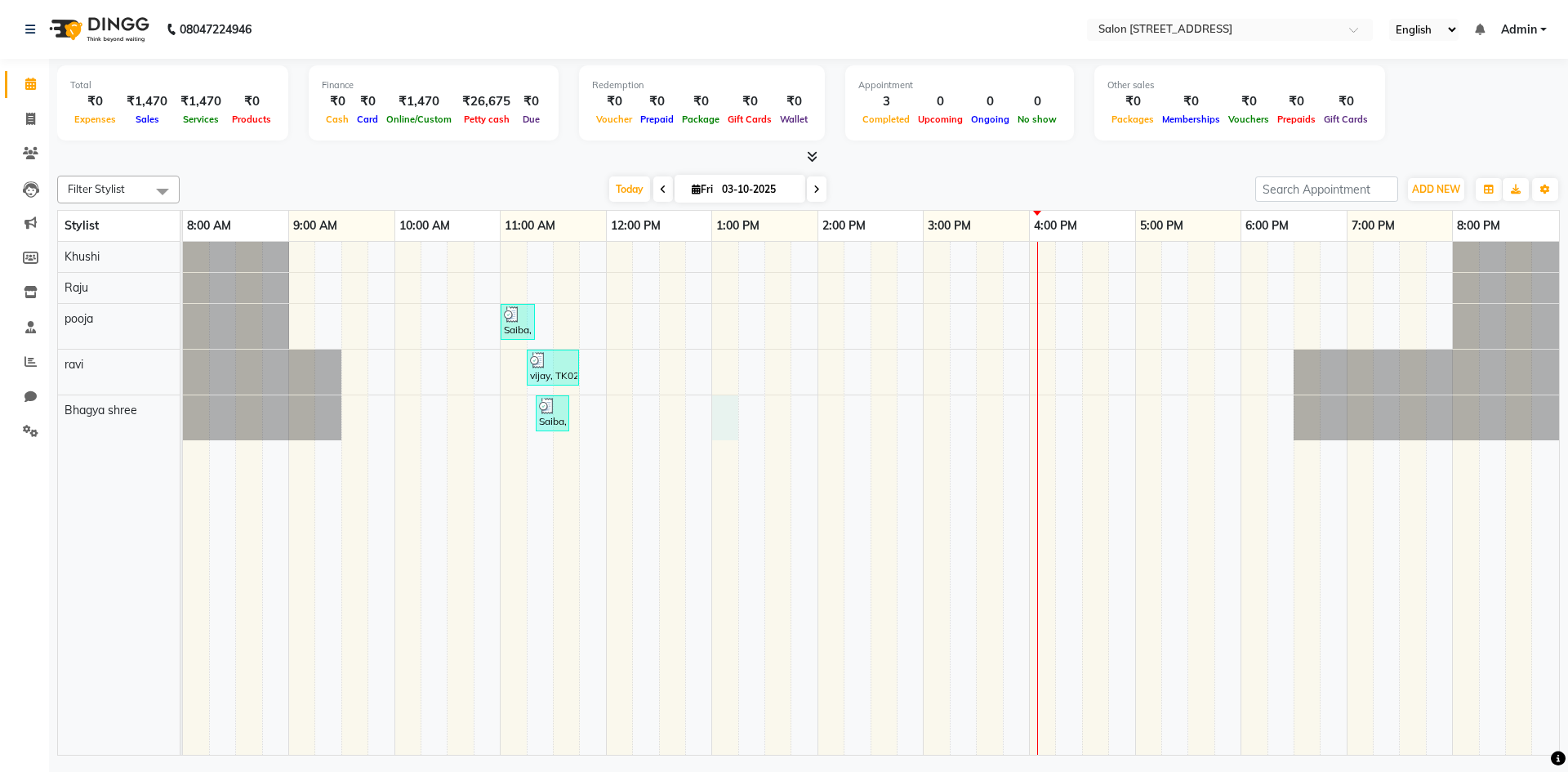
click at [723, 436] on div "Saiba, TK01, 11:00 AM-11:20 AM, Coconut Oil (Head Massage)500 vijay, TK02, 11:1…" at bounding box center [870, 498] width 1376 height 513
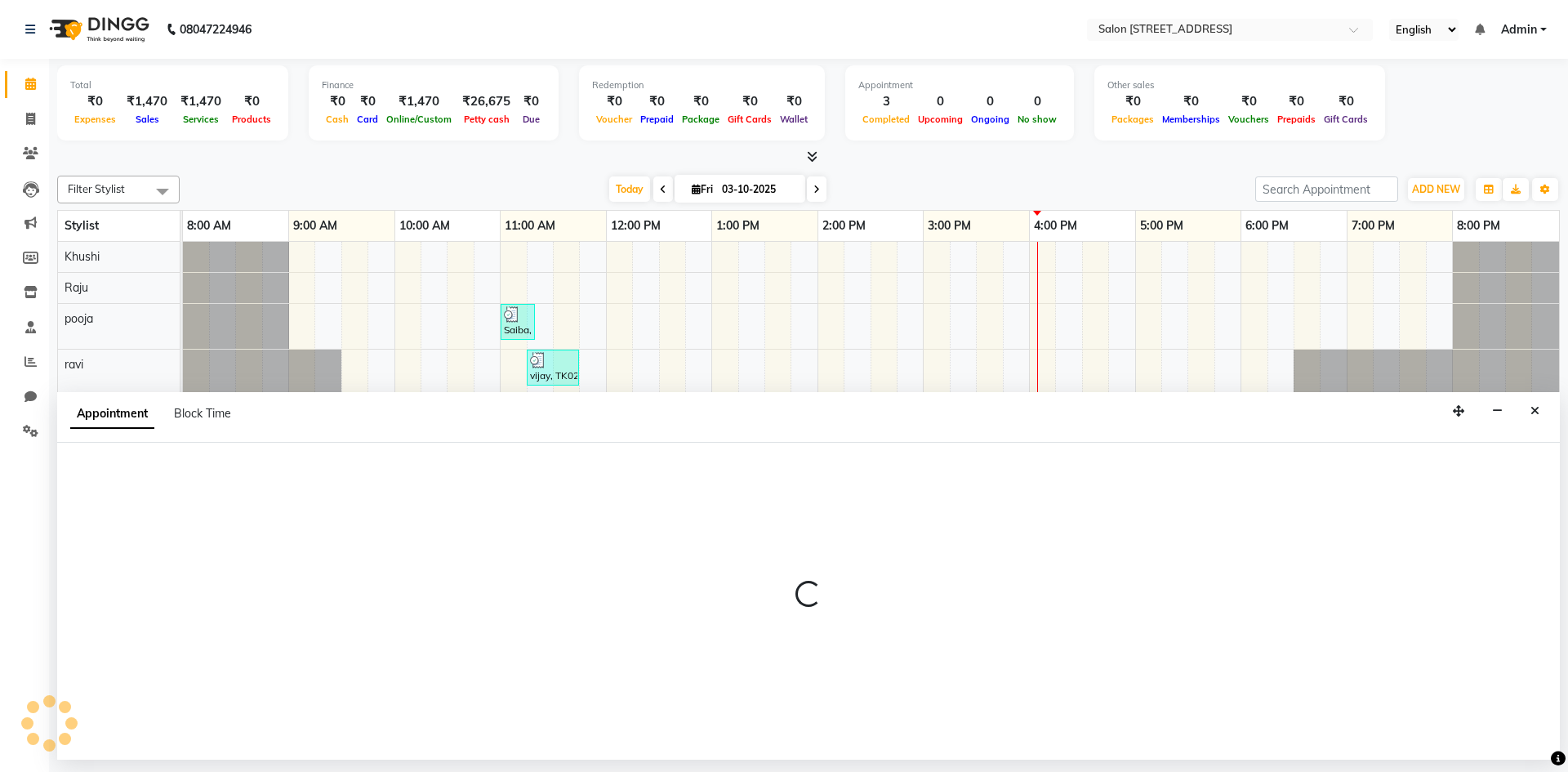
select select "93558"
select select "780"
select select "tentative"
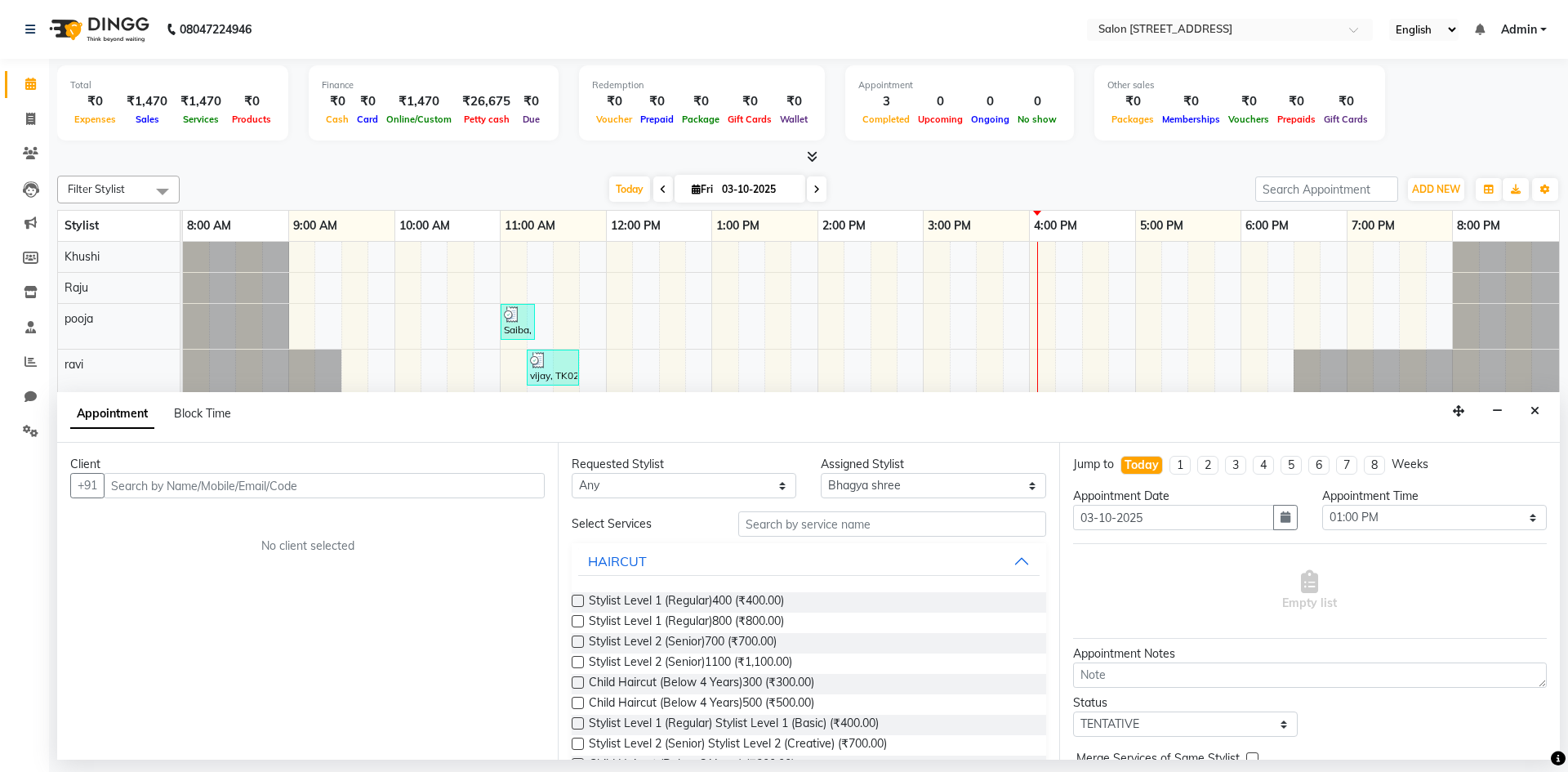
click at [220, 486] on input "text" at bounding box center [324, 485] width 441 height 26
type input "9847701144"
click at [360, 397] on app-home "08047224946 Select Location × Salon 82, 7th Sector, Hsr Layout English ENGLISH …" at bounding box center [784, 380] width 1568 height 759
click at [494, 487] on span "Add Client" at bounding box center [511, 485] width 55 height 15
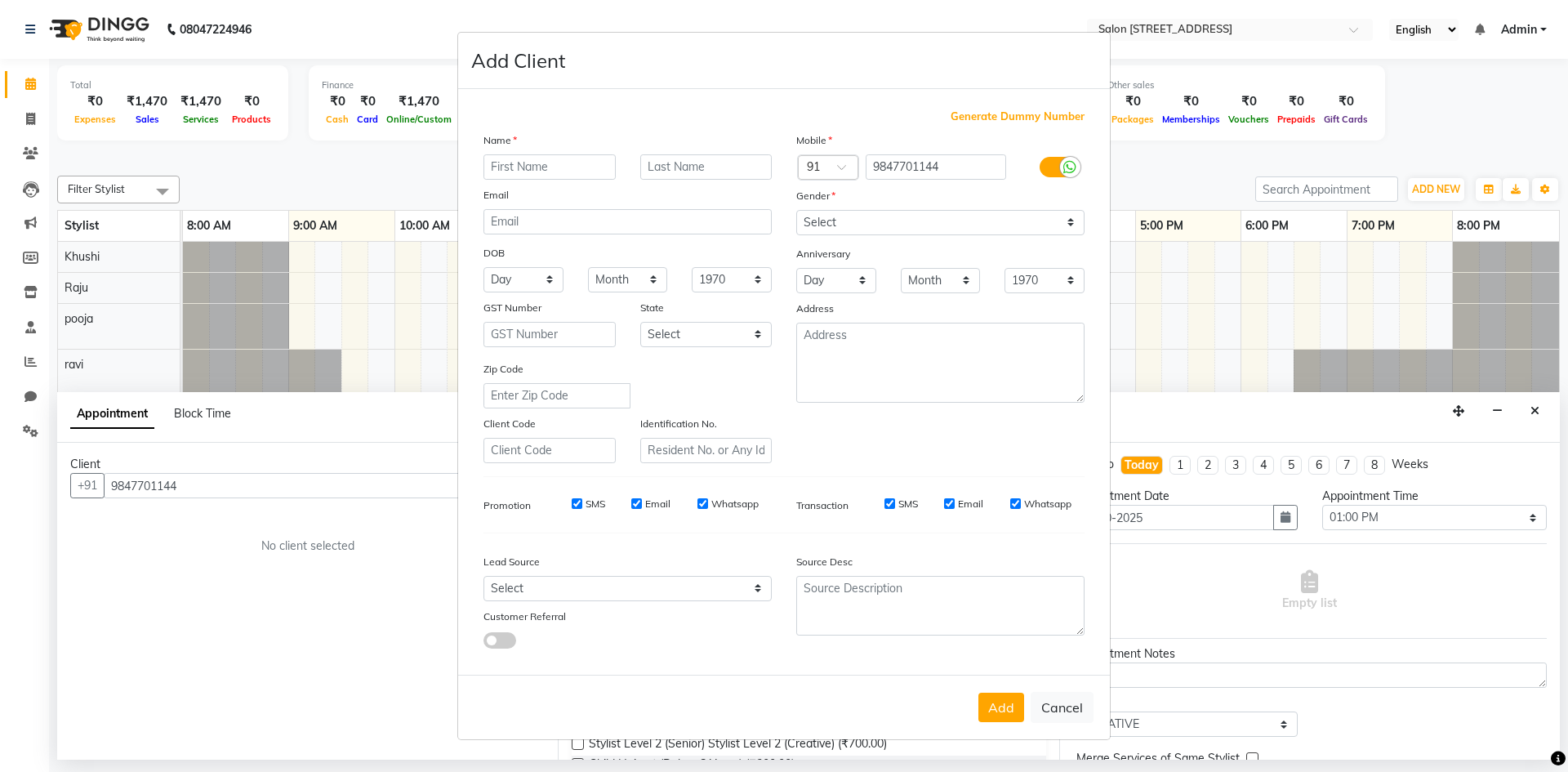
click at [567, 173] on input "text" at bounding box center [550, 167] width 132 height 26
type input "Maria"
click at [698, 165] on input "text" at bounding box center [707, 167] width 132 height 26
type input "."
click at [999, 710] on button "Add" at bounding box center [1001, 707] width 46 height 29
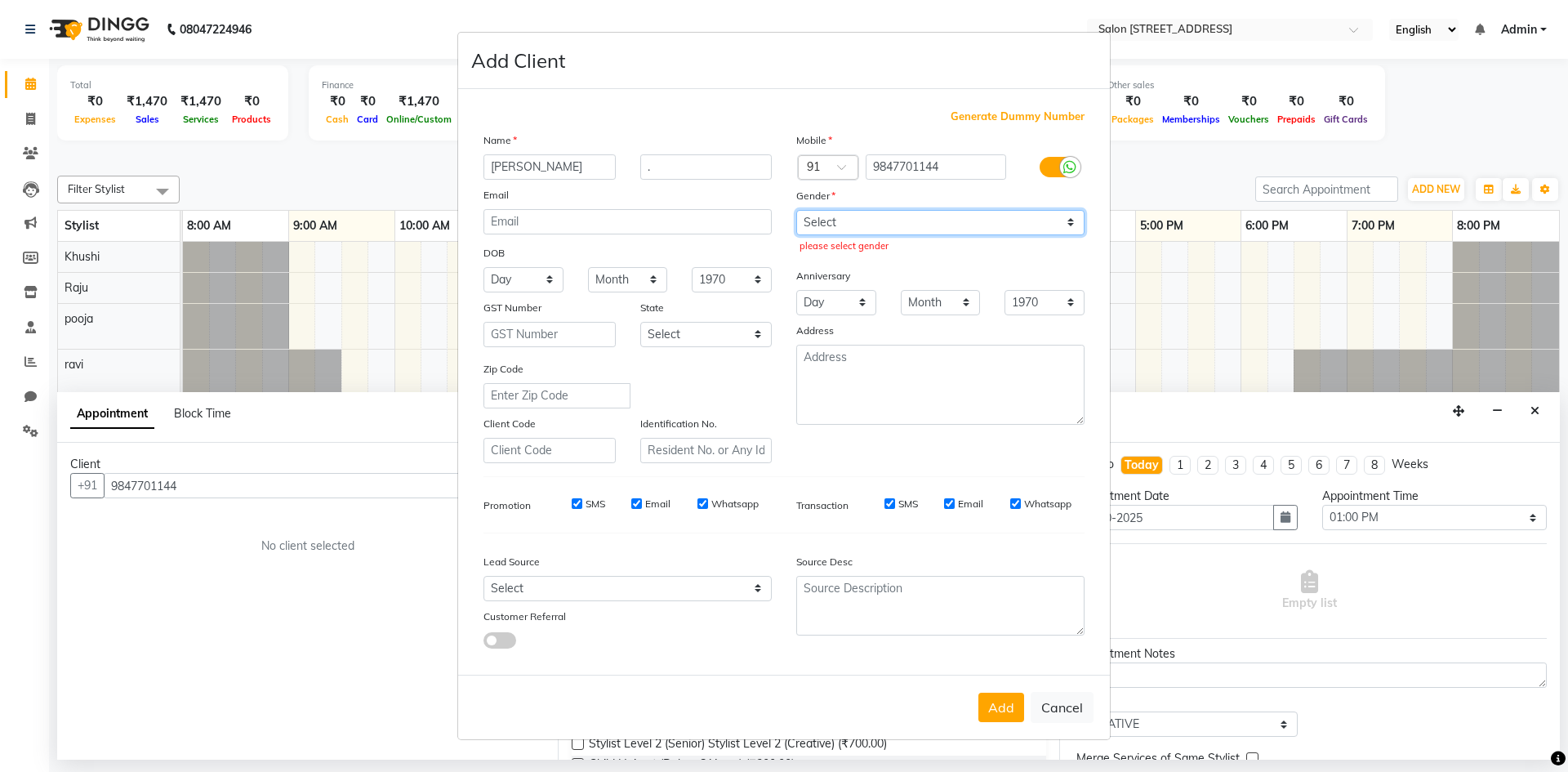
drag, startPoint x: 880, startPoint y: 217, endPoint x: 881, endPoint y: 225, distance: 8.1
click at [880, 222] on select "Select Male Female Other Prefer Not To Say" at bounding box center [940, 222] width 289 height 26
select select "female"
click at [796, 210] on select "Select Male Female Other Prefer Not To Say" at bounding box center [940, 222] width 289 height 26
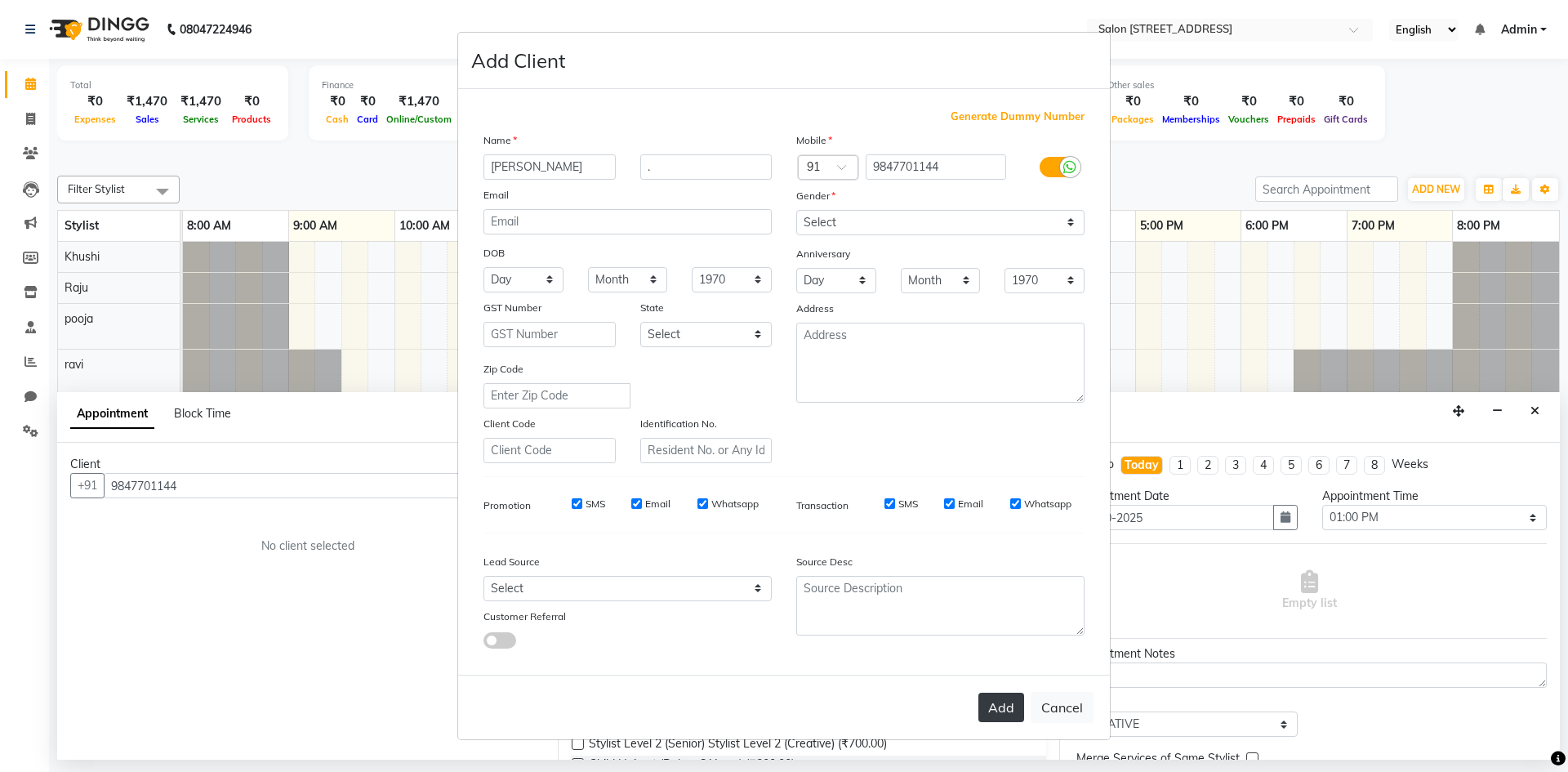
click at [987, 712] on button "Add" at bounding box center [1001, 707] width 46 height 29
select select
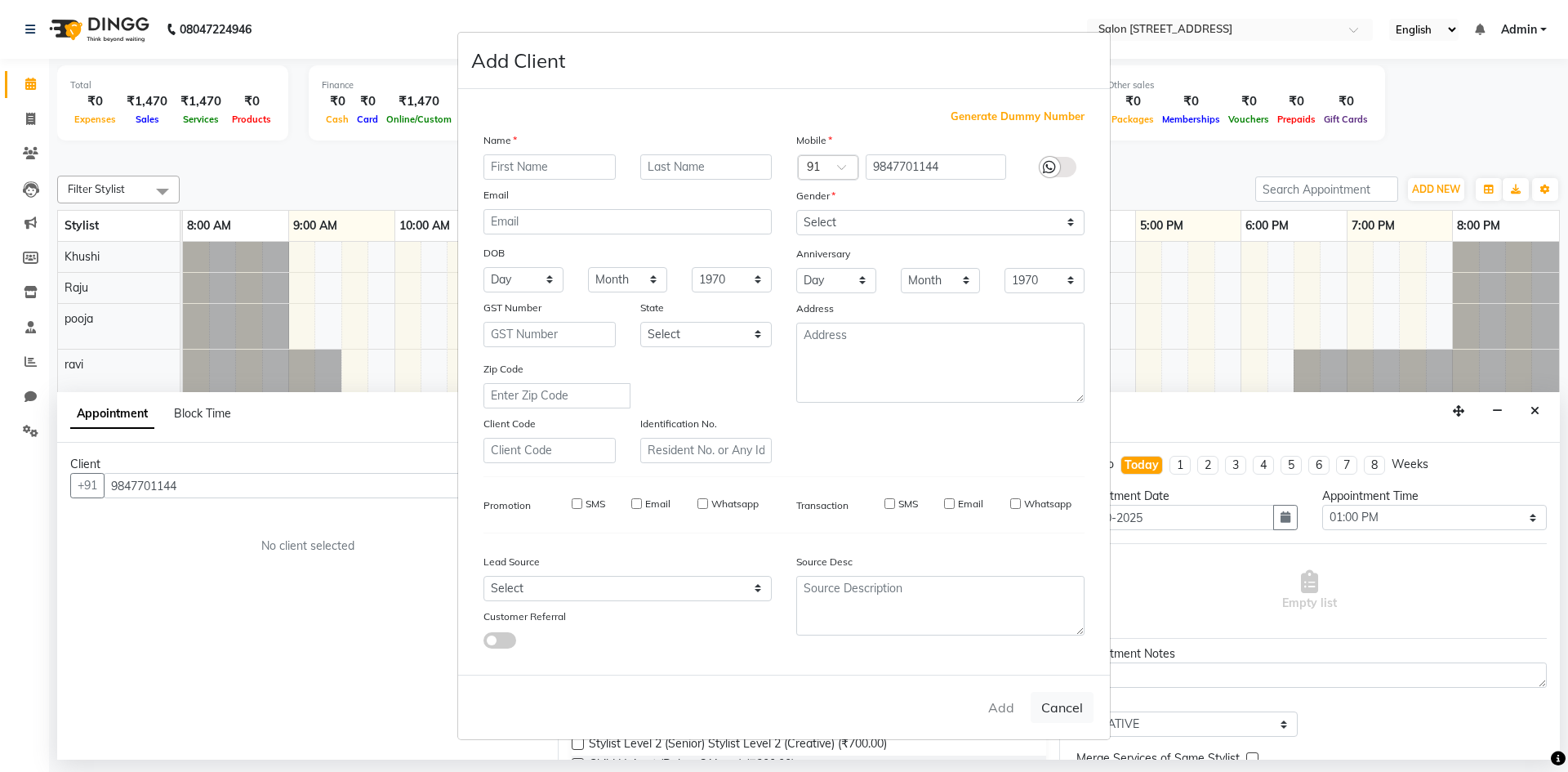
select select
checkbox input "false"
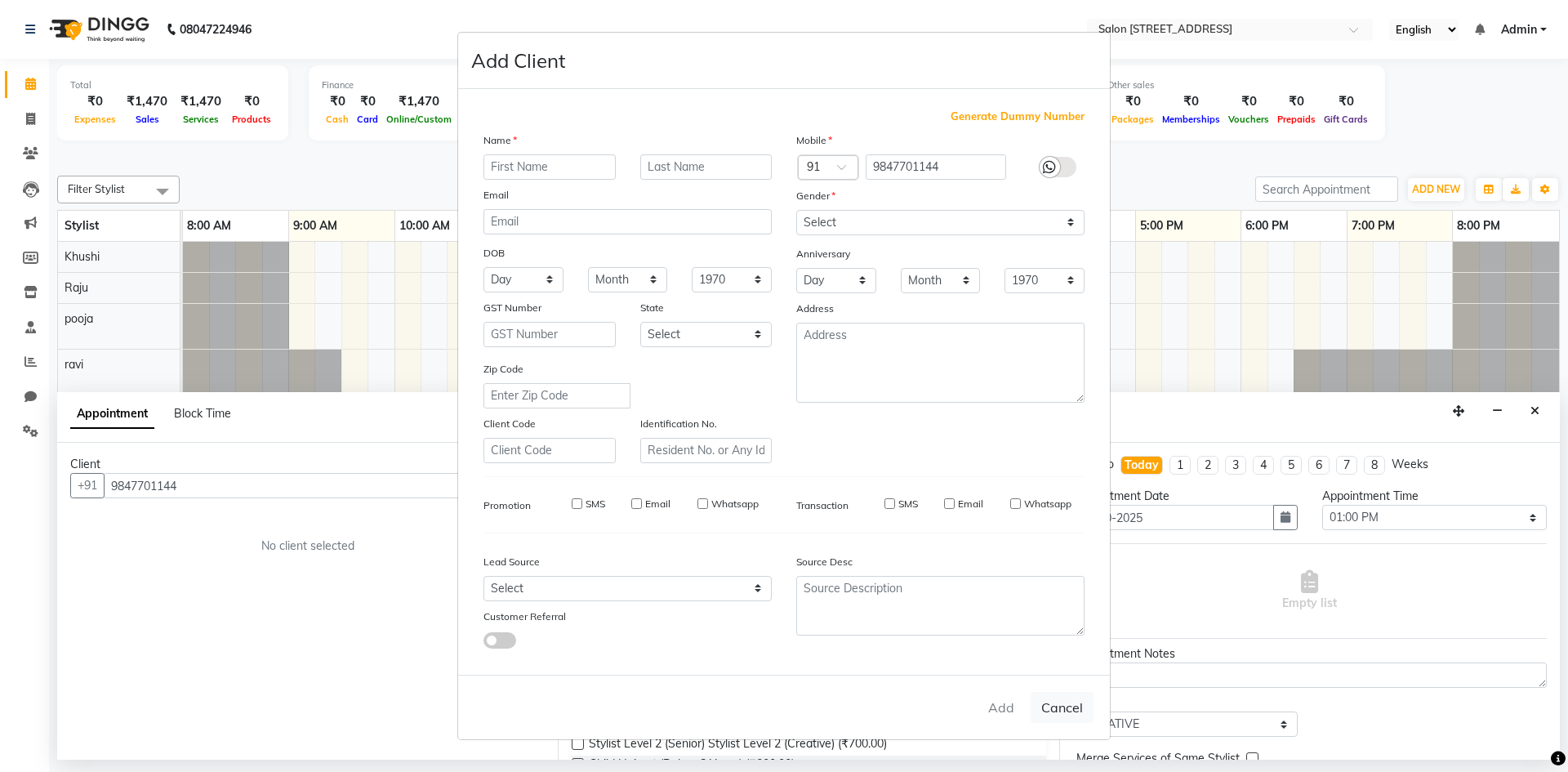
checkbox input "false"
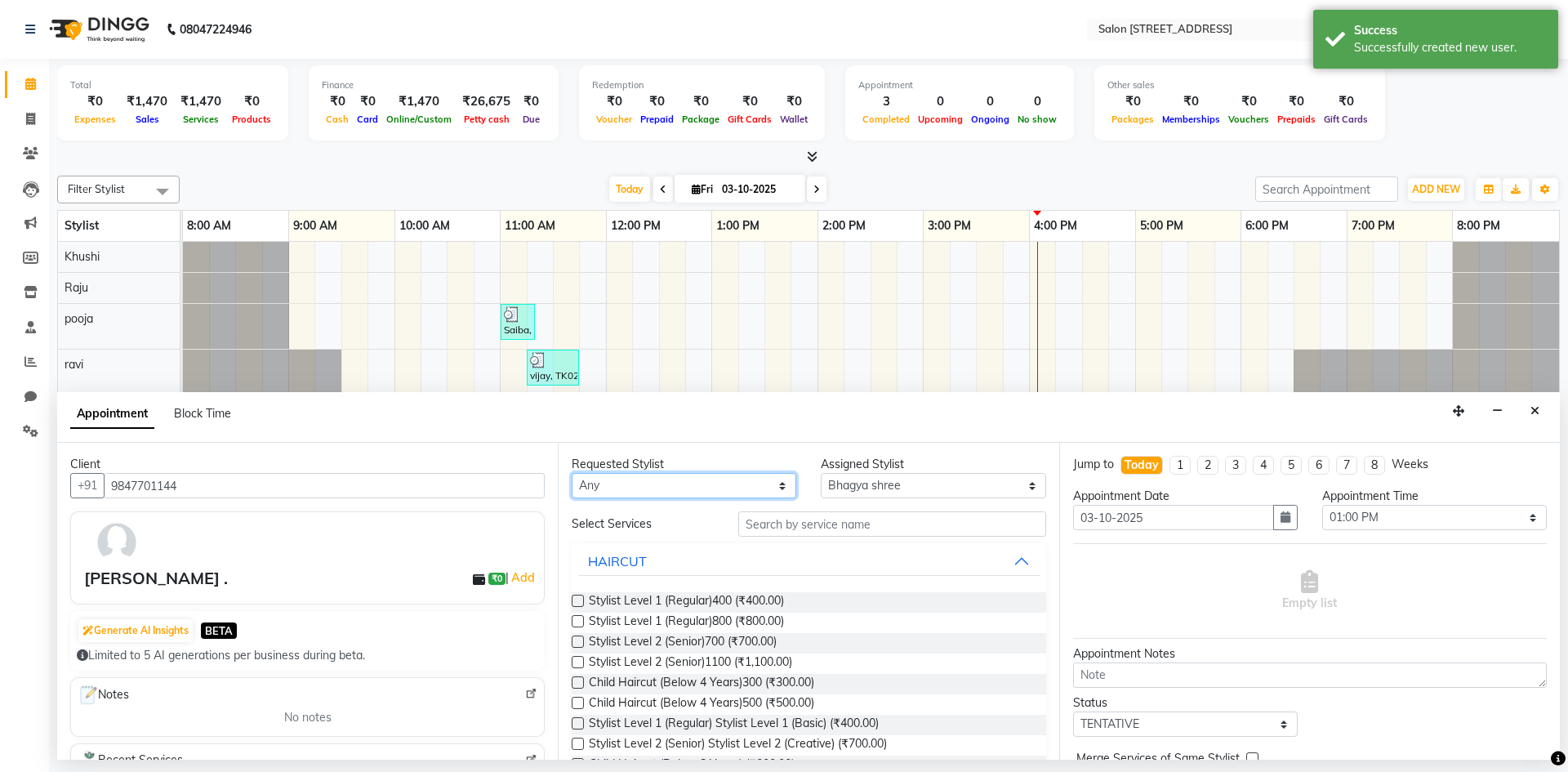
click at [696, 481] on select "Any Bhagya shree Khushi pooja Raju ravi" at bounding box center [684, 485] width 224 height 26
click at [869, 494] on select "Select Bhagya shree Khushi pooja Raju ravi" at bounding box center [933, 485] width 224 height 26
select select "68568"
click at [821, 472] on select "Select Bhagya shree Khushi pooja Raju ravi" at bounding box center [933, 485] width 224 height 26
click at [858, 524] on input "text" at bounding box center [892, 524] width 308 height 26
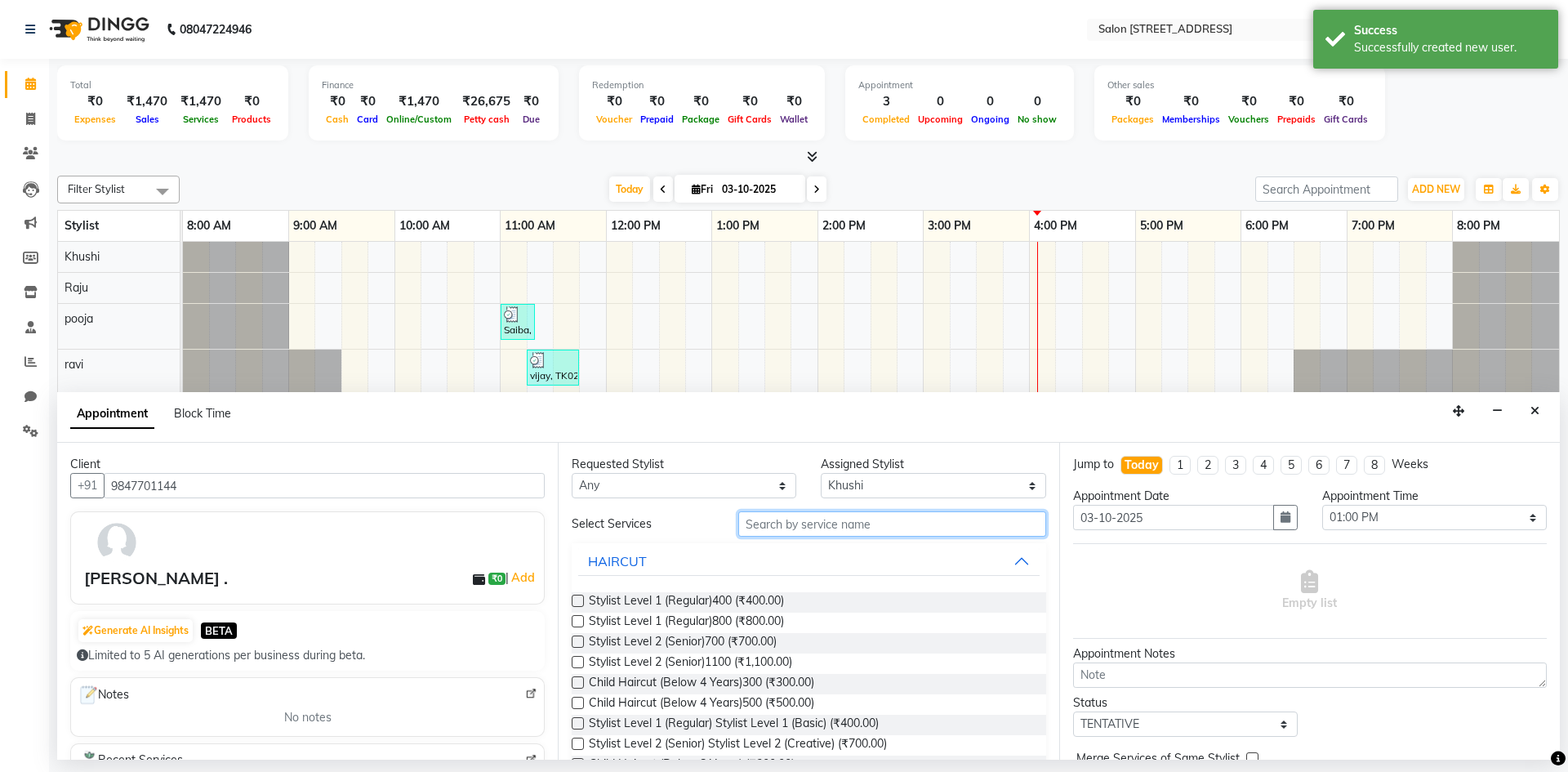
type input "k"
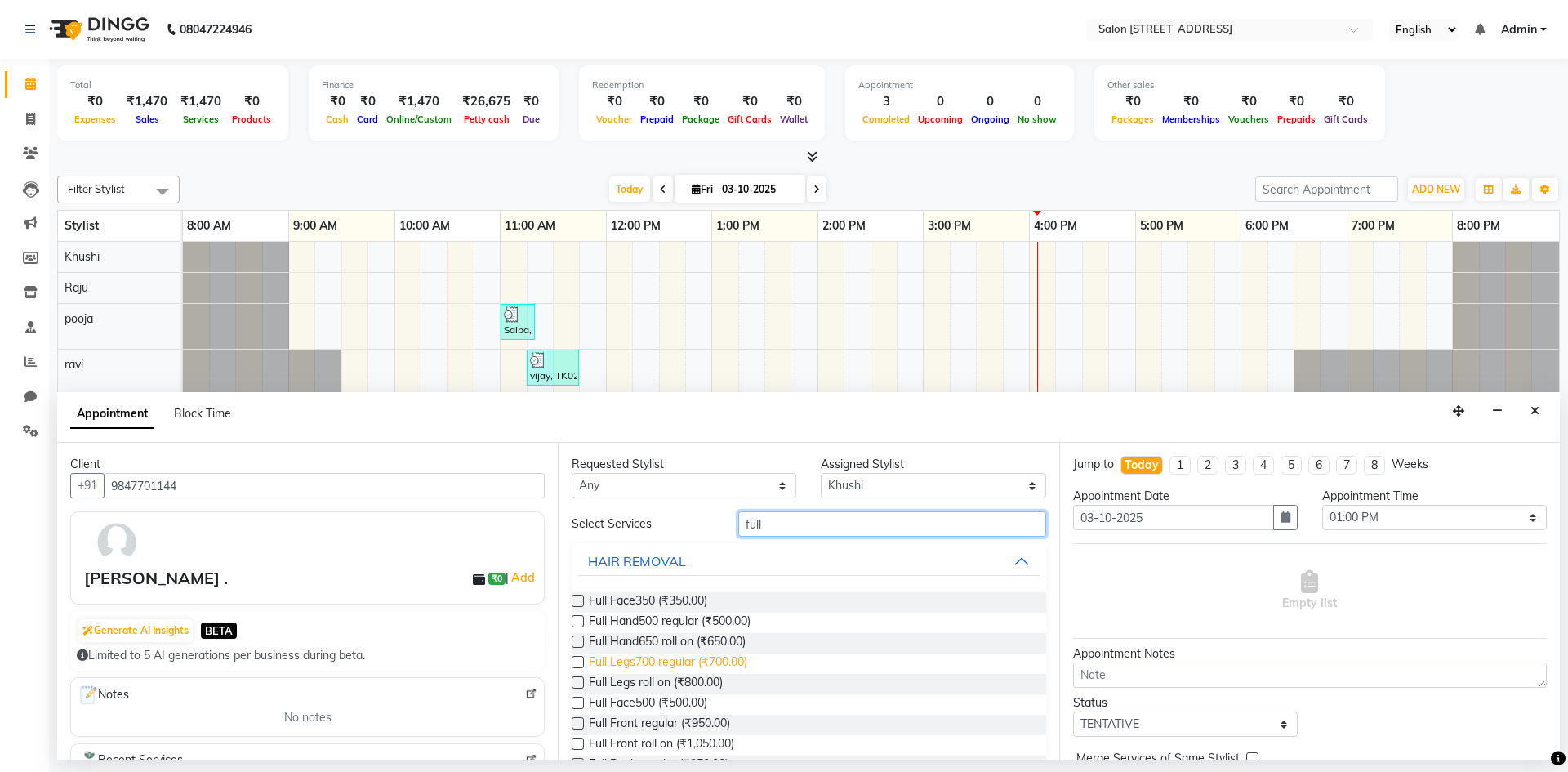
type input "full"
click at [744, 662] on span "Full Legs700 regular (₹700.00)" at bounding box center [668, 664] width 158 height 20
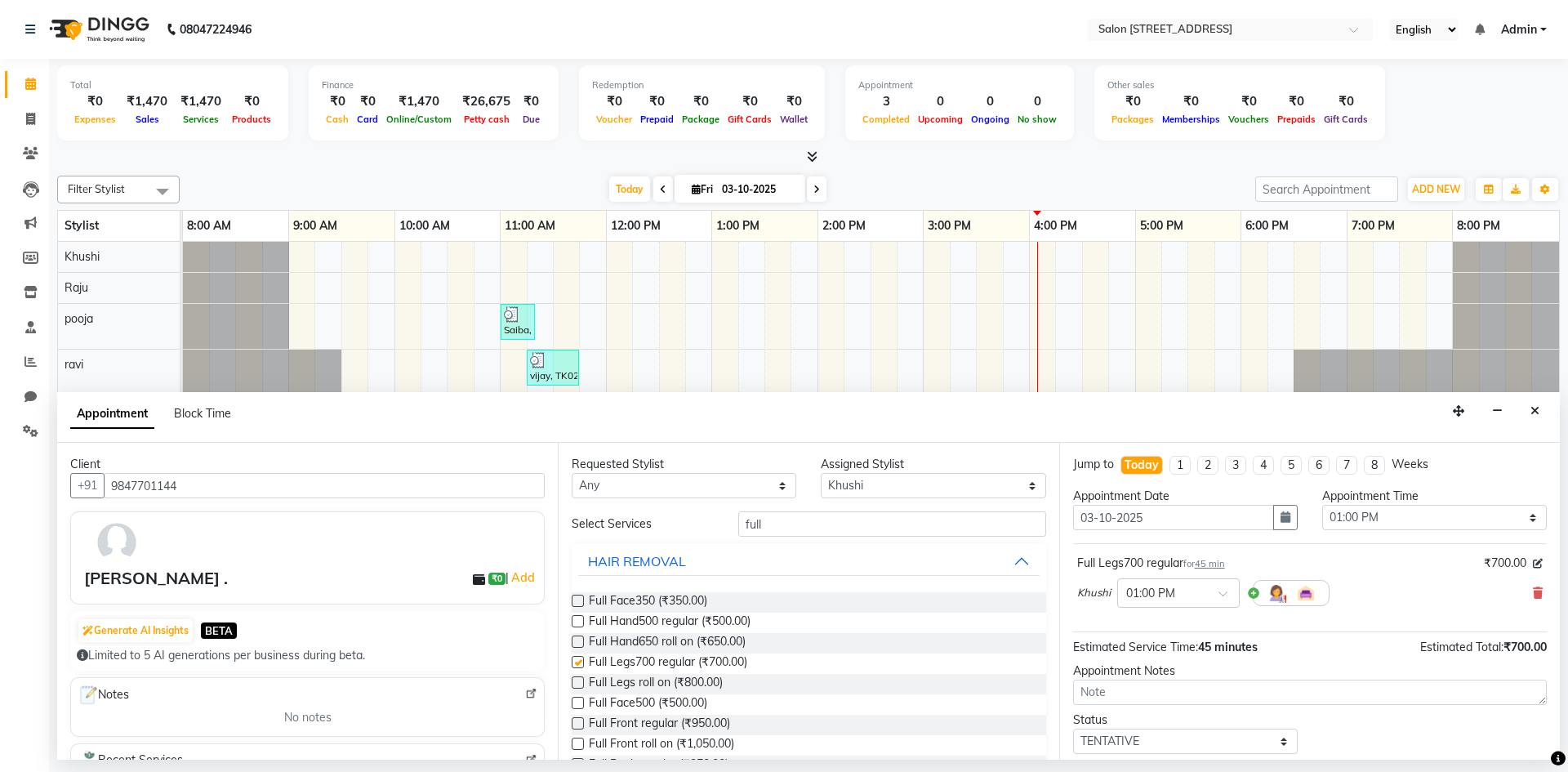
checkbox input "false"
drag, startPoint x: 794, startPoint y: 522, endPoint x: 597, endPoint y: 522, distance: 197.0
click at [597, 522] on div "Select Services full" at bounding box center [809, 524] width 498 height 26
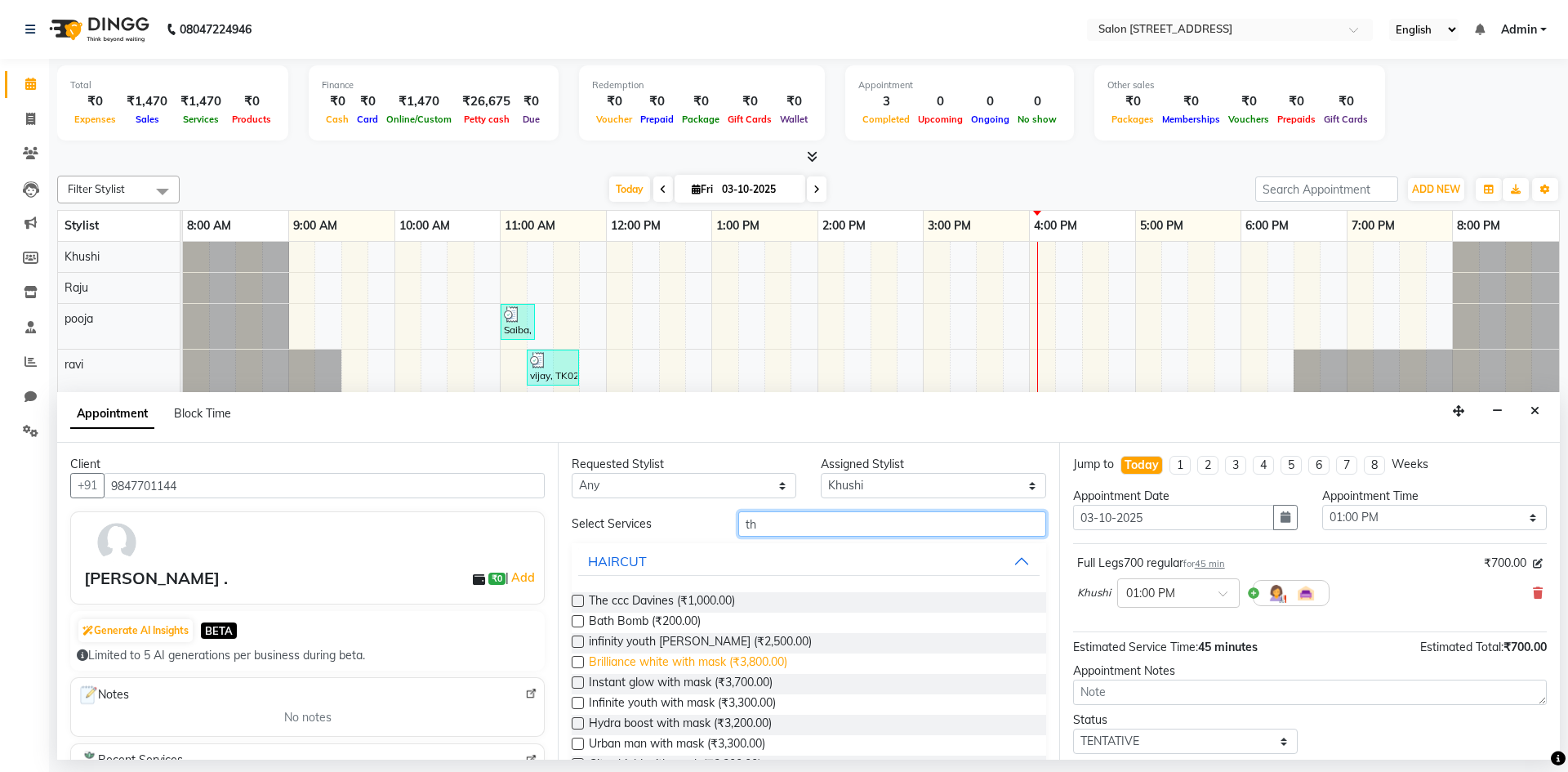
type input "t"
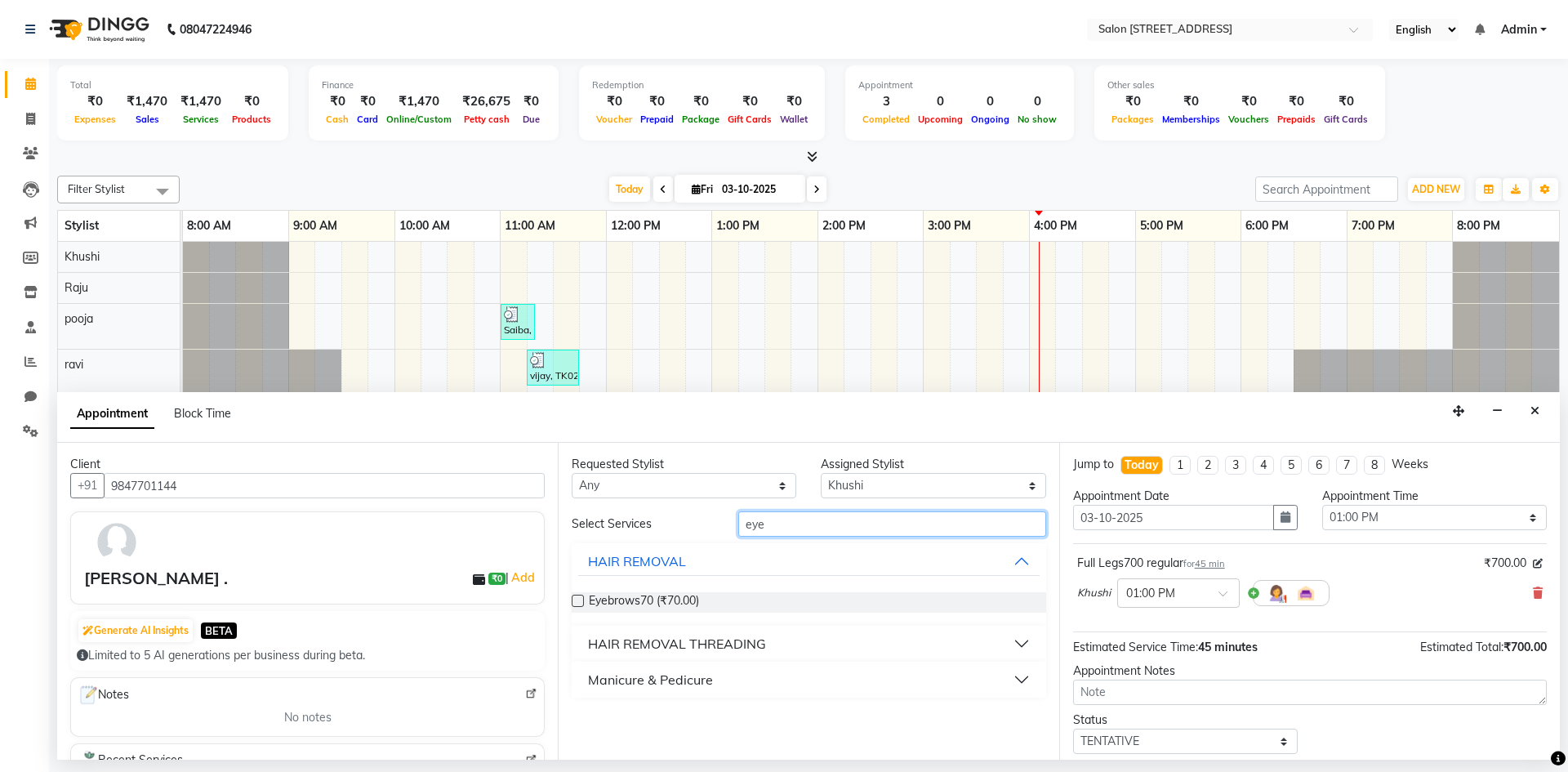
type input "eye"
click at [714, 650] on div "HAIR REMOVAL THREADING" at bounding box center [677, 642] width 178 height 19
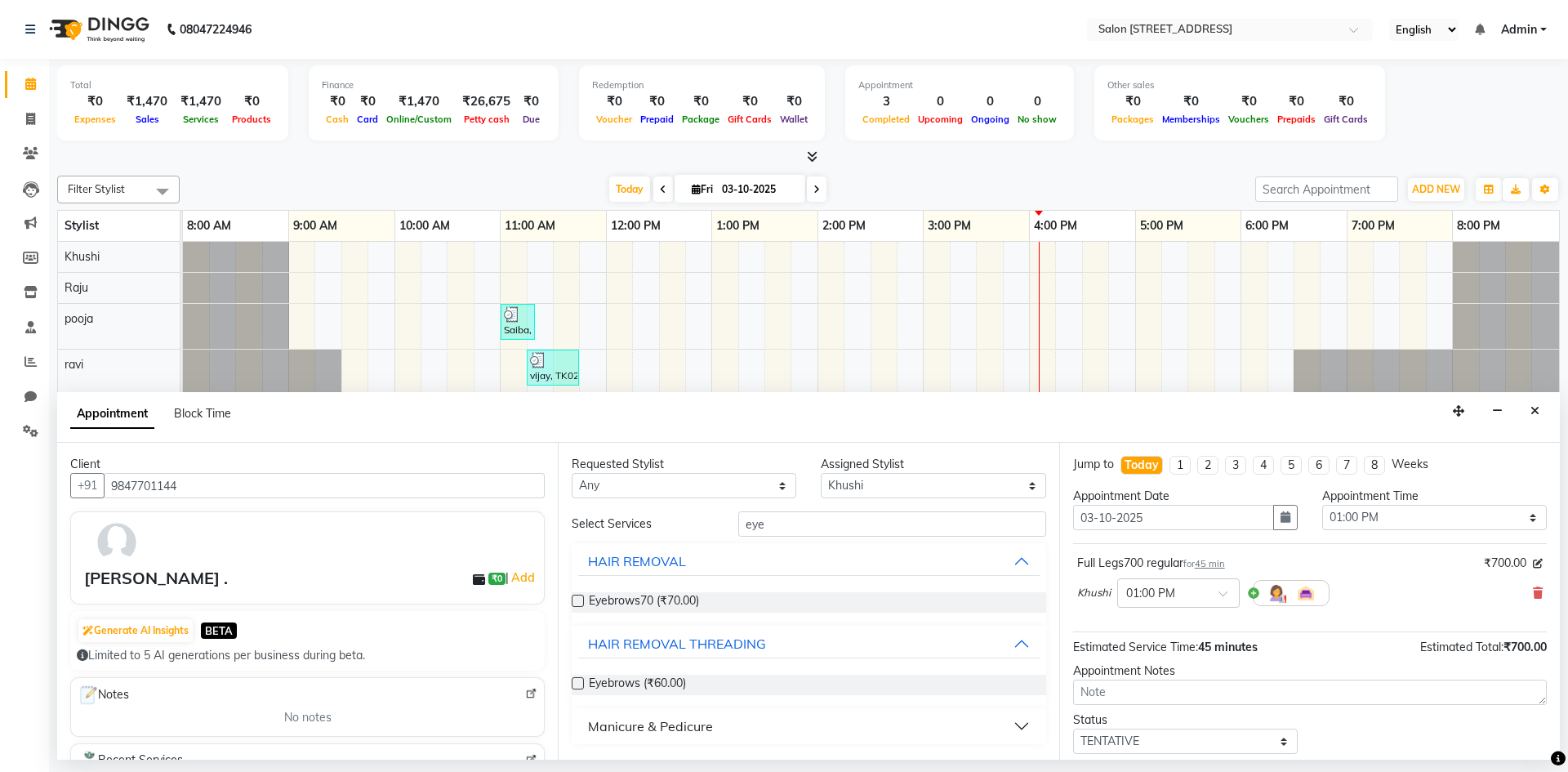
click at [575, 598] on label at bounding box center [577, 600] width 12 height 12
click at [575, 598] on input "checkbox" at bounding box center [577, 602] width 11 height 11
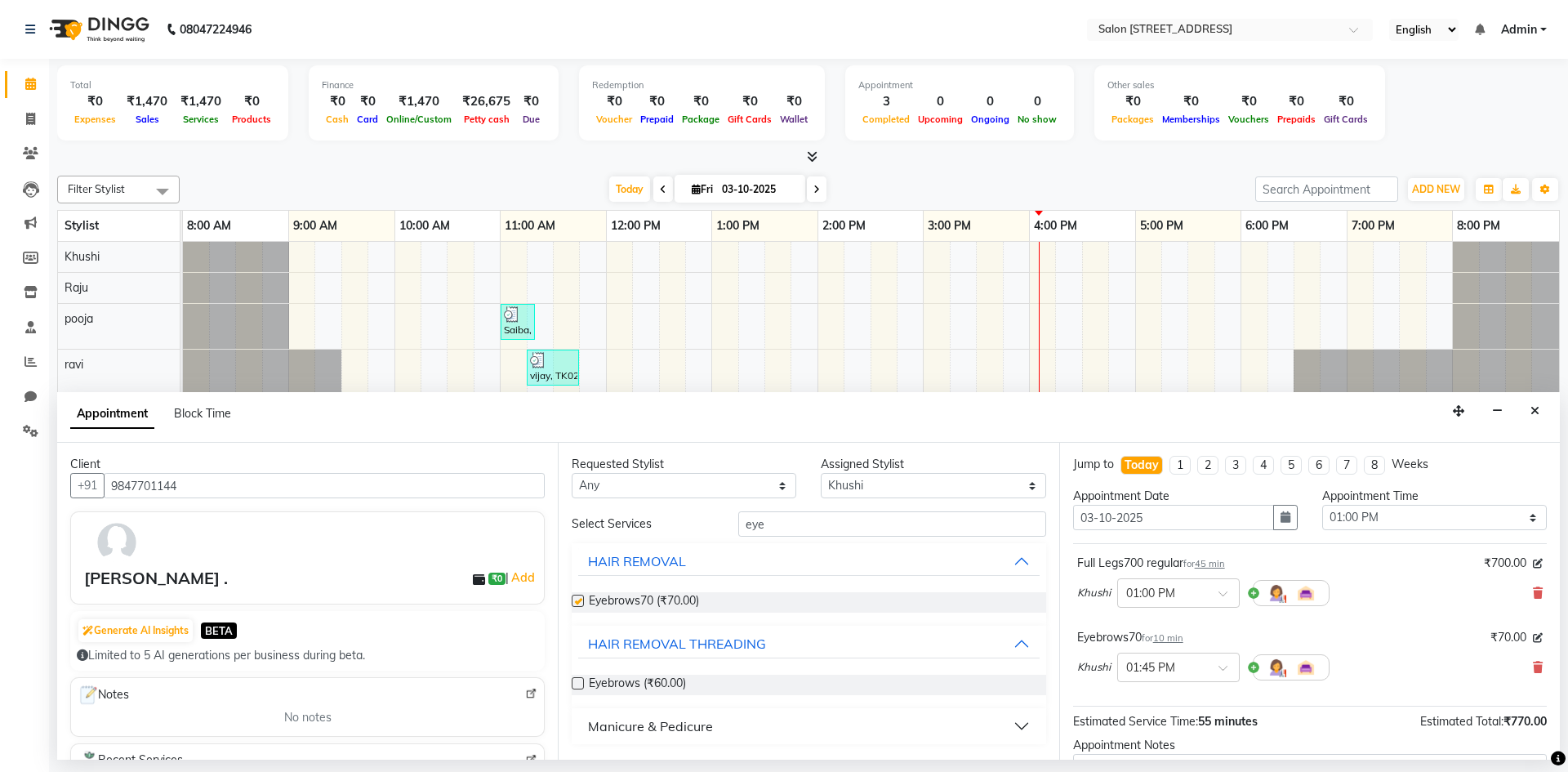
checkbox input "false"
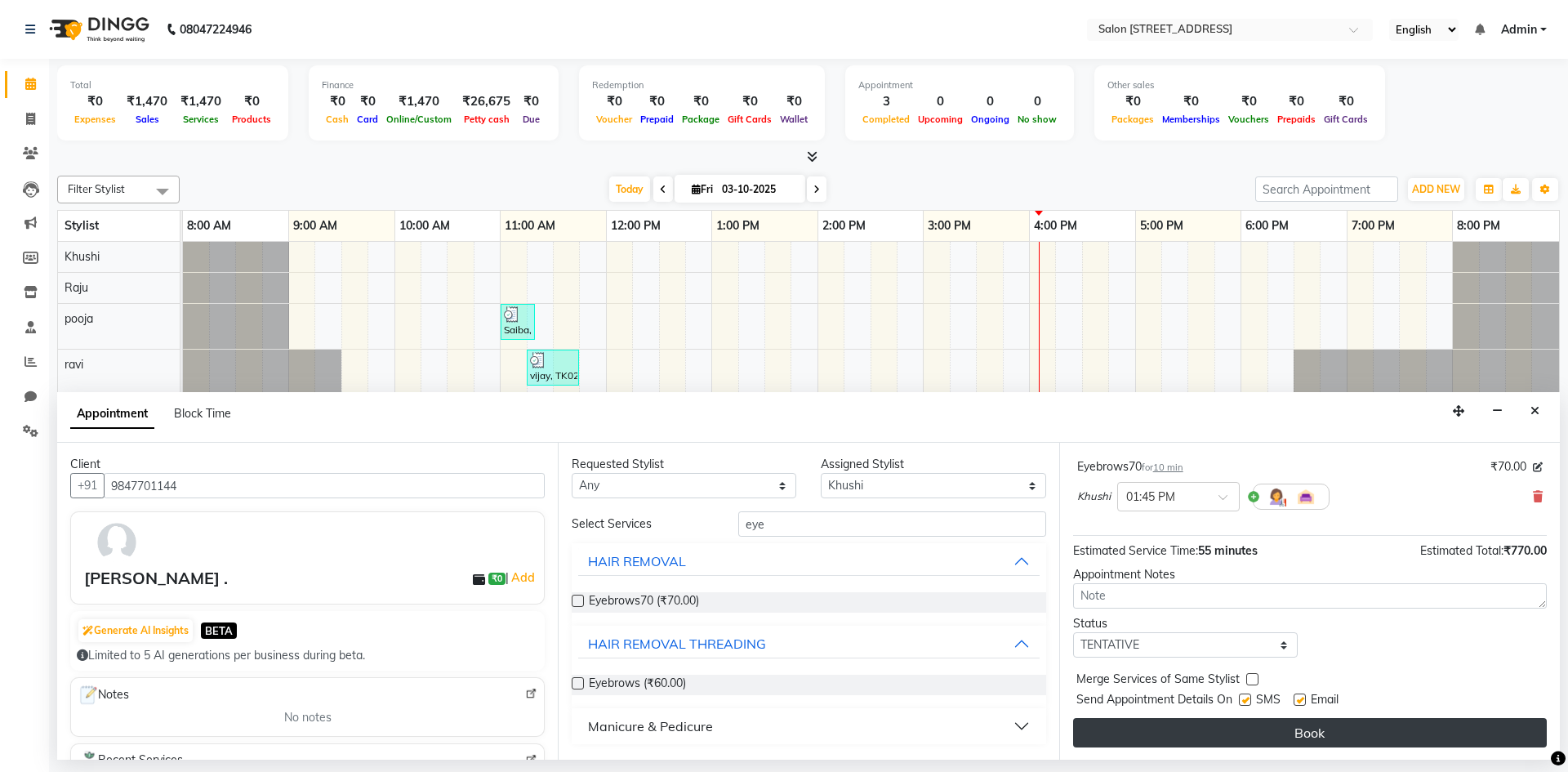
scroll to position [172, 0]
click at [1230, 724] on button "Book" at bounding box center [1309, 732] width 473 height 29
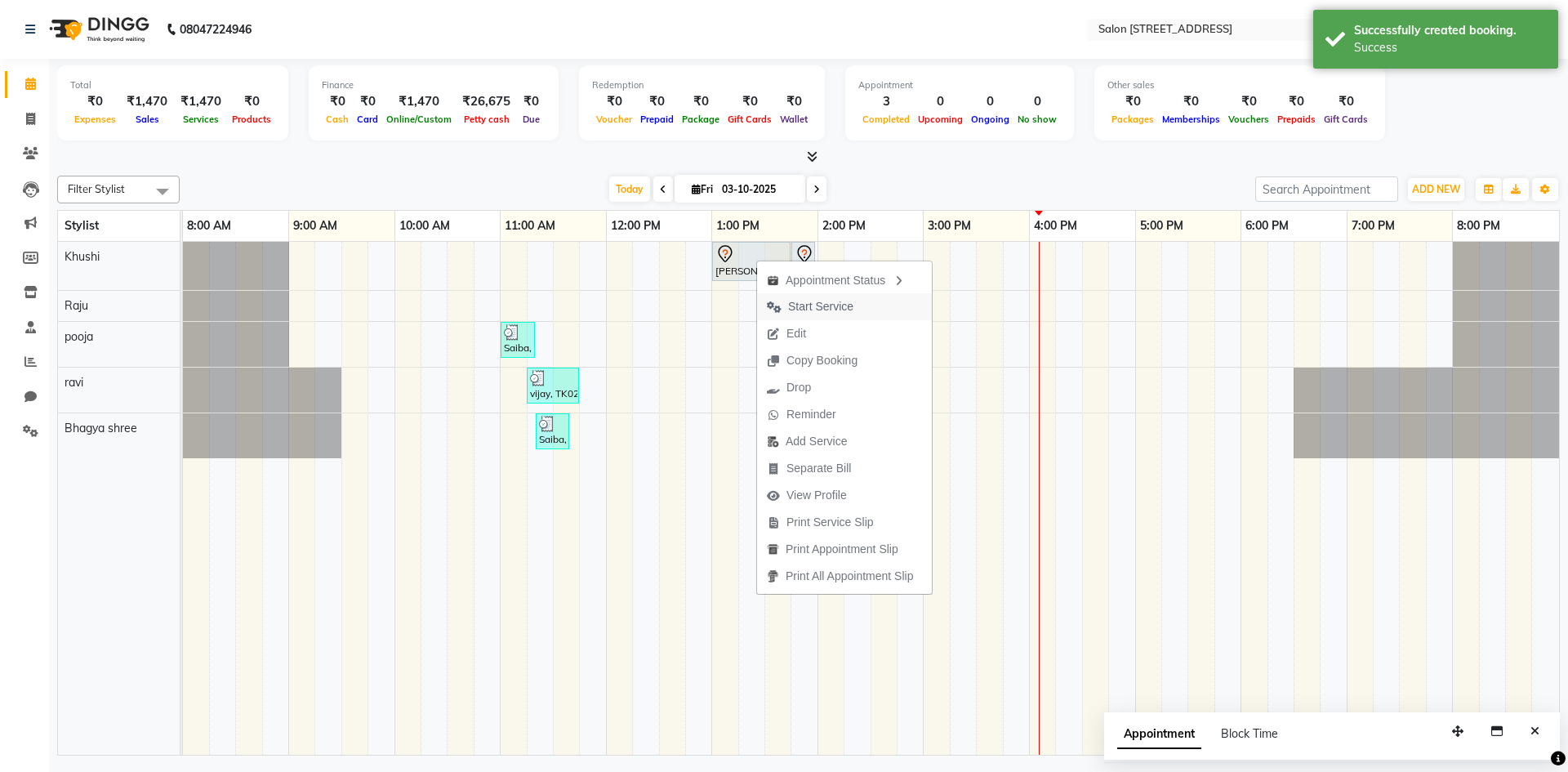
click at [794, 308] on span "Start Service" at bounding box center [820, 306] width 65 height 17
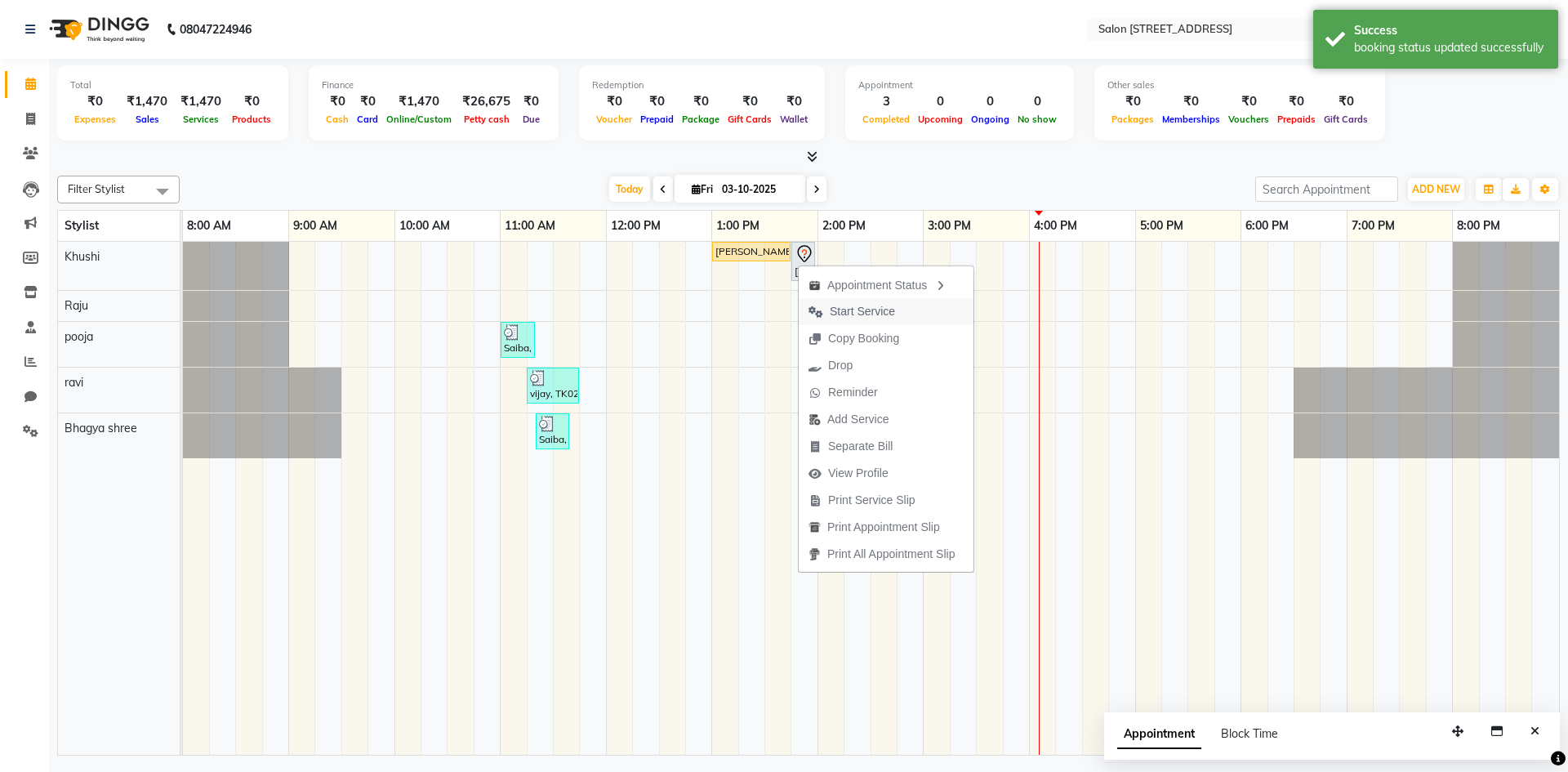
click at [884, 308] on span "Start Service" at bounding box center [862, 312] width 65 height 17
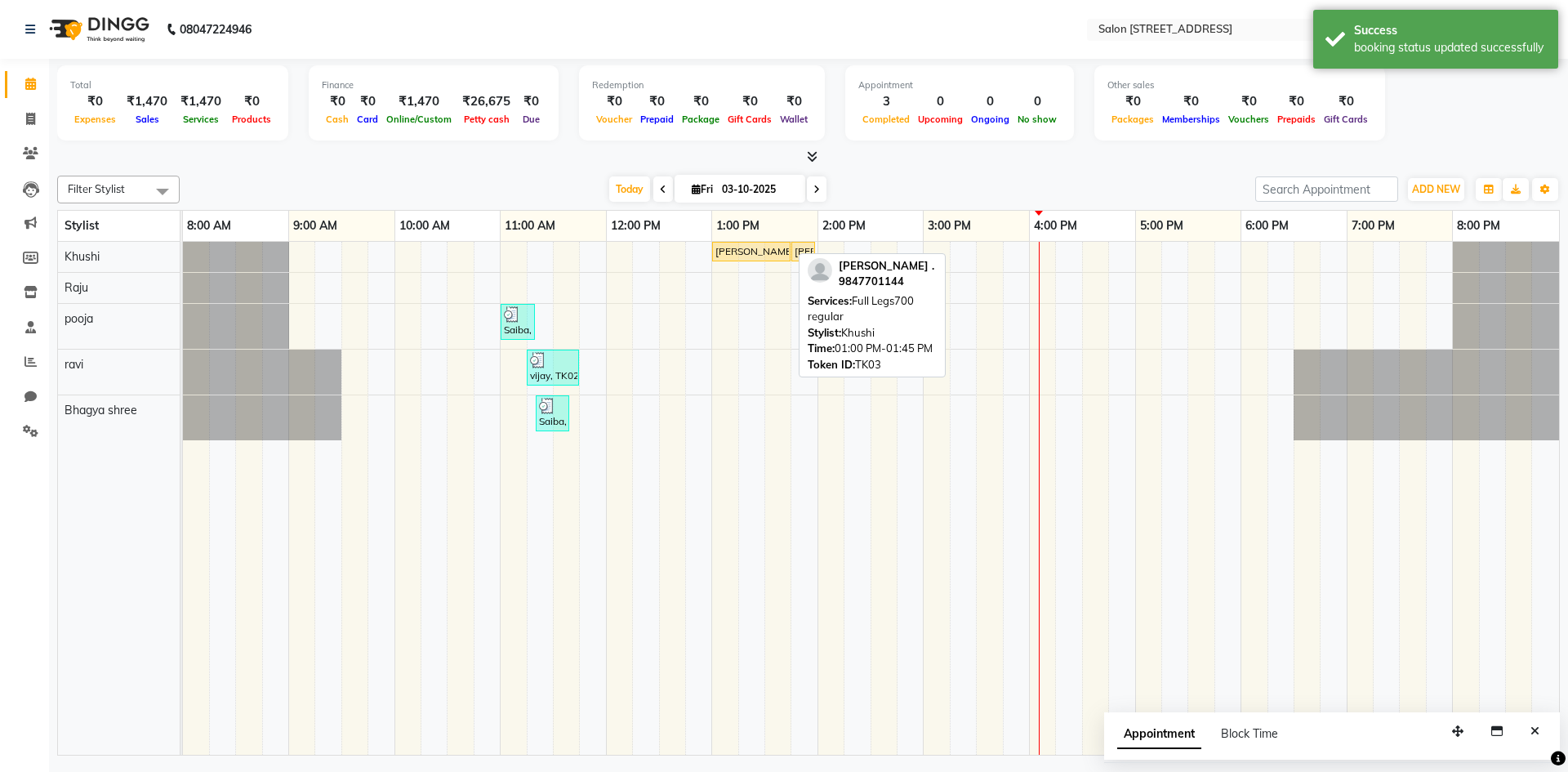
click at [772, 255] on div "Maria ., TK03, 01:00 PM-01:45 PM, Full Legs700 regular" at bounding box center [752, 252] width 75 height 15
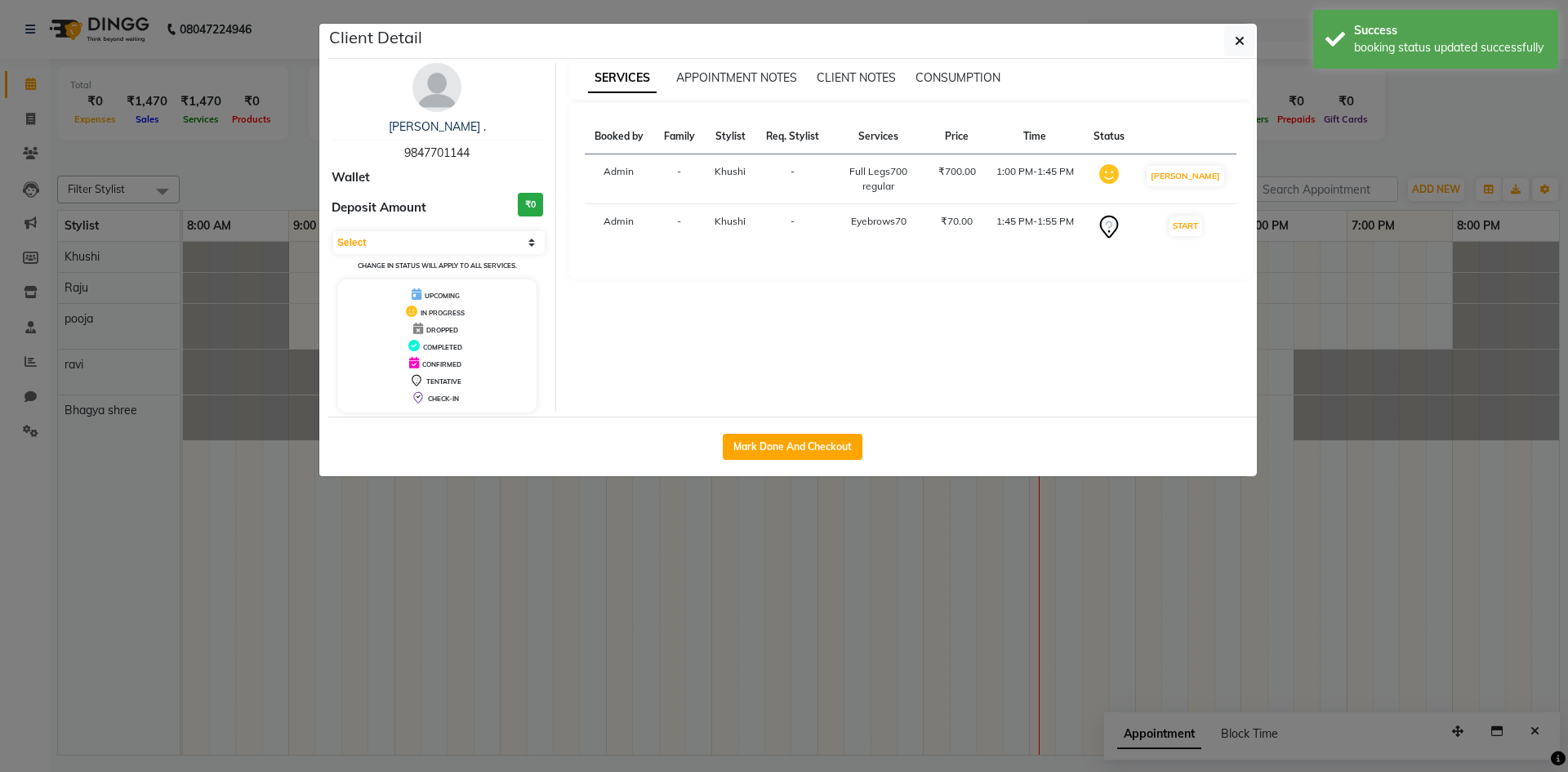
select select "1"
click at [779, 443] on button "Mark Done And Checkout" at bounding box center [792, 447] width 140 height 26
select select "7707"
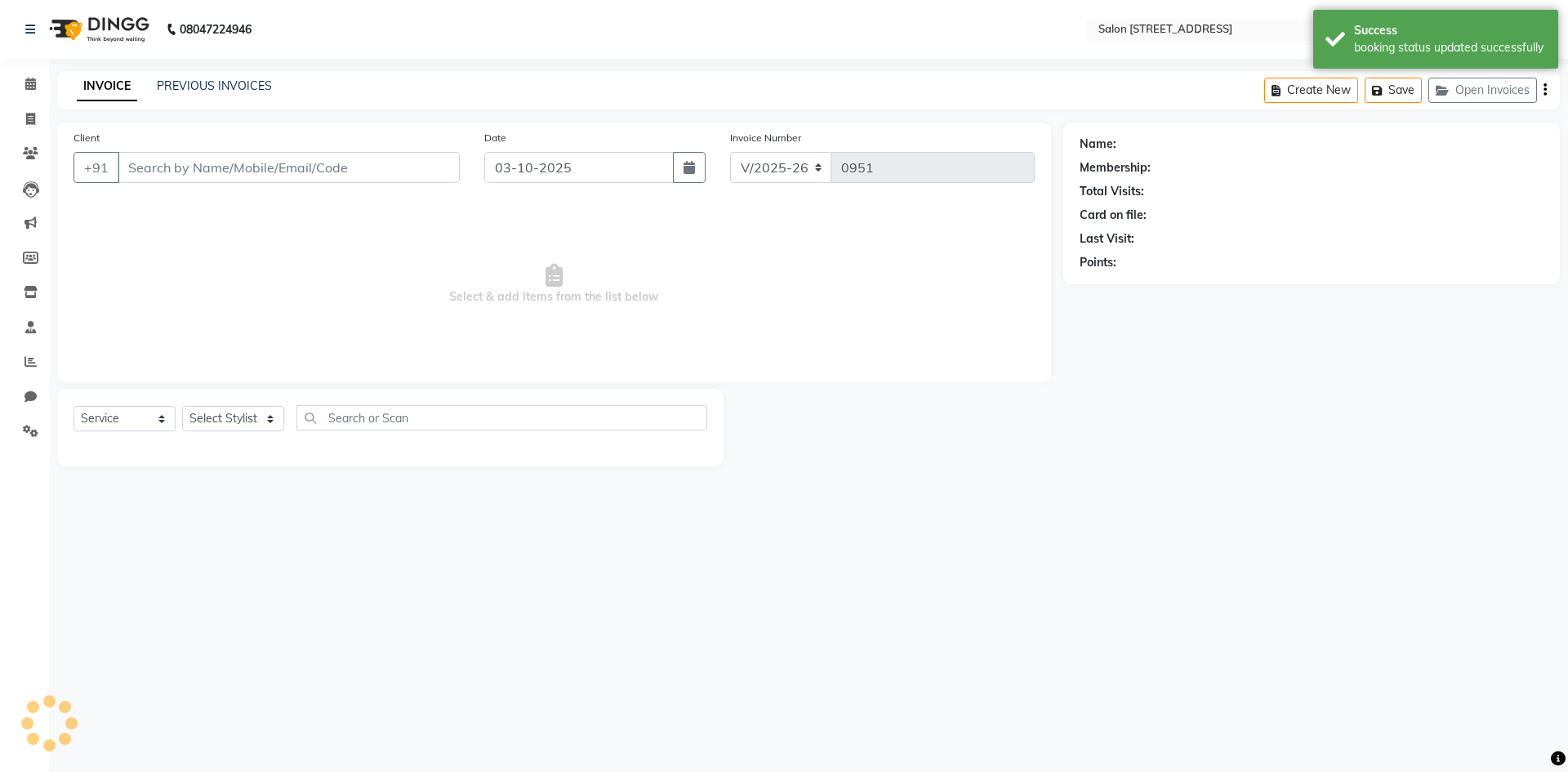
select select "P"
type input "9847701144"
select select "68568"
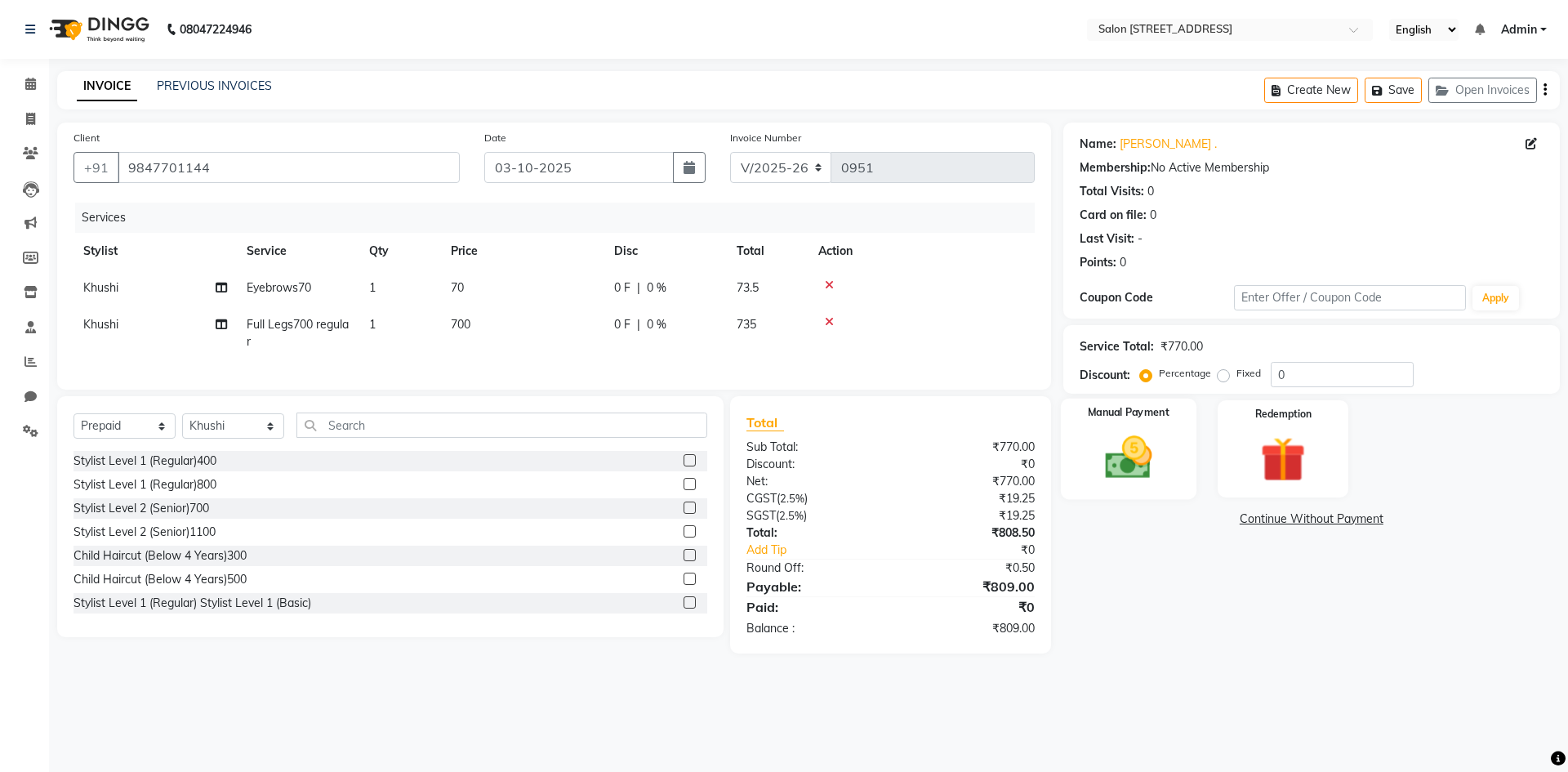
click at [1141, 426] on div "Manual Payment" at bounding box center [1127, 448] width 135 height 100
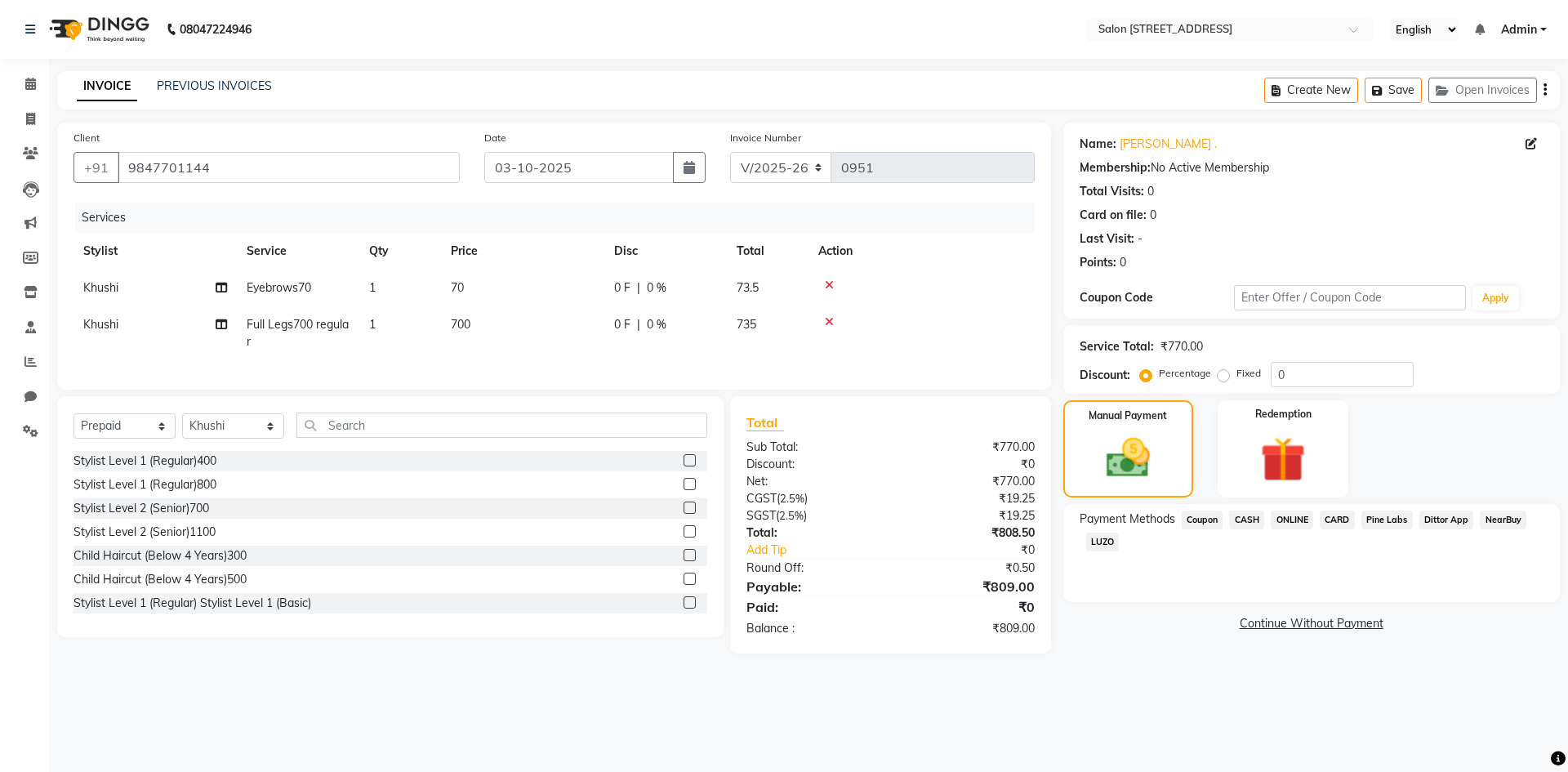
click at [1326, 521] on span "CARD" at bounding box center [1337, 519] width 35 height 18
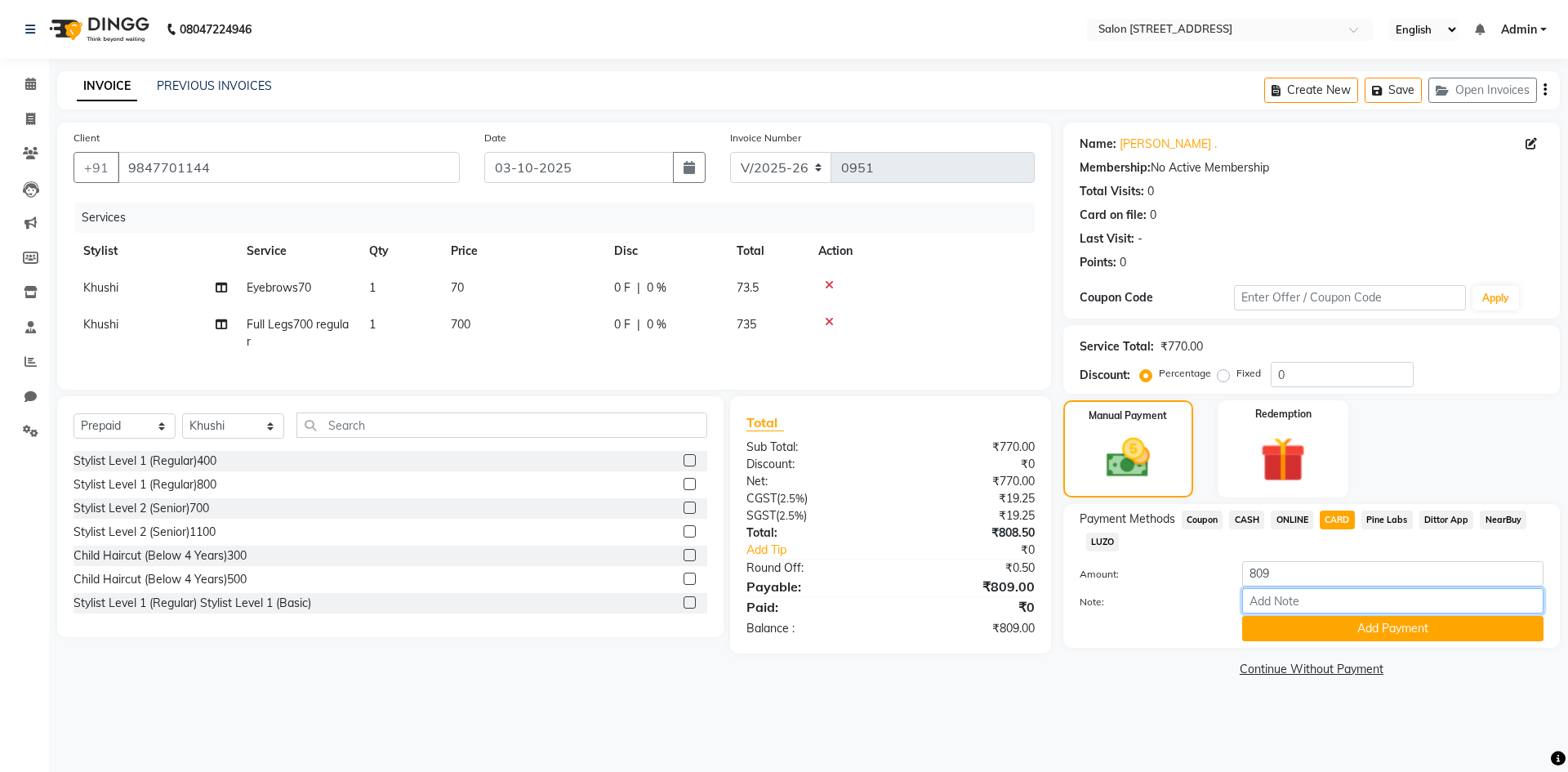
click at [1292, 595] on input "Note:" at bounding box center [1392, 601] width 301 height 26
click at [1322, 633] on button "Add Payment" at bounding box center [1392, 629] width 301 height 26
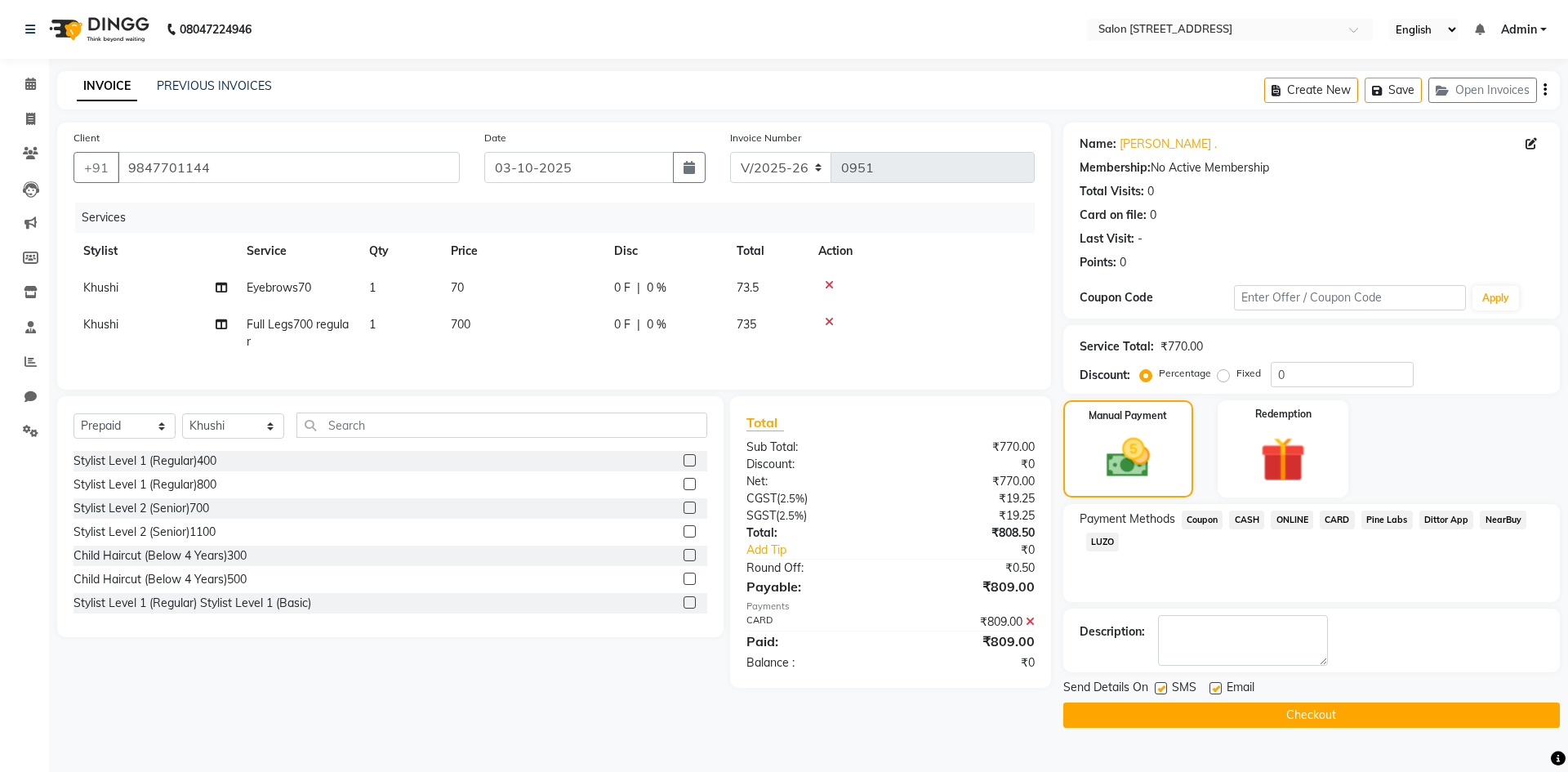
click at [1312, 714] on button "Checkout" at bounding box center [1312, 715] width 496 height 26
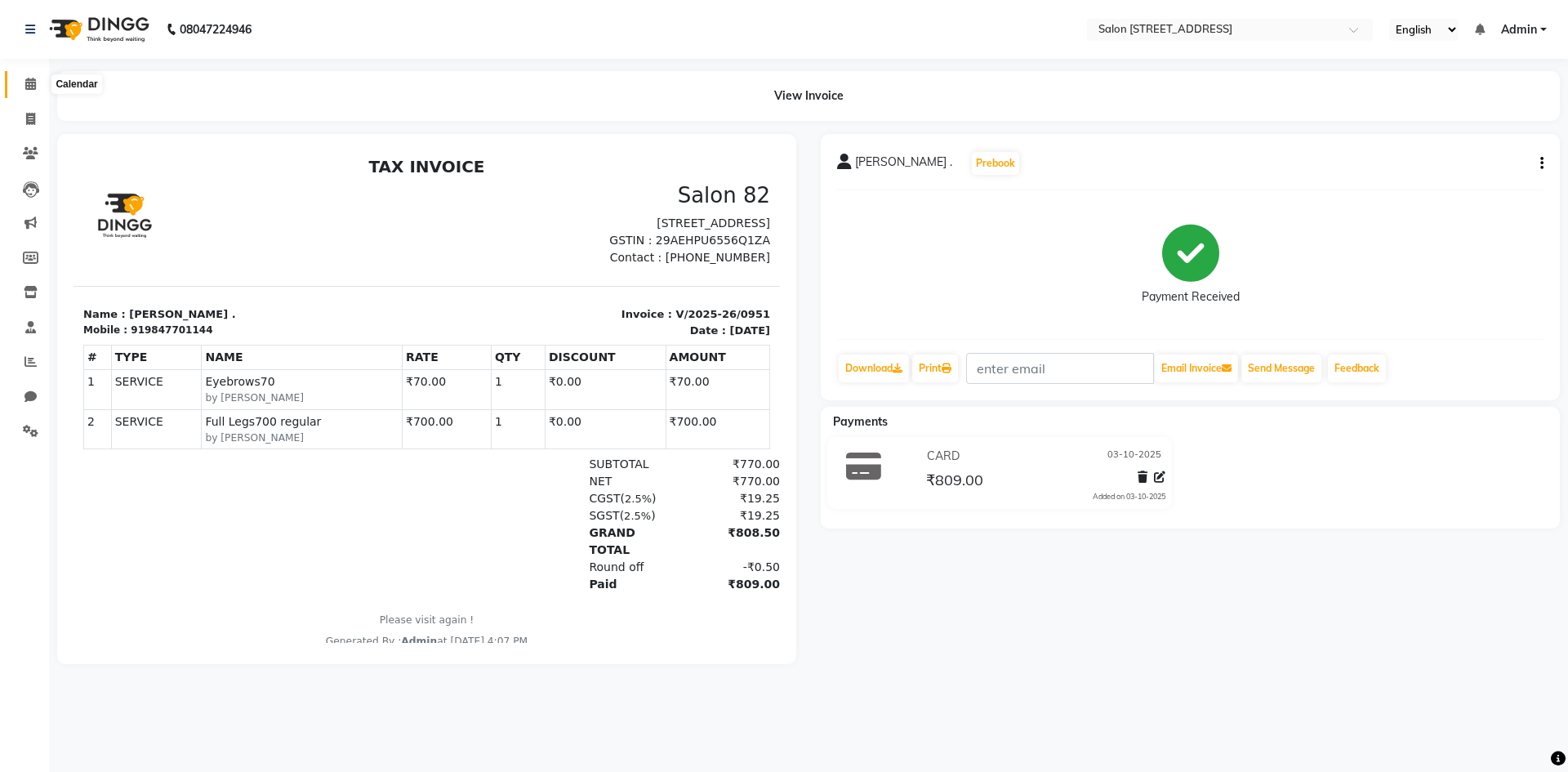
click at [36, 81] on icon at bounding box center [31, 83] width 11 height 12
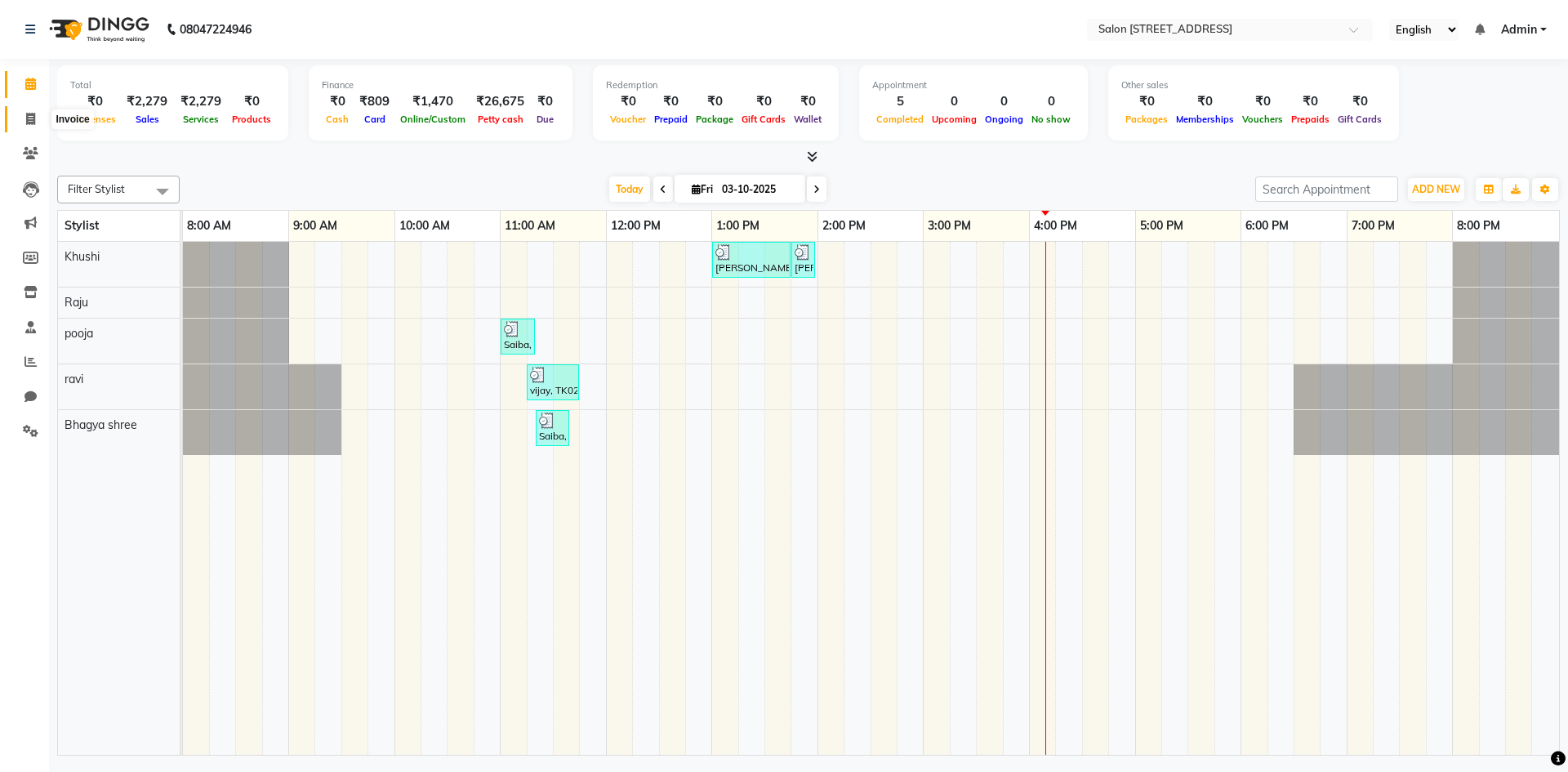
click at [28, 124] on icon at bounding box center [30, 119] width 9 height 12
select select "service"
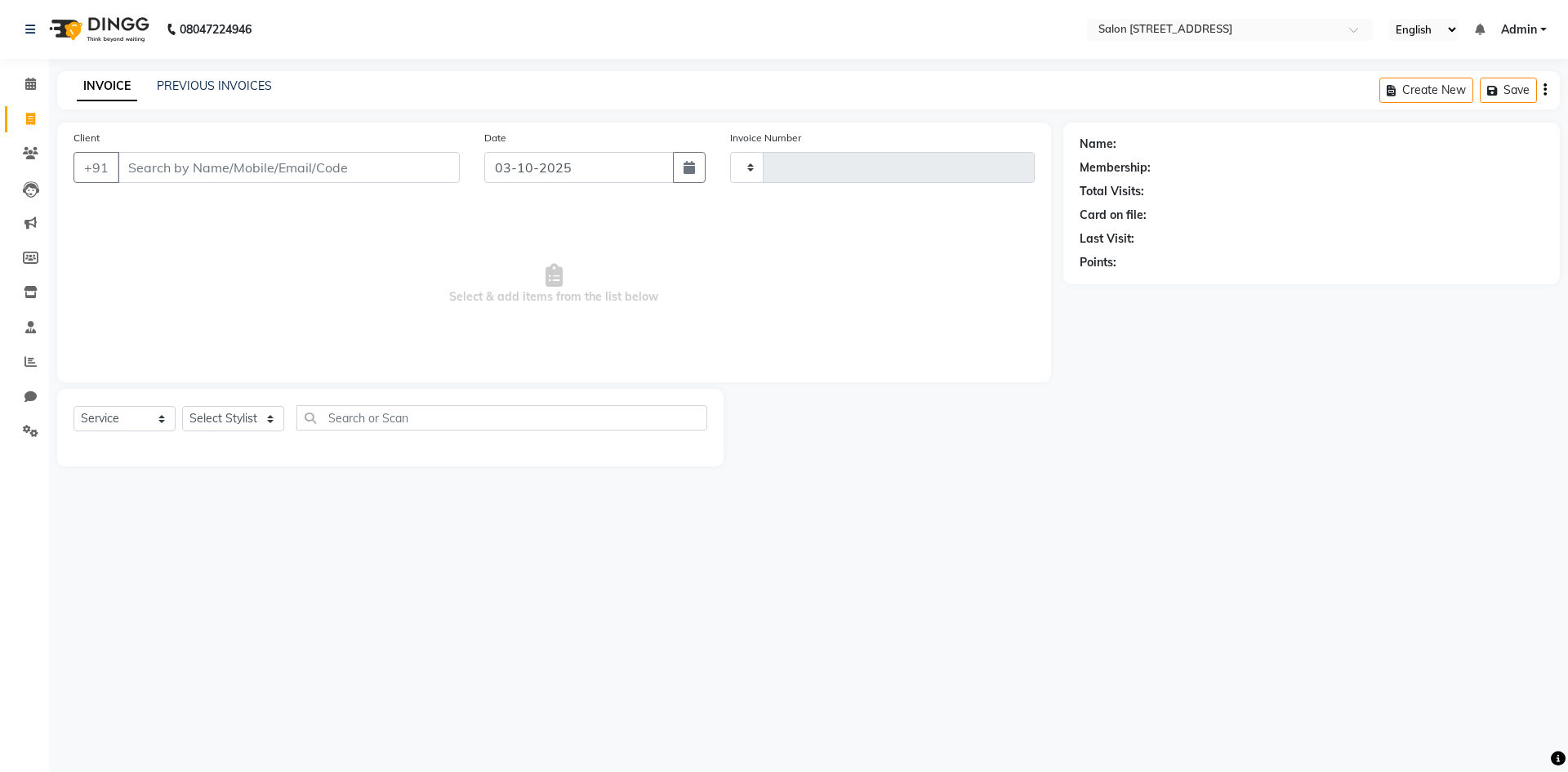
type input "0952"
select select "7707"
select select "P"
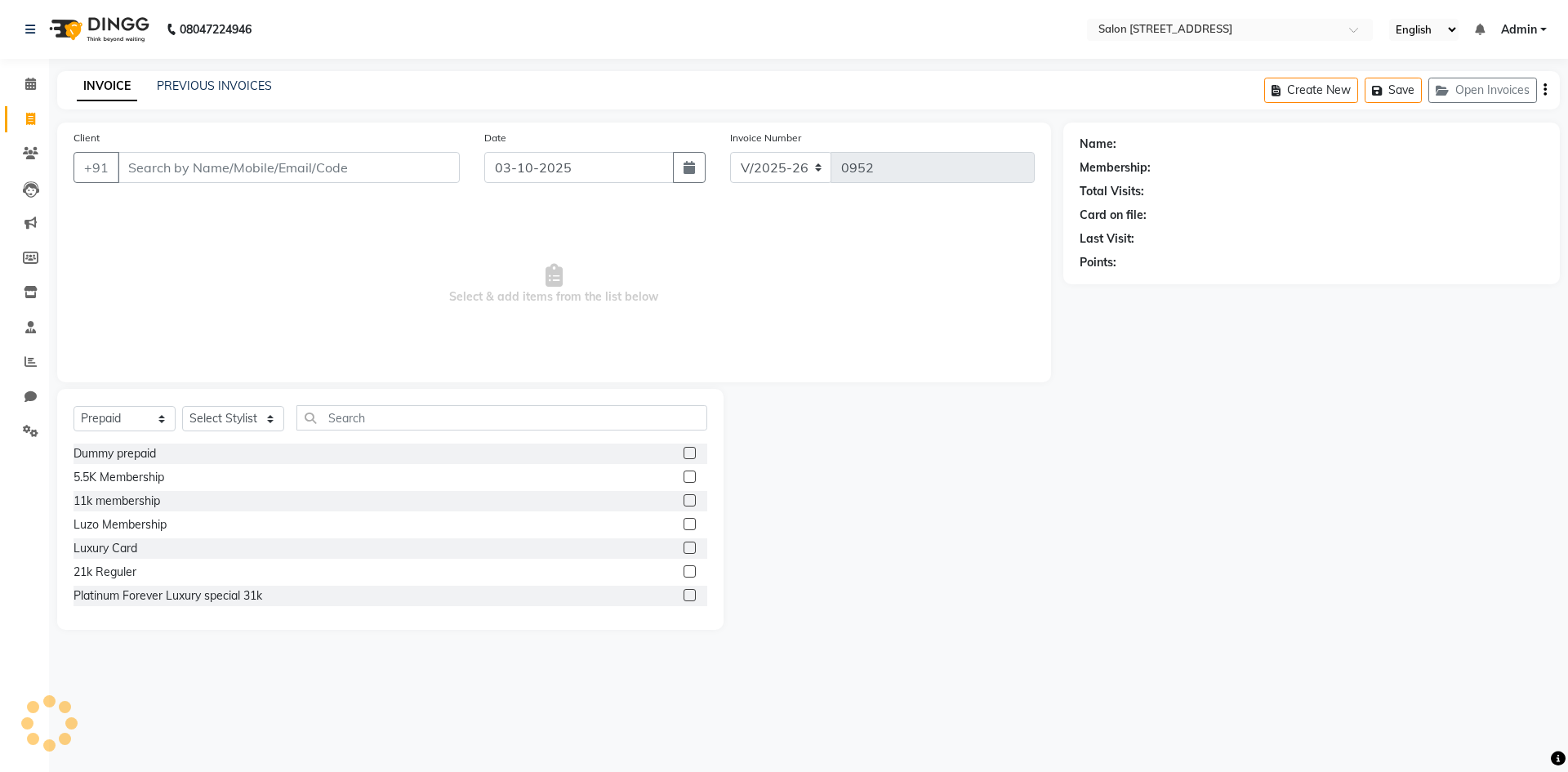
click at [197, 165] on input "Client" at bounding box center [289, 167] width 342 height 31
type input "s"
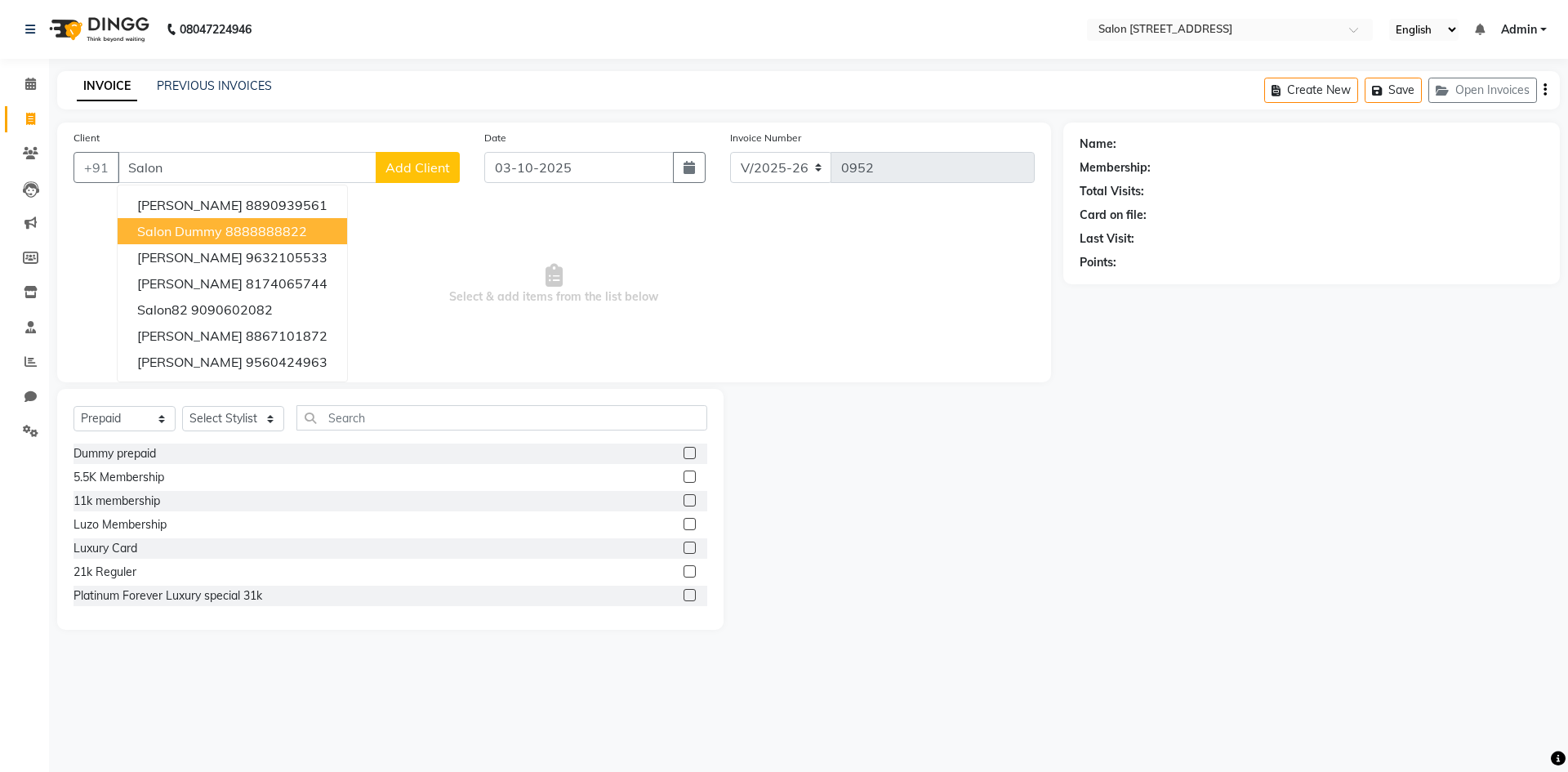
click at [216, 220] on button "salon dummy 8888888822" at bounding box center [233, 231] width 230 height 26
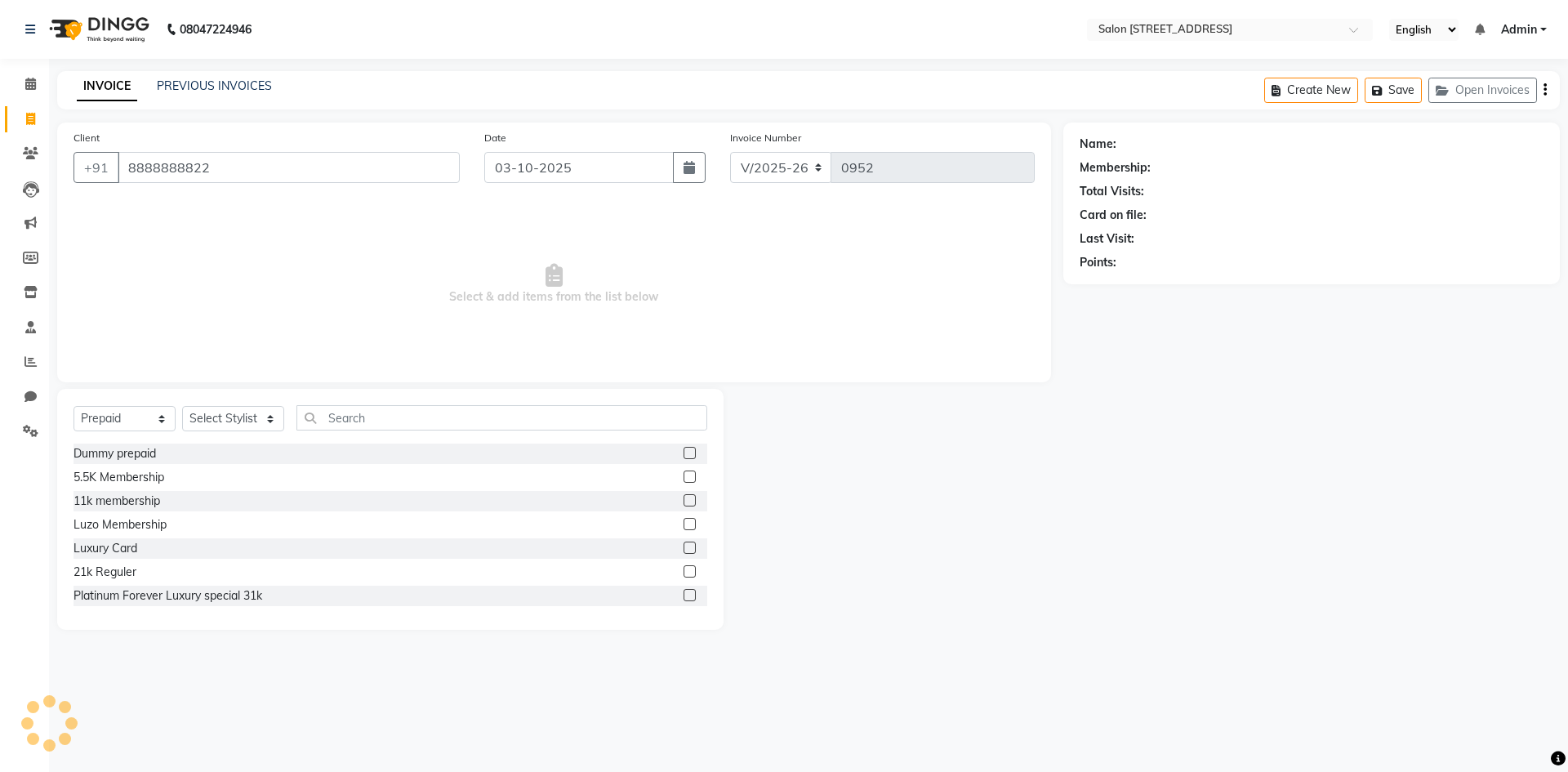
type input "8888888822"
click at [147, 416] on select "Select Service Product Membership Package Voucher Prepaid Gift Card" at bounding box center [124, 419] width 102 height 26
select select "package"
click at [74, 406] on select "Select Service Product Membership Package Voucher Prepaid Gift Card" at bounding box center [124, 419] width 102 height 26
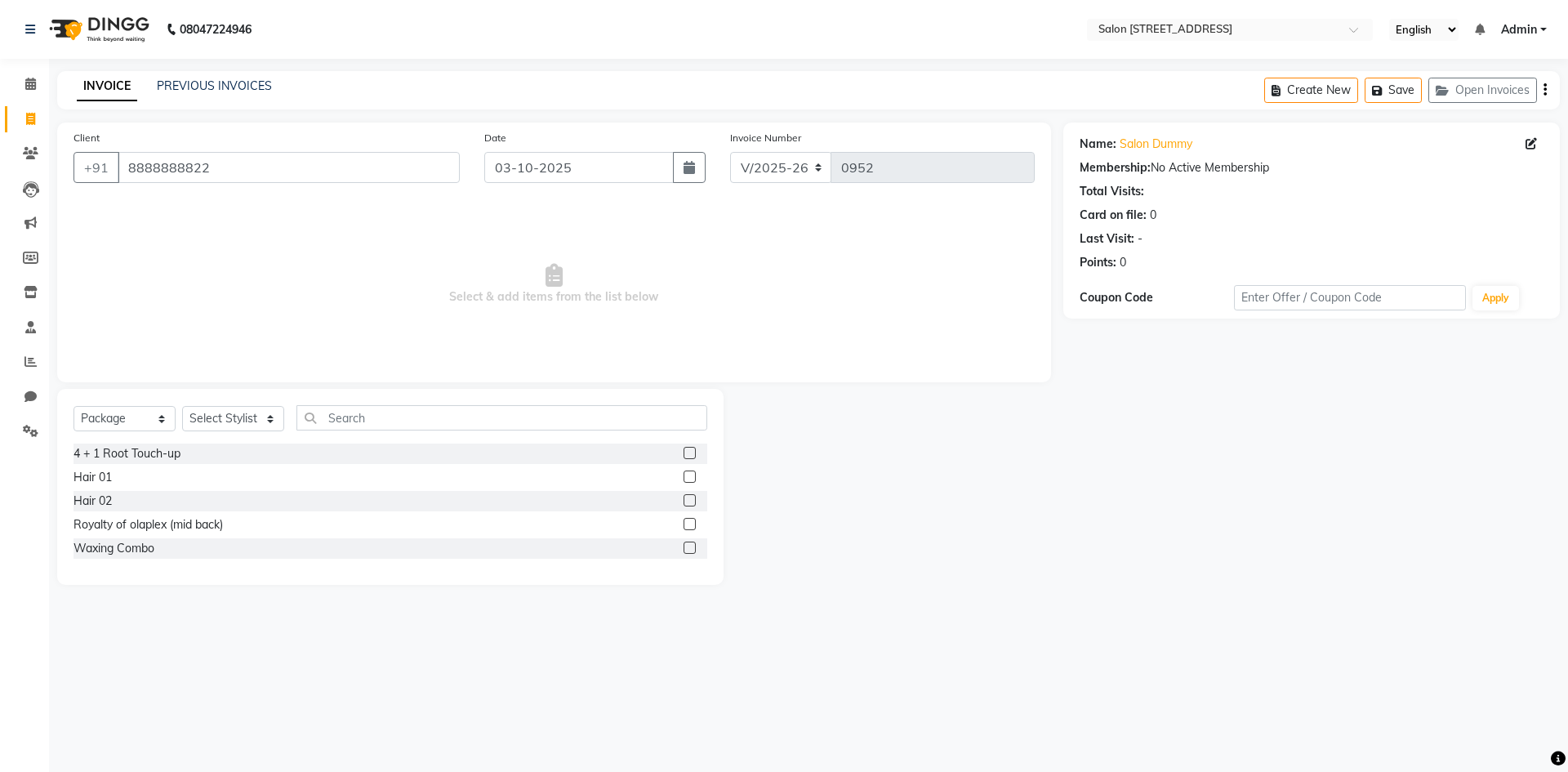
click at [688, 474] on label at bounding box center [689, 476] width 12 height 12
click at [688, 474] on input "checkbox" at bounding box center [689, 478] width 11 height 11
checkbox input "false"
click at [142, 417] on select "Select Service Product Membership Package Voucher Prepaid Gift Card" at bounding box center [124, 419] width 102 height 26
click at [220, 416] on select "Select Stylist Admin Bhagya shree Bhupendra Khushi Lune Lego pooja Raju ravi" at bounding box center [233, 419] width 102 height 26
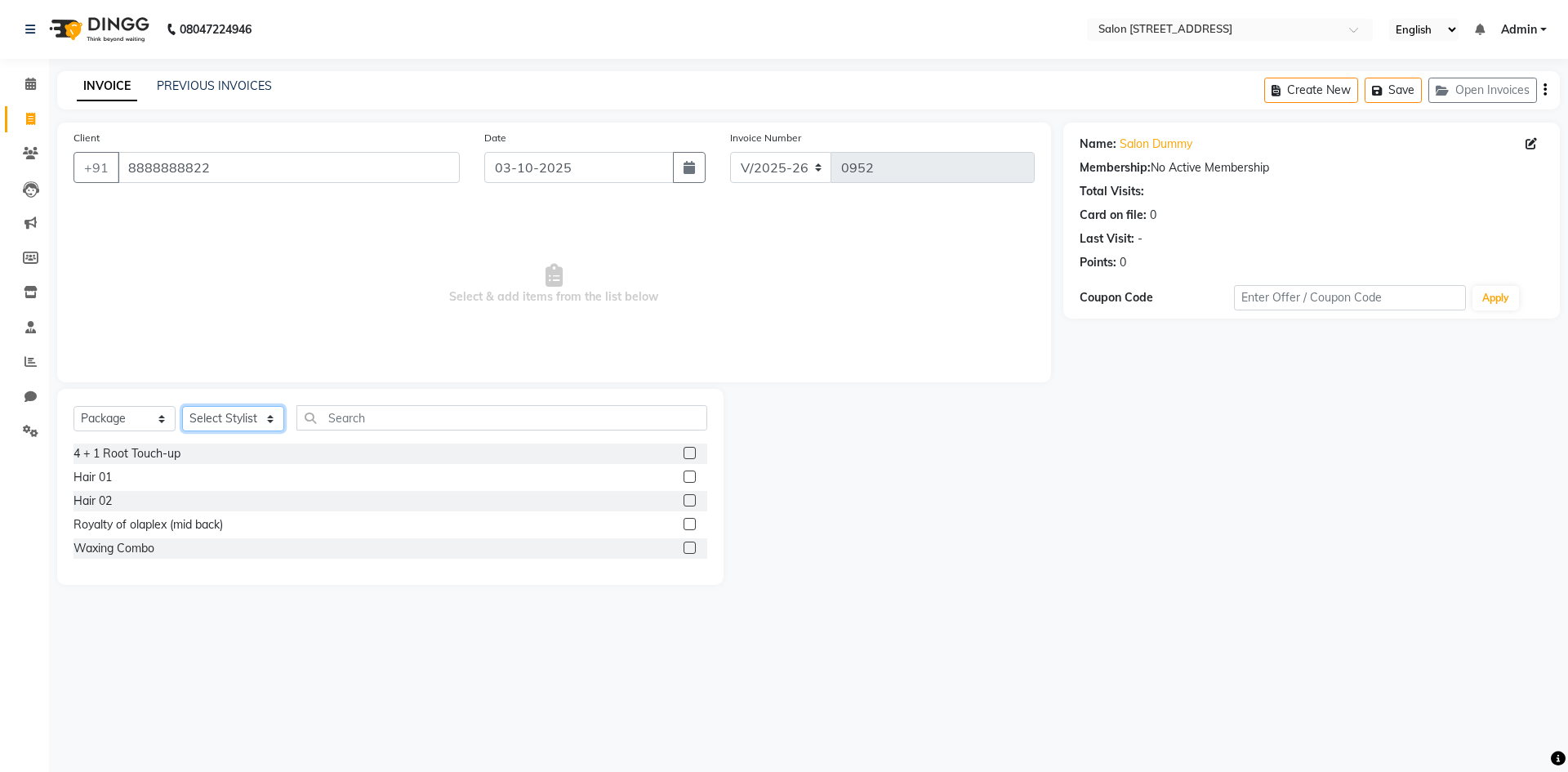
select select "83057"
click at [182, 406] on select "Select Stylist Admin Bhagya shree Bhupendra Khushi Lune Lego pooja Raju ravi" at bounding box center [233, 419] width 102 height 26
click at [687, 472] on label at bounding box center [689, 476] width 12 height 12
click at [687, 472] on input "checkbox" at bounding box center [689, 478] width 11 height 11
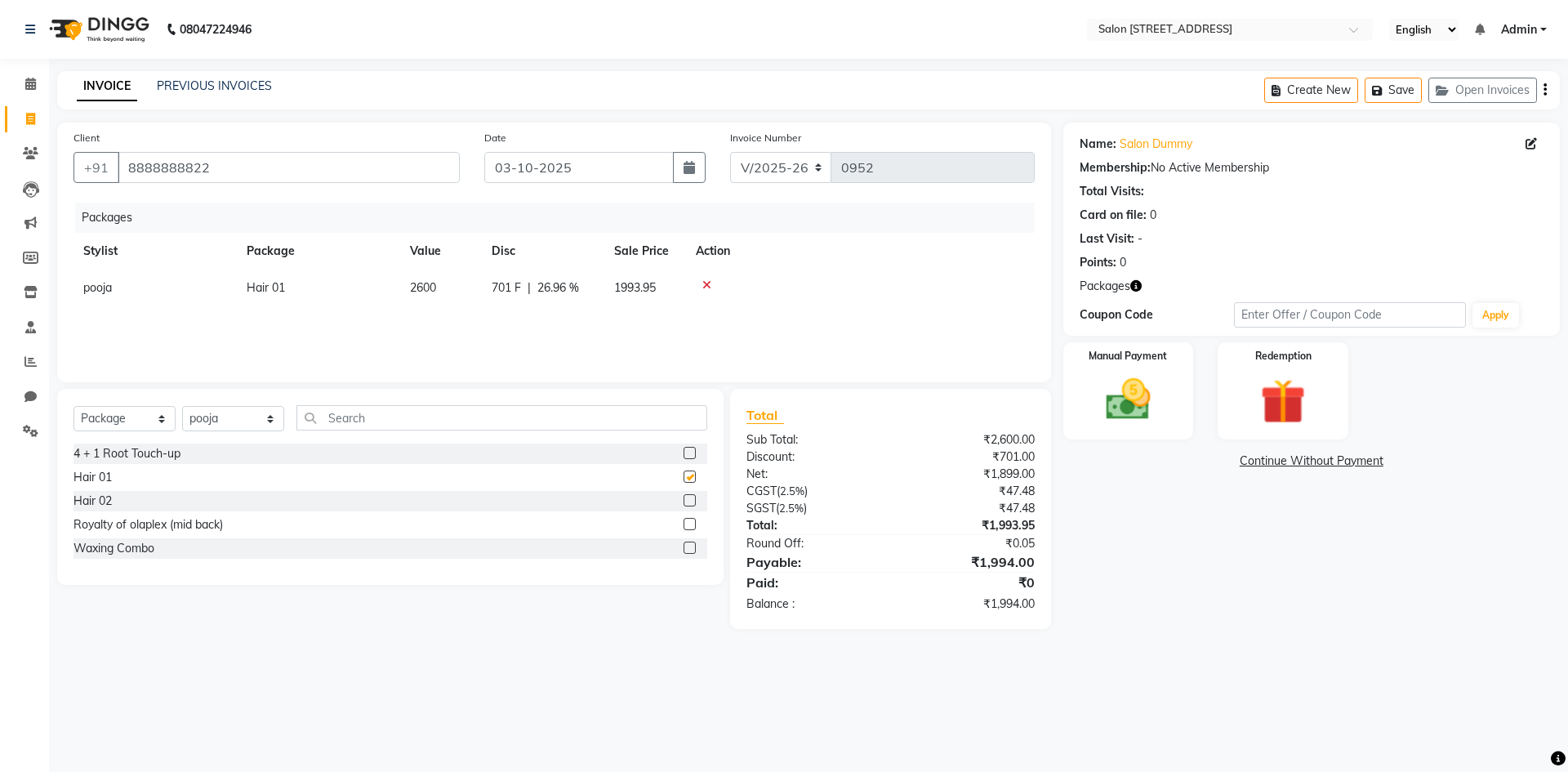
checkbox input "false"
click at [1278, 312] on input "text" at bounding box center [1349, 315] width 232 height 26
click at [709, 281] on icon at bounding box center [707, 285] width 9 height 11
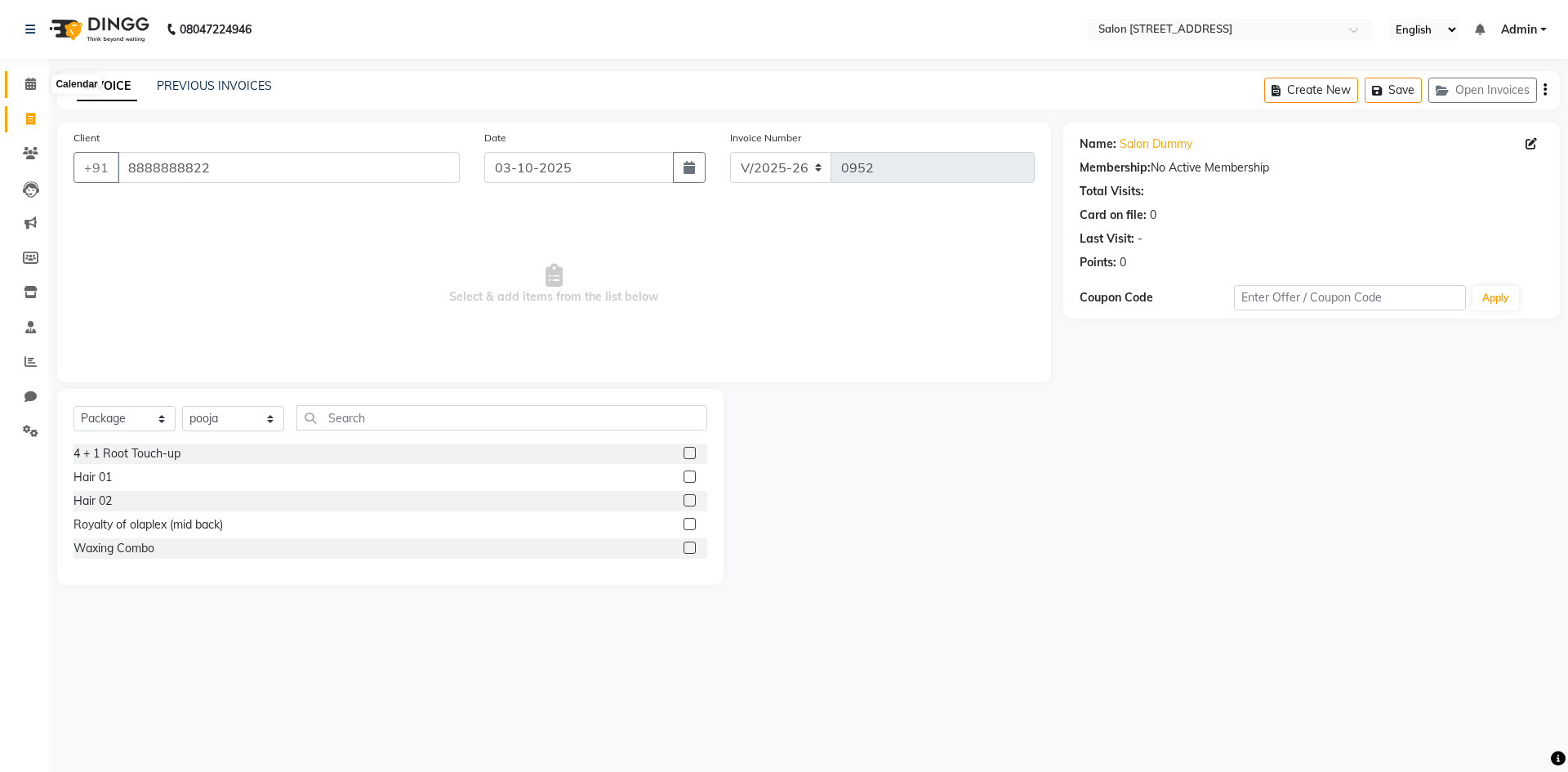
click at [28, 85] on icon at bounding box center [31, 83] width 11 height 12
